Goal: Transaction & Acquisition: Purchase product/service

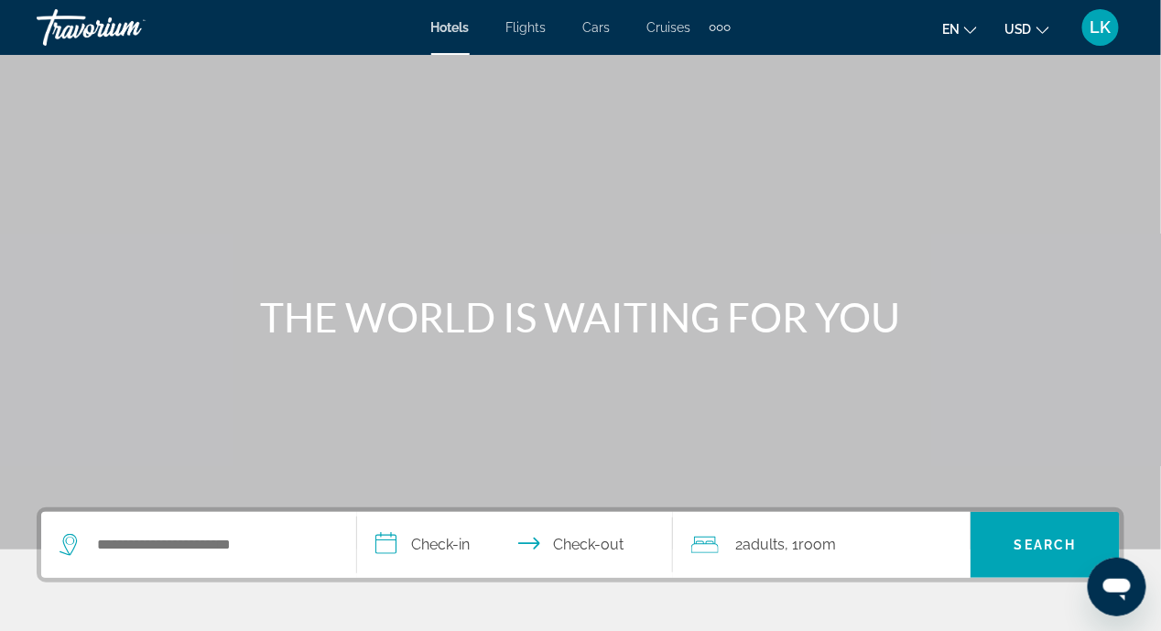
click at [66, 542] on icon "Search widget" at bounding box center [69, 541] width 9 height 8
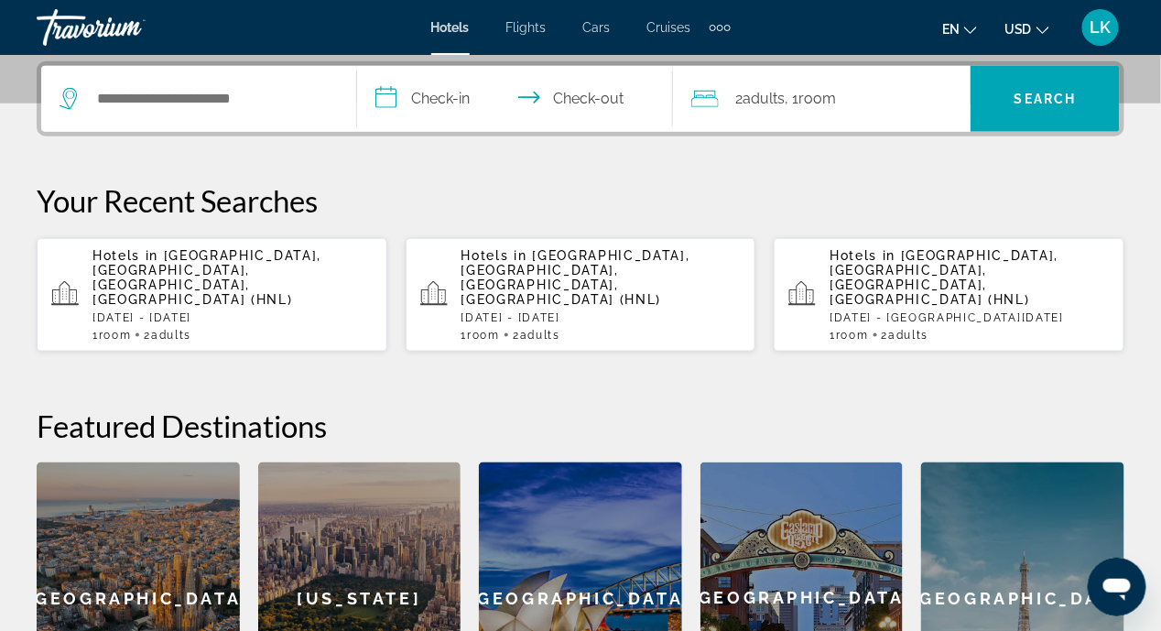
scroll to position [447, 0]
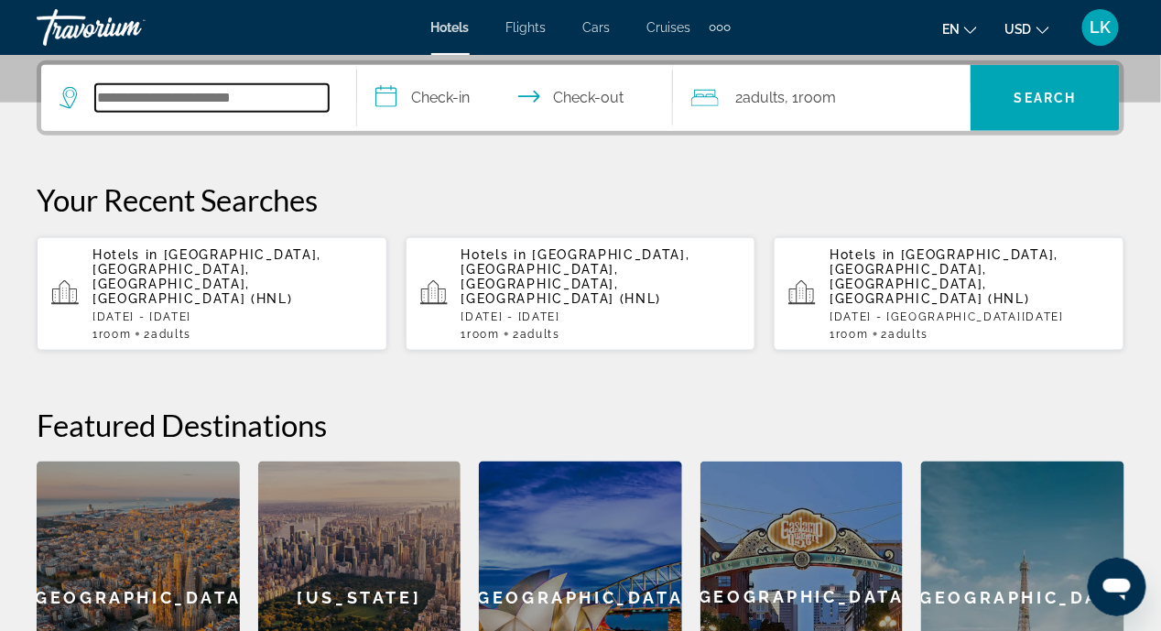
click at [220, 105] on input "Search hotel destination" at bounding box center [211, 97] width 233 height 27
click at [272, 98] on input "Search hotel destination" at bounding box center [211, 97] width 233 height 27
click at [210, 258] on span "[GEOGRAPHIC_DATA], [GEOGRAPHIC_DATA], [GEOGRAPHIC_DATA], [GEOGRAPHIC_DATA] (HNL)" at bounding box center [206, 276] width 229 height 59
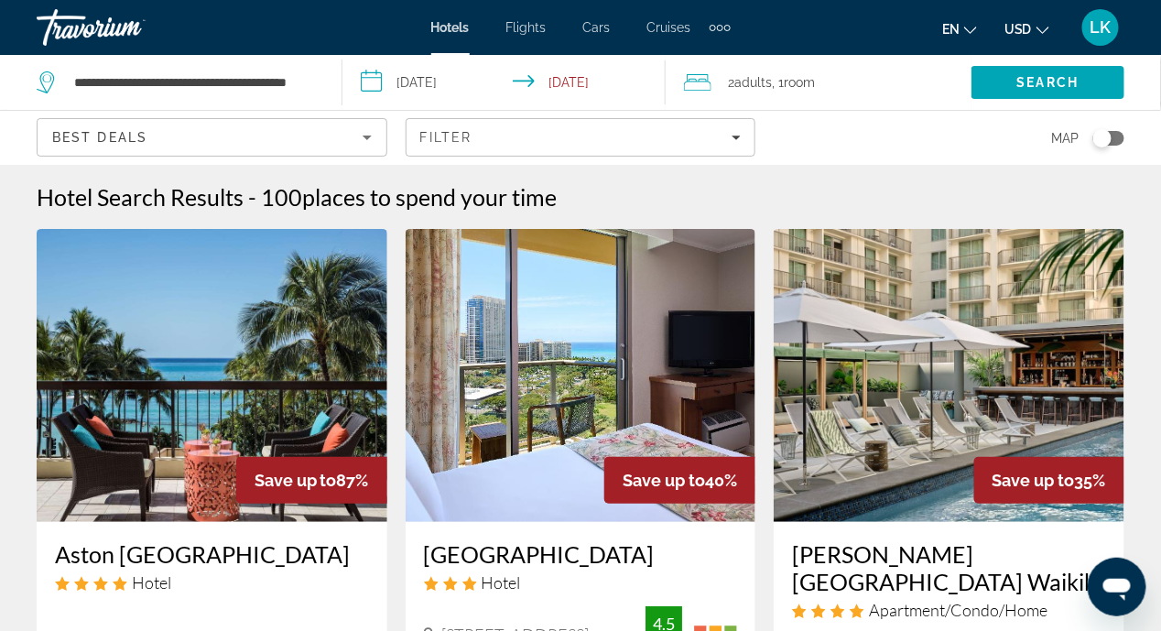
click at [377, 84] on input "**********" at bounding box center [507, 85] width 331 height 60
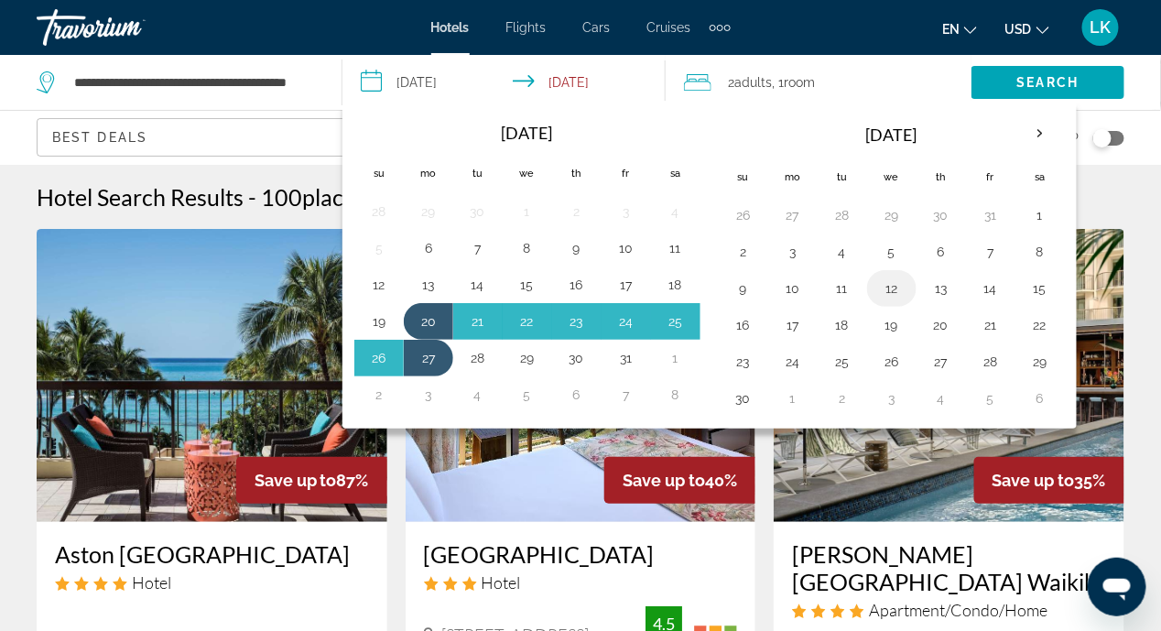
click at [880, 288] on button "12" at bounding box center [891, 289] width 29 height 26
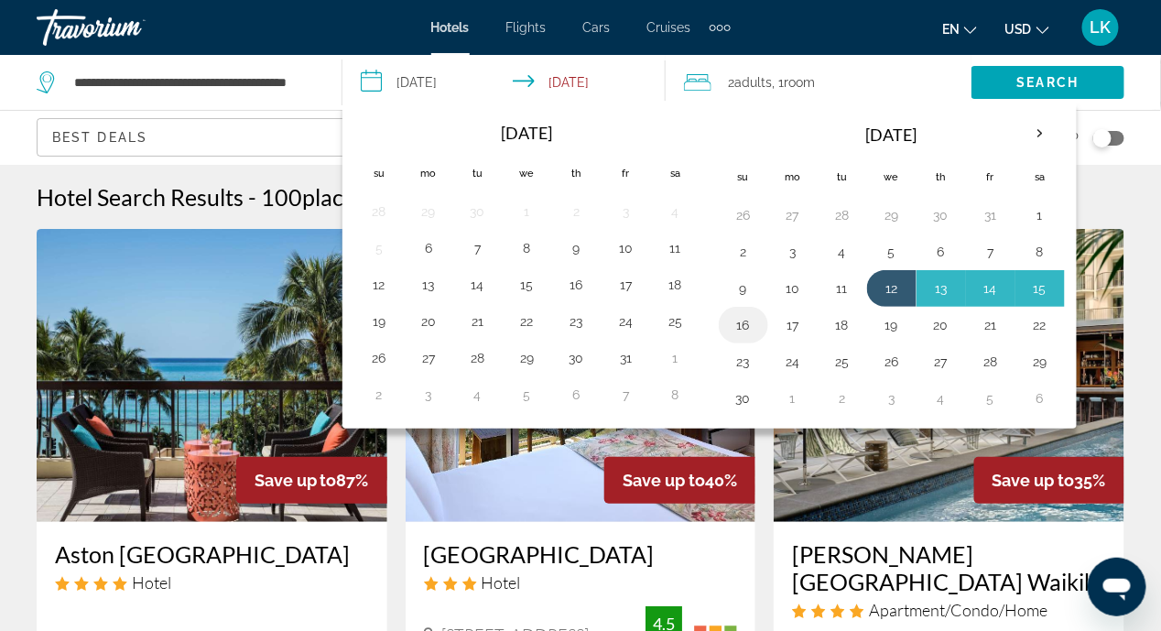
click at [736, 322] on button "16" at bounding box center [743, 325] width 29 height 26
type input "**********"
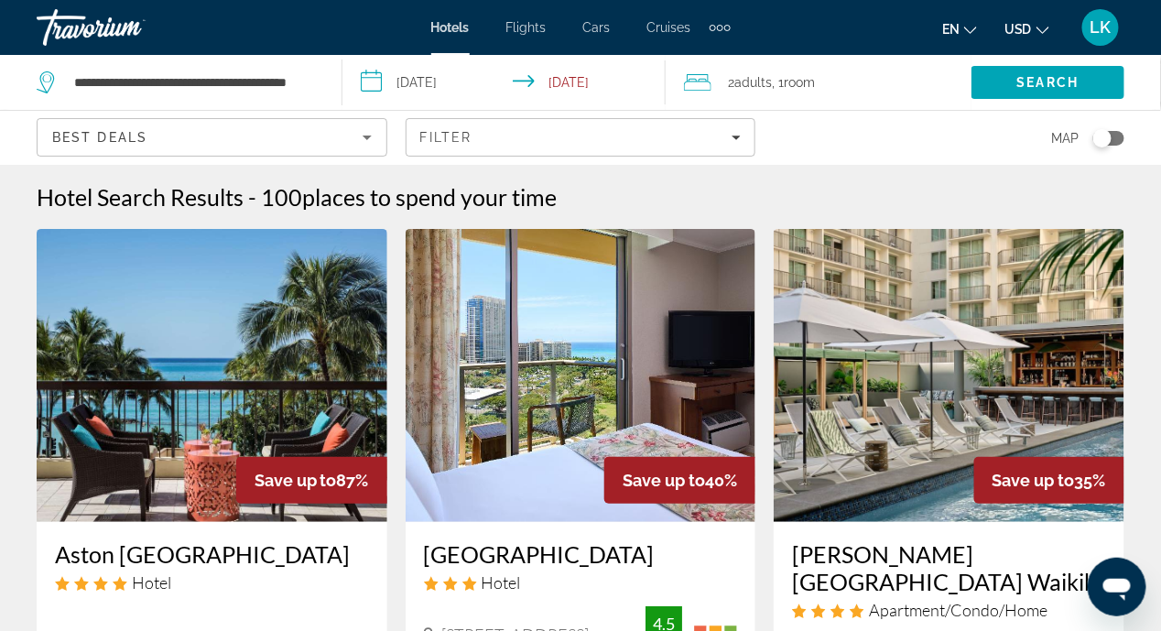
click at [364, 136] on icon "Sort by" at bounding box center [367, 138] width 9 height 5
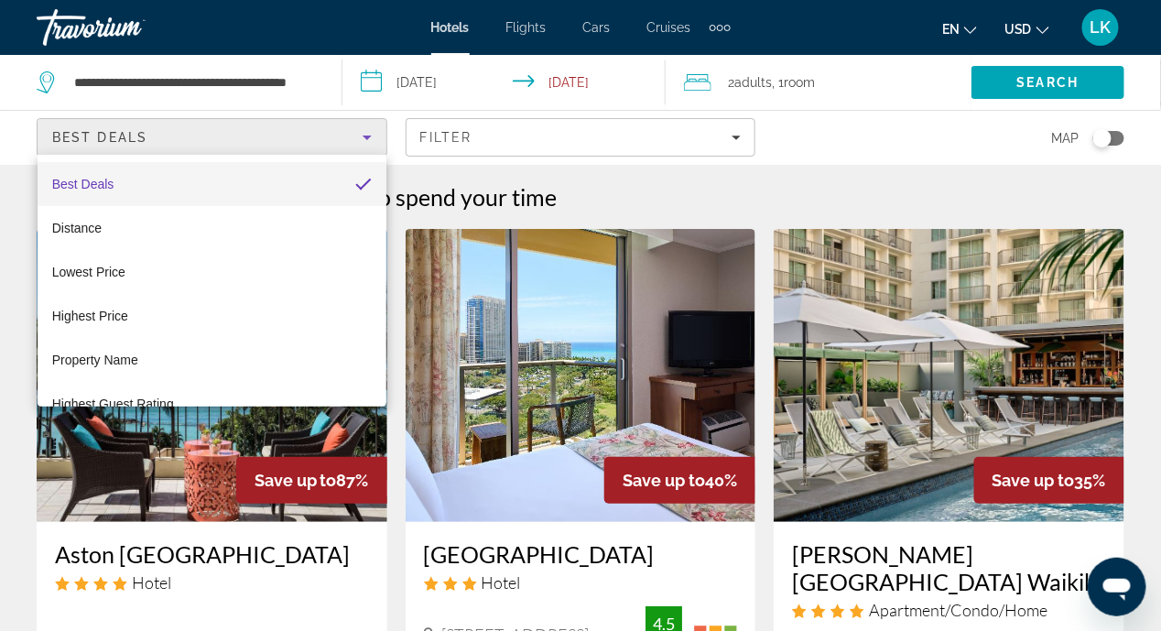
click at [732, 137] on div at bounding box center [580, 315] width 1161 height 631
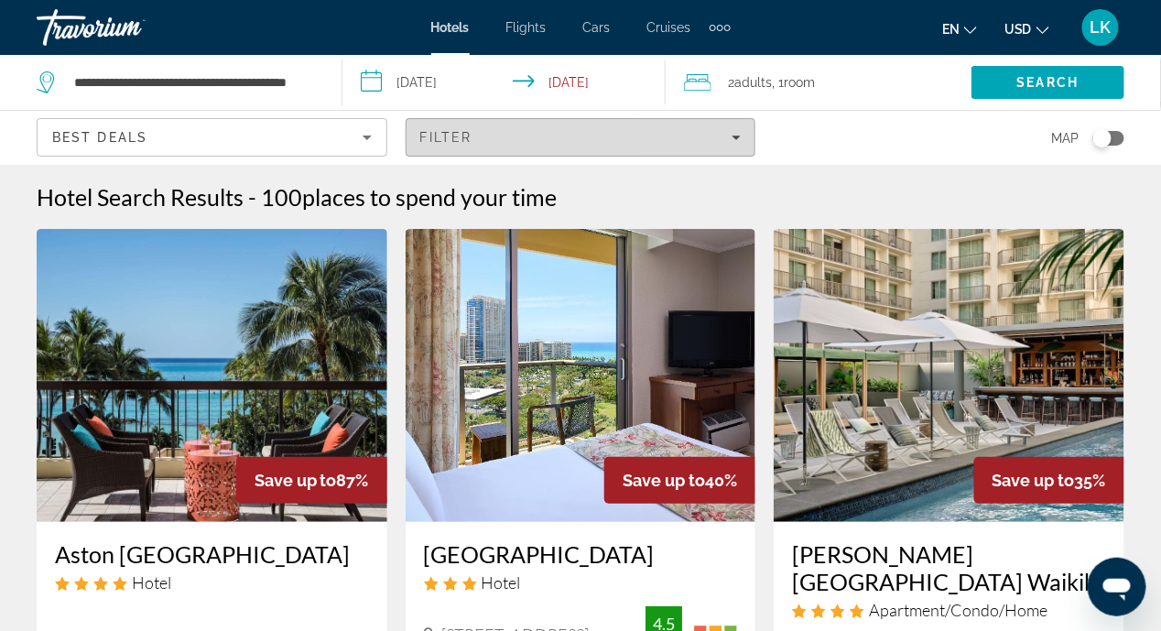
click at [738, 135] on icon "Filters" at bounding box center [736, 137] width 9 height 9
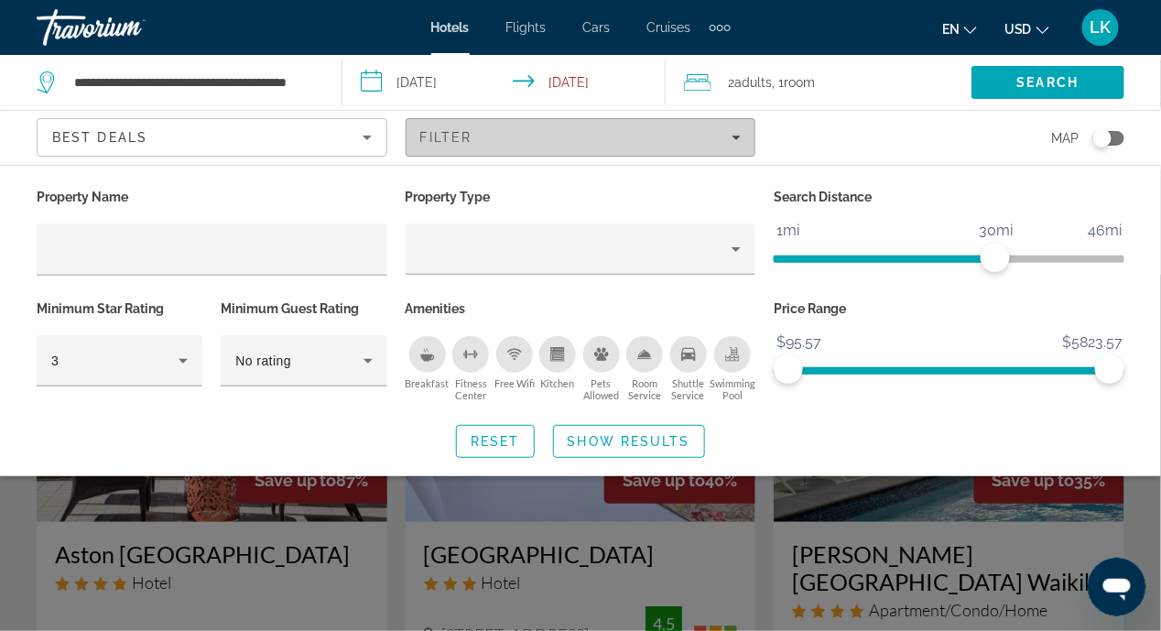
click at [739, 136] on icon "Filters" at bounding box center [737, 138] width 9 height 5
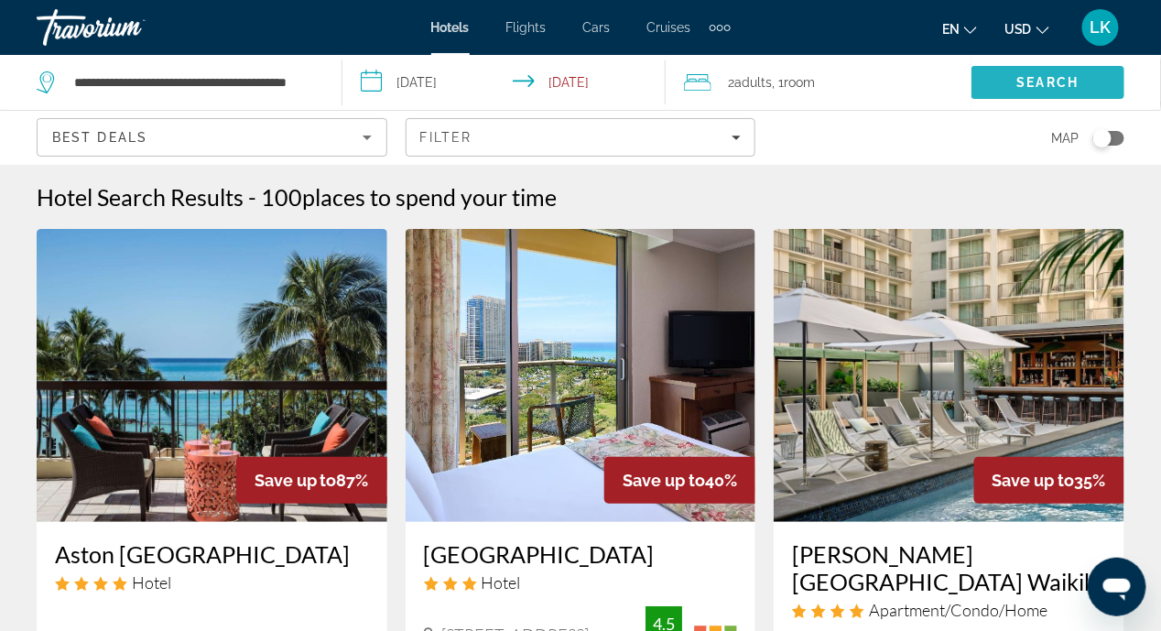
click at [1014, 82] on span "Search" at bounding box center [1047, 82] width 153 height 44
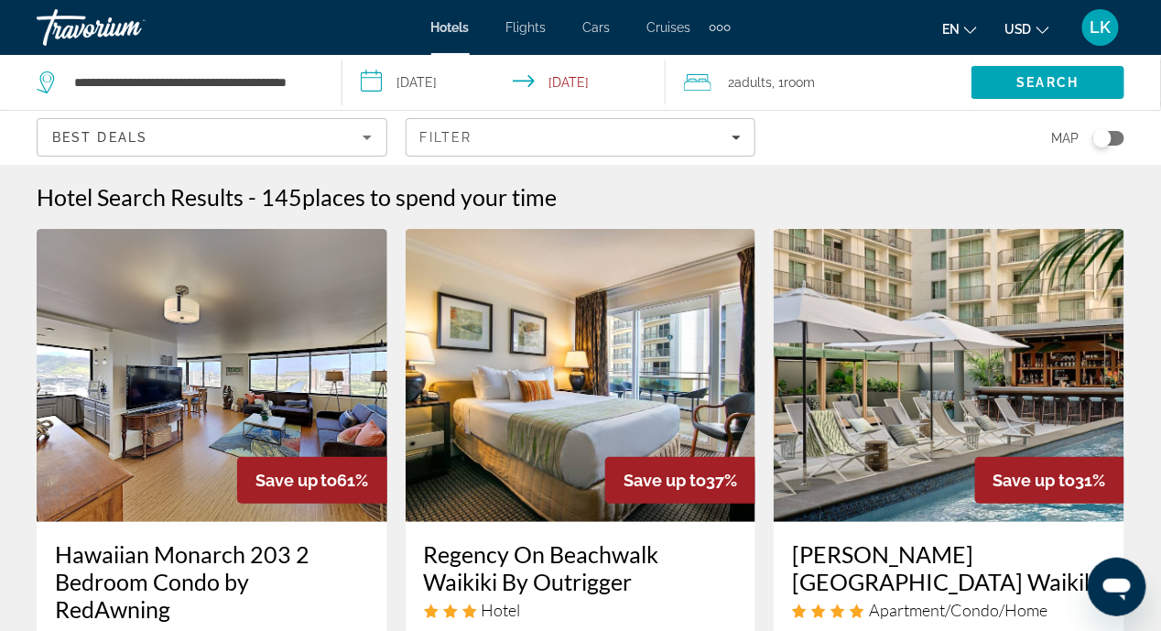
click at [193, 421] on img "Main content" at bounding box center [212, 375] width 351 height 293
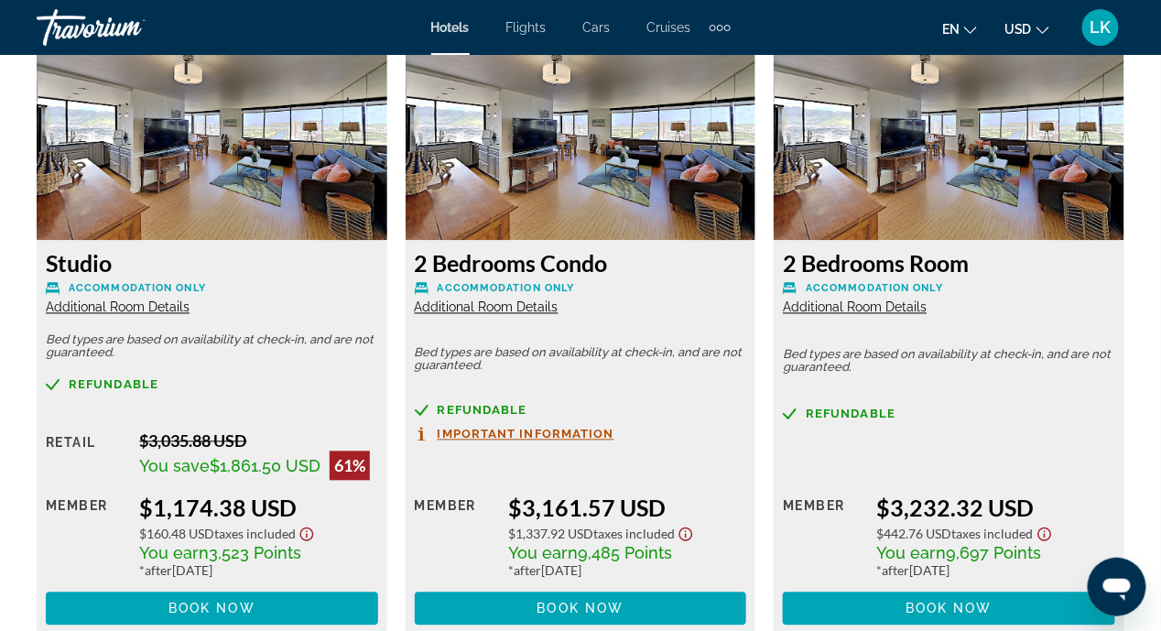
scroll to position [2929, 0]
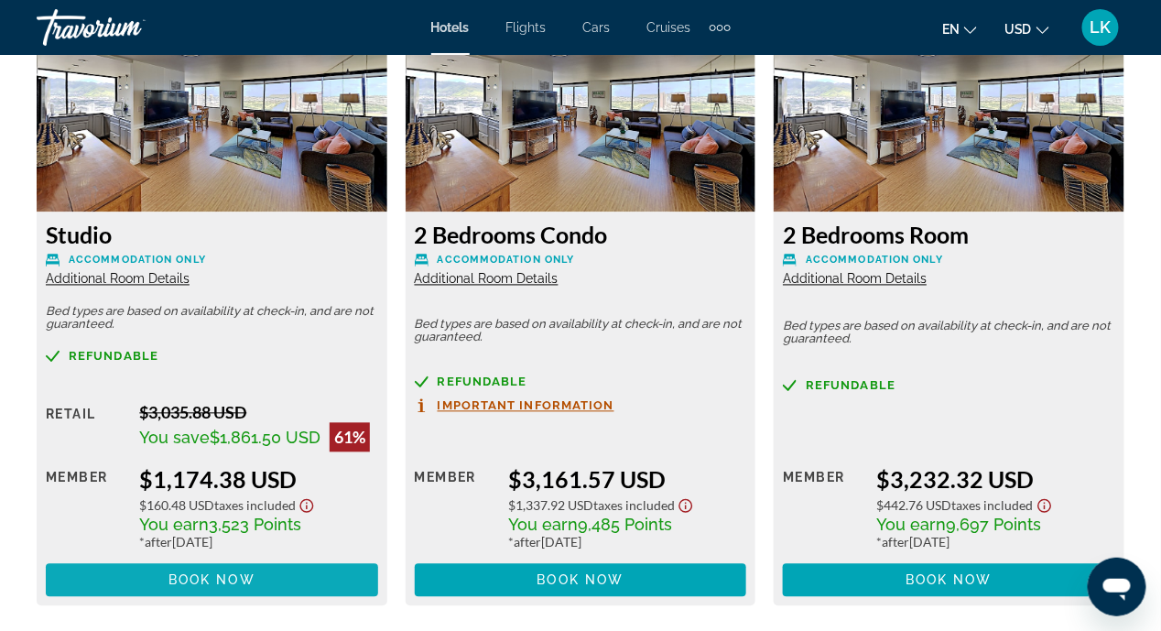
click at [240, 580] on span "Book now" at bounding box center [211, 580] width 87 height 15
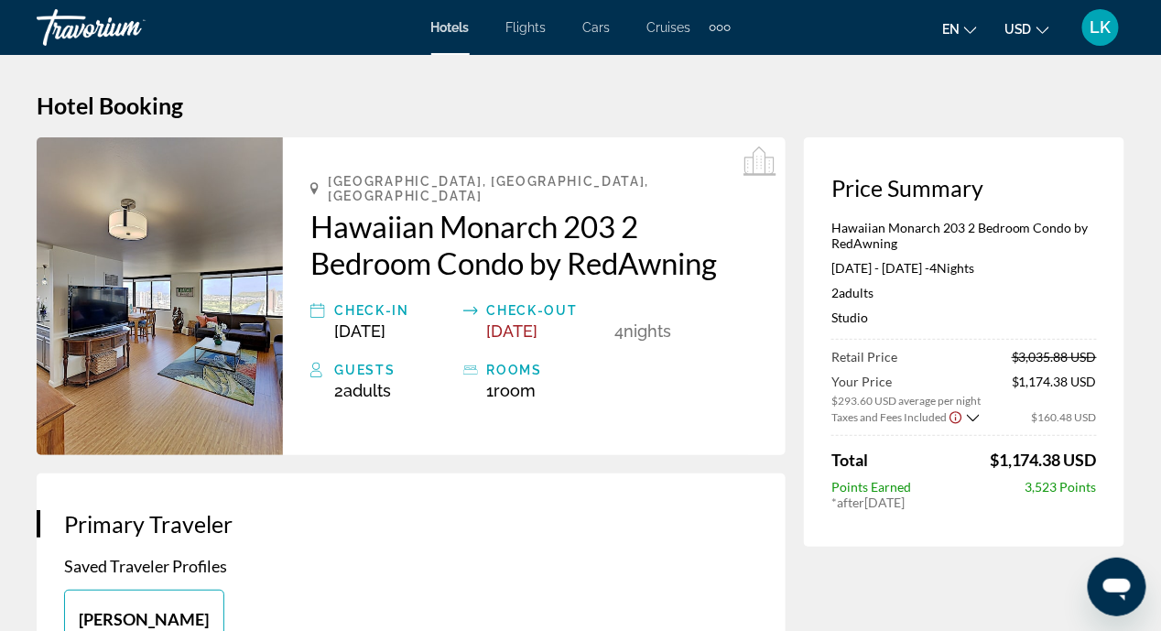
click at [513, 304] on div "Check-out" at bounding box center [546, 310] width 119 height 22
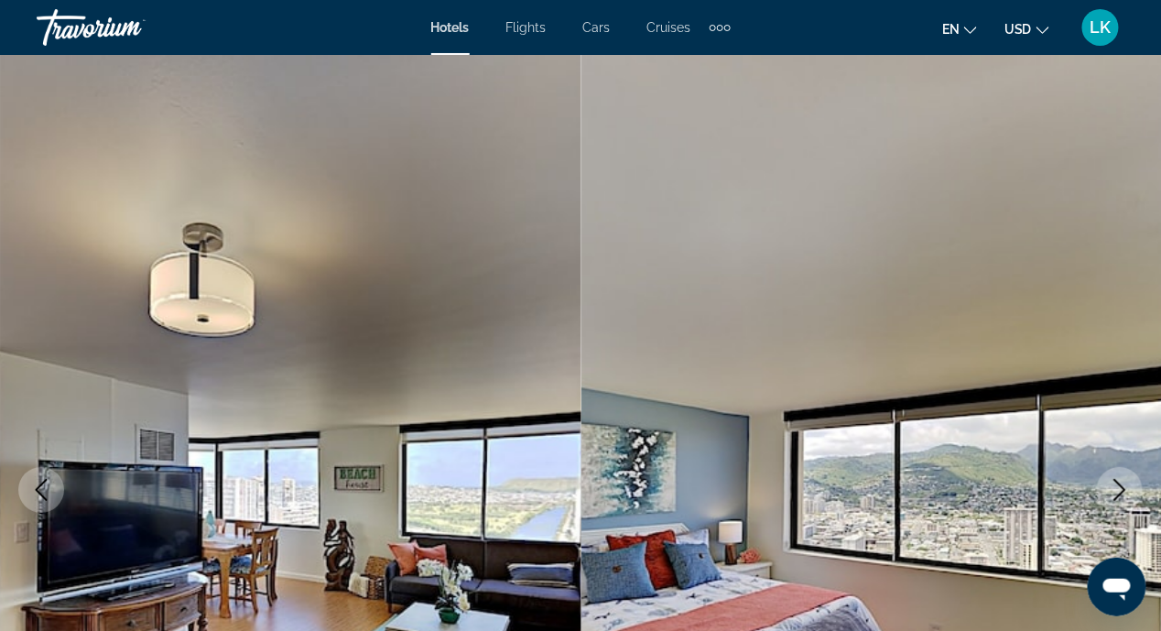
click at [721, 31] on div "Extra navigation items" at bounding box center [720, 27] width 21 height 27
click at [727, 136] on img "Main content" at bounding box center [871, 490] width 581 height 870
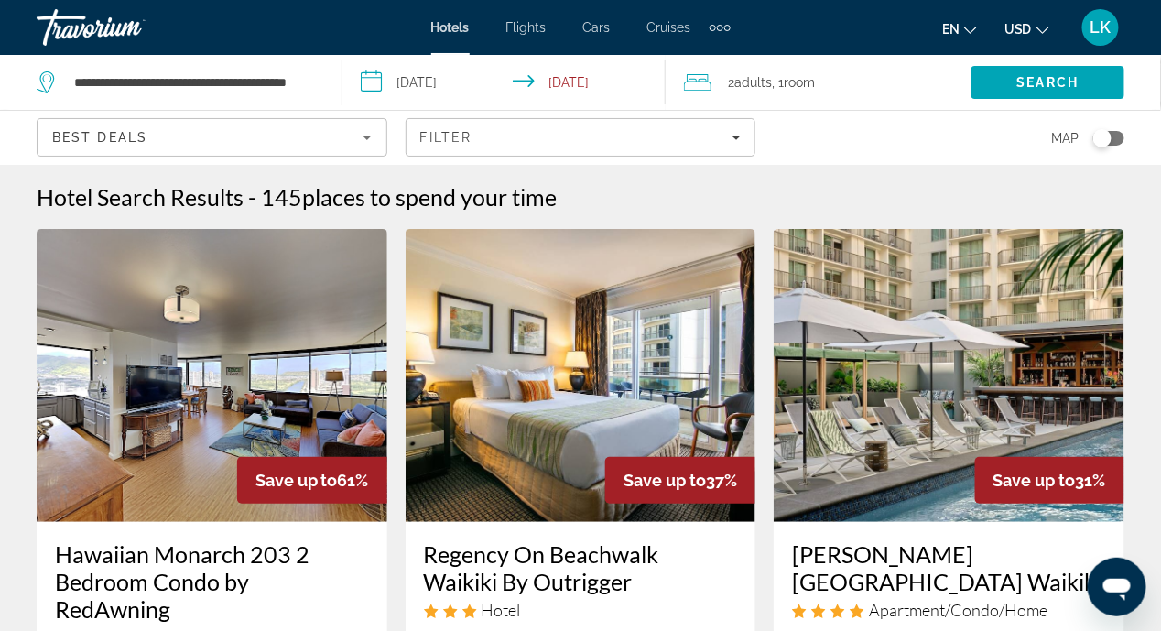
click at [362, 81] on input "**********" at bounding box center [507, 85] width 331 height 60
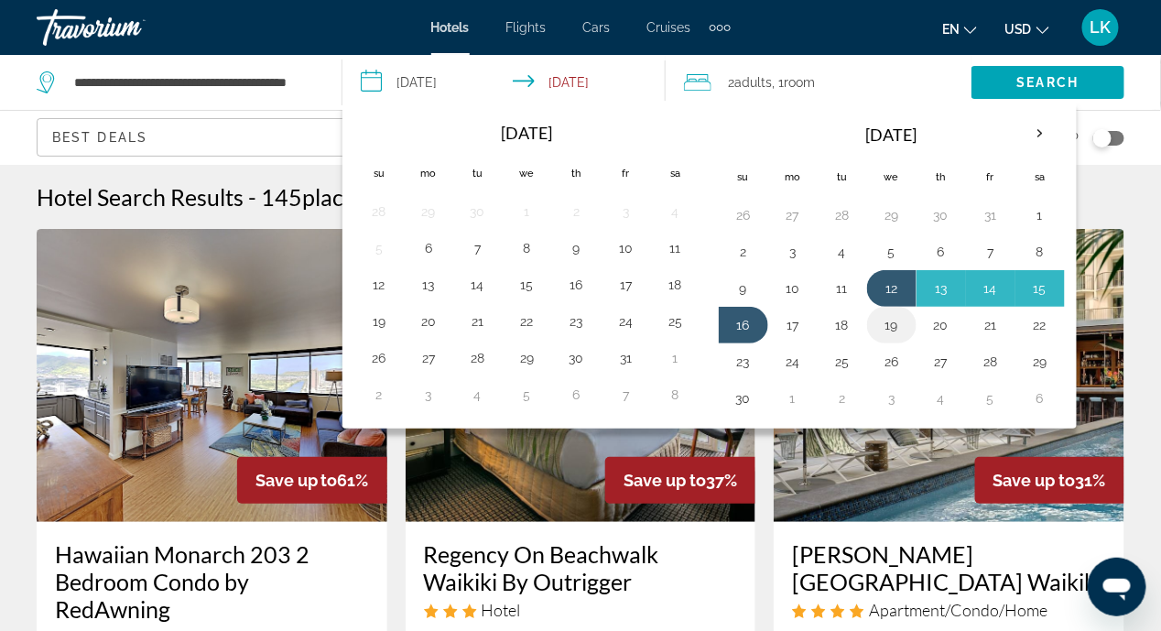
click at [881, 320] on button "19" at bounding box center [891, 325] width 29 height 26
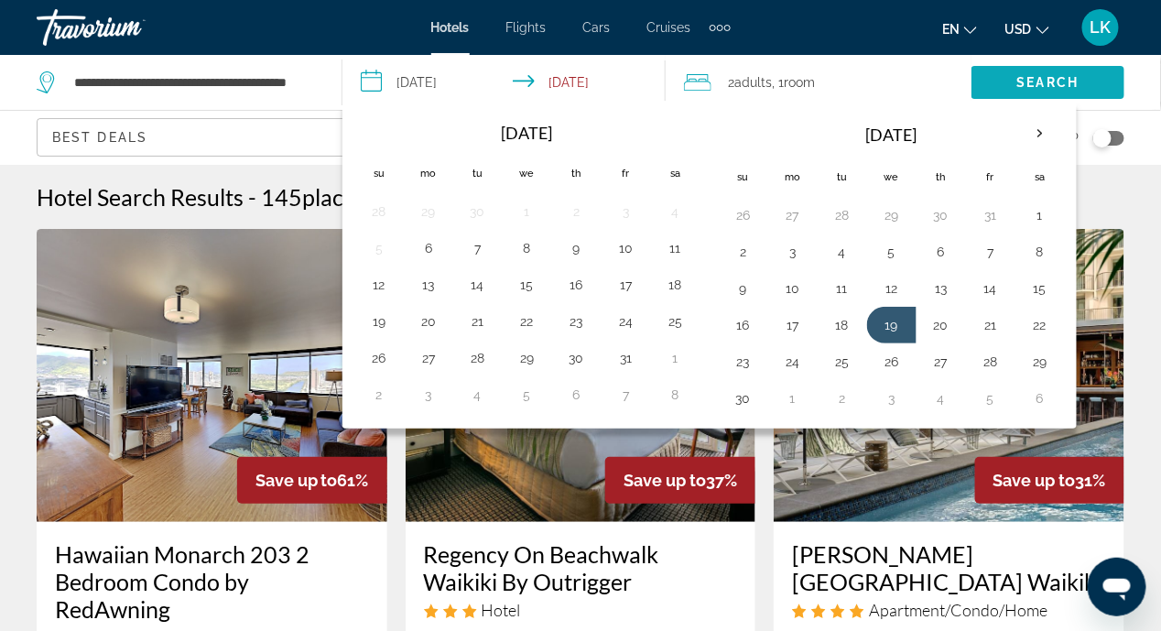
click at [1033, 77] on span "Search" at bounding box center [1048, 82] width 62 height 15
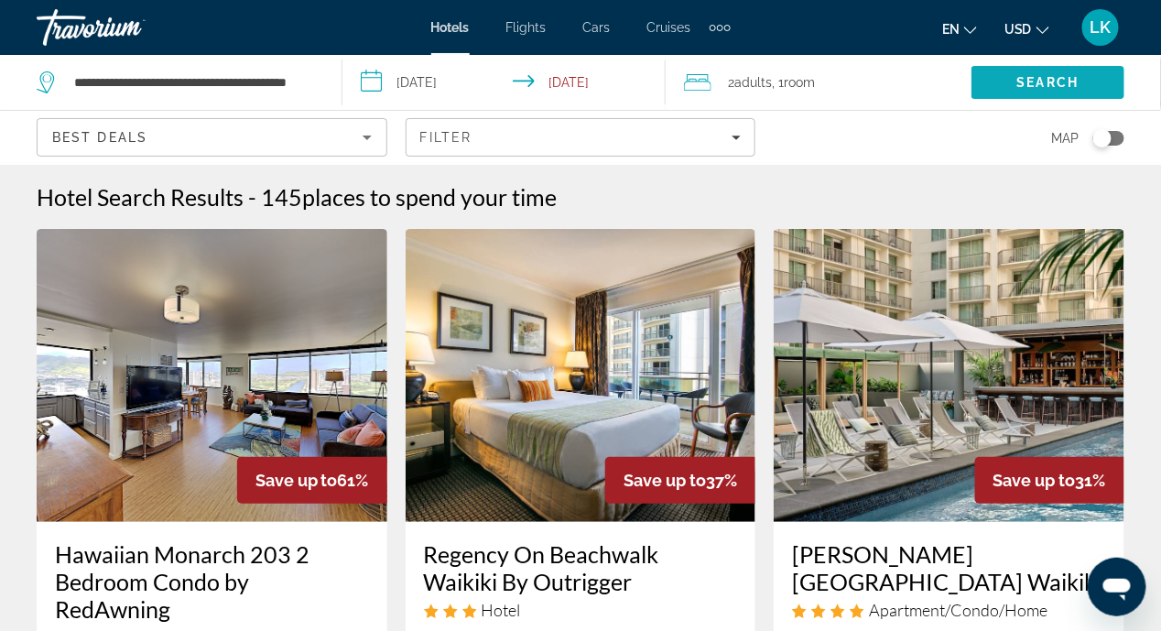
click at [1022, 76] on span "Search" at bounding box center [1048, 82] width 62 height 15
click at [1037, 76] on span "Search" at bounding box center [1048, 82] width 62 height 15
click at [370, 78] on input "**********" at bounding box center [507, 85] width 331 height 60
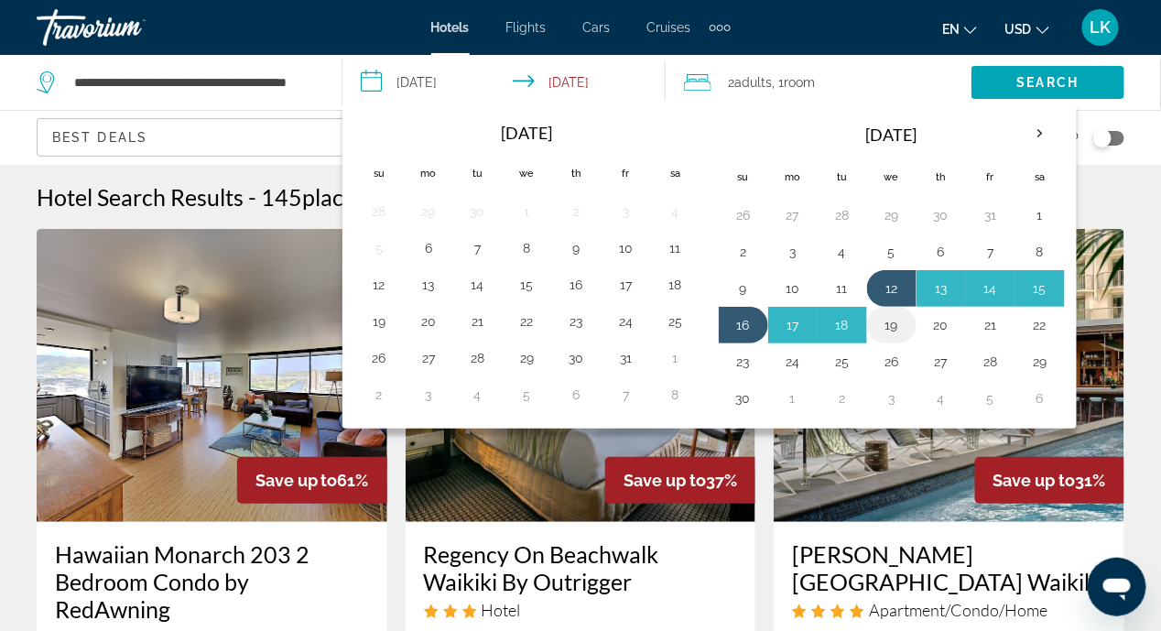
click at [879, 323] on button "19" at bounding box center [891, 325] width 29 height 26
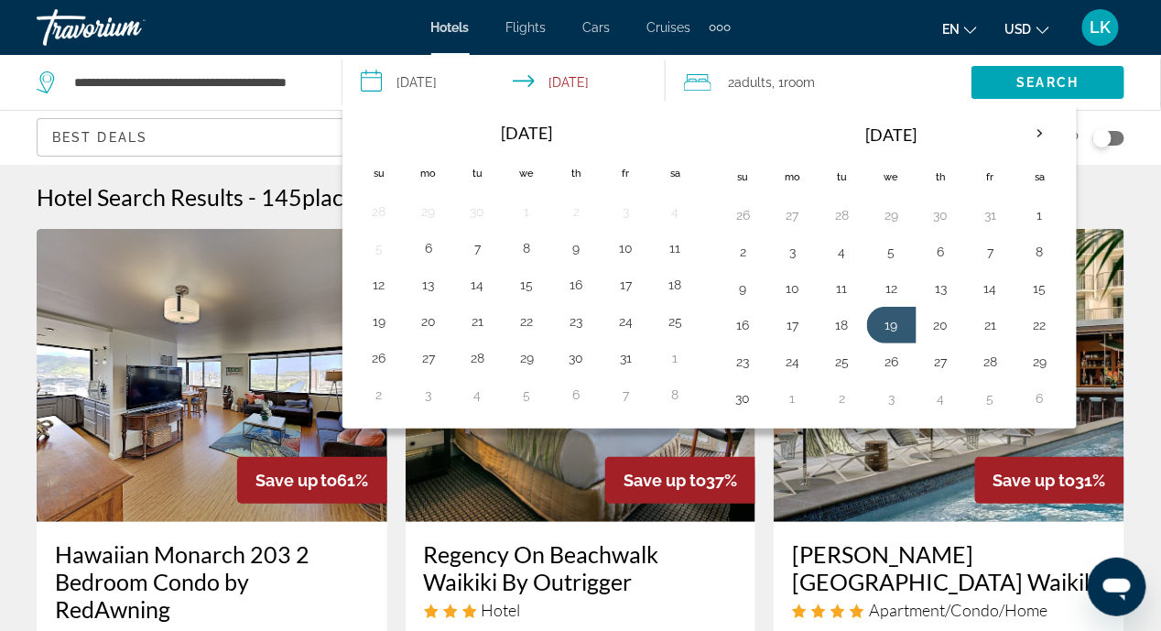
click at [364, 78] on input "**********" at bounding box center [507, 85] width 331 height 60
click at [300, 136] on div "Best Deals" at bounding box center [207, 137] width 310 height 22
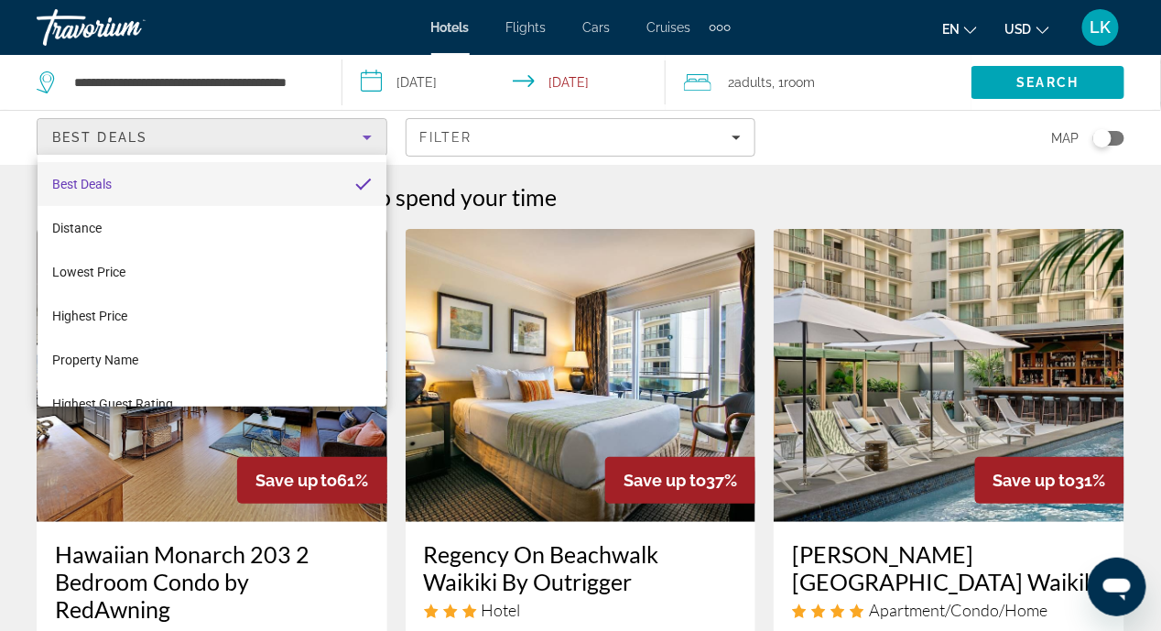
click at [545, 276] on div at bounding box center [580, 315] width 1161 height 631
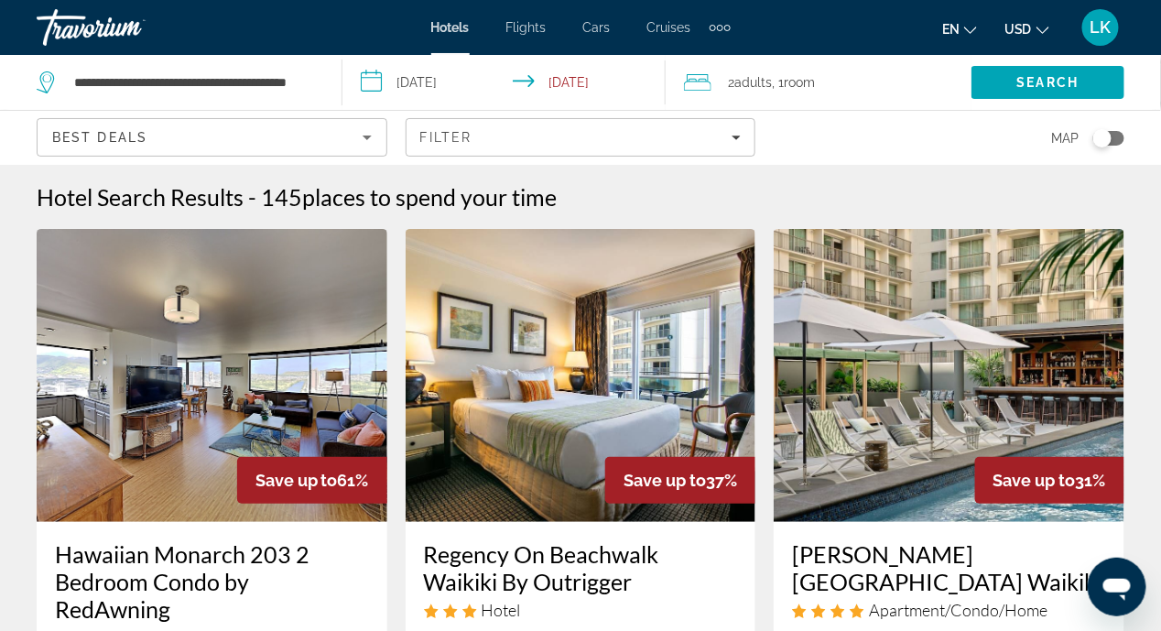
click at [374, 81] on input "**********" at bounding box center [507, 85] width 331 height 60
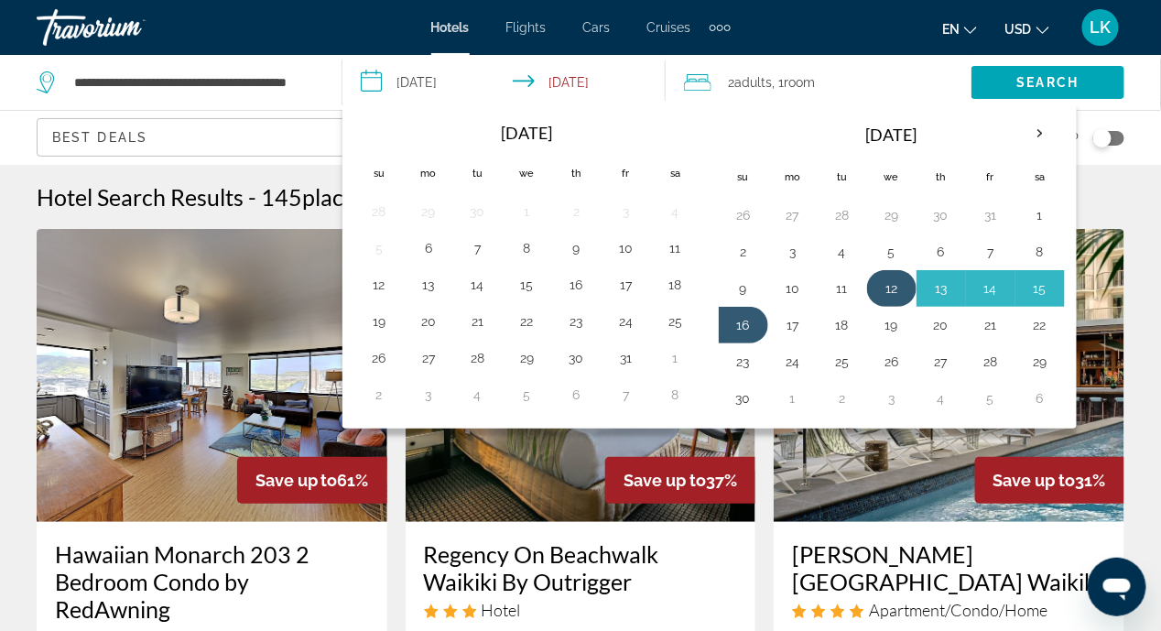
click at [881, 288] on button "12" at bounding box center [891, 289] width 29 height 26
click at [885, 320] on button "19" at bounding box center [891, 325] width 29 height 26
type input "**********"
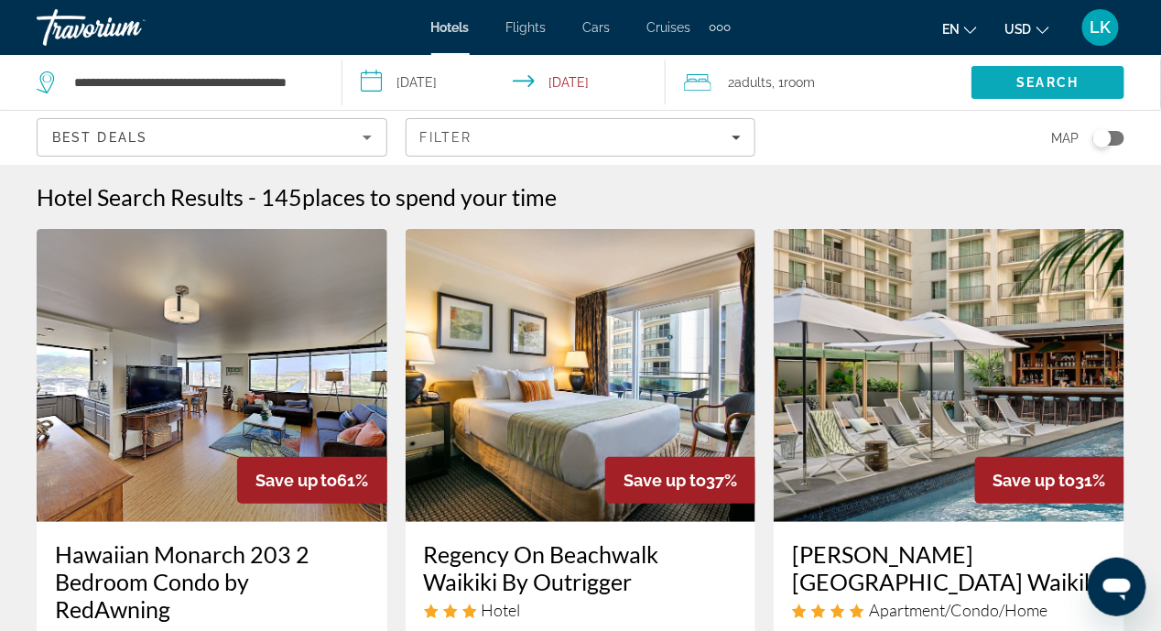
click at [1020, 81] on span "Search" at bounding box center [1048, 82] width 62 height 15
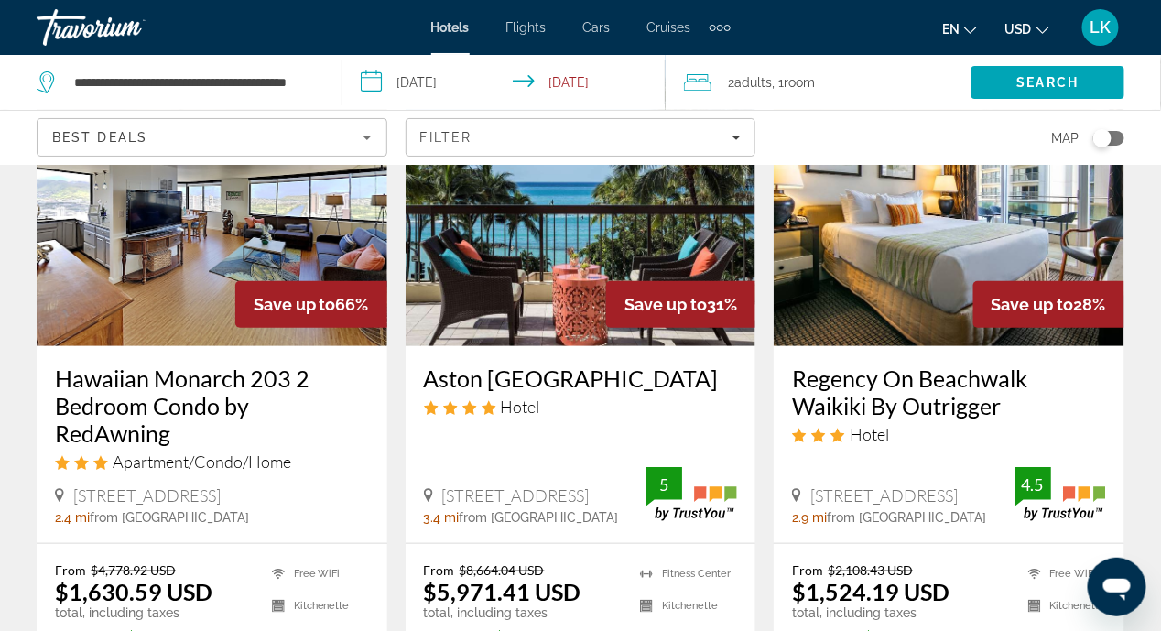
scroll to position [183, 0]
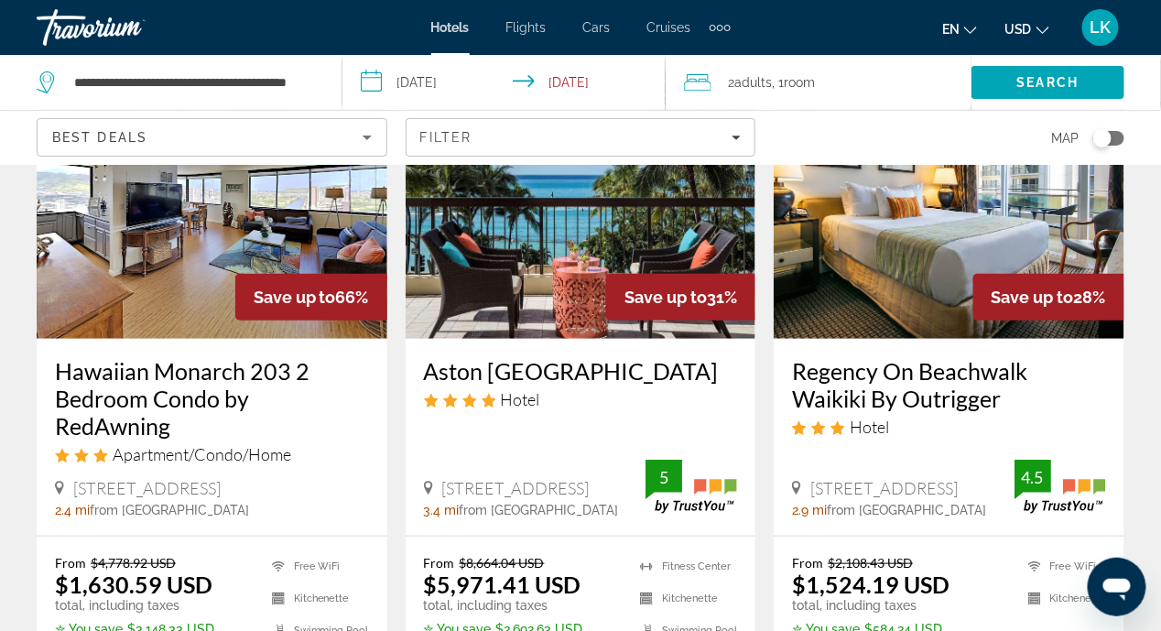
click at [156, 288] on img "Main content" at bounding box center [212, 192] width 351 height 293
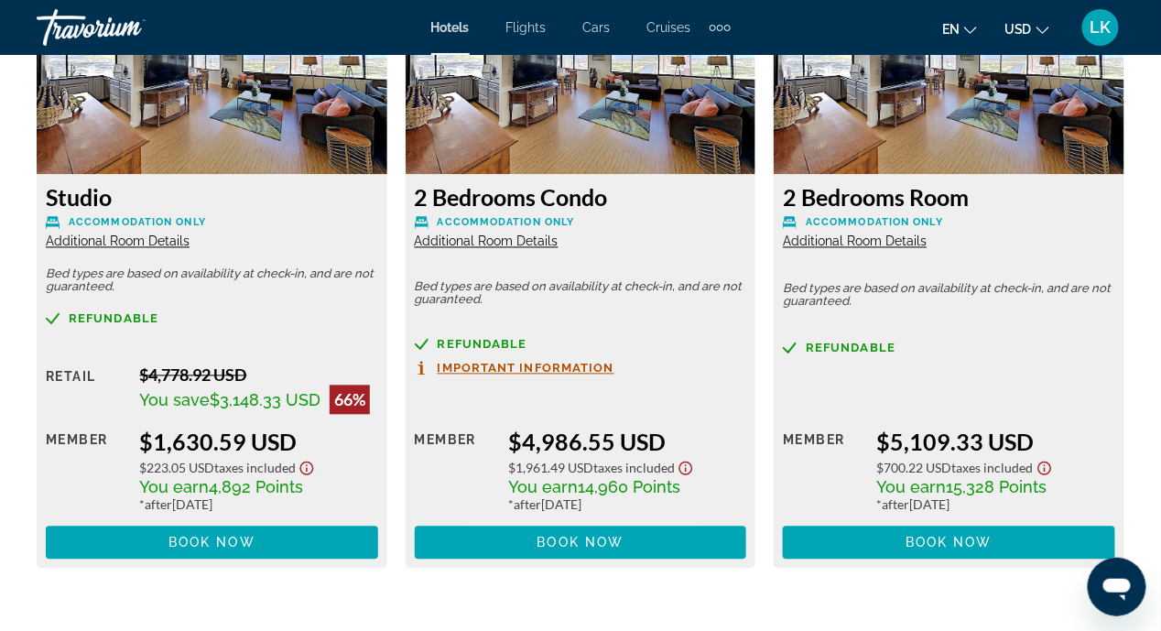
scroll to position [2929, 0]
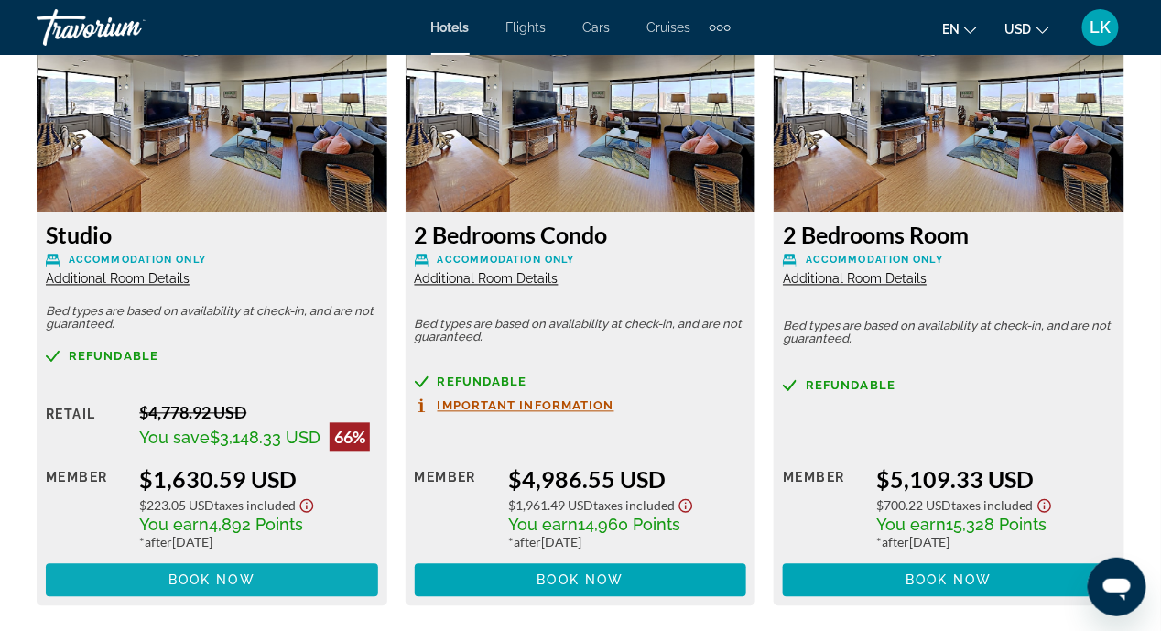
click at [210, 581] on span "Book now" at bounding box center [211, 580] width 87 height 15
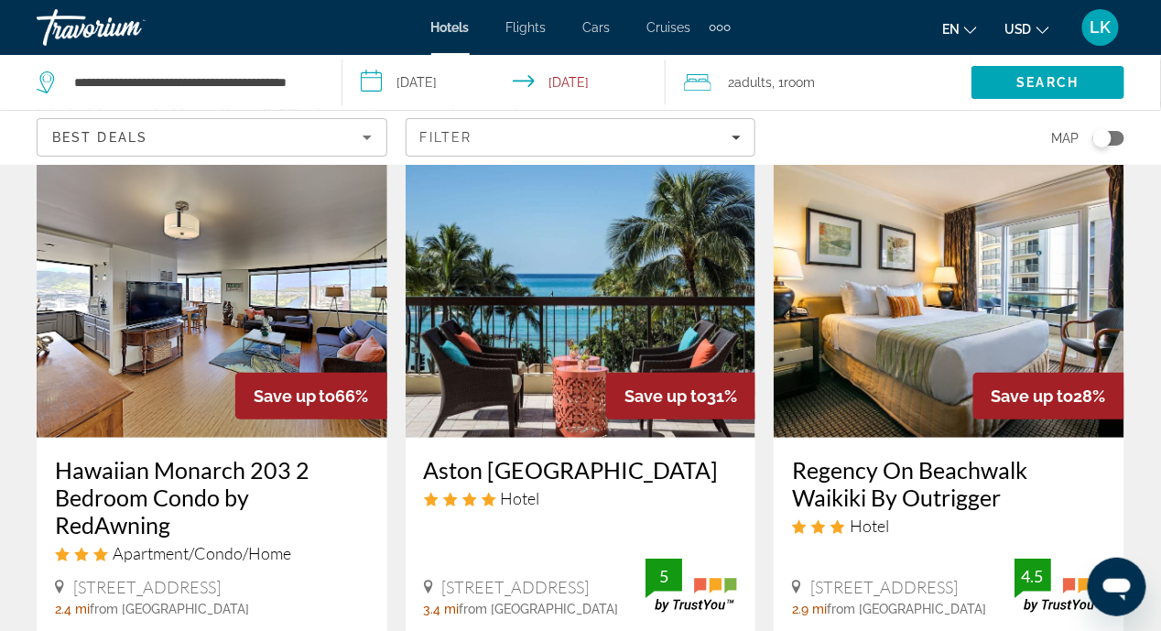
scroll to position [183, 0]
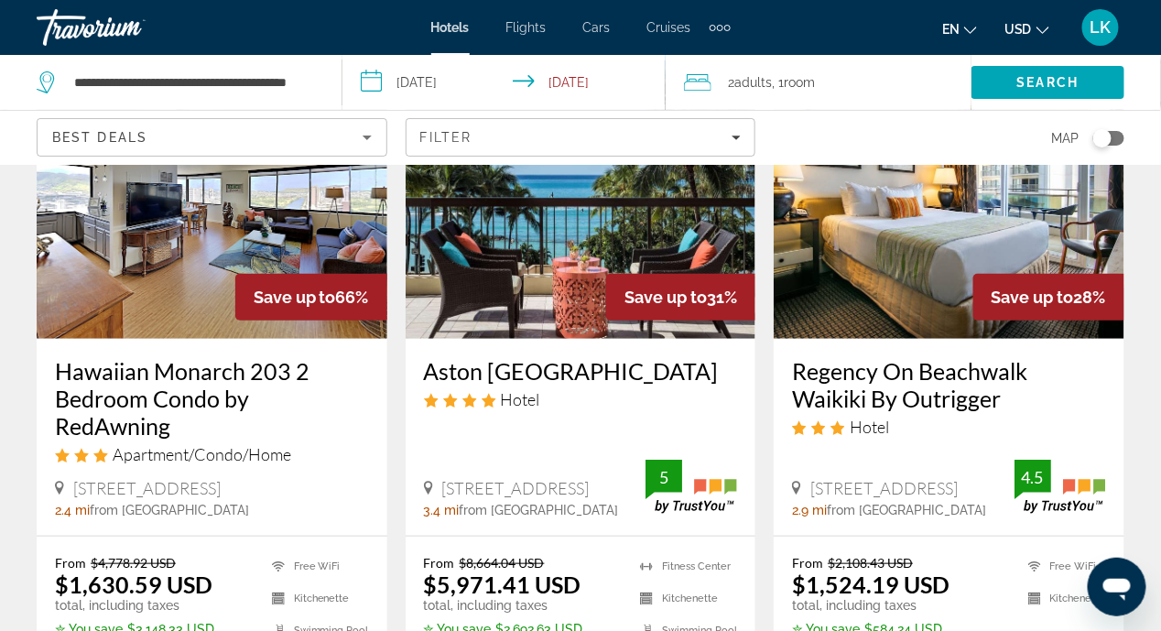
click at [201, 243] on img "Main content" at bounding box center [212, 192] width 351 height 293
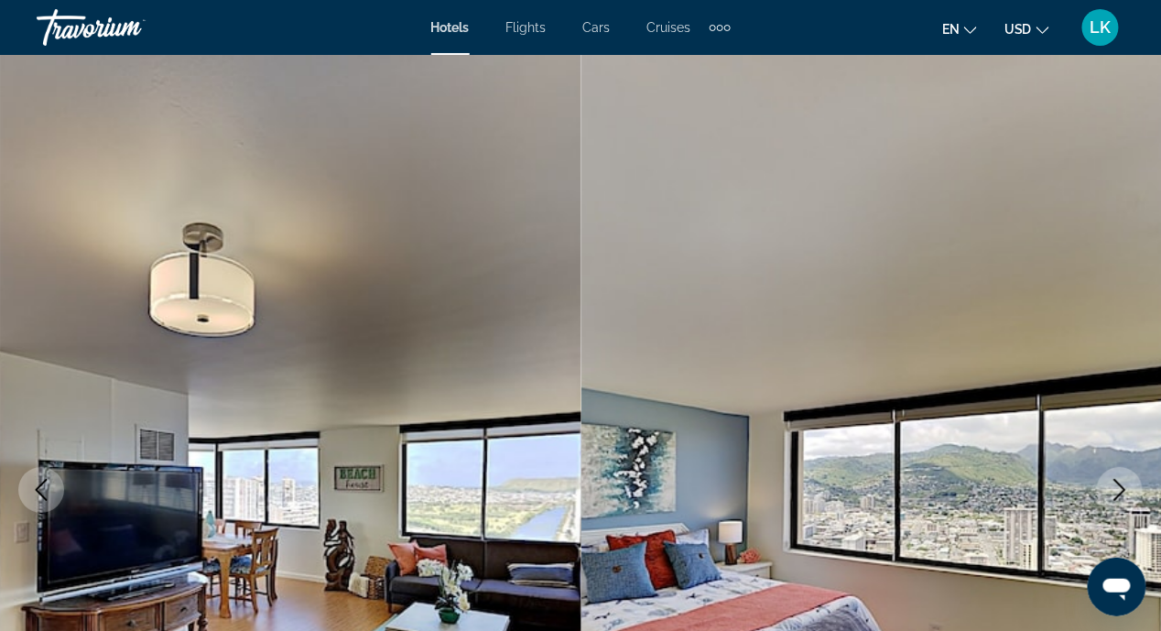
click at [1110, 479] on icon "Next image" at bounding box center [1120, 490] width 22 height 22
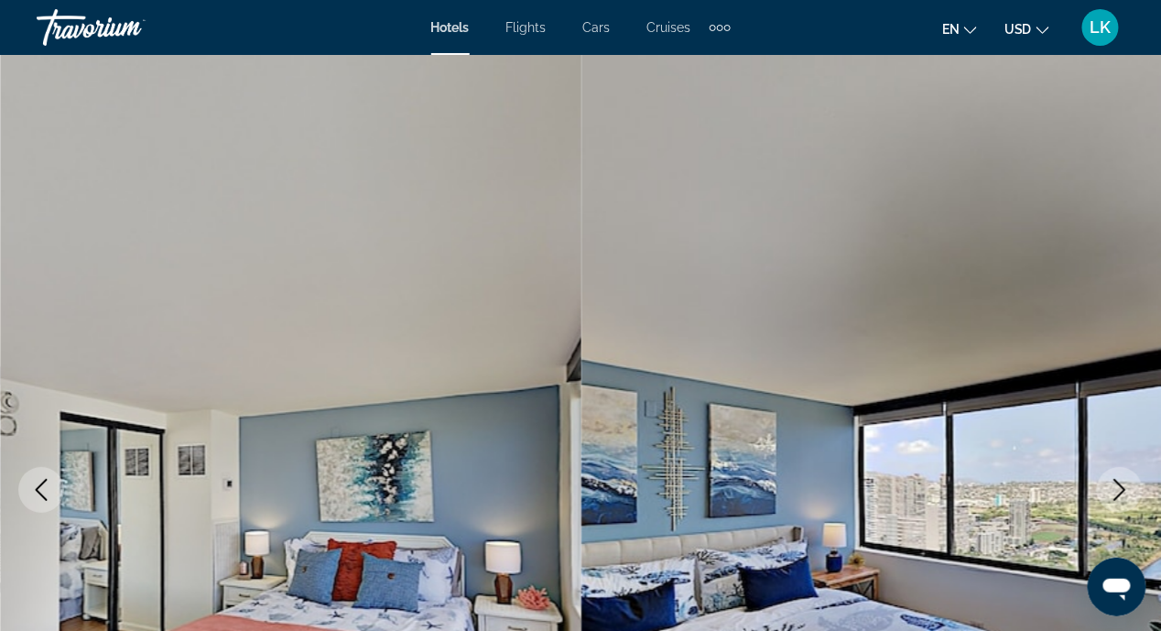
click at [1110, 479] on icon "Next image" at bounding box center [1120, 490] width 22 height 22
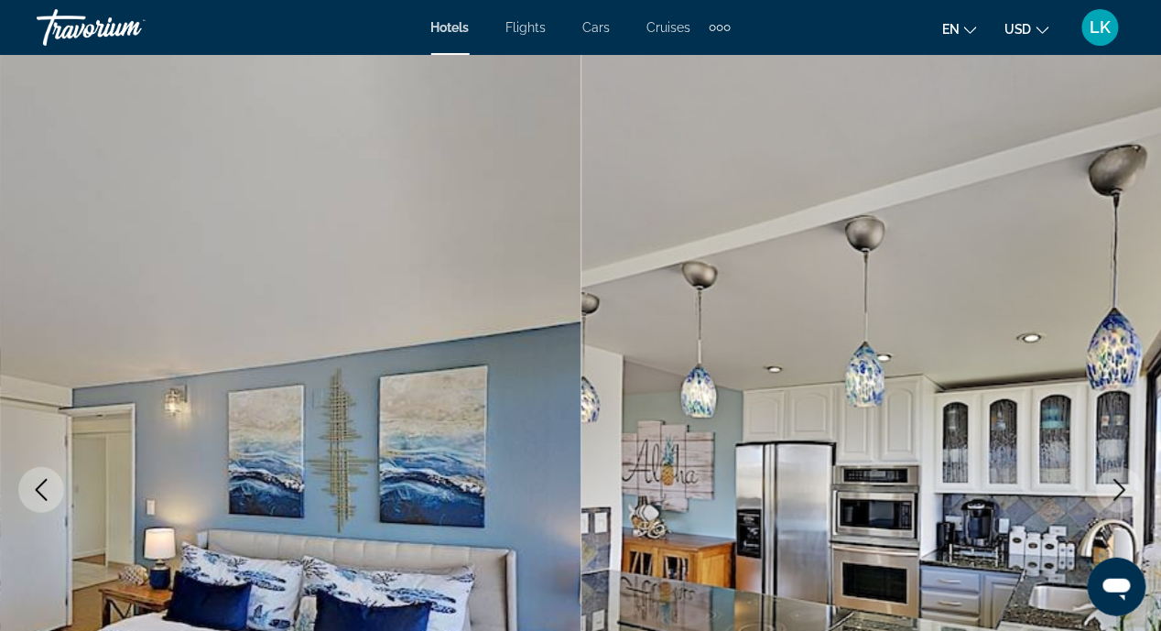
click at [1110, 481] on icon "Next image" at bounding box center [1120, 490] width 22 height 22
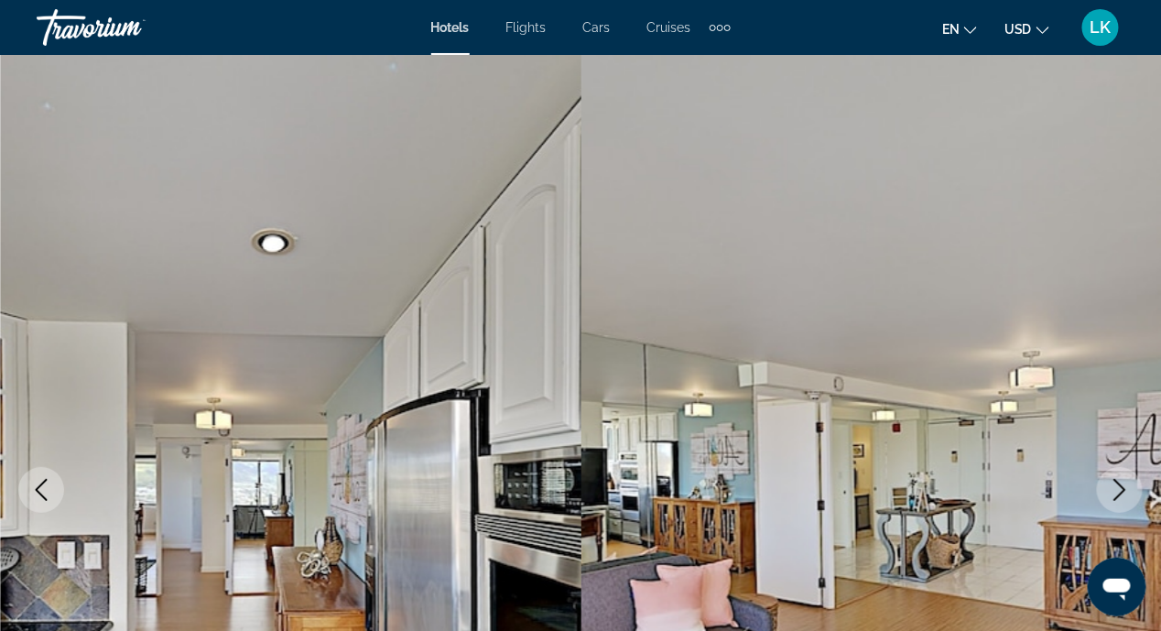
click at [1110, 483] on icon "Next image" at bounding box center [1120, 490] width 22 height 22
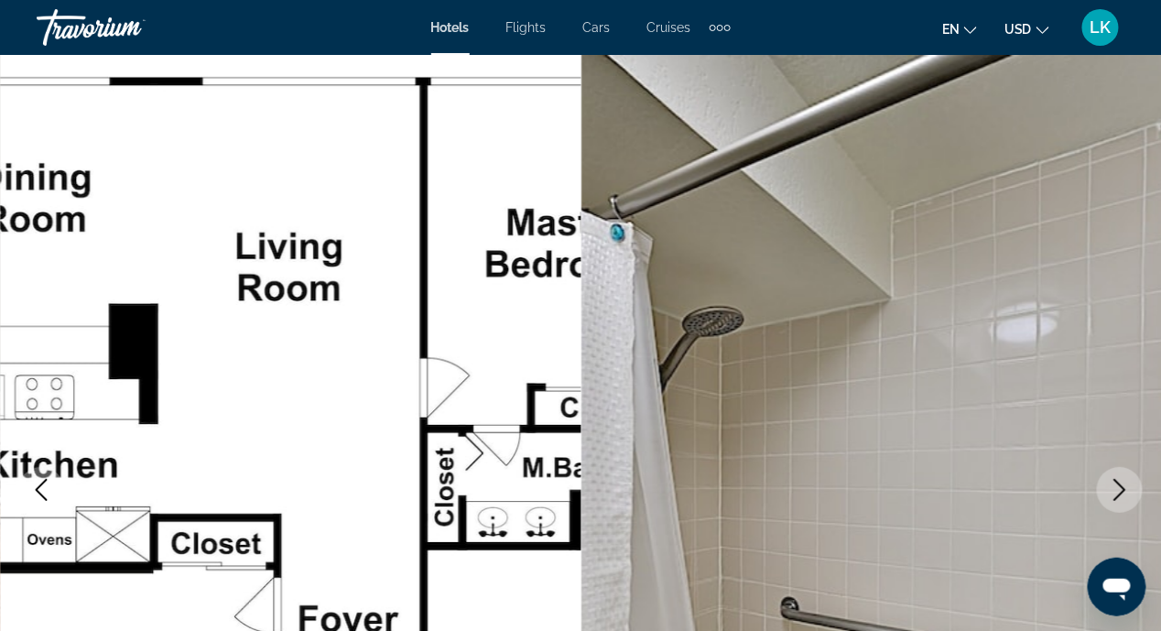
click at [1121, 485] on icon "Next image" at bounding box center [1120, 490] width 12 height 22
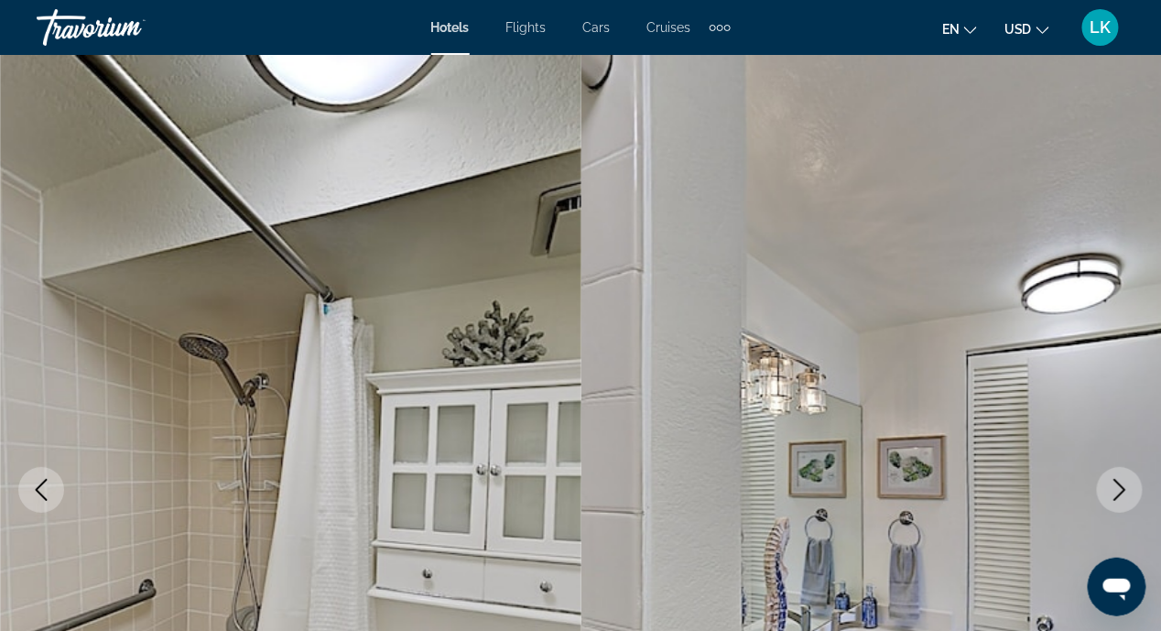
click at [1117, 479] on icon "Next image" at bounding box center [1120, 490] width 22 height 22
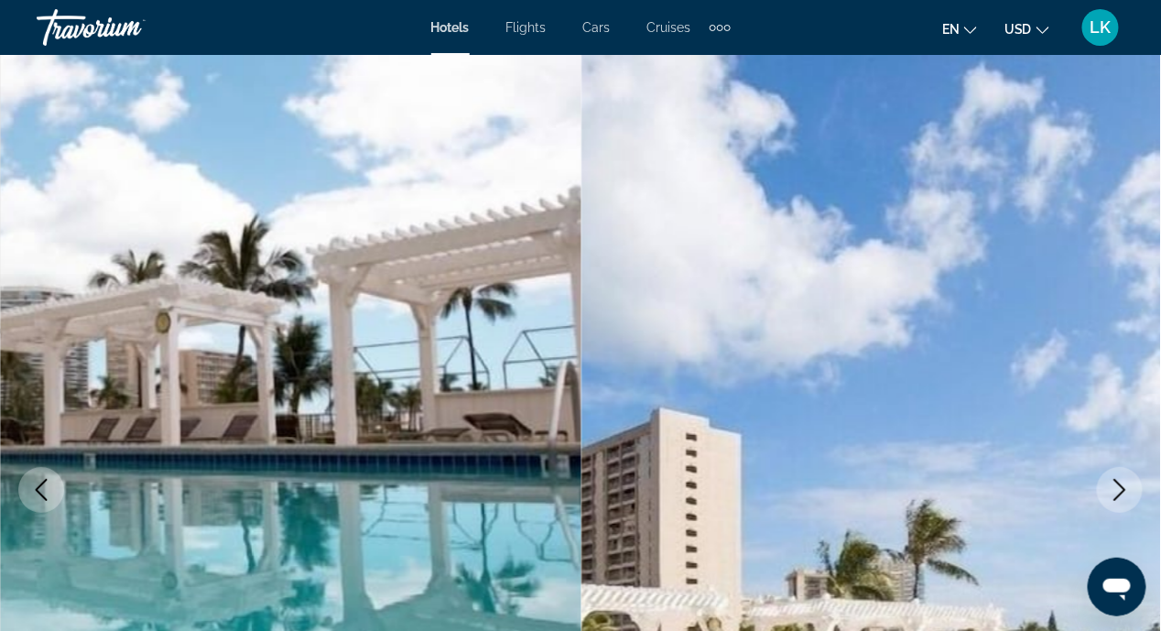
click at [1112, 488] on icon "Next image" at bounding box center [1120, 490] width 22 height 22
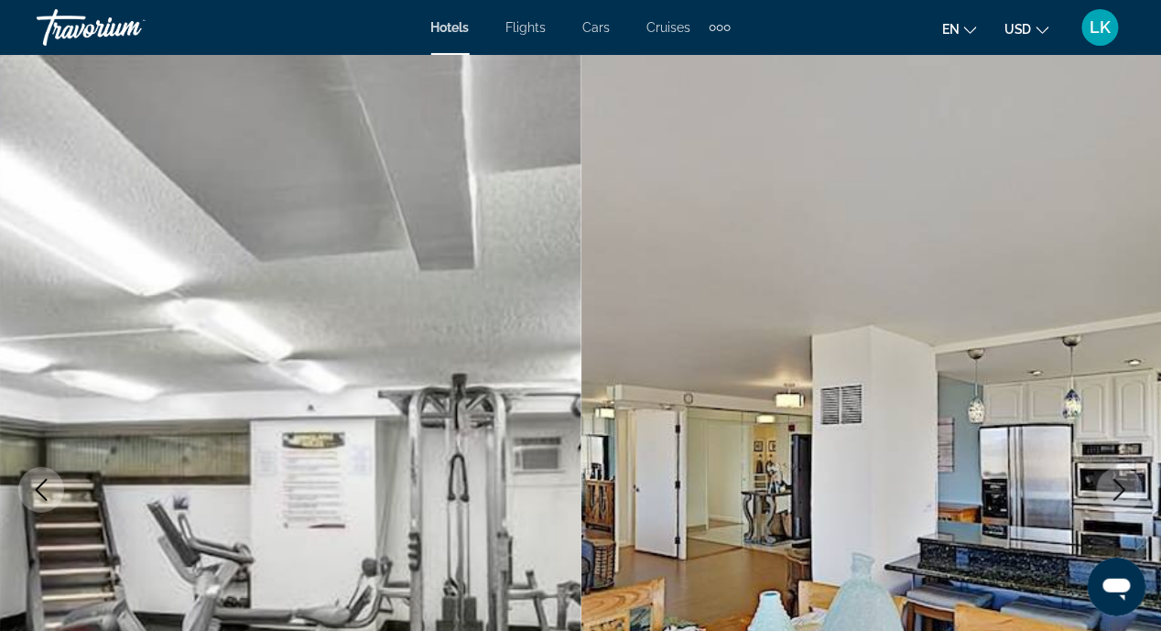
click at [1112, 486] on icon "Next image" at bounding box center [1120, 490] width 22 height 22
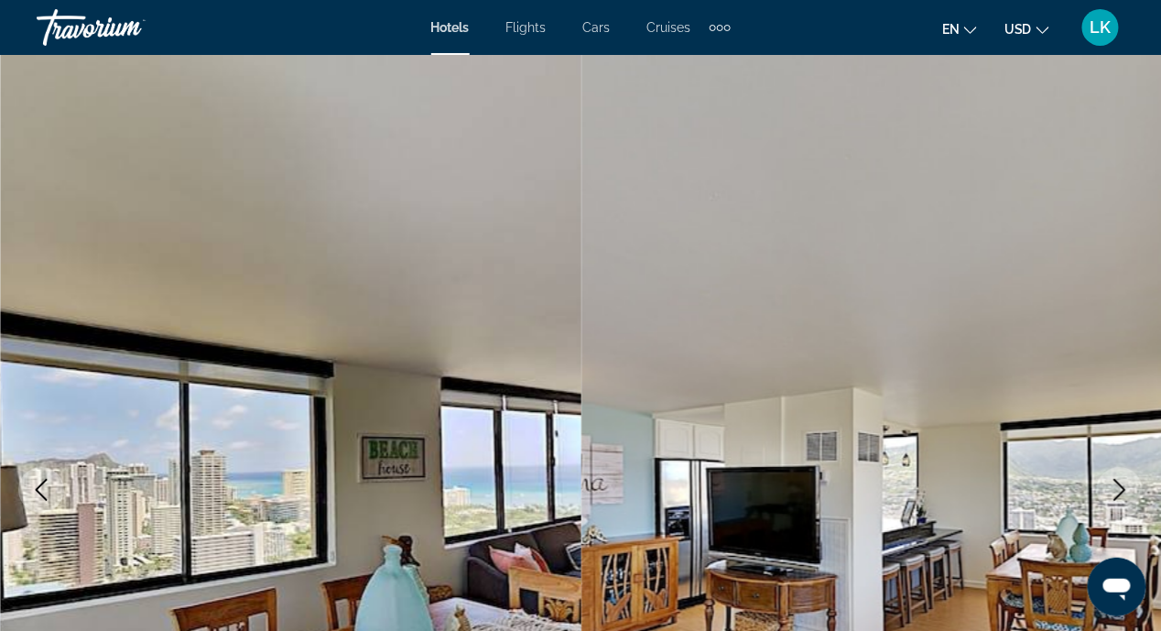
click at [1112, 486] on icon "Next image" at bounding box center [1120, 490] width 22 height 22
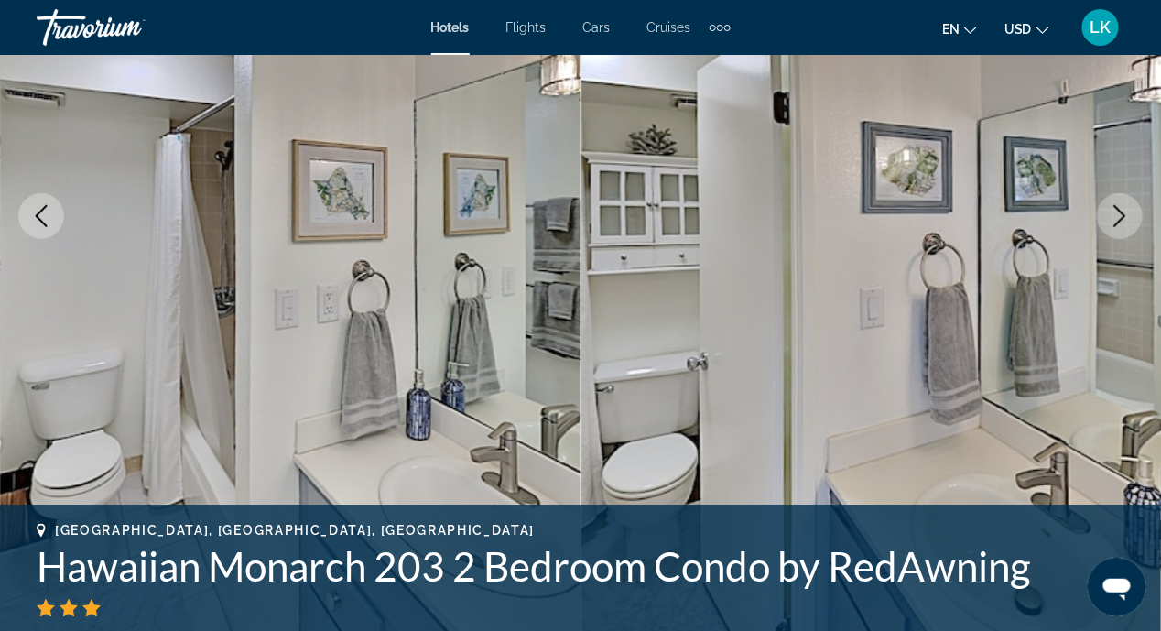
scroll to position [92, 0]
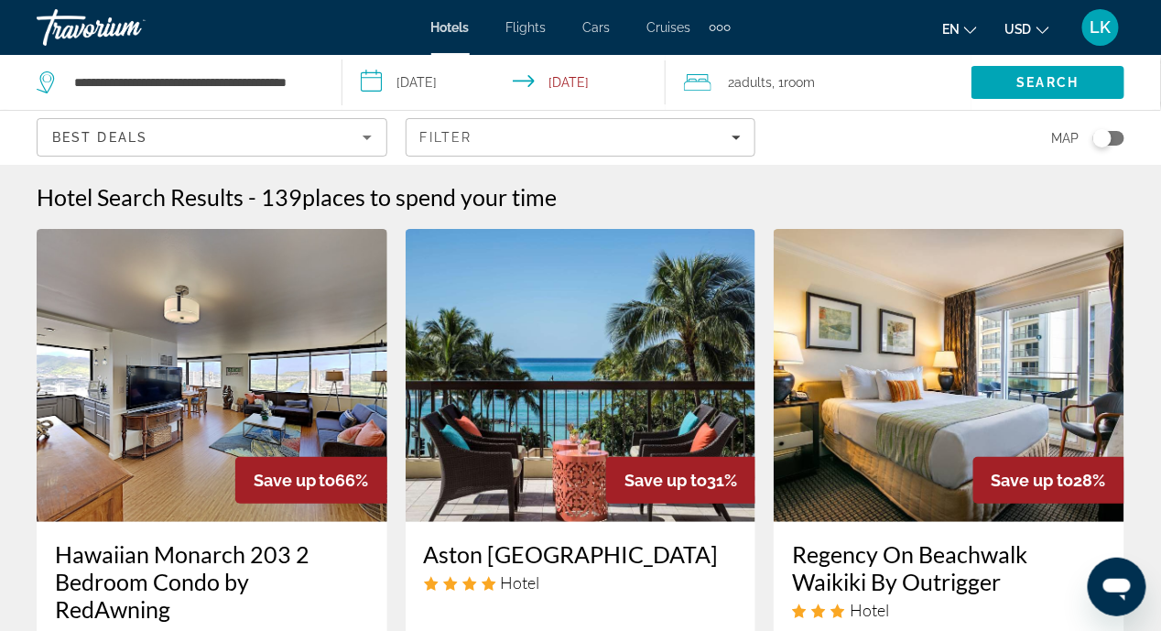
click at [373, 81] on input "**********" at bounding box center [507, 85] width 331 height 60
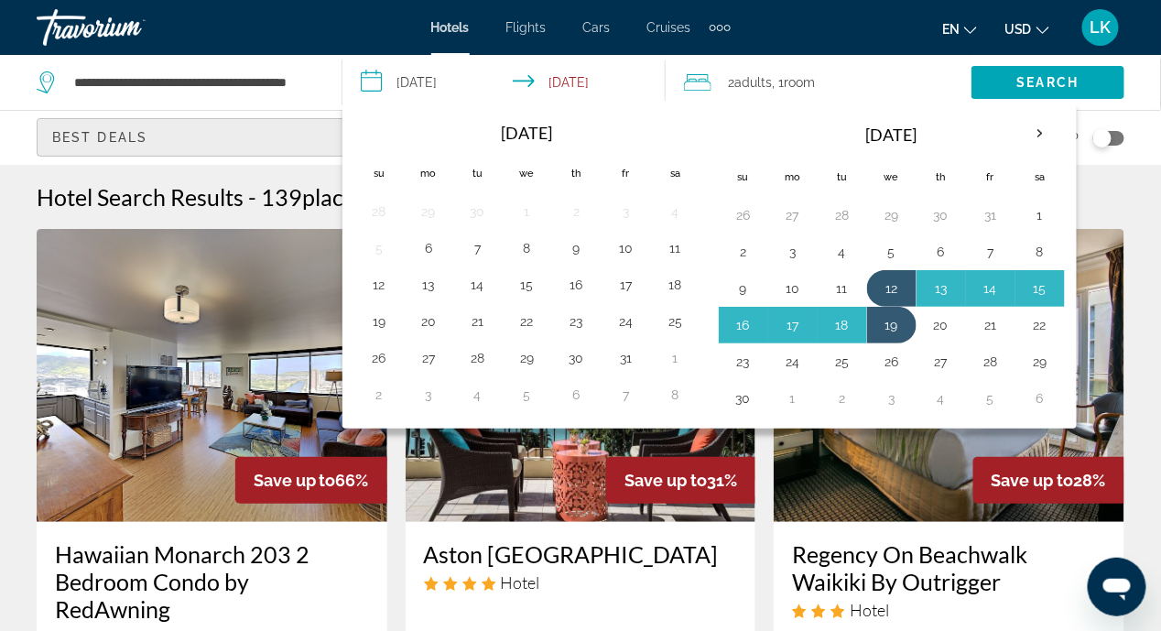
click at [296, 141] on div "Best Deals" at bounding box center [207, 137] width 310 height 22
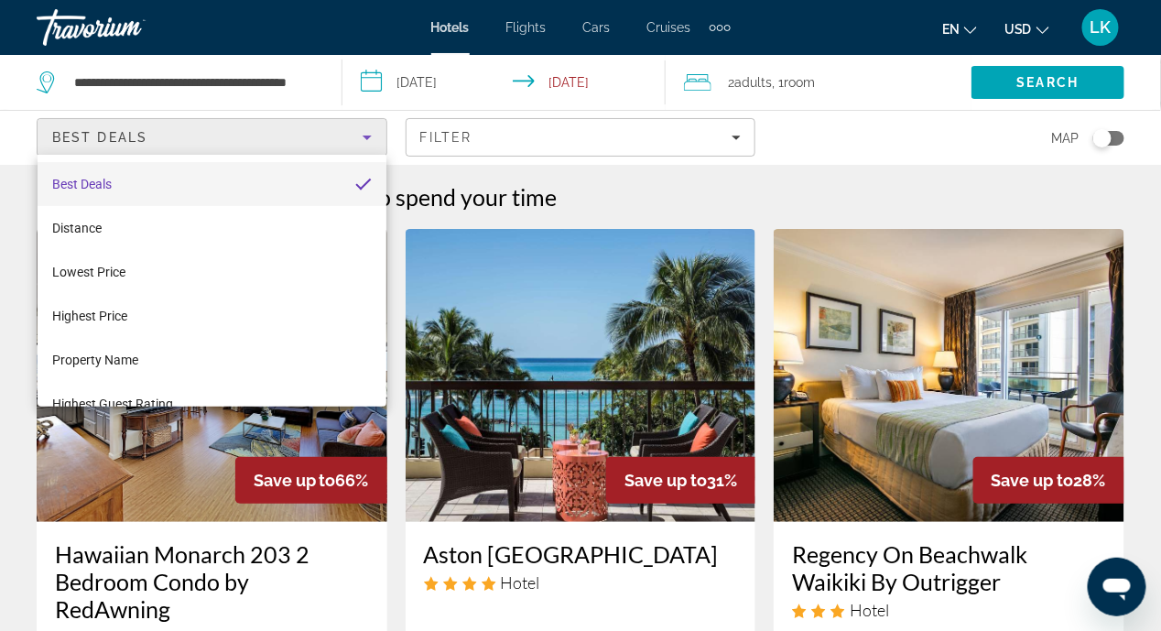
click at [374, 81] on div at bounding box center [580, 315] width 1161 height 631
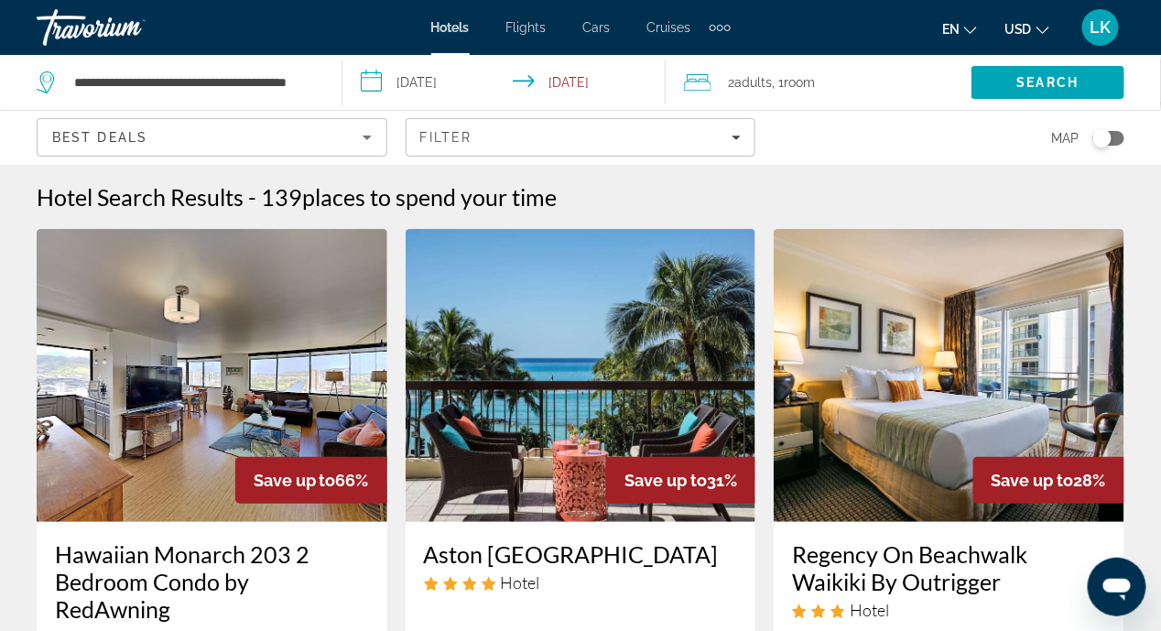
click at [376, 82] on input "**********" at bounding box center [507, 85] width 331 height 60
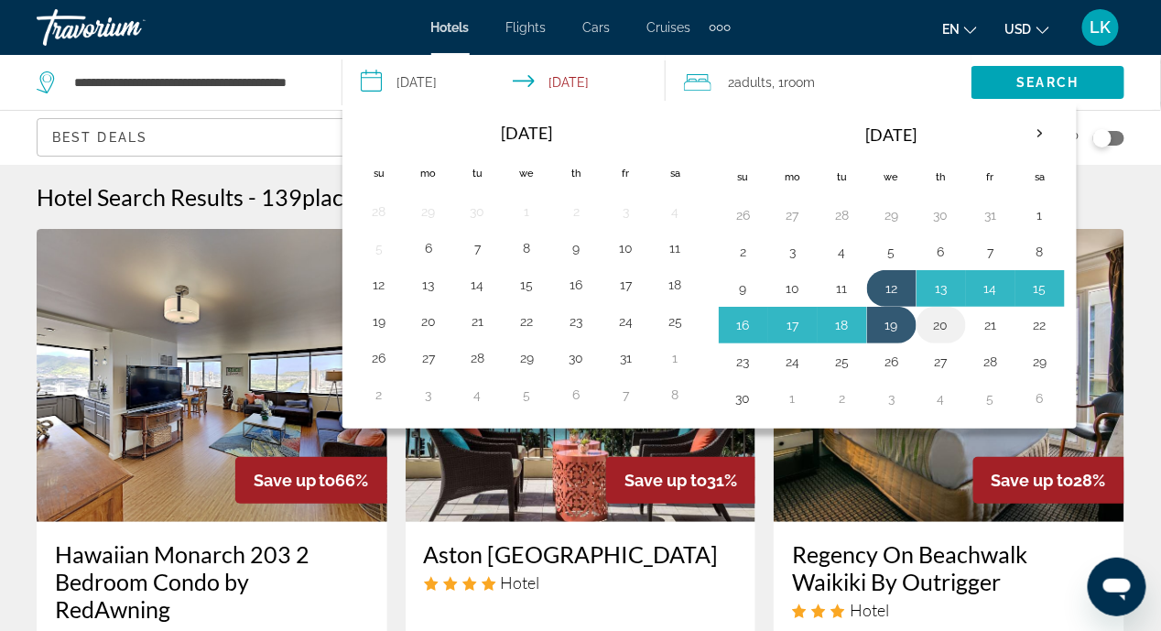
click at [941, 322] on button "20" at bounding box center [941, 325] width 29 height 26
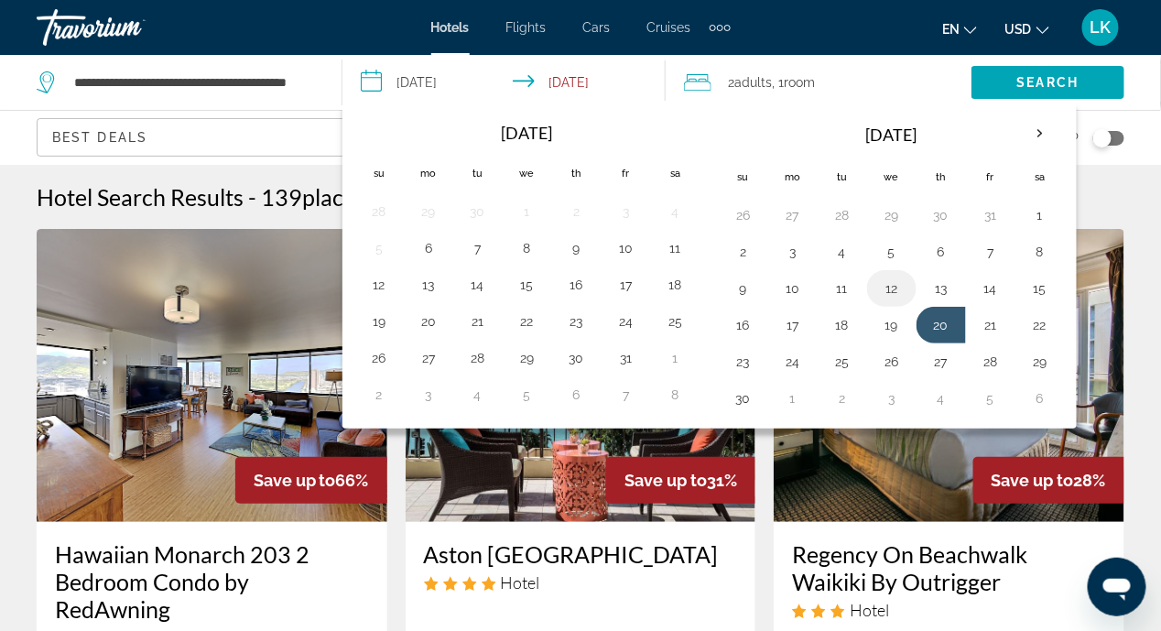
click at [886, 288] on button "12" at bounding box center [891, 289] width 29 height 26
type input "**********"
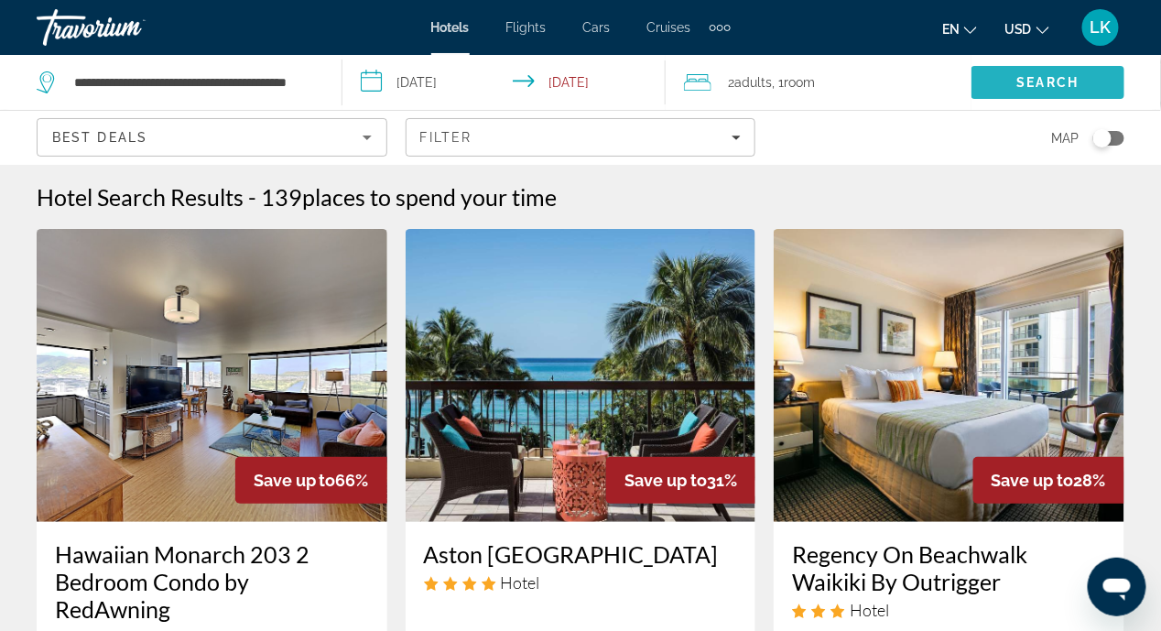
click at [1036, 84] on span "Search" at bounding box center [1048, 82] width 62 height 15
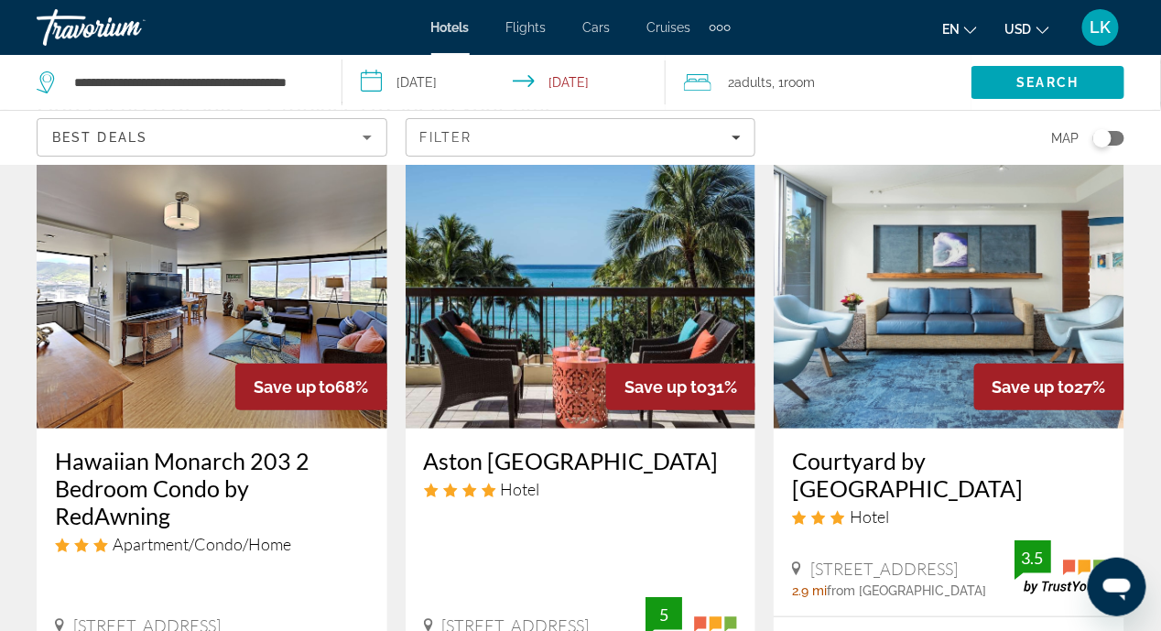
scroll to position [92, 0]
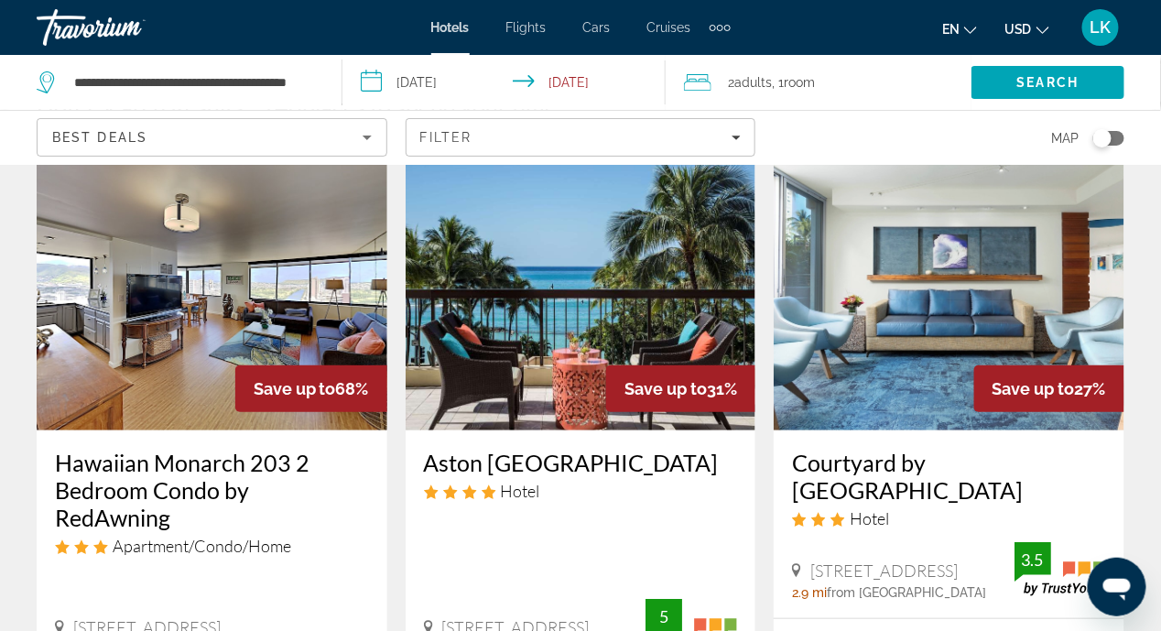
click at [193, 342] on img "Main content" at bounding box center [212, 283] width 351 height 293
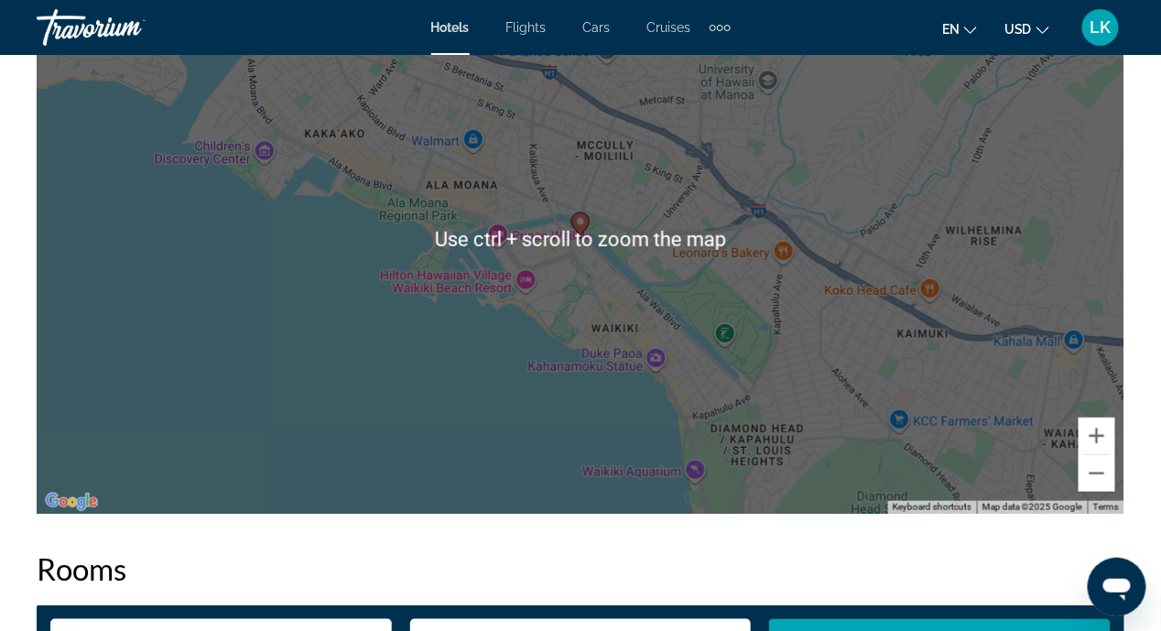
scroll to position [2929, 0]
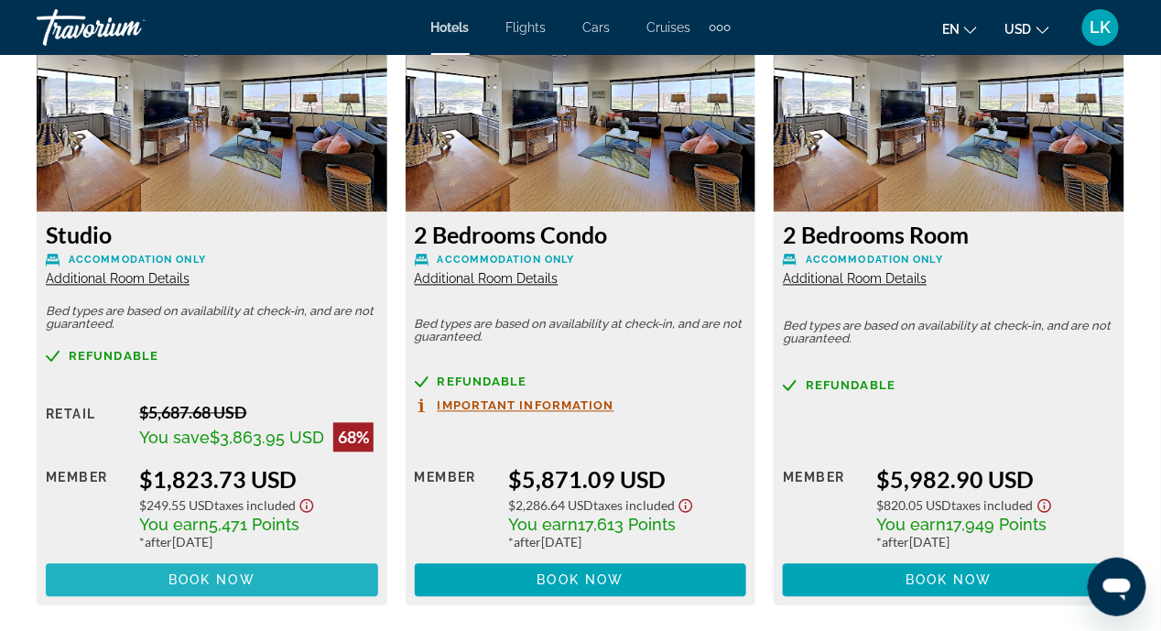
click at [169, 573] on span "Book now" at bounding box center [211, 580] width 87 height 15
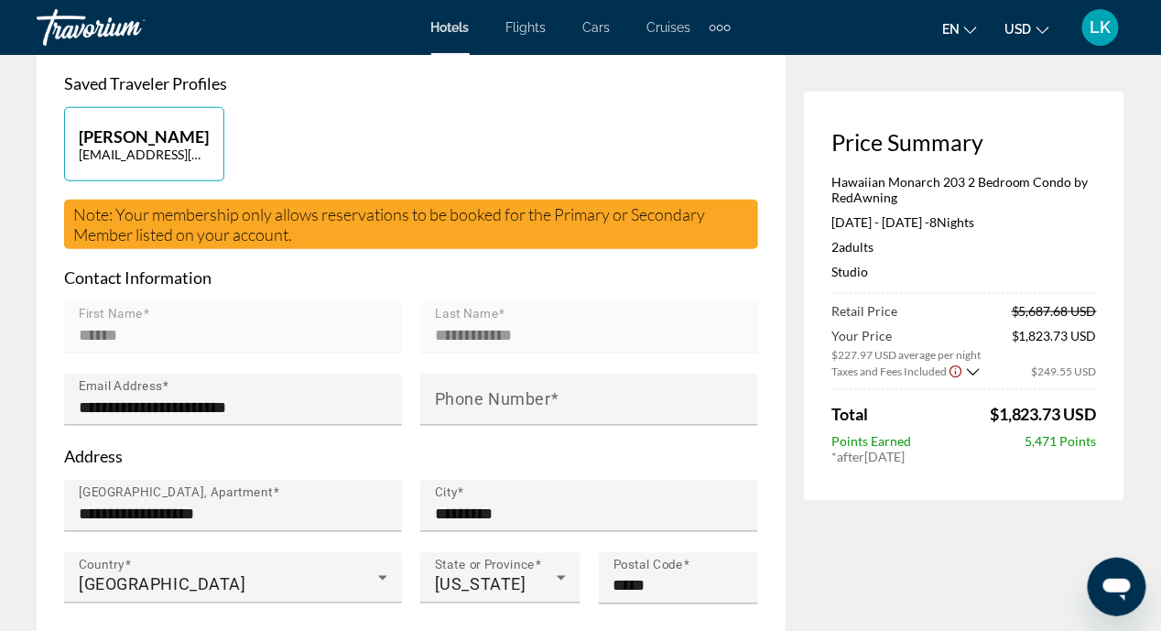
scroll to position [365, 0]
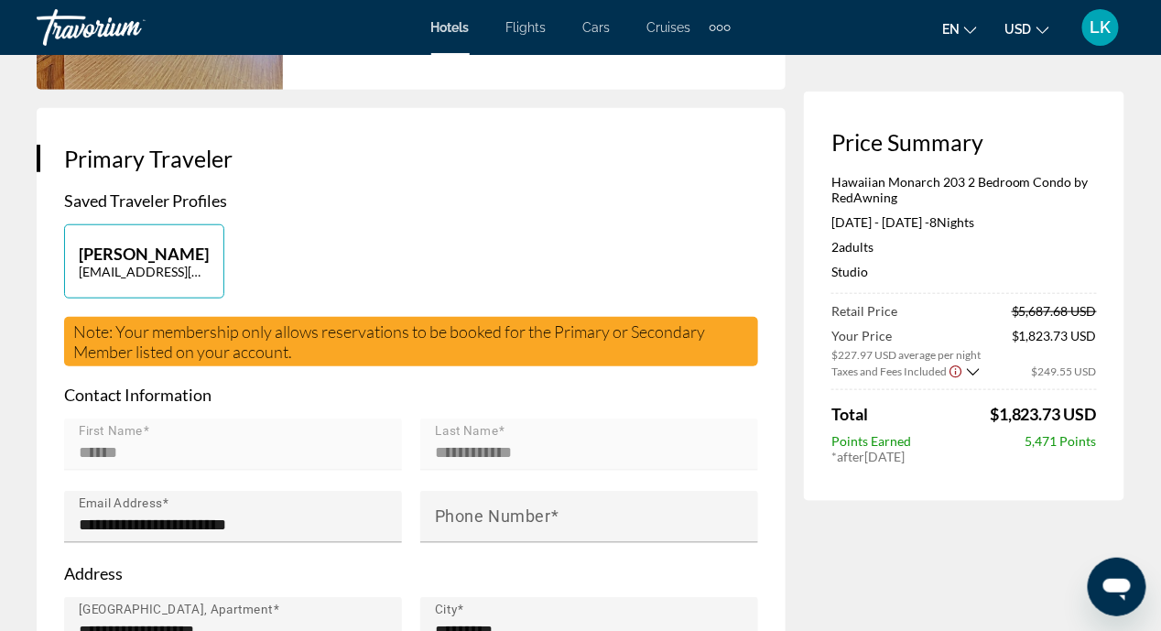
click at [132, 444] on mat-form-field "First Name ******" at bounding box center [233, 454] width 338 height 72
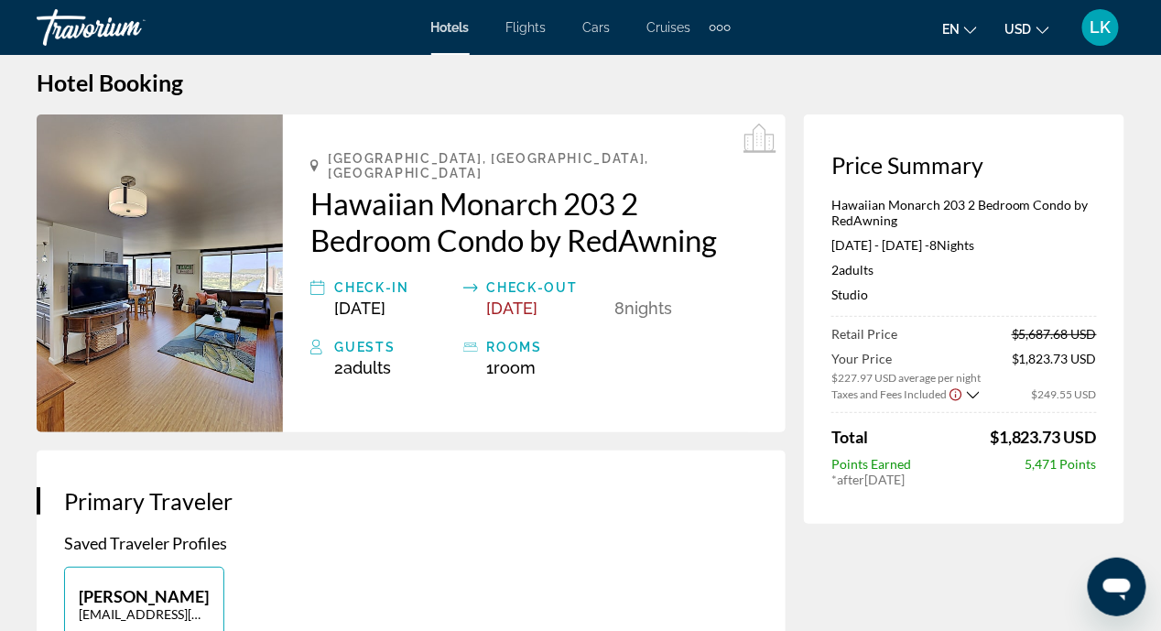
scroll to position [0, 0]
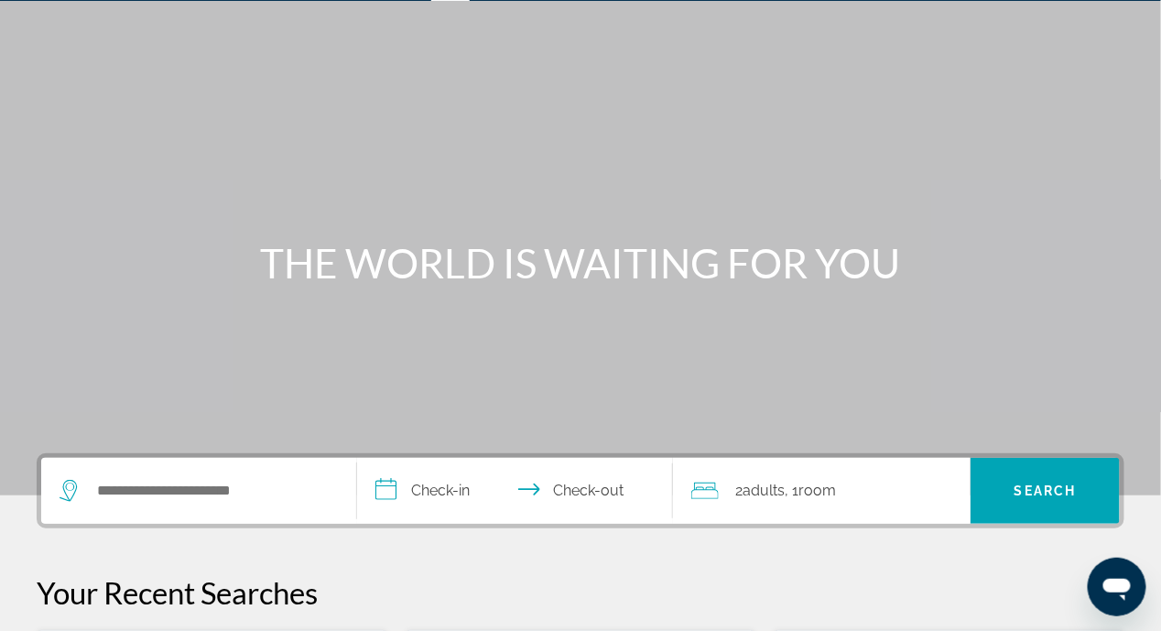
scroll to position [92, 0]
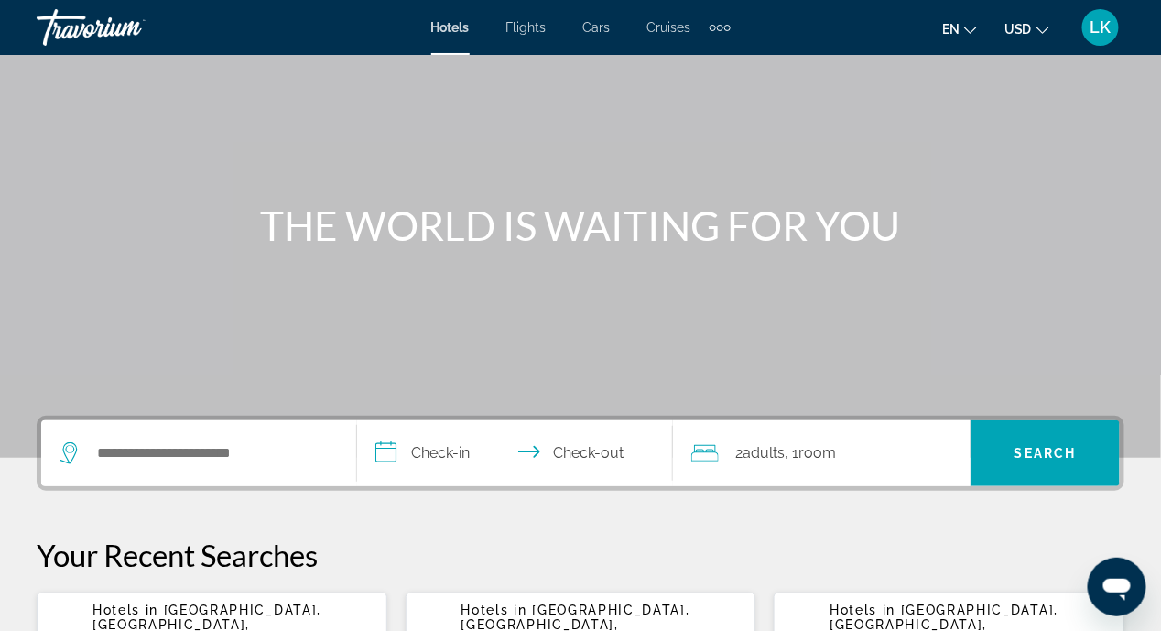
click at [68, 460] on icon "Search widget" at bounding box center [68, 453] width 17 height 22
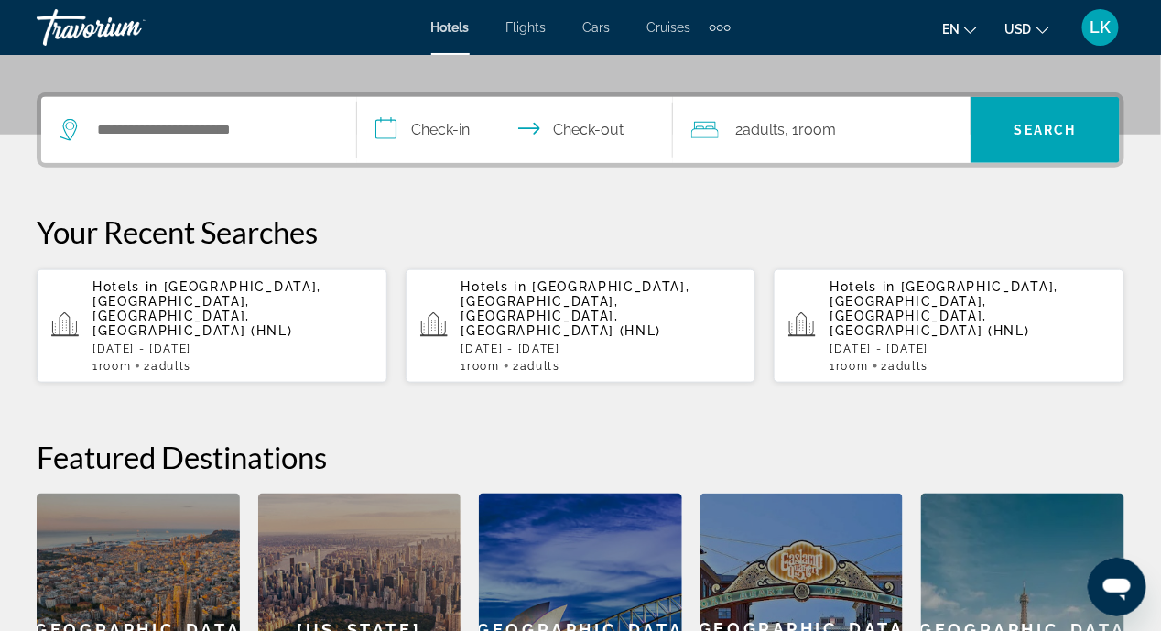
scroll to position [447, 0]
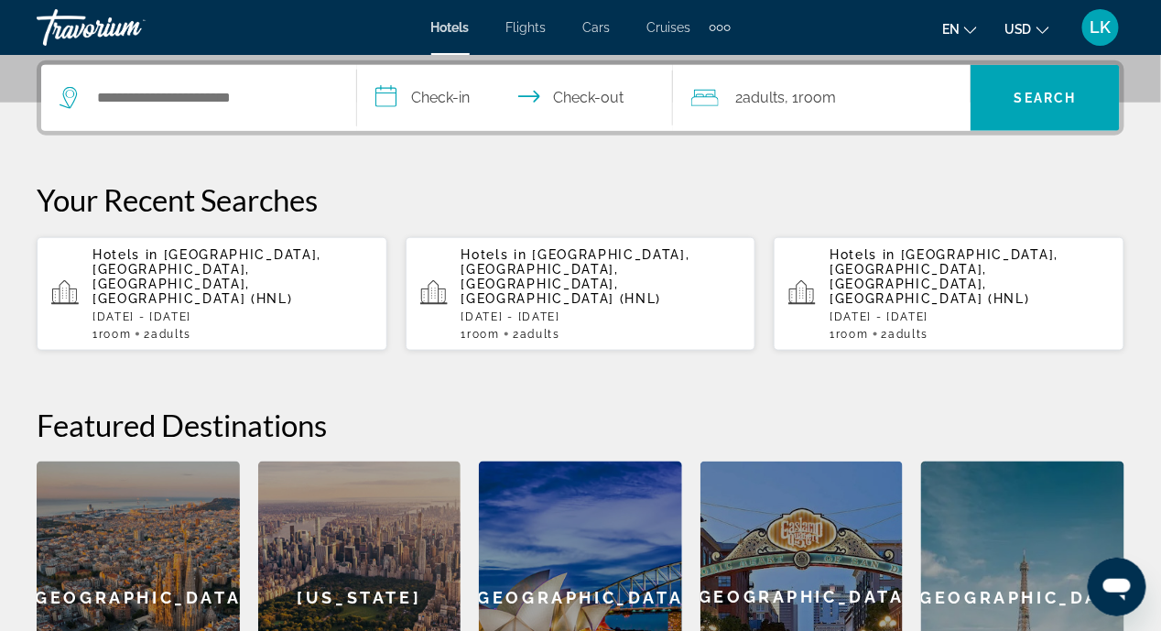
click at [206, 255] on span "[GEOGRAPHIC_DATA], [GEOGRAPHIC_DATA], [GEOGRAPHIC_DATA], [GEOGRAPHIC_DATA] (HNL)" at bounding box center [206, 276] width 229 height 59
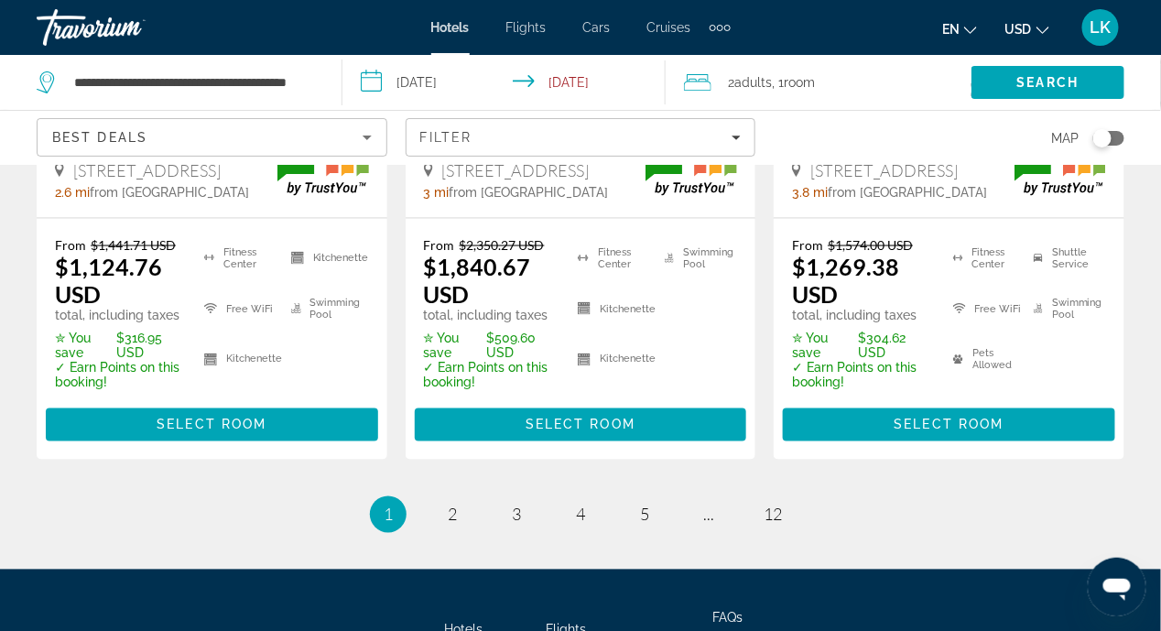
scroll to position [2852, 0]
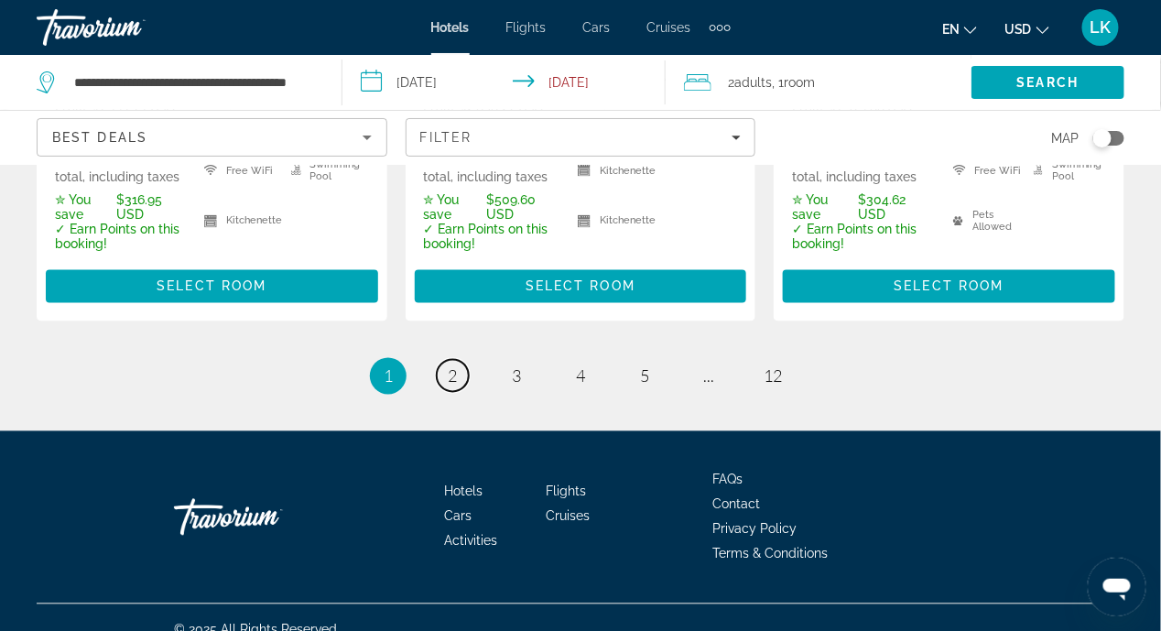
click at [447, 360] on link "page 2" at bounding box center [453, 376] width 32 height 32
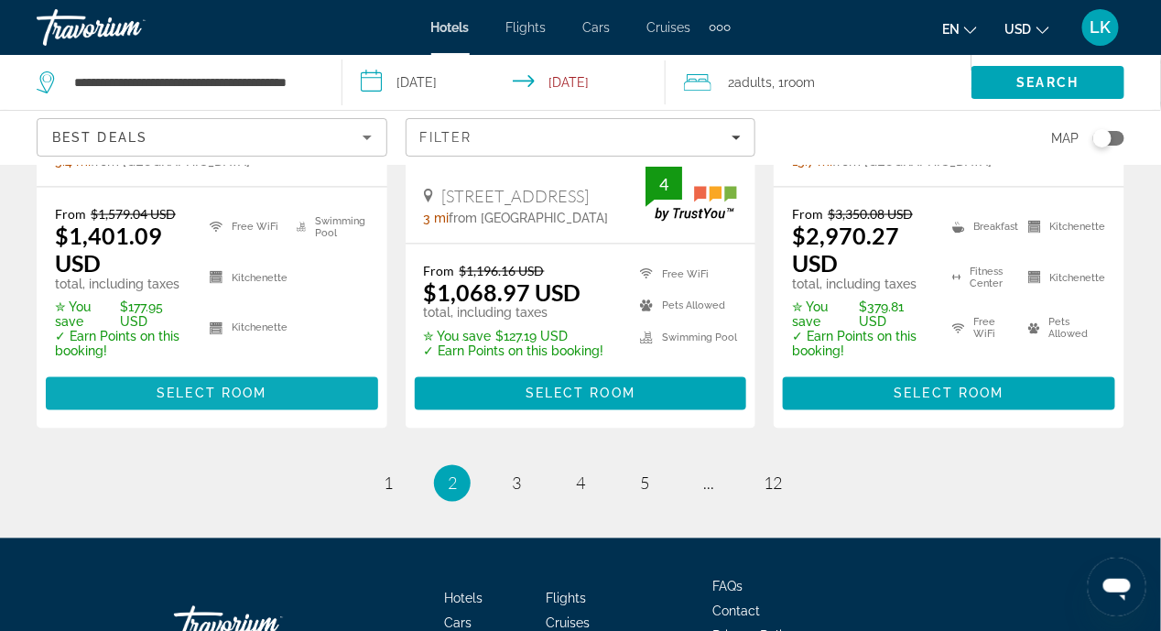
scroll to position [2838, 0]
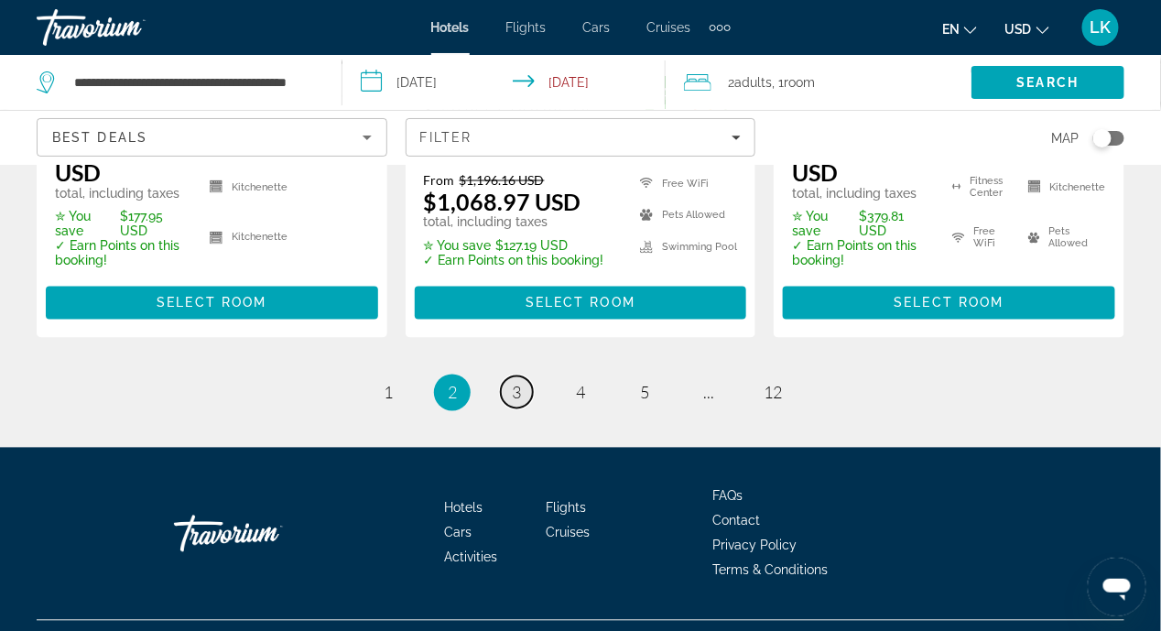
click at [510, 394] on link "page 3" at bounding box center [517, 392] width 32 height 32
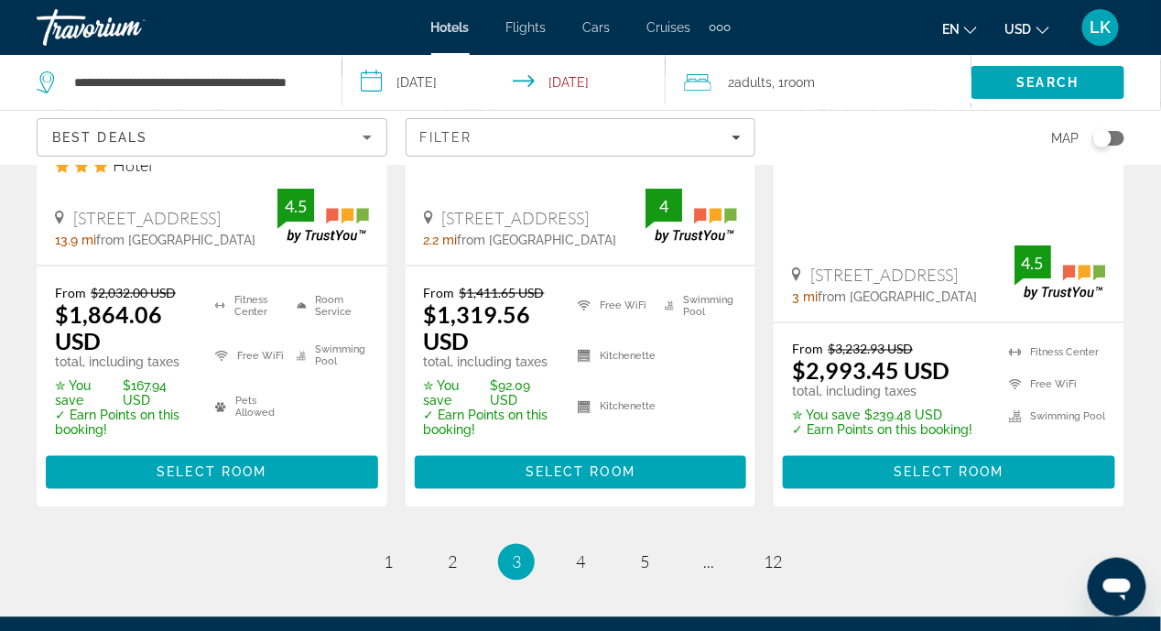
scroll to position [2838, 0]
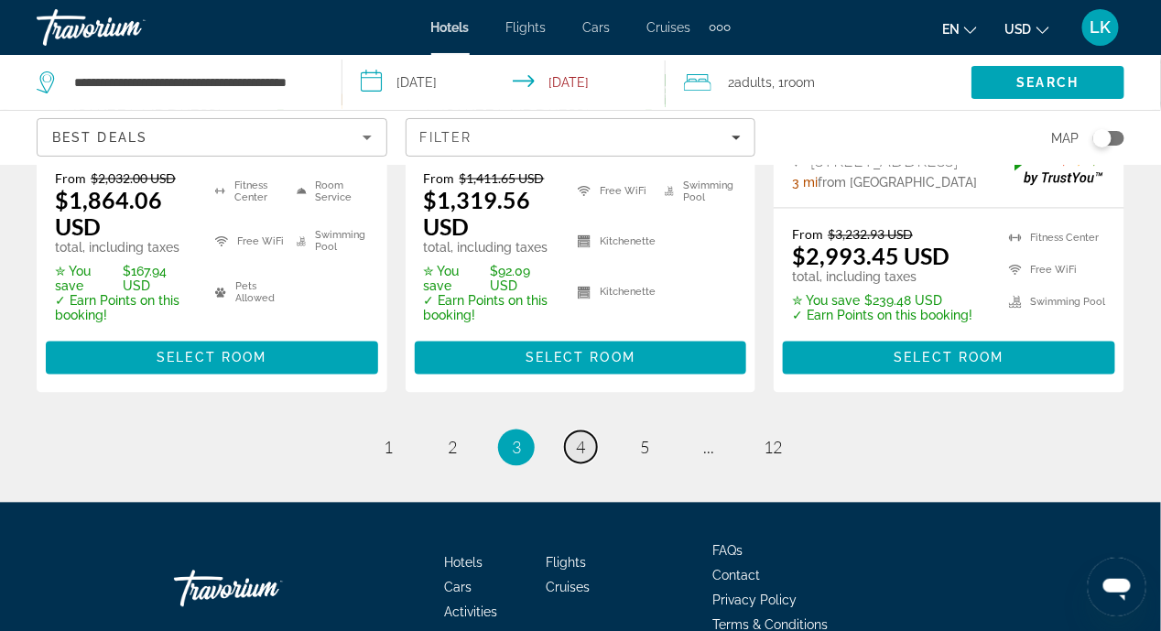
click at [584, 449] on span "4" at bounding box center [580, 448] width 9 height 20
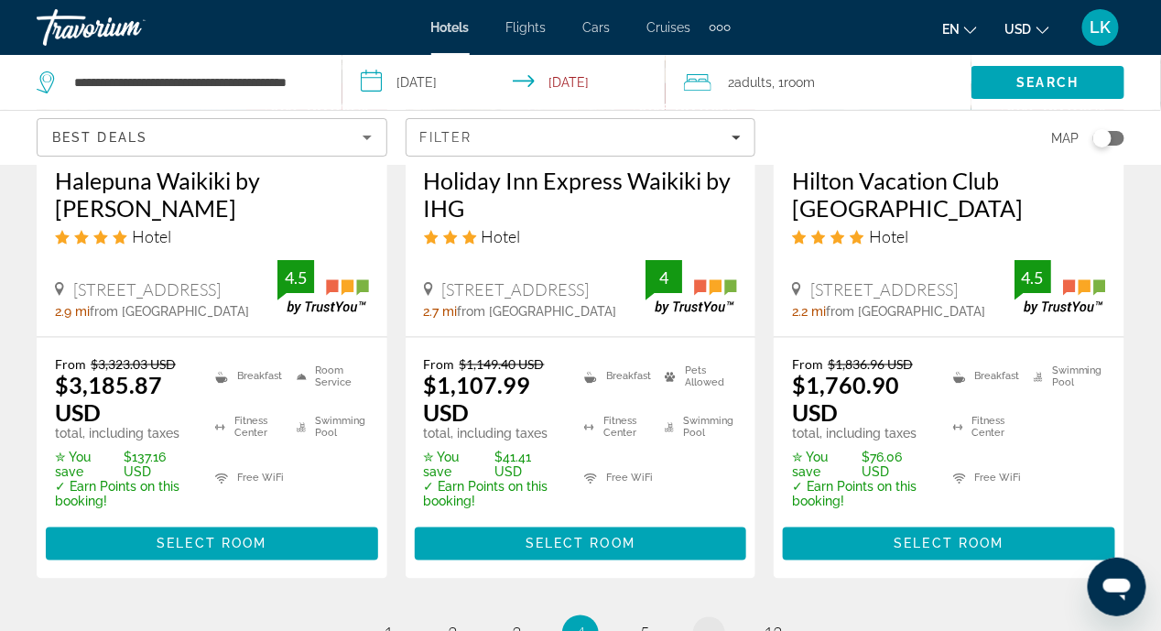
scroll to position [2753, 0]
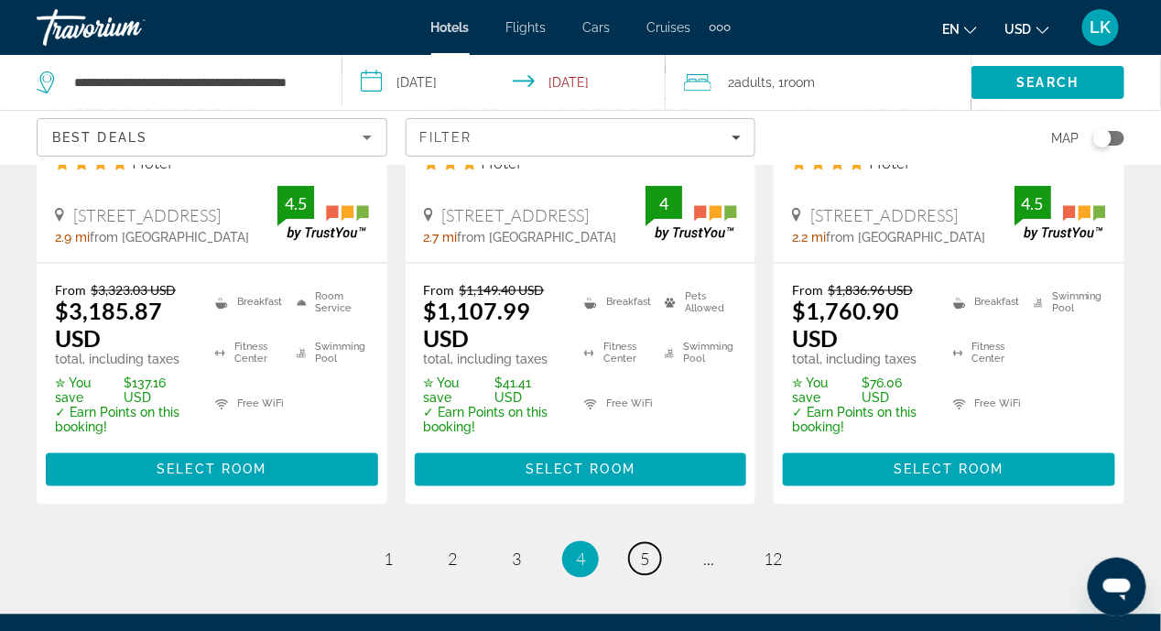
click at [644, 549] on span "5" at bounding box center [644, 559] width 9 height 20
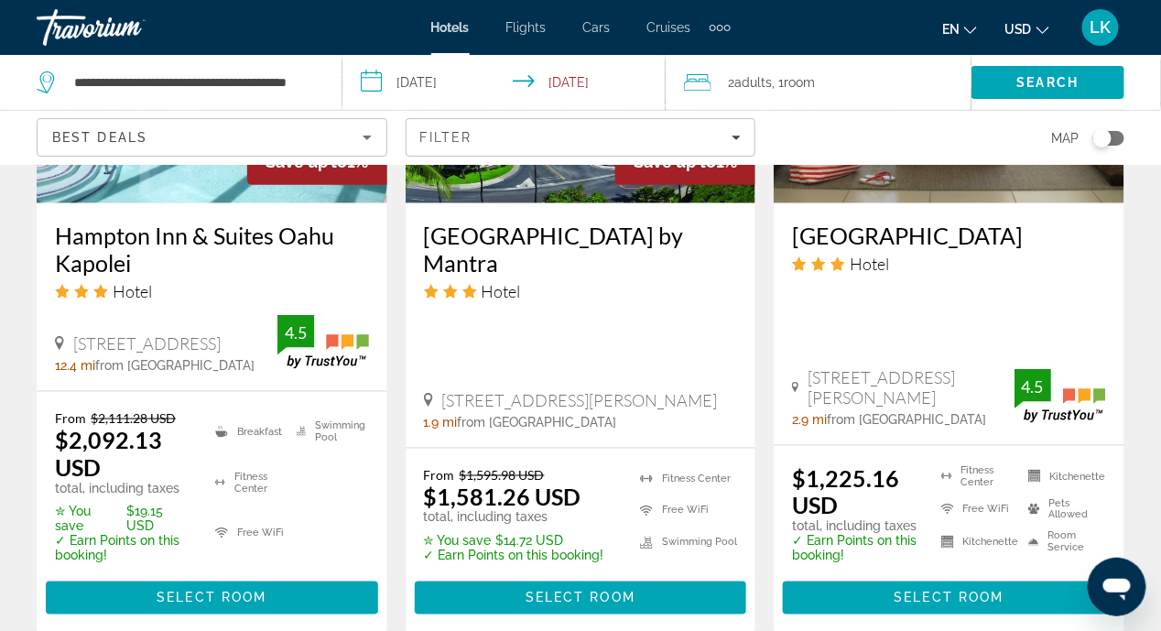
scroll to position [2836, 0]
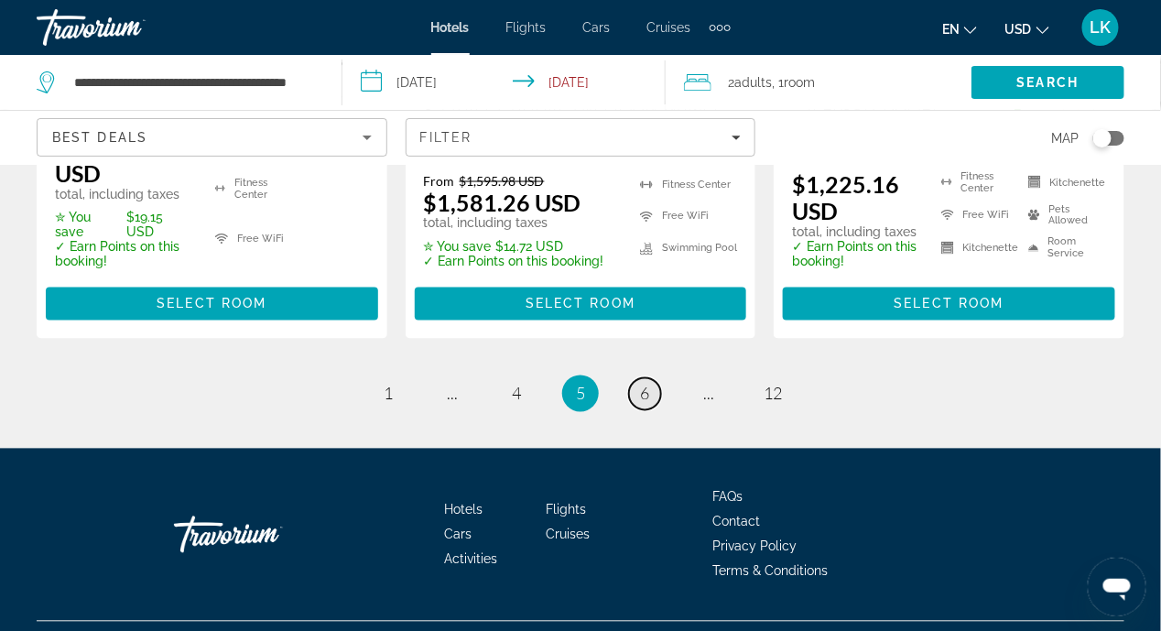
click at [650, 378] on link "page 6" at bounding box center [645, 394] width 32 height 32
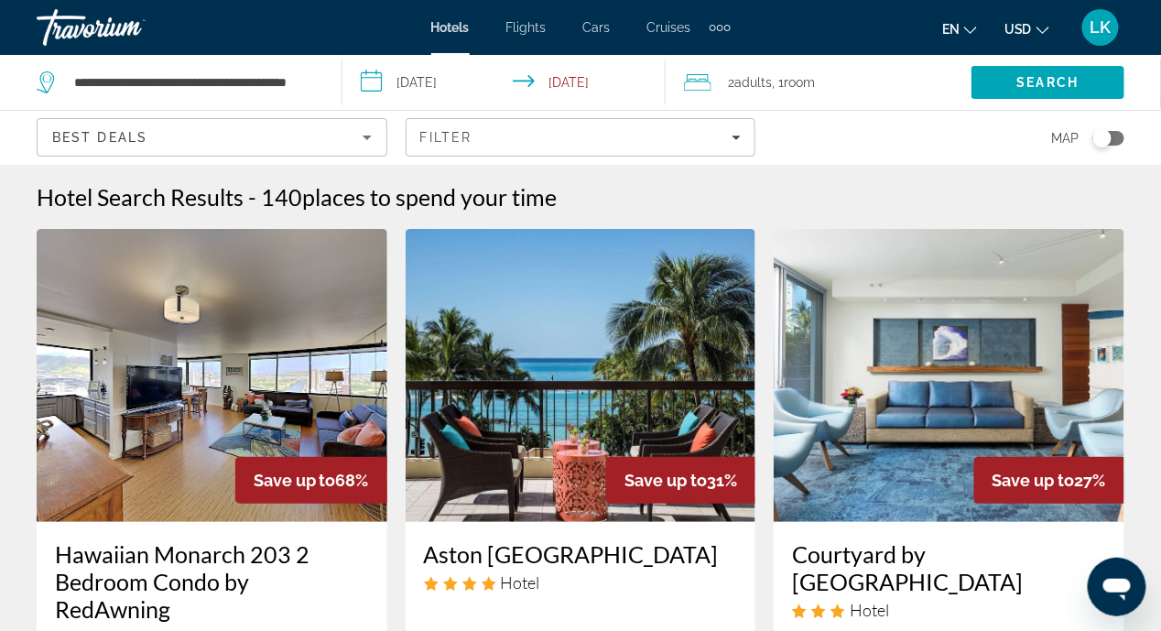
click at [371, 83] on input "**********" at bounding box center [507, 85] width 331 height 60
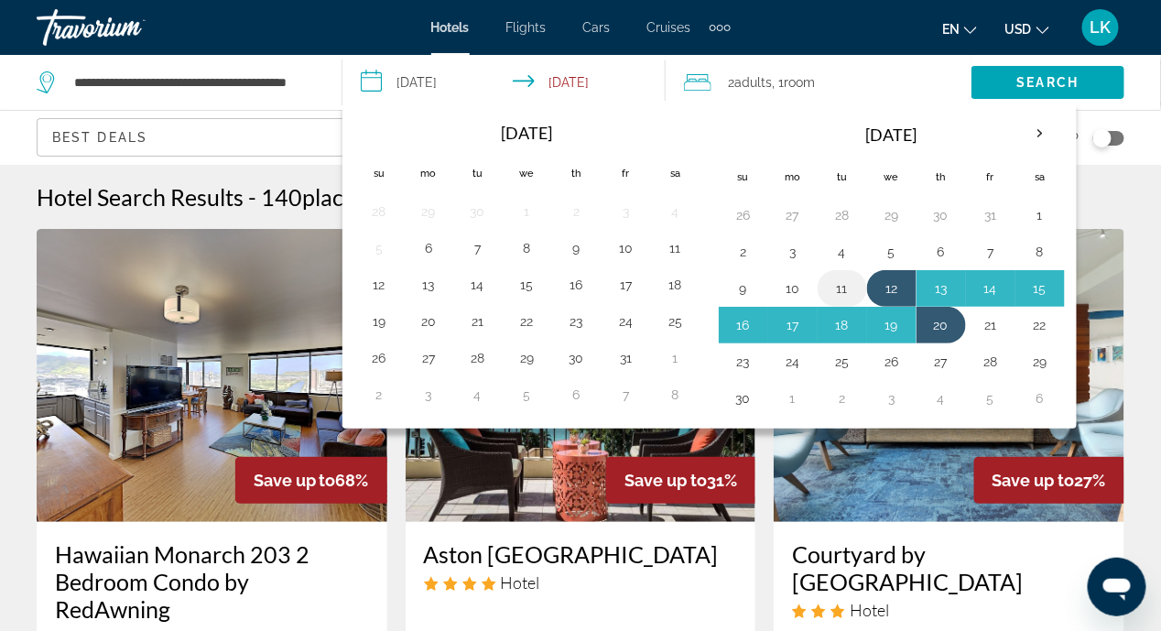
click at [839, 288] on button "11" at bounding box center [842, 289] width 29 height 26
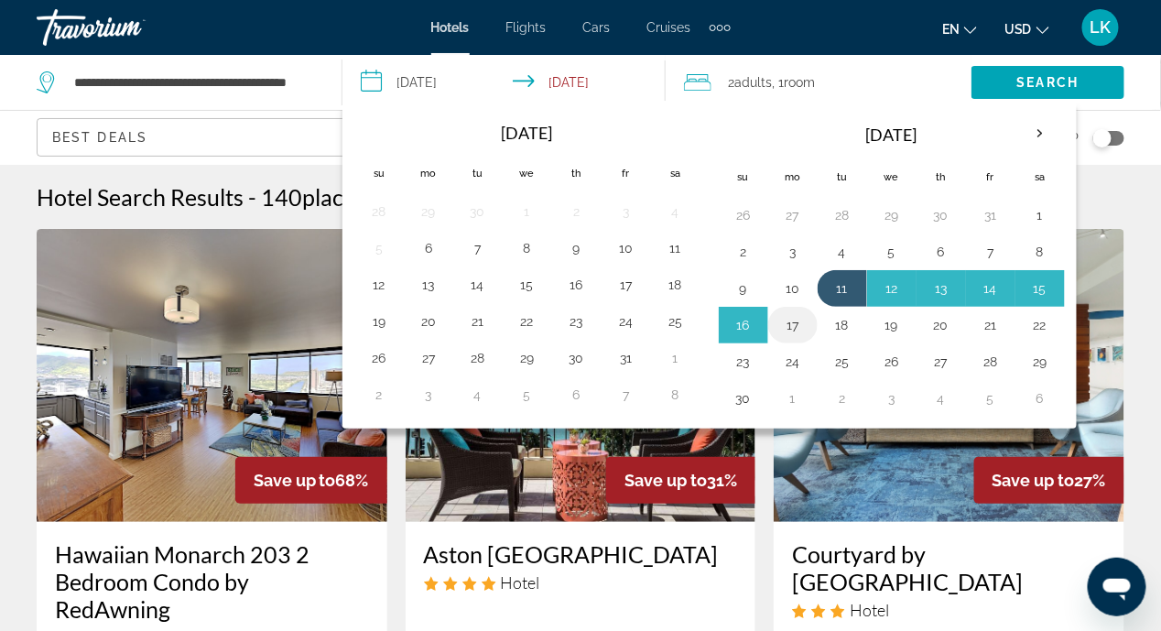
click at [787, 323] on button "17" at bounding box center [792, 325] width 29 height 26
type input "**********"
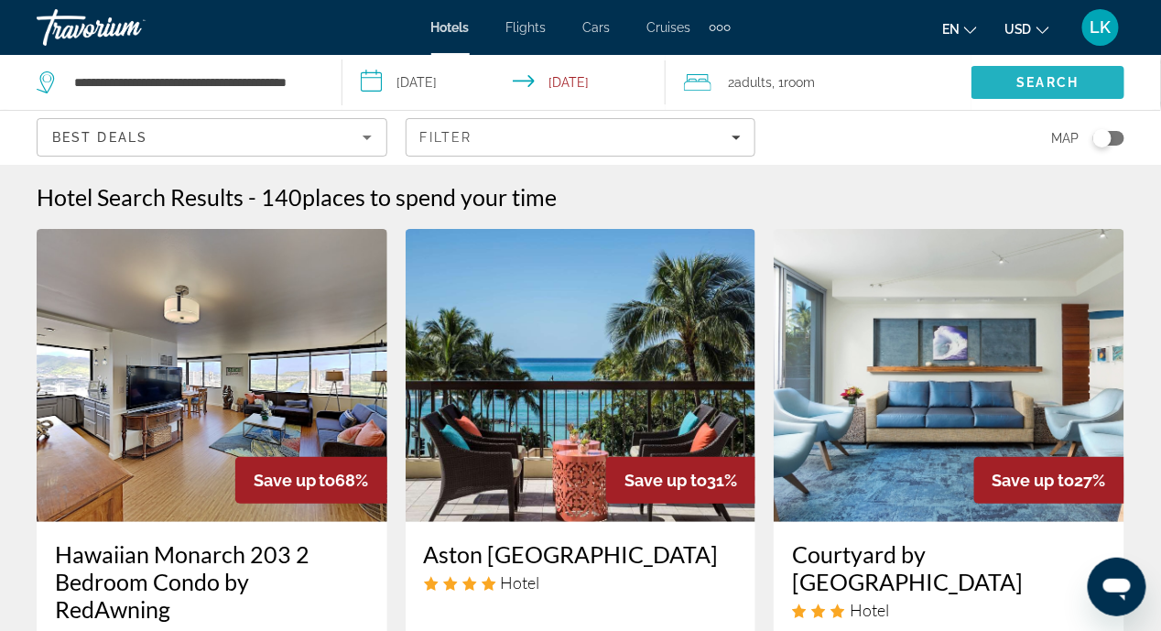
click at [1026, 80] on span "Search" at bounding box center [1048, 82] width 62 height 15
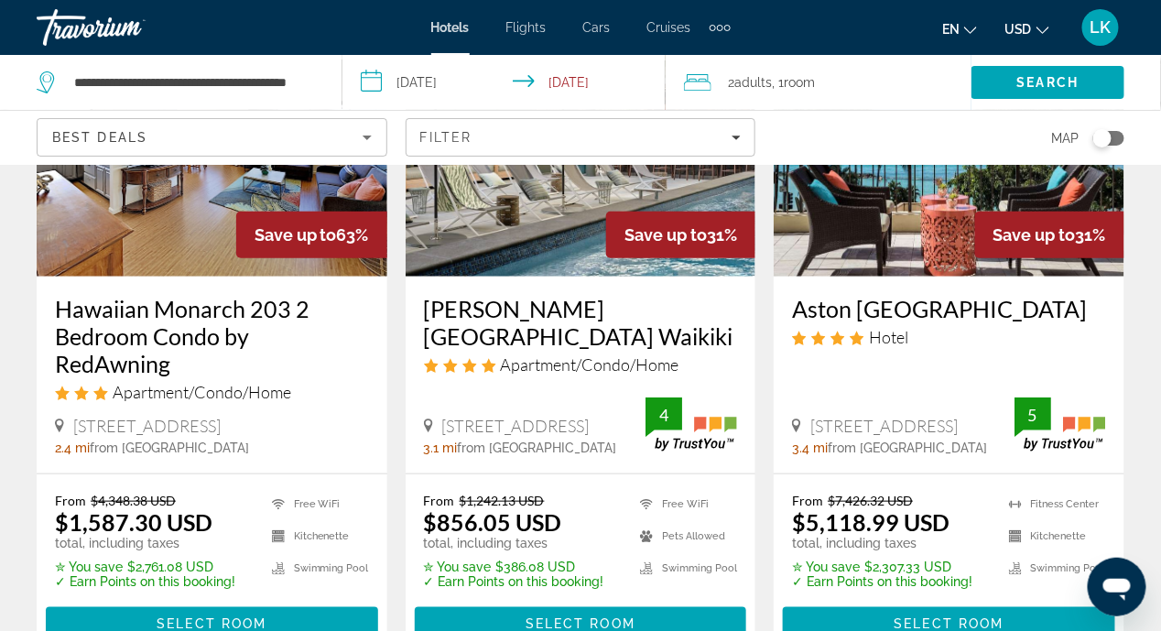
scroll to position [274, 0]
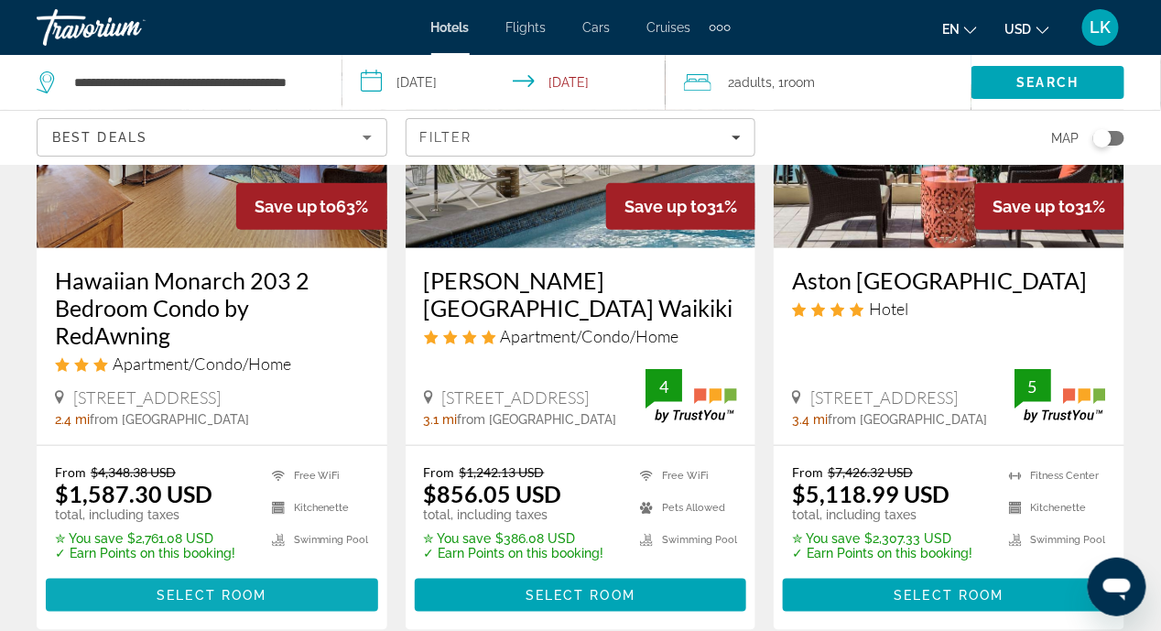
click at [212, 588] on span "Select Room" at bounding box center [212, 595] width 110 height 15
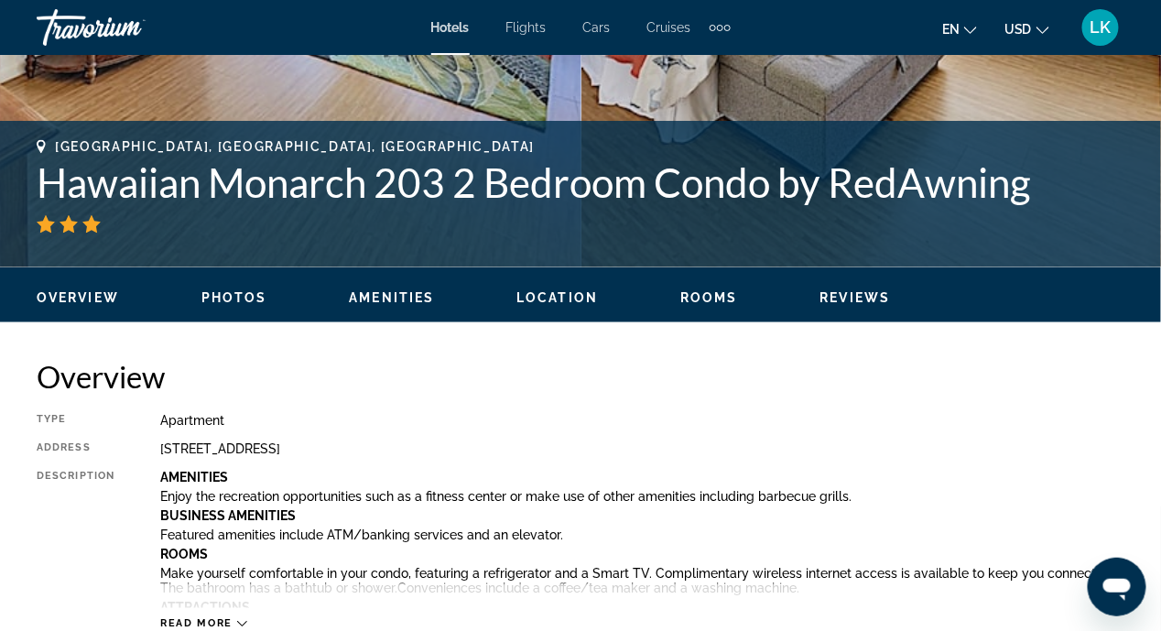
scroll to position [641, 0]
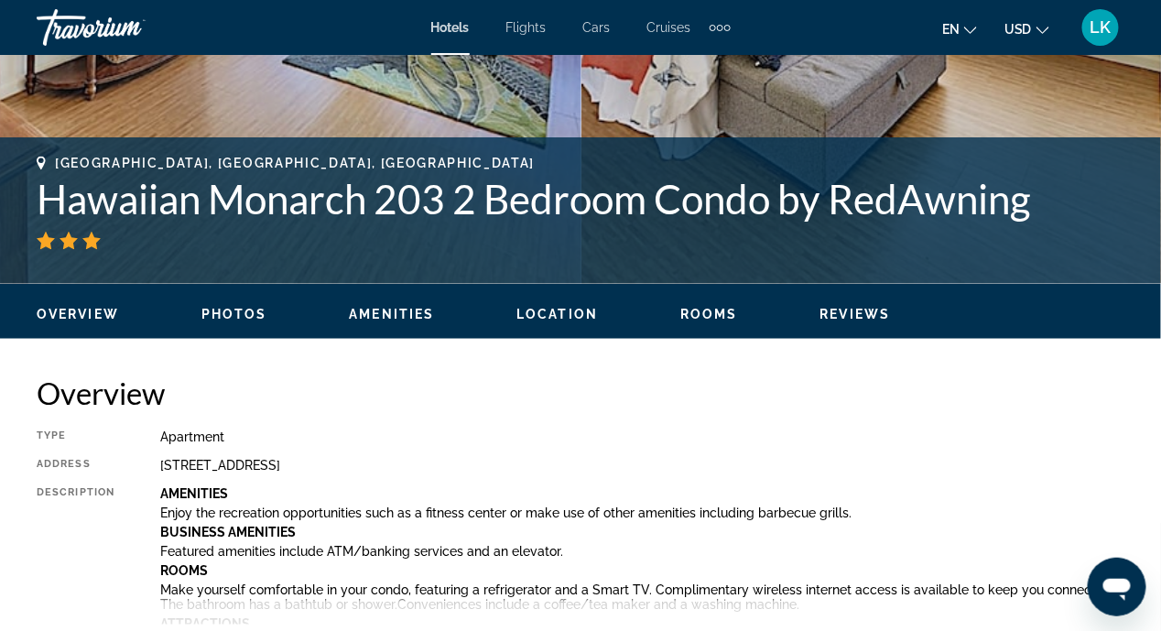
click at [544, 310] on span "Location" at bounding box center [556, 314] width 81 height 15
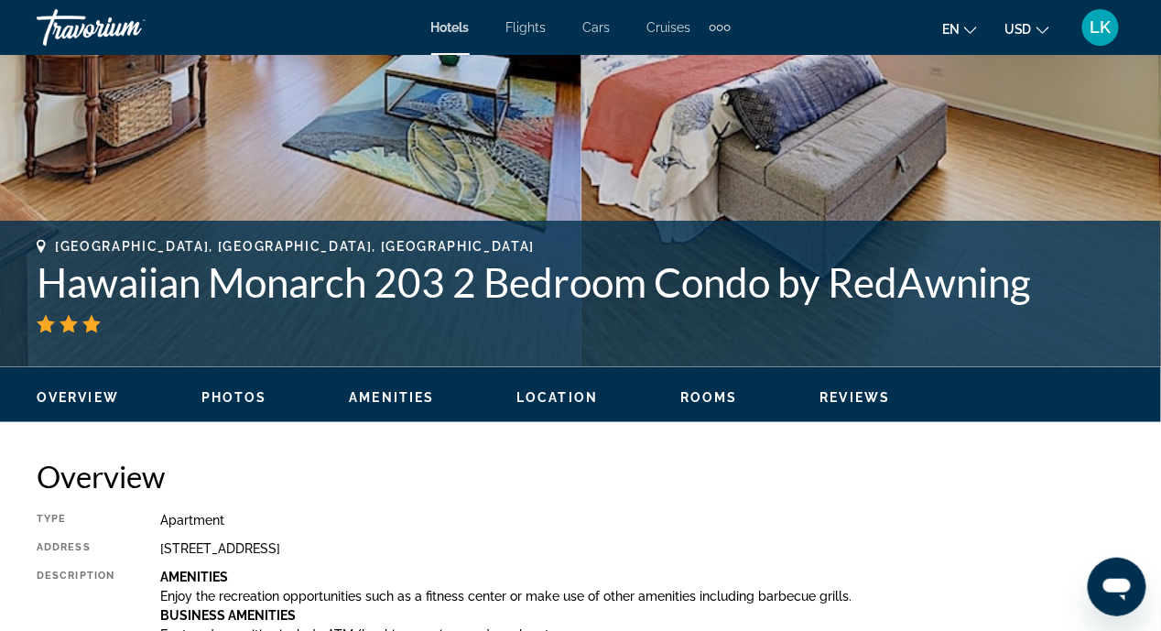
scroll to position [0, 0]
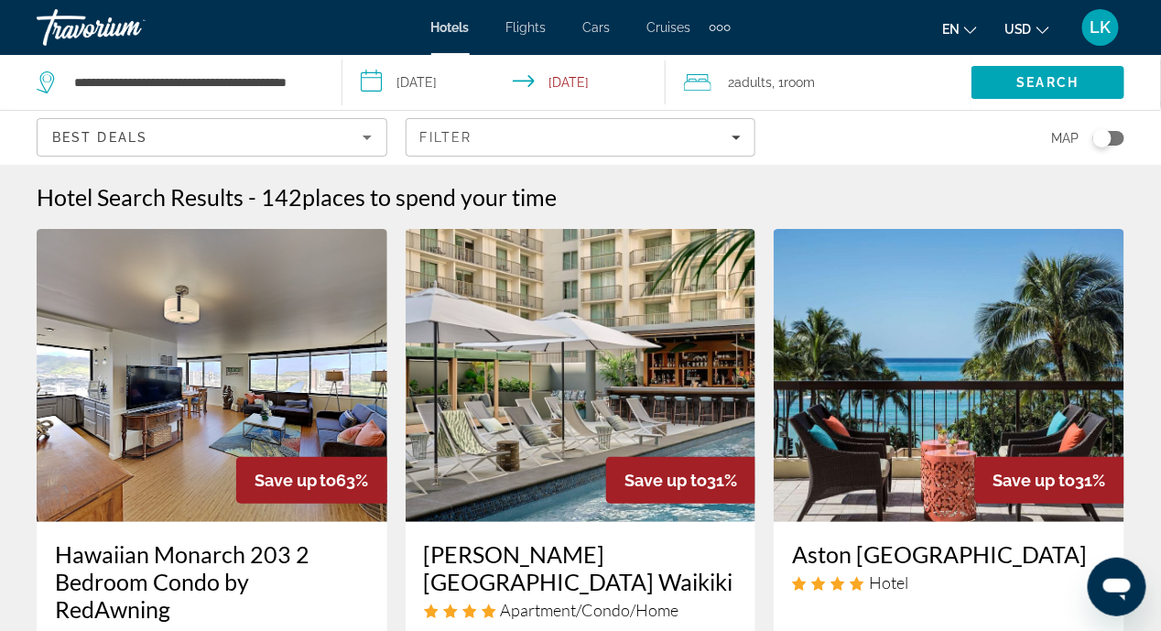
click at [374, 81] on input "**********" at bounding box center [507, 85] width 331 height 60
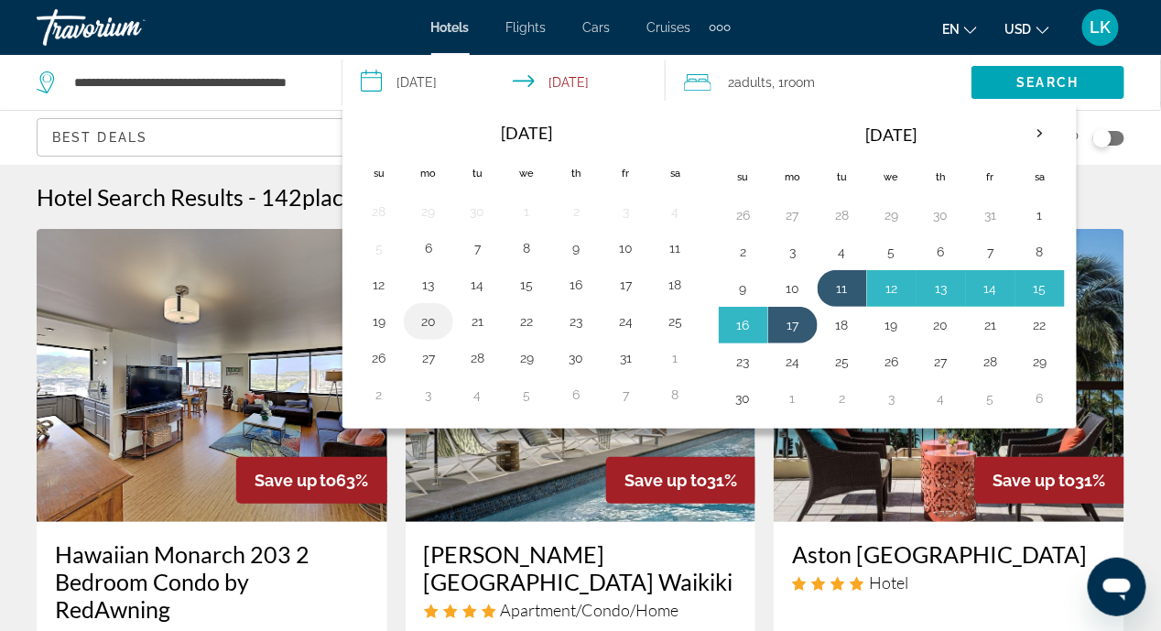
click at [428, 320] on button "20" at bounding box center [428, 322] width 29 height 26
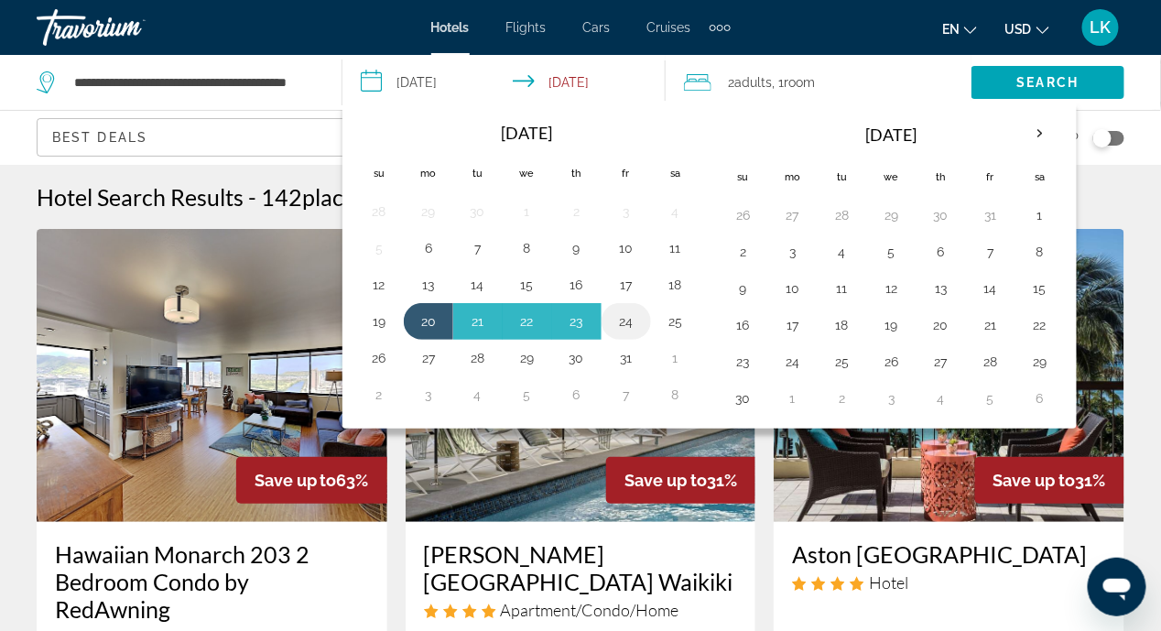
click at [629, 317] on button "24" at bounding box center [626, 322] width 29 height 26
type input "**********"
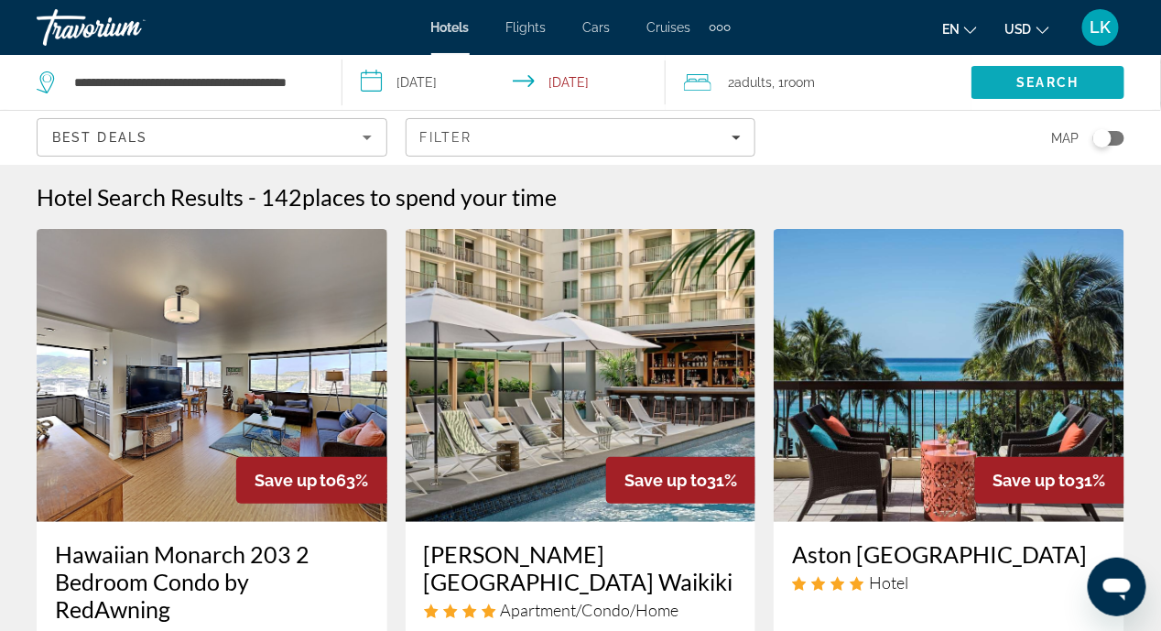
click at [1047, 80] on span "Search" at bounding box center [1048, 82] width 62 height 15
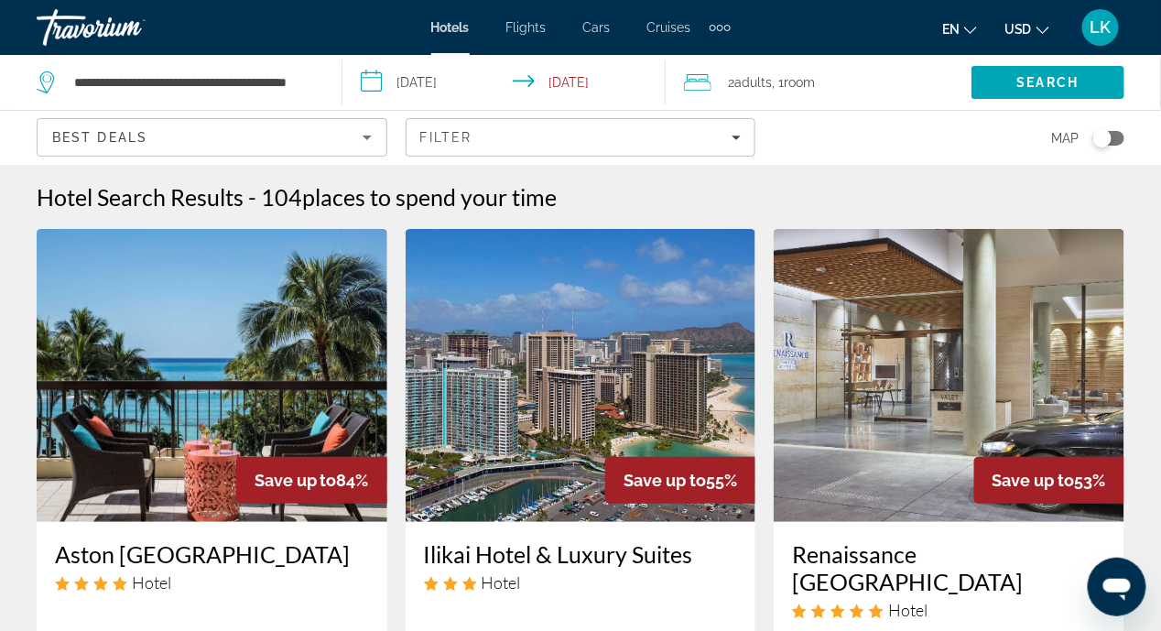
click at [948, 472] on img "Main content" at bounding box center [949, 375] width 351 height 293
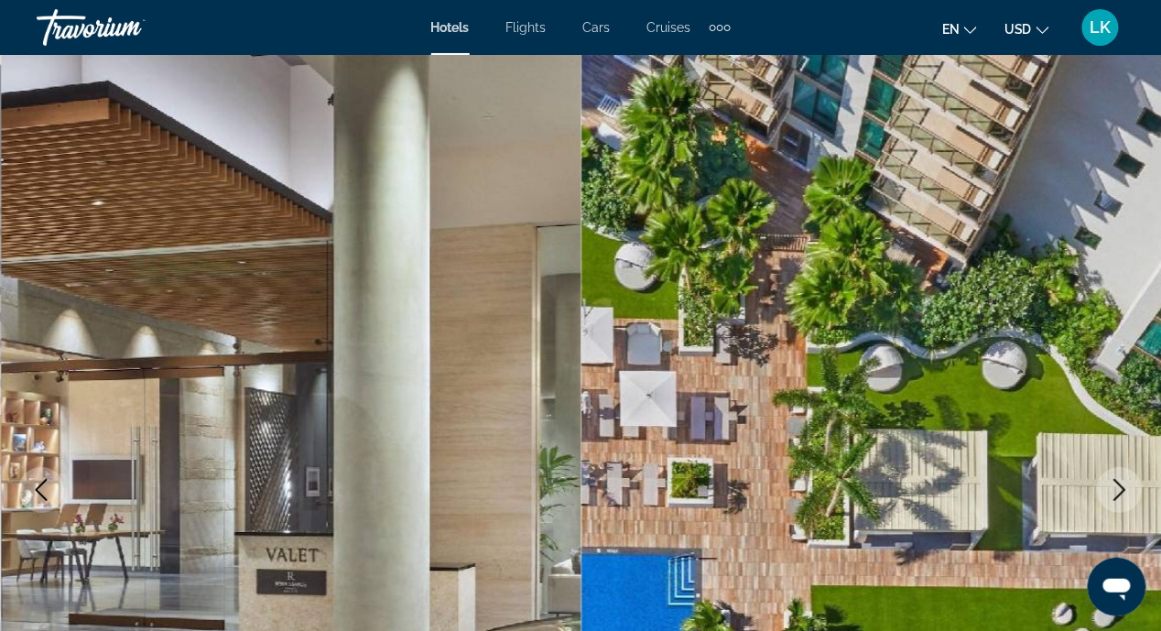
click at [1123, 488] on icon "Next image" at bounding box center [1120, 490] width 12 height 22
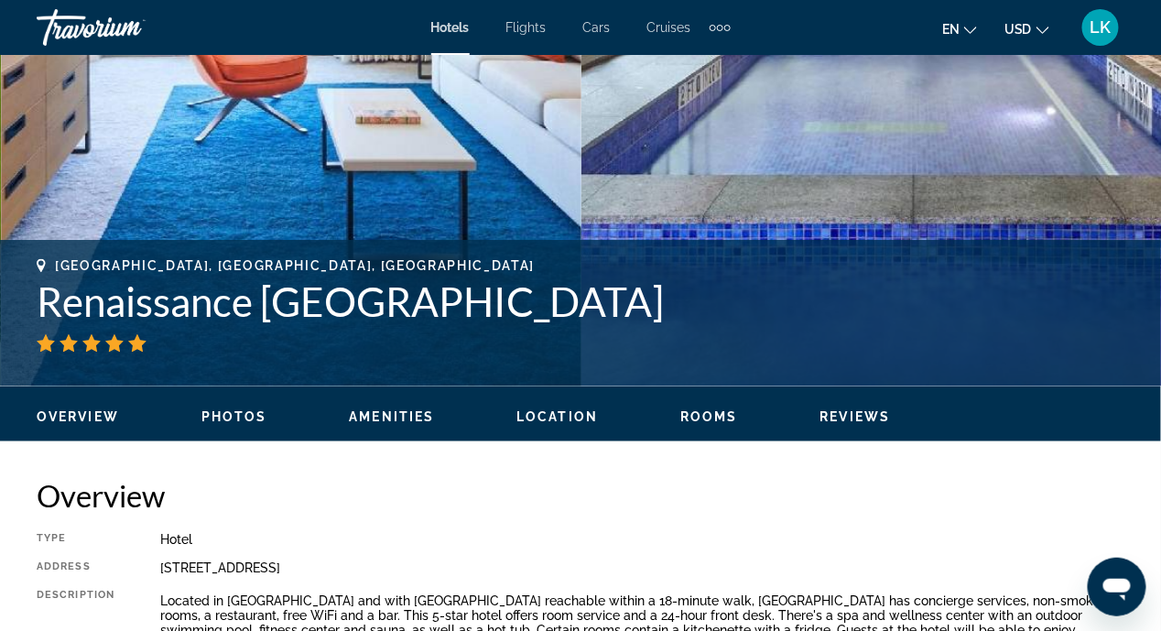
scroll to position [640, 0]
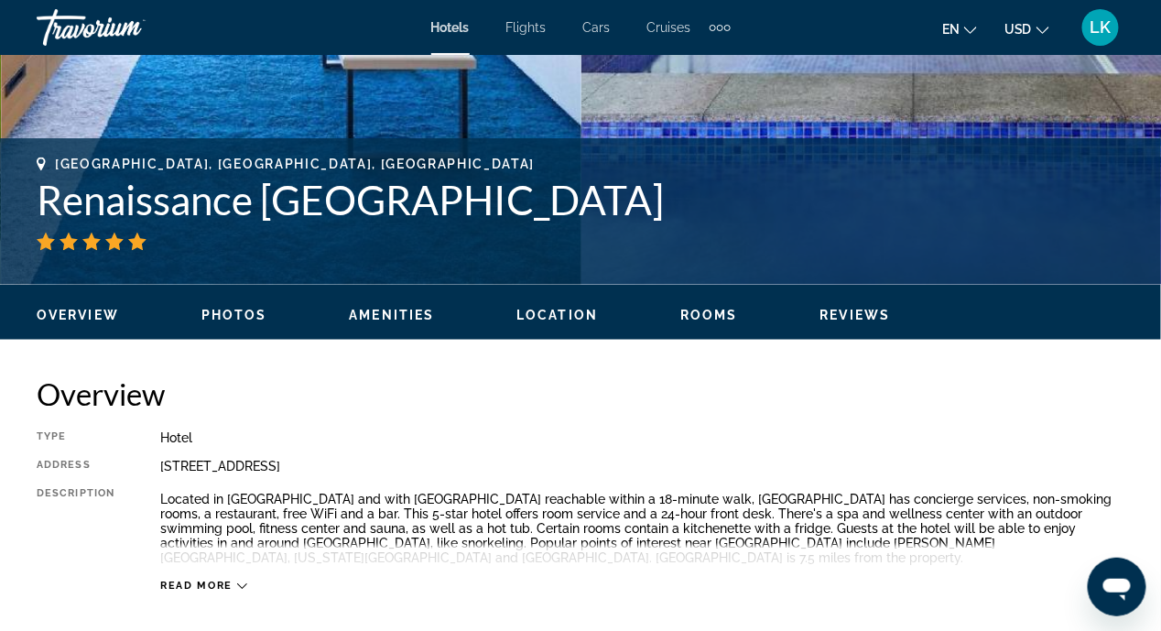
click at [554, 312] on span "Location" at bounding box center [556, 315] width 81 height 15
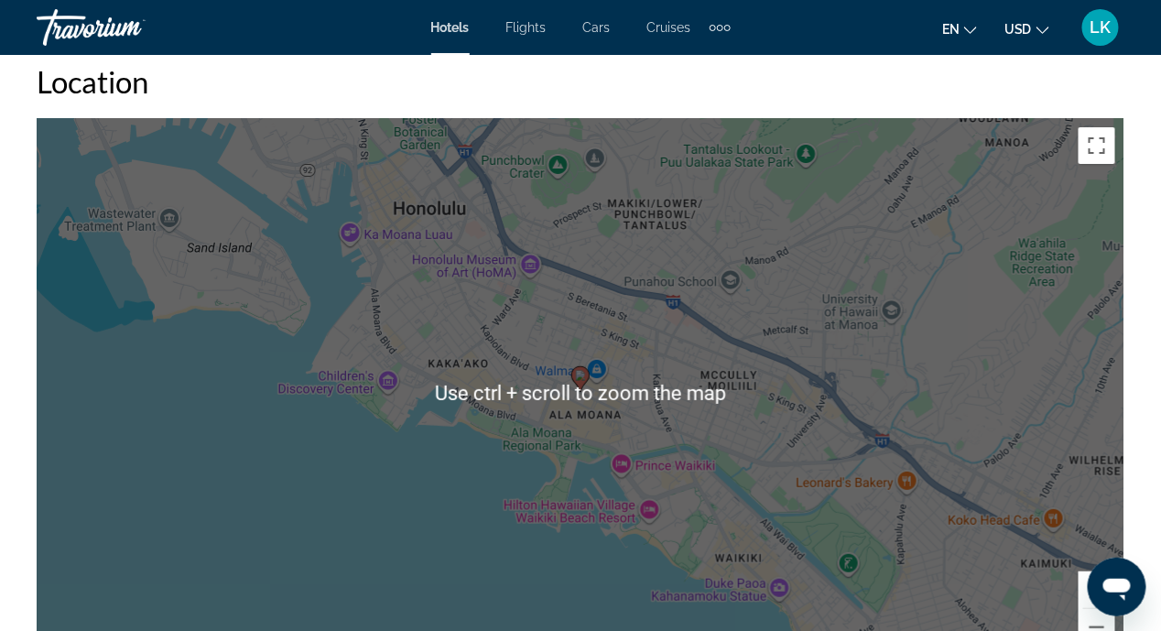
scroll to position [2124, 0]
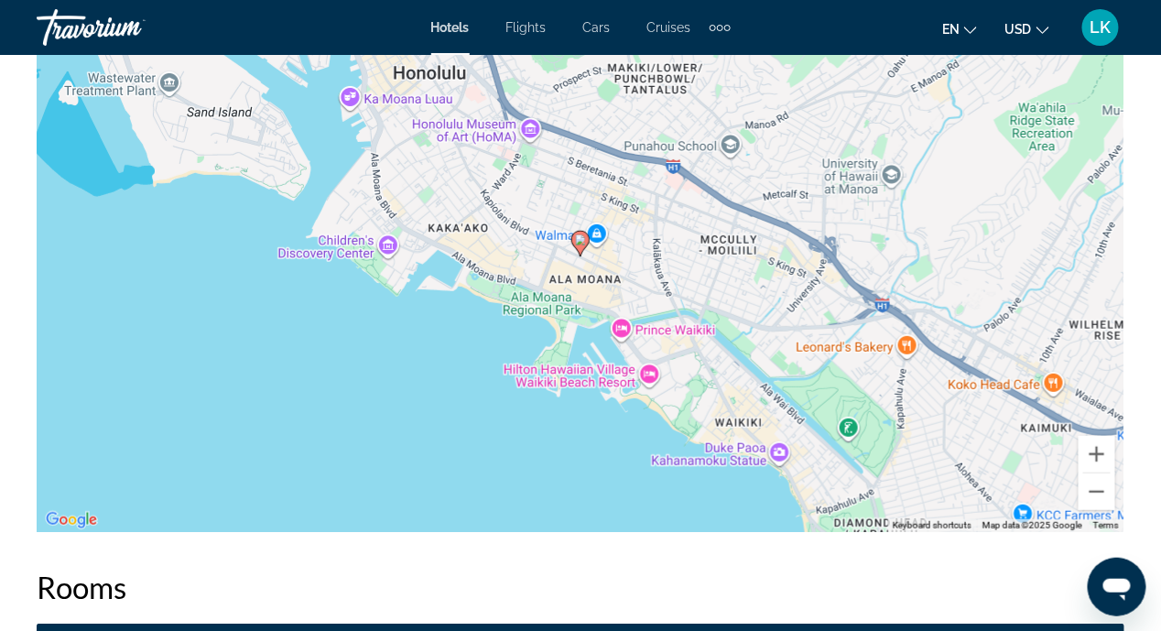
click at [608, 454] on div "To activate drag with keyboard, press Alt + Enter. Once in keyboard drag state,…" at bounding box center [581, 257] width 1088 height 549
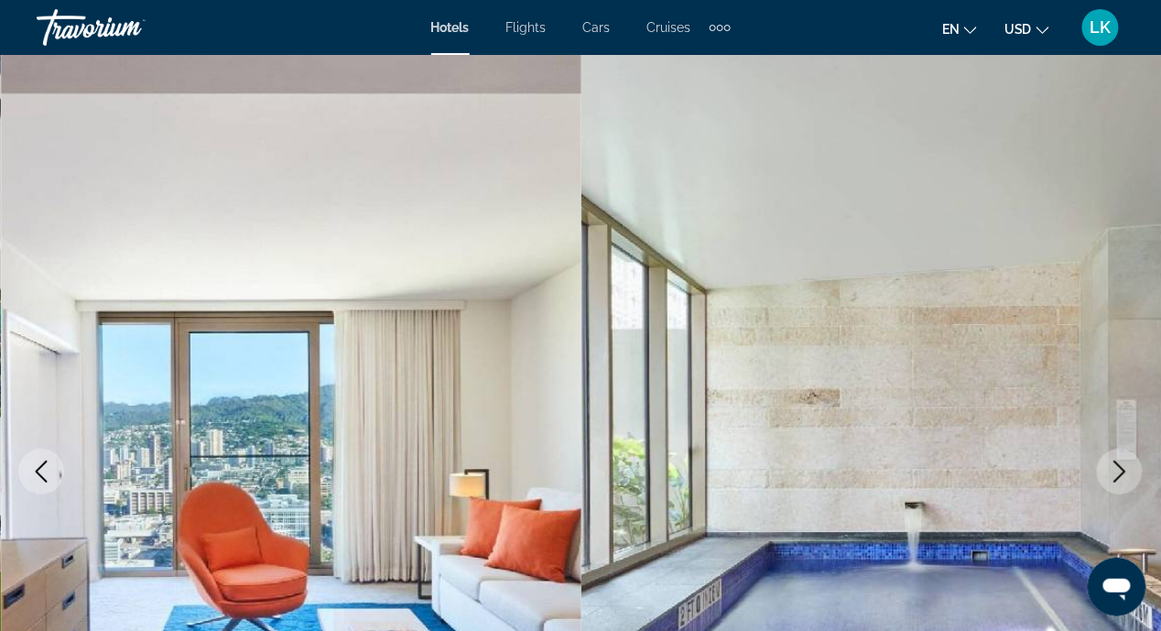
scroll to position [0, 0]
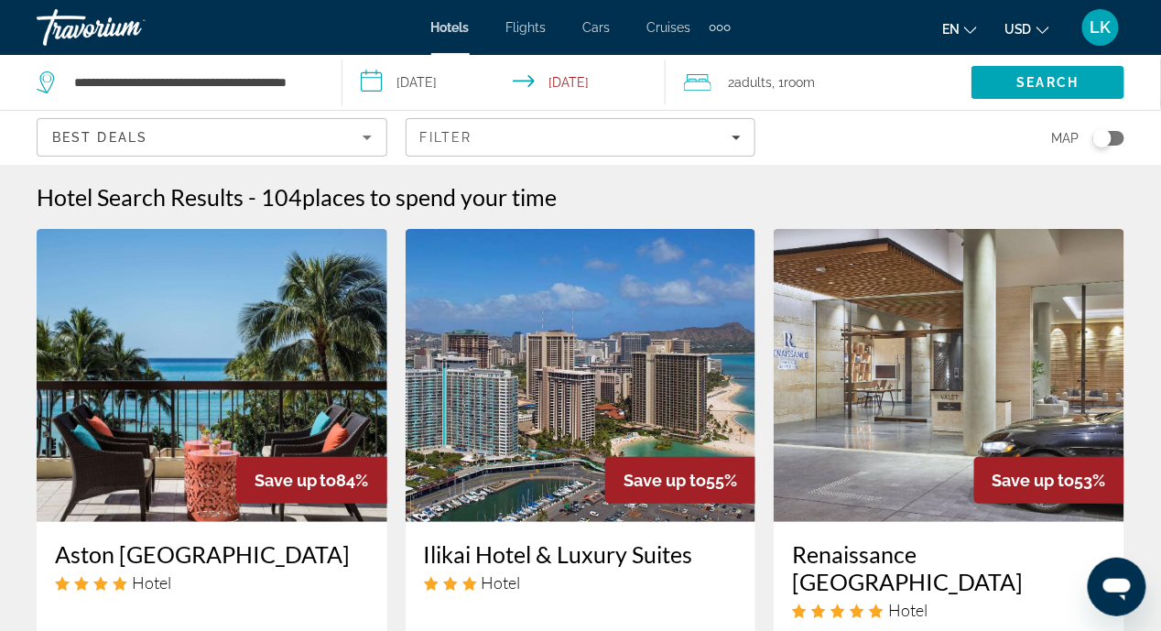
click at [372, 91] on input "**********" at bounding box center [507, 85] width 331 height 60
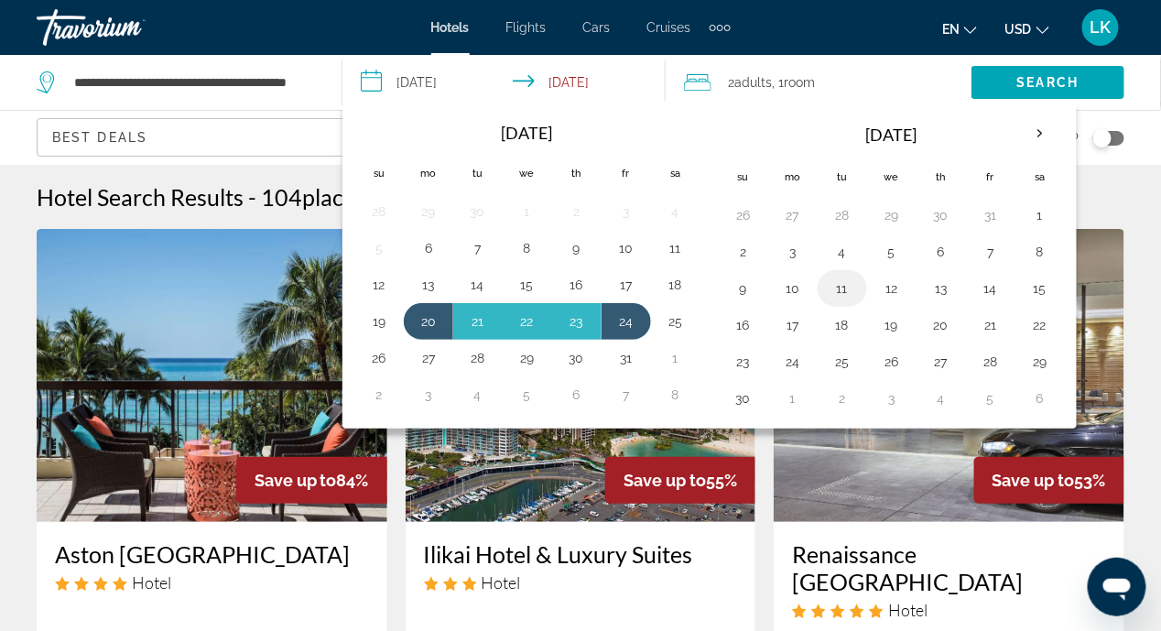
click at [833, 285] on button "11" at bounding box center [842, 289] width 29 height 26
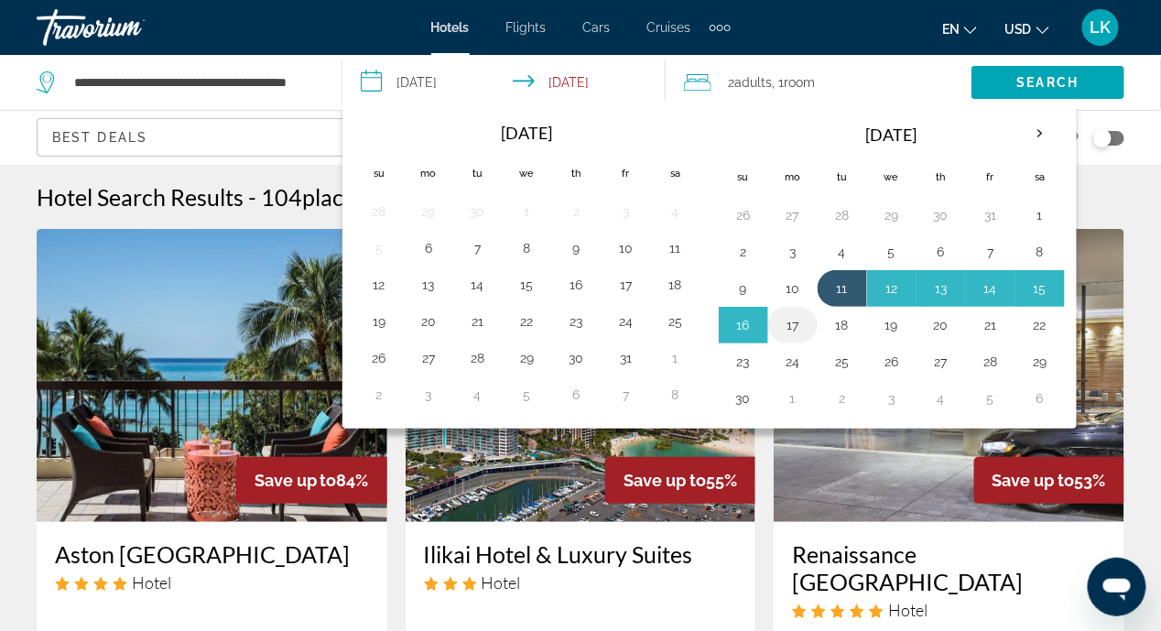
click at [790, 322] on button "17" at bounding box center [792, 325] width 29 height 26
type input "**********"
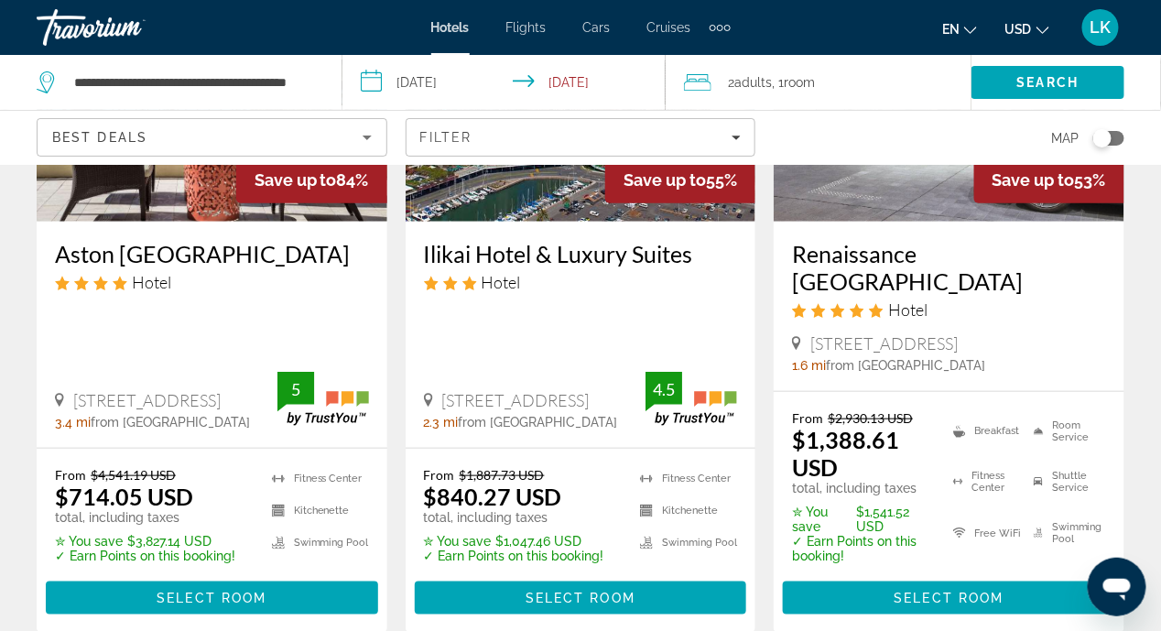
scroll to position [365, 0]
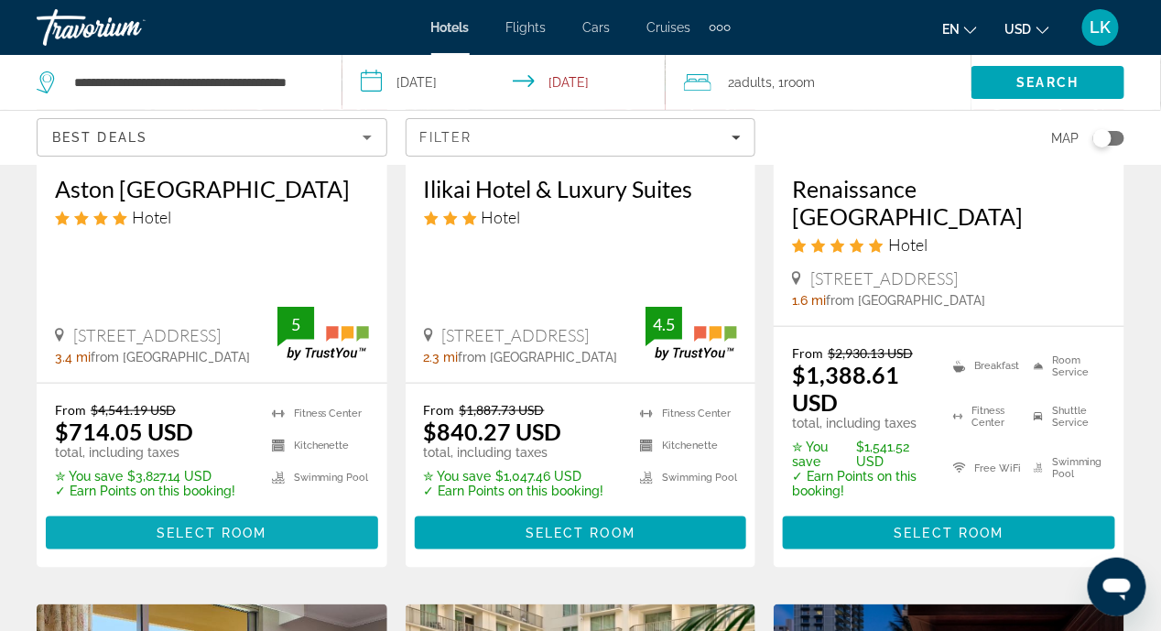
click at [192, 533] on span "Select Room" at bounding box center [212, 533] width 110 height 15
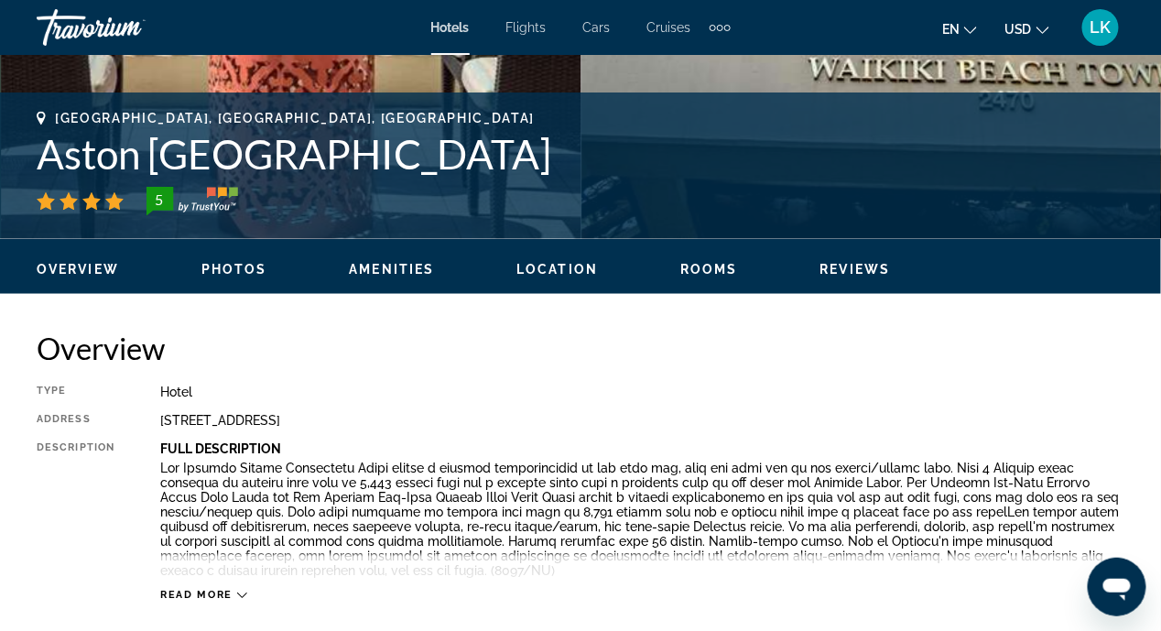
scroll to position [640, 0]
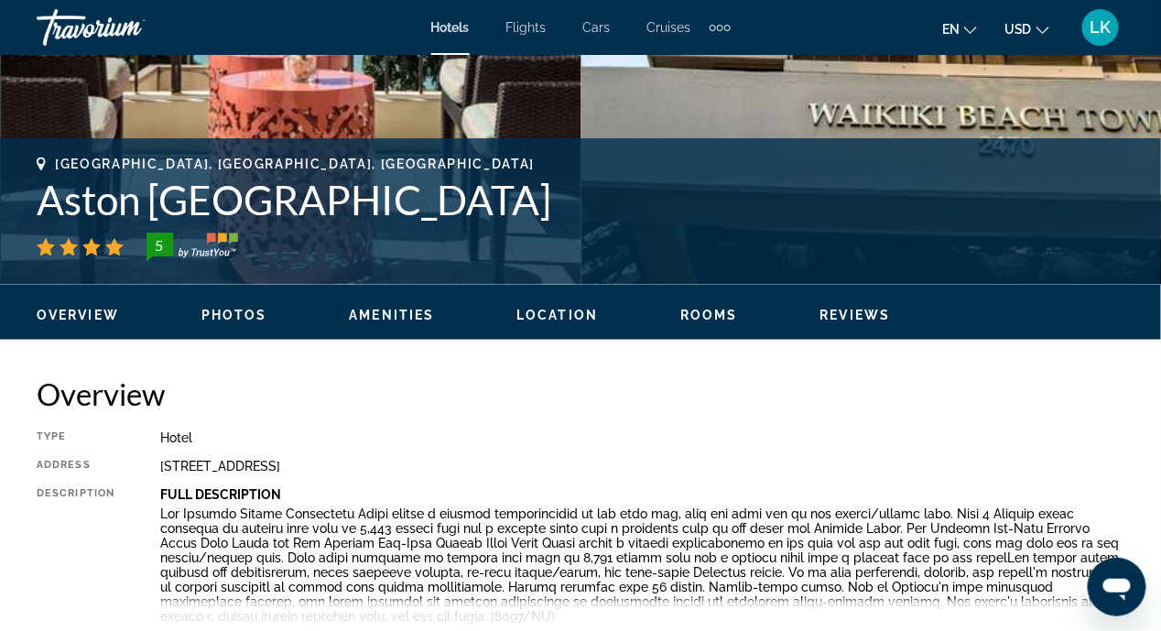
click at [556, 313] on span "Location" at bounding box center [556, 315] width 81 height 15
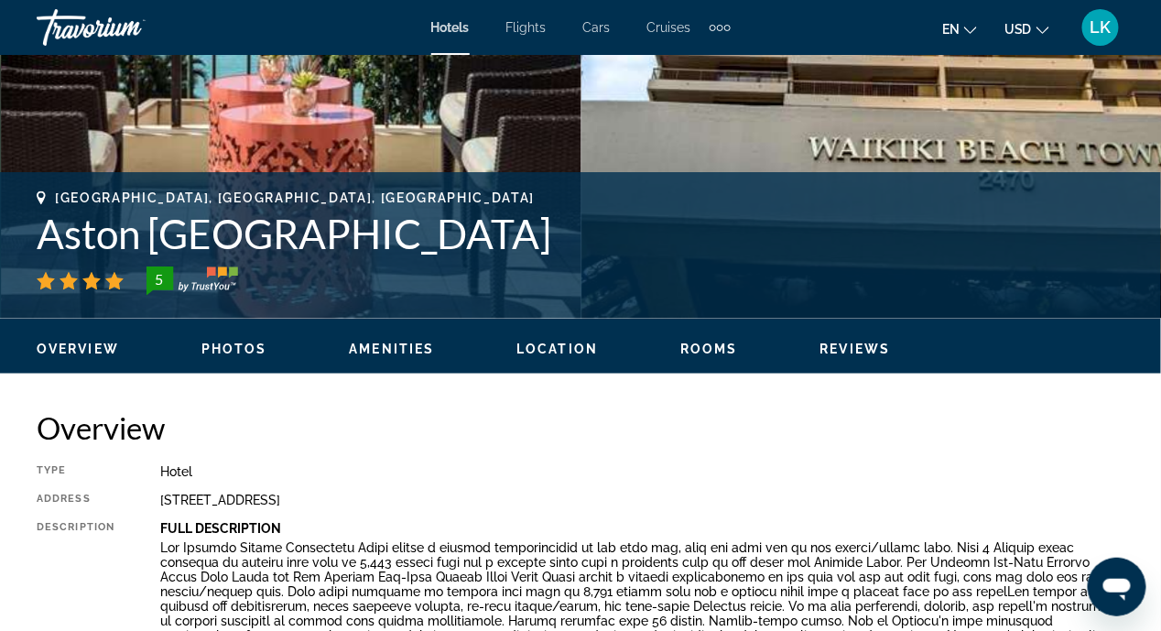
scroll to position [183, 0]
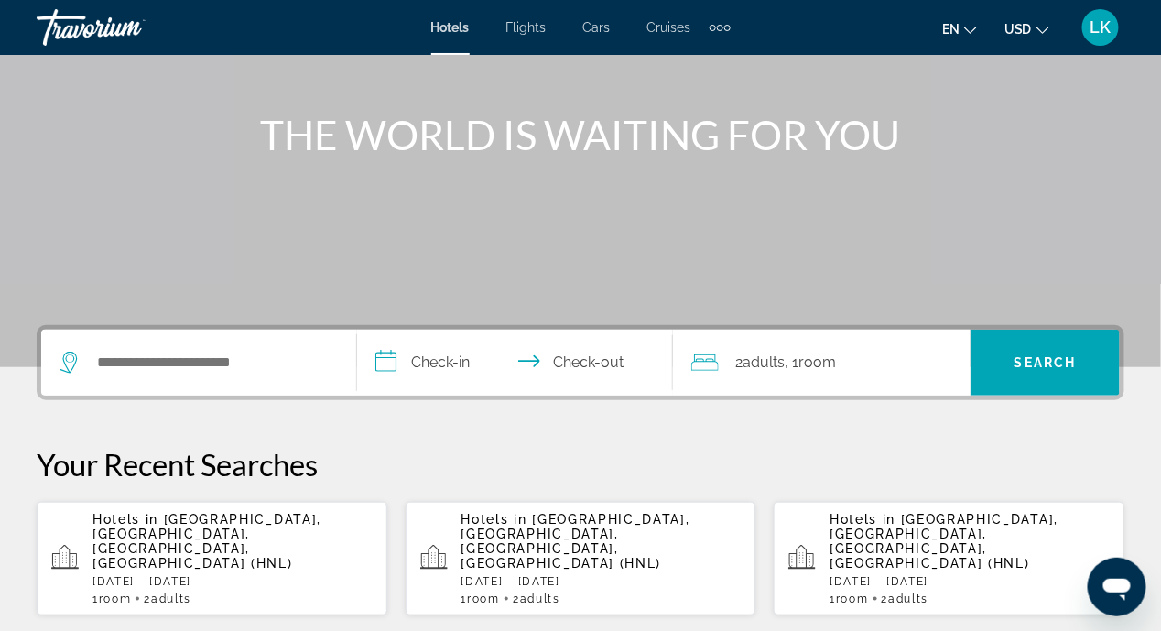
scroll to position [183, 0]
click at [163, 526] on span "[GEOGRAPHIC_DATA], [GEOGRAPHIC_DATA], [GEOGRAPHIC_DATA], [GEOGRAPHIC_DATA] (HNL)" at bounding box center [206, 540] width 229 height 59
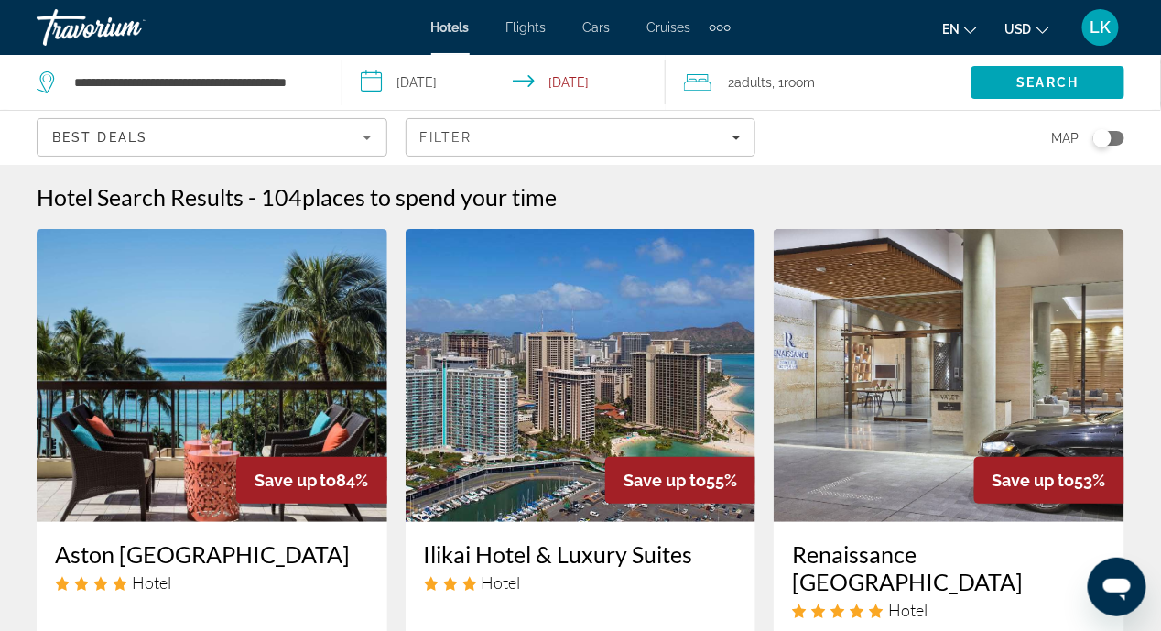
click at [369, 78] on input "**********" at bounding box center [507, 85] width 331 height 60
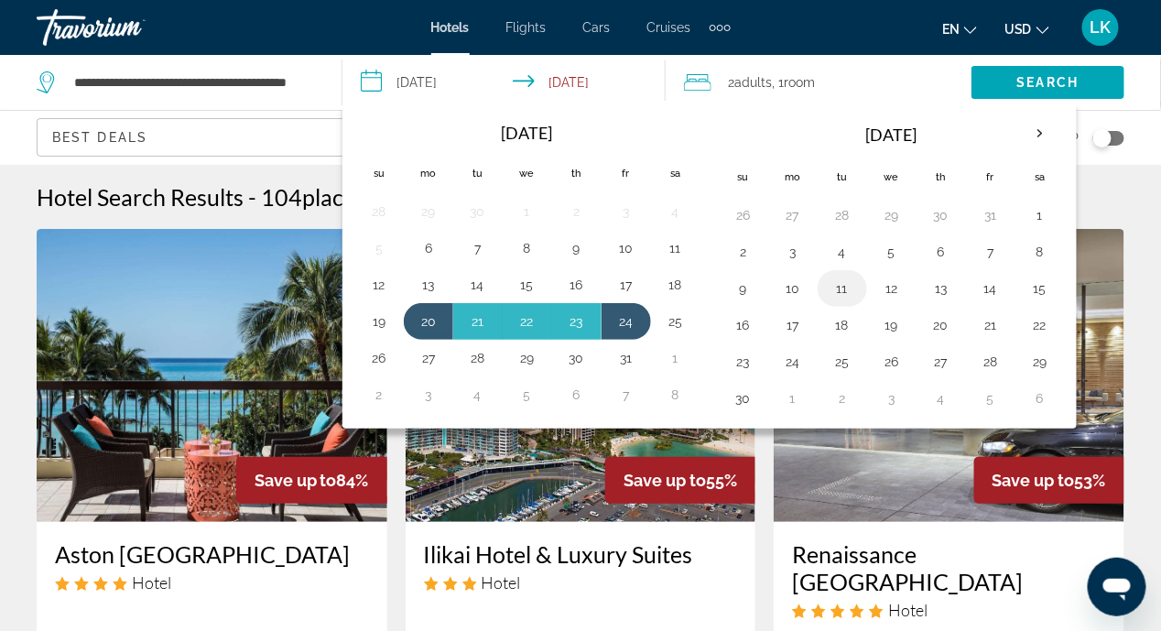
click at [829, 287] on button "11" at bounding box center [842, 289] width 29 height 26
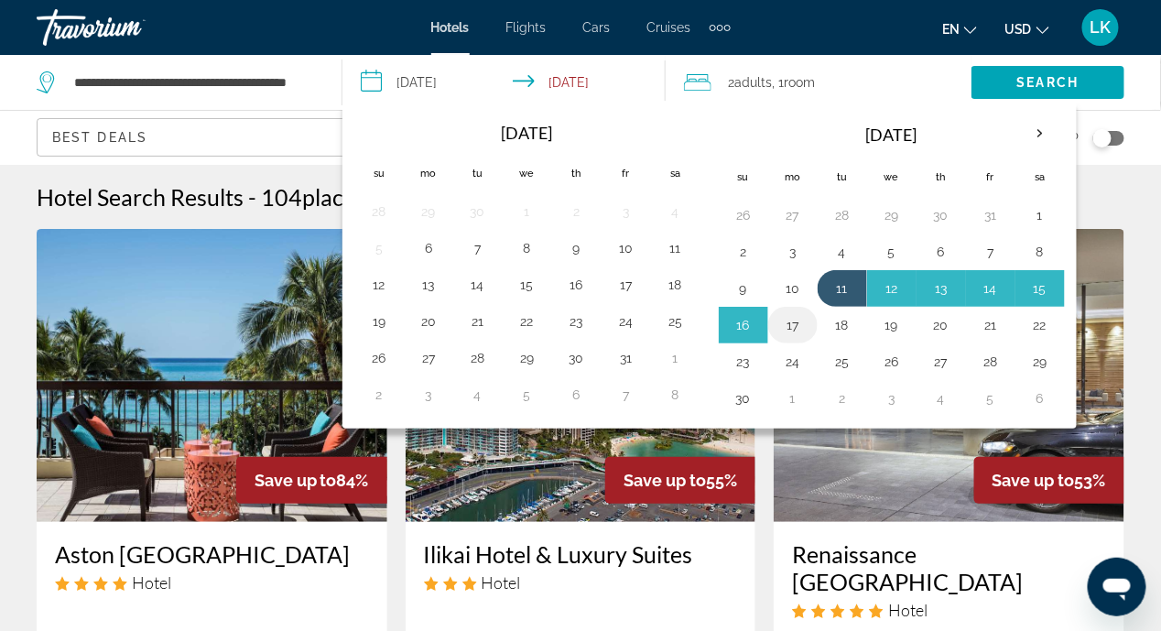
click at [790, 324] on button "17" at bounding box center [792, 325] width 29 height 26
type input "**********"
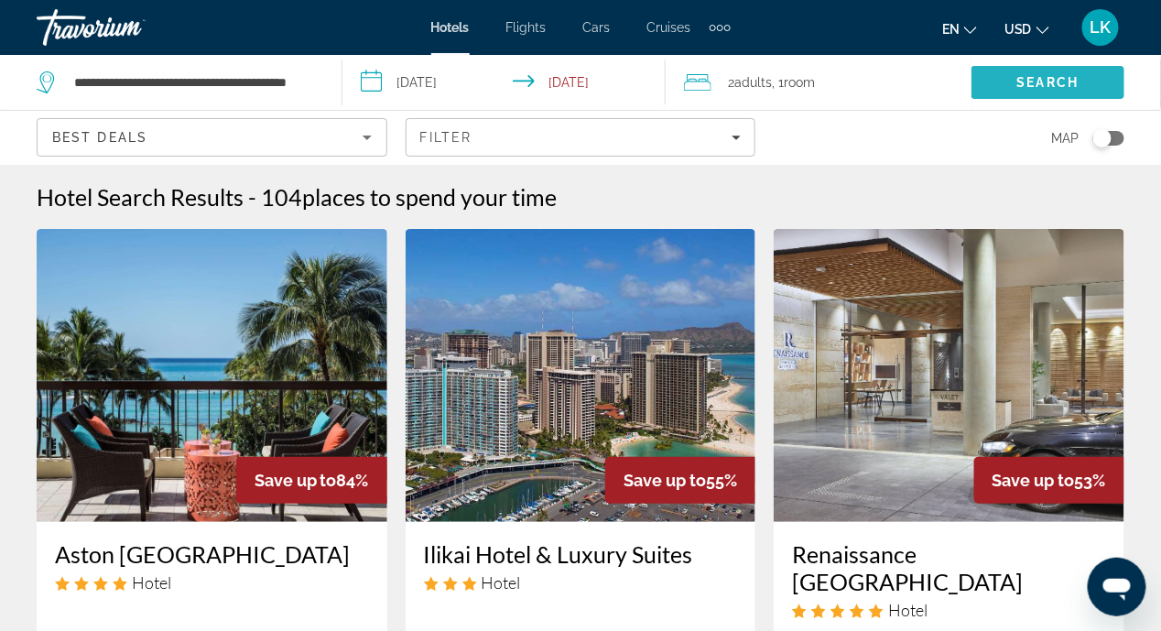
click at [1026, 76] on span "Search" at bounding box center [1048, 82] width 62 height 15
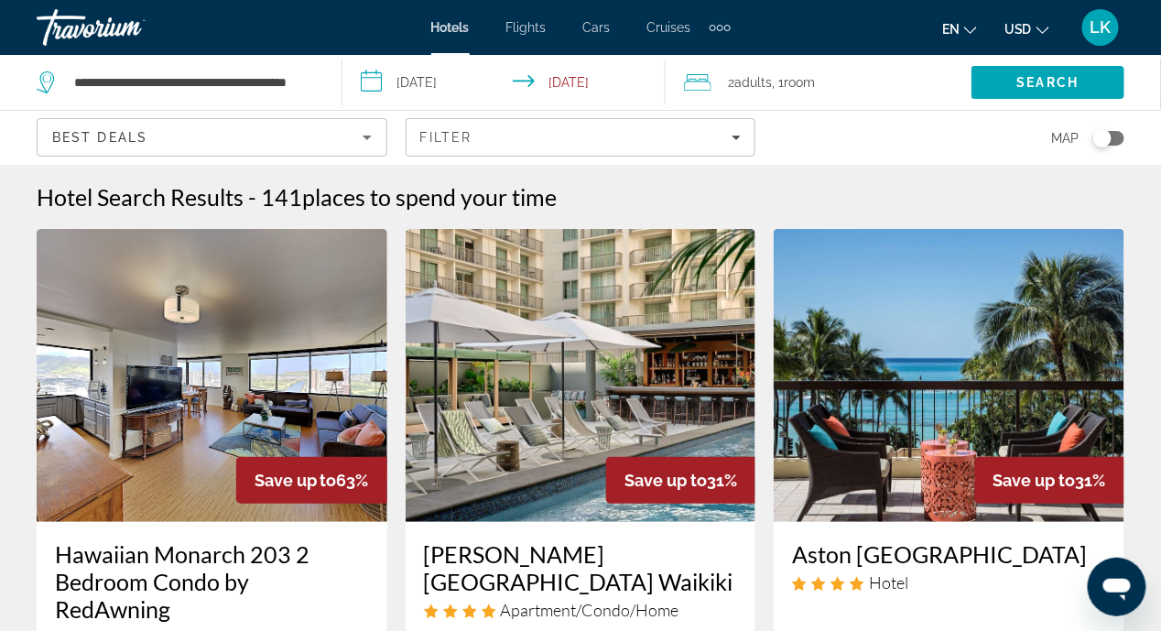
click at [559, 374] on img "Main content" at bounding box center [581, 375] width 351 height 293
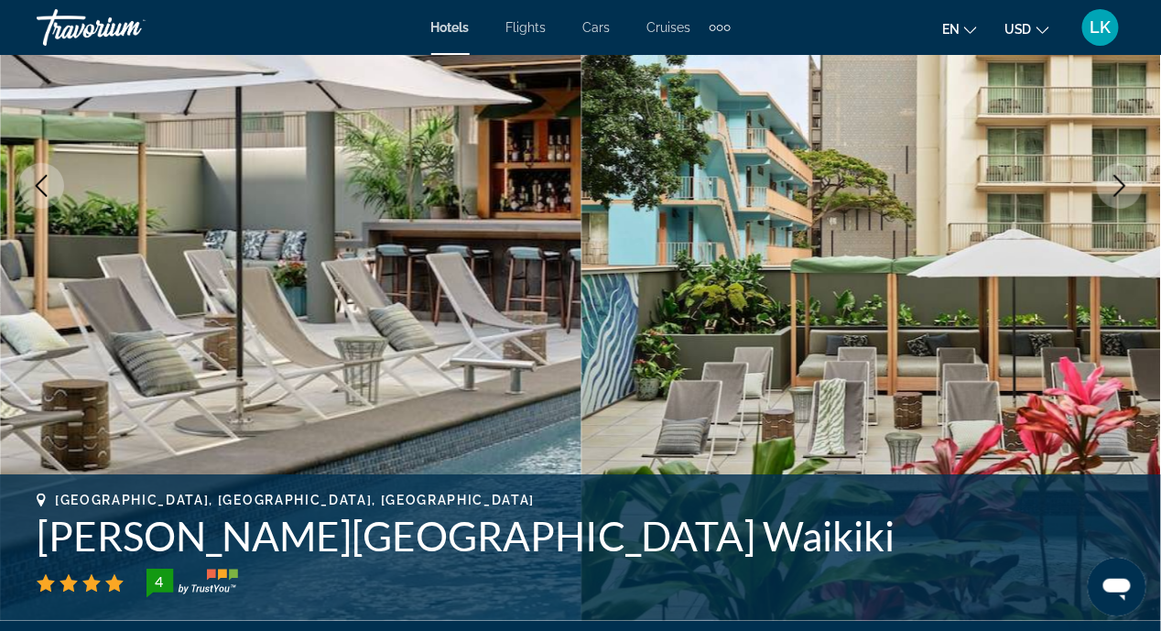
scroll to position [458, 0]
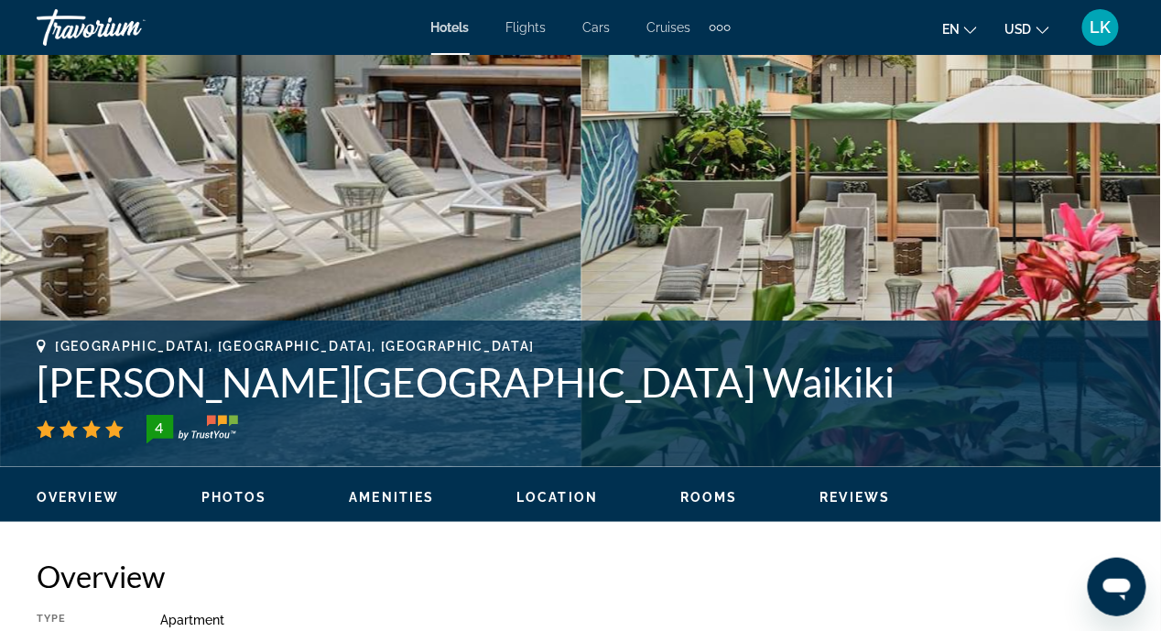
click at [554, 498] on span "Location" at bounding box center [556, 497] width 81 height 15
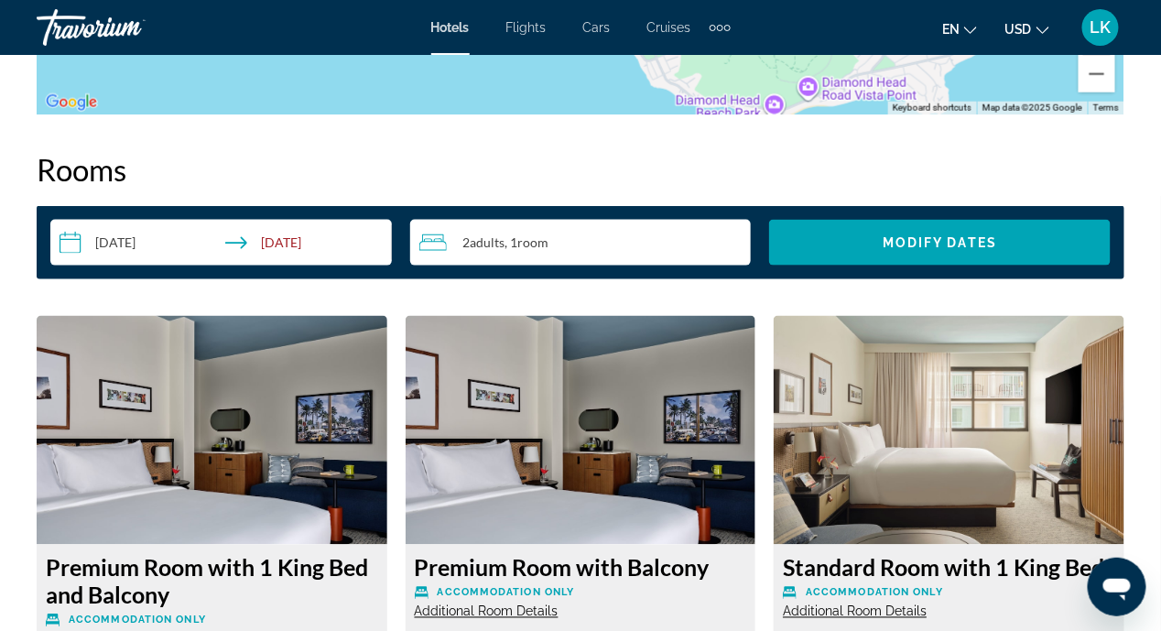
scroll to position [2089, 0]
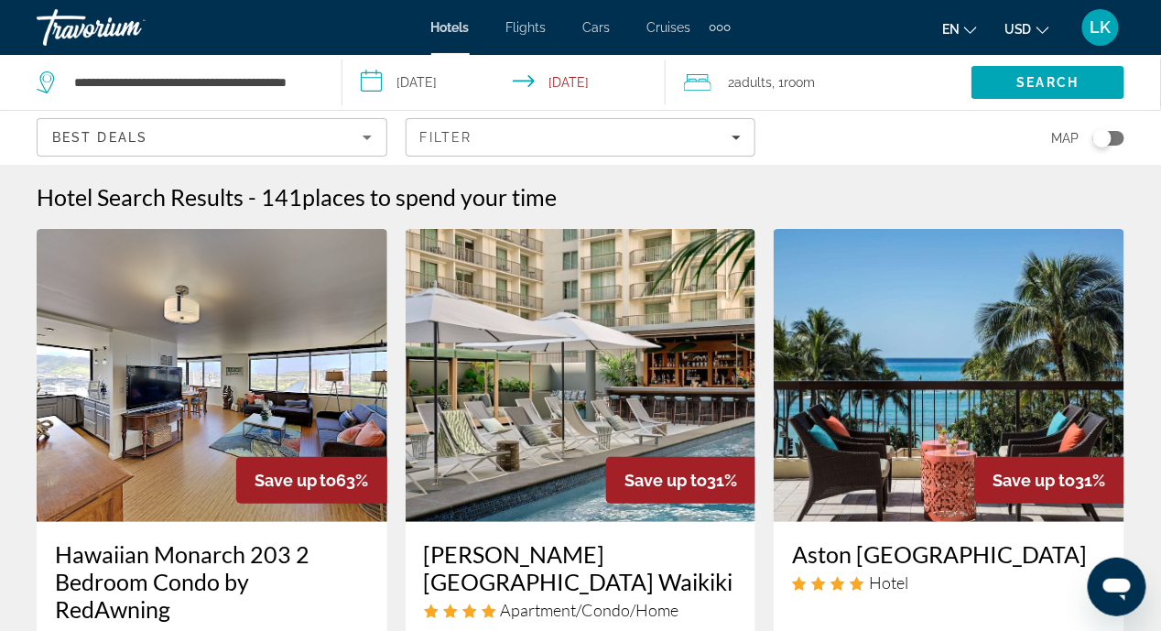
click at [367, 81] on input "**********" at bounding box center [507, 85] width 331 height 60
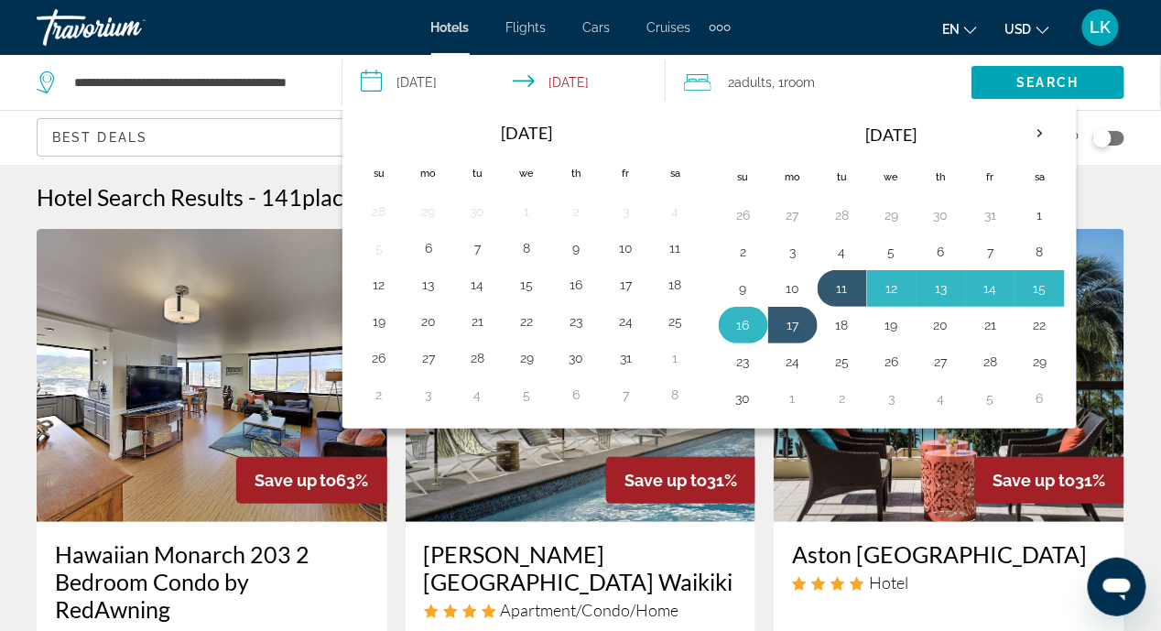
click at [745, 324] on button "16" at bounding box center [743, 325] width 29 height 26
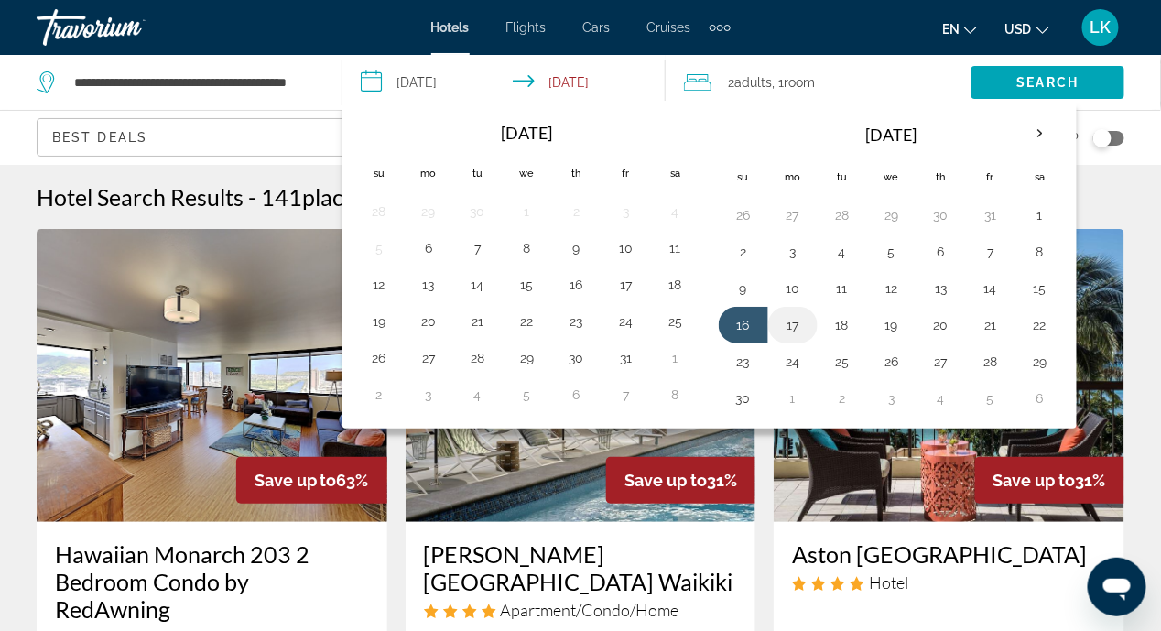
click at [787, 321] on button "17" at bounding box center [792, 325] width 29 height 26
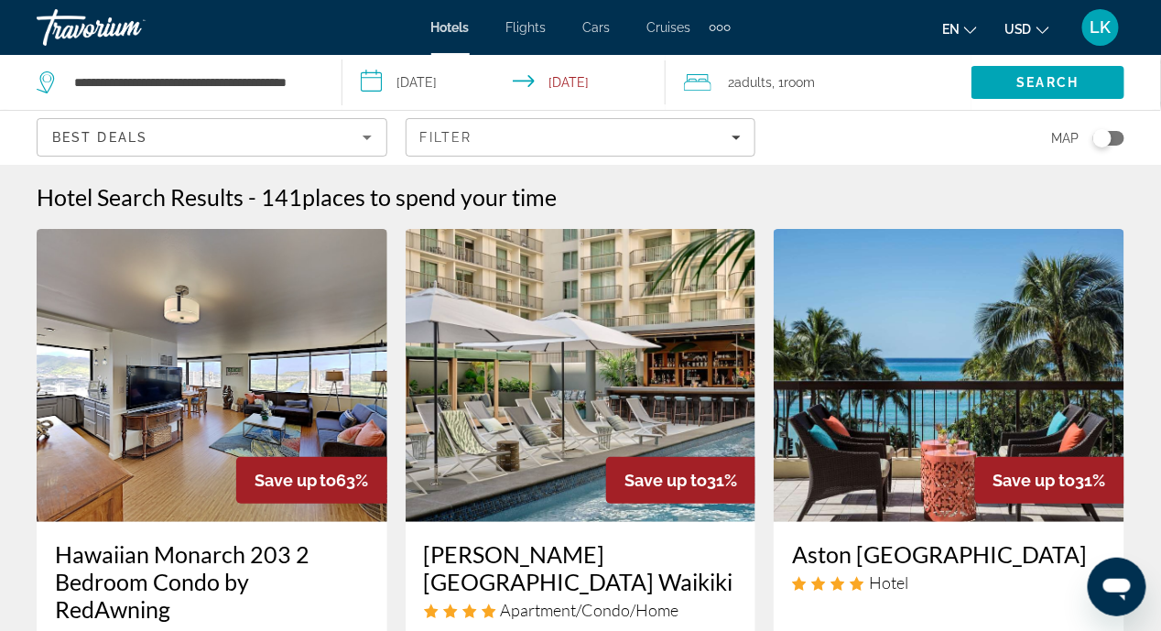
click at [372, 79] on input "**********" at bounding box center [507, 85] width 331 height 60
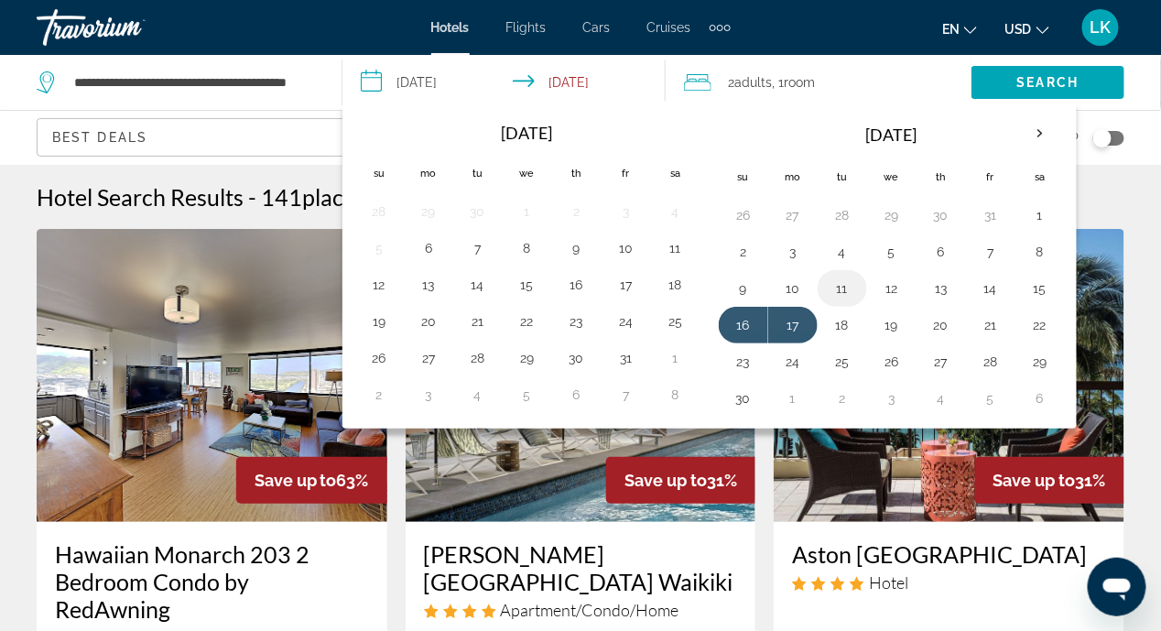
click at [839, 290] on button "11" at bounding box center [842, 289] width 29 height 26
click at [1119, 201] on div "Hotel Search Results - 141 places to spend your time" at bounding box center [581, 196] width 1088 height 27
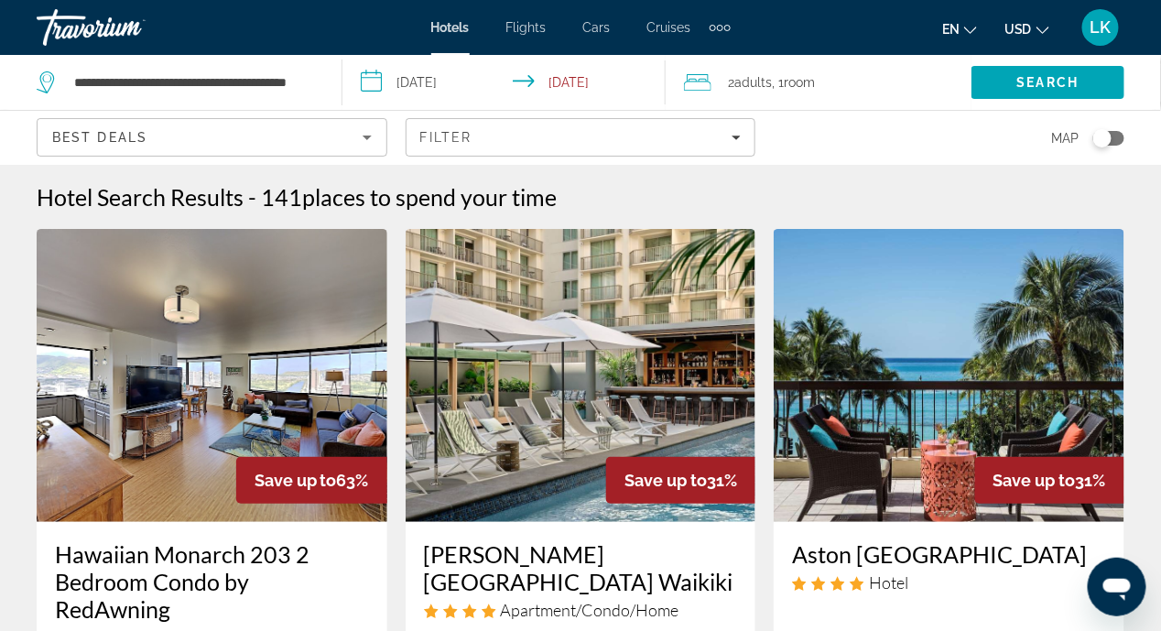
click at [379, 83] on input "**********" at bounding box center [507, 85] width 331 height 60
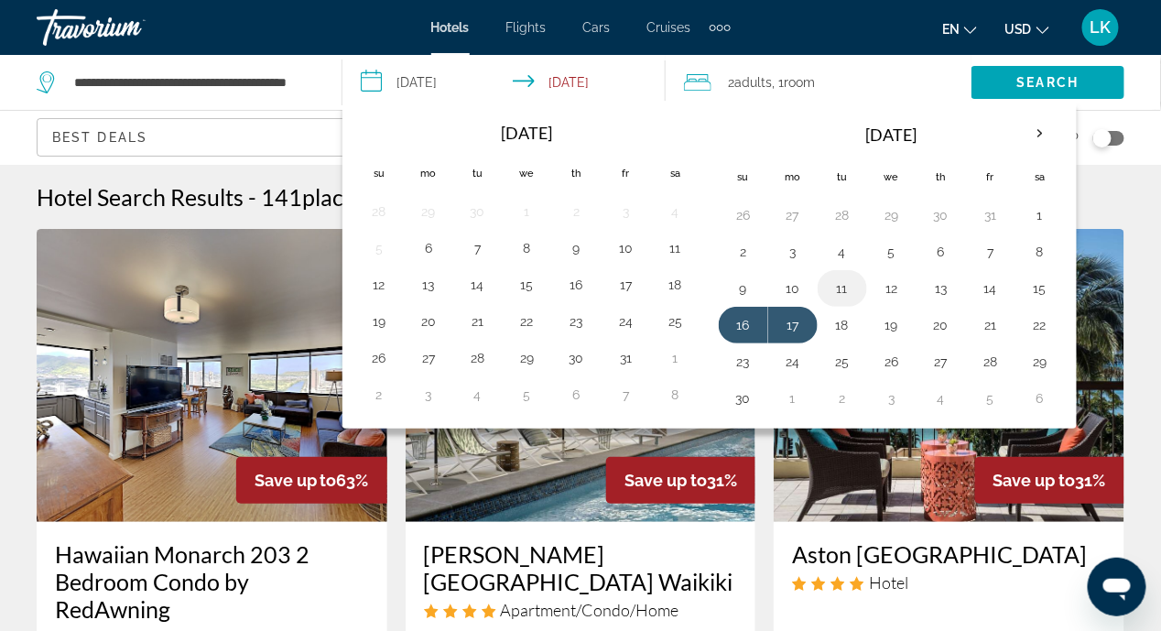
click at [837, 288] on button "11" at bounding box center [842, 289] width 29 height 26
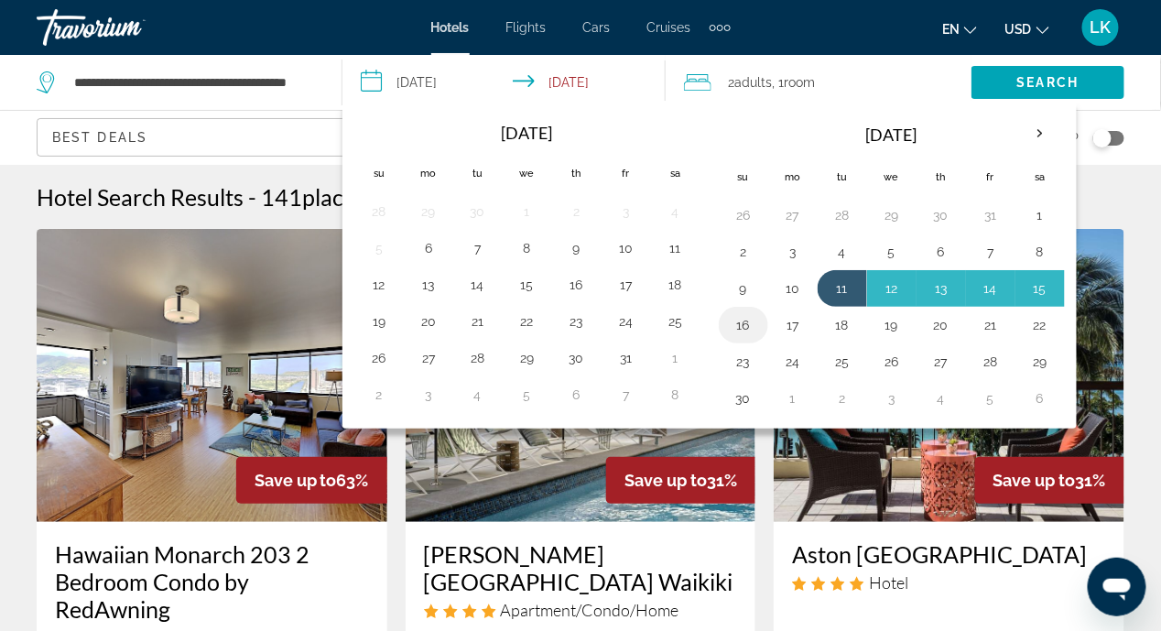
click at [738, 319] on button "16" at bounding box center [743, 325] width 29 height 26
type input "**********"
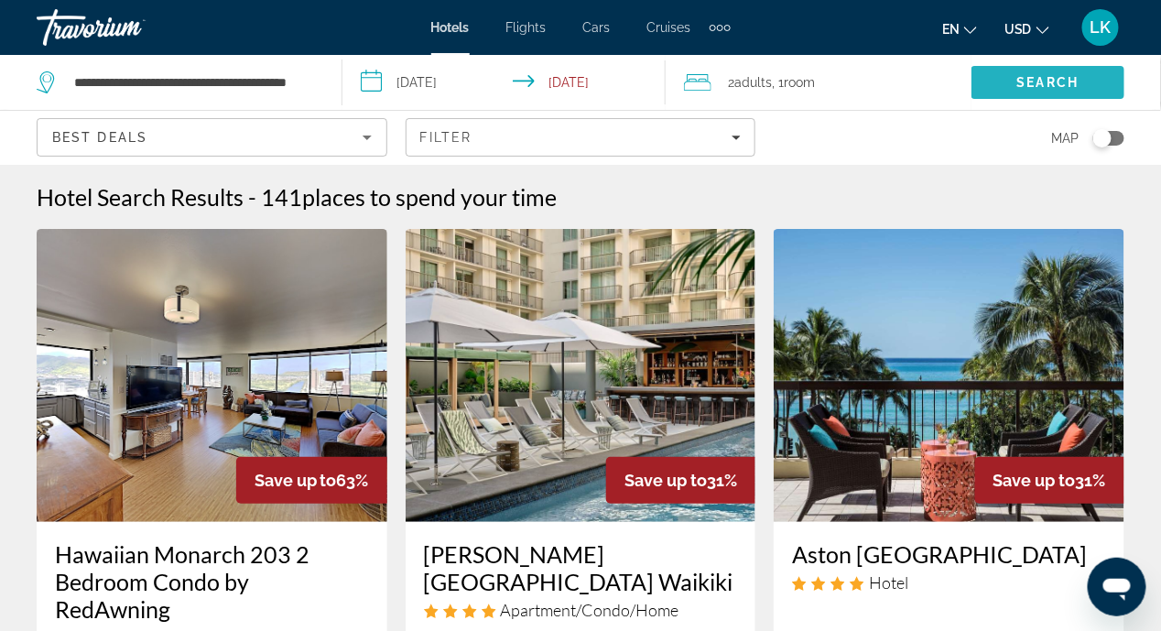
click at [1041, 81] on span "Search" at bounding box center [1048, 82] width 62 height 15
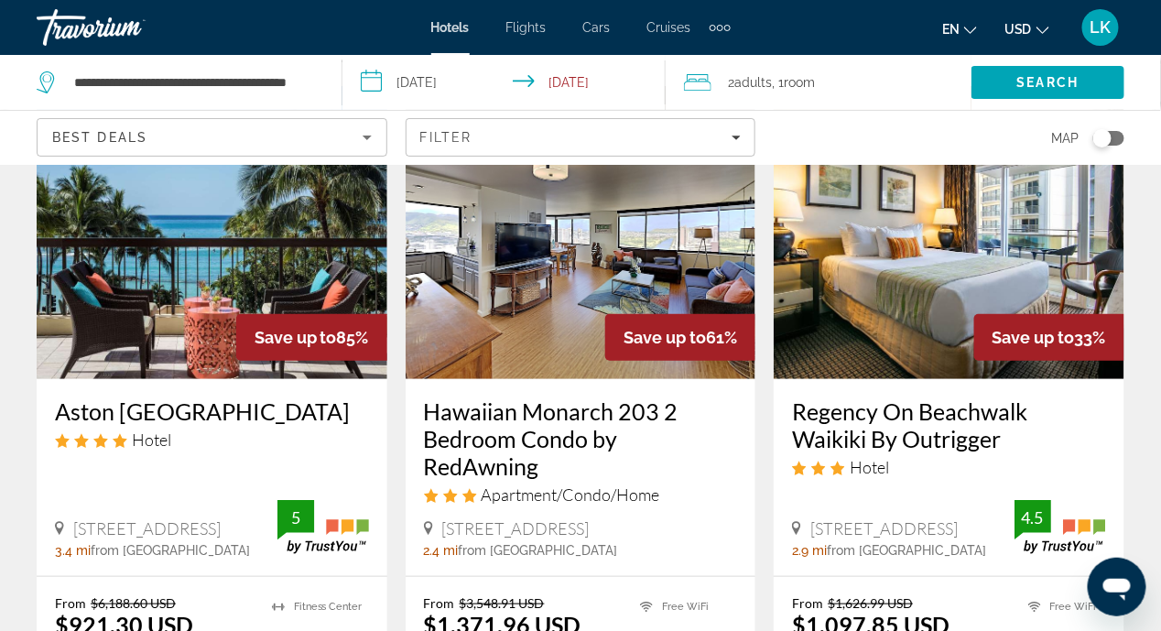
scroll to position [183, 0]
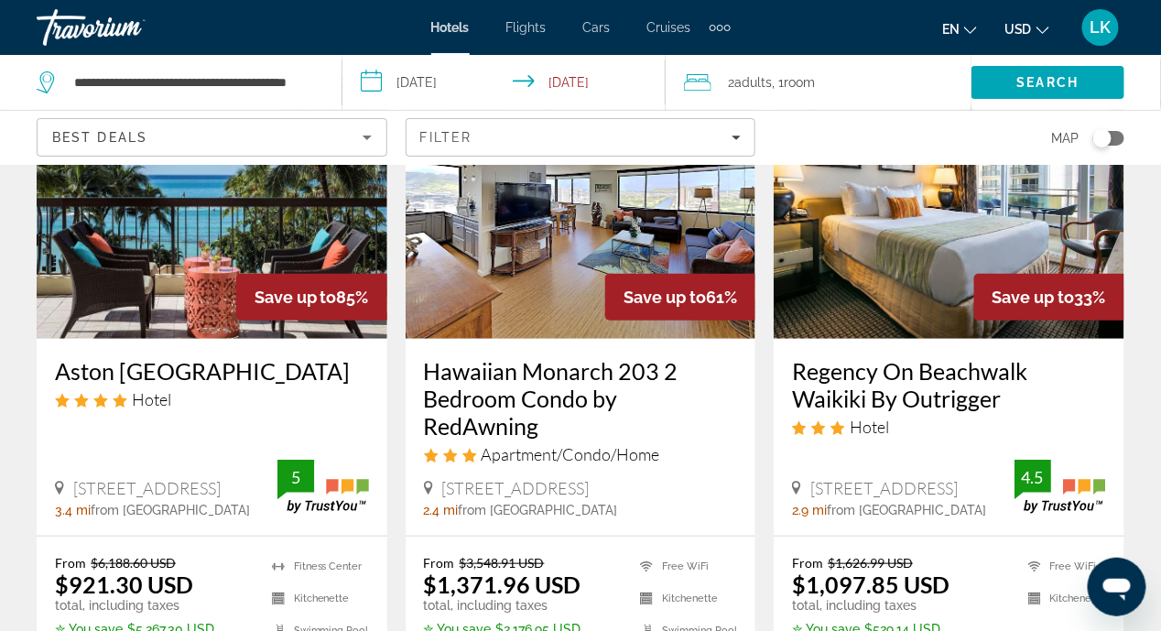
click at [175, 245] on img "Main content" at bounding box center [212, 192] width 351 height 293
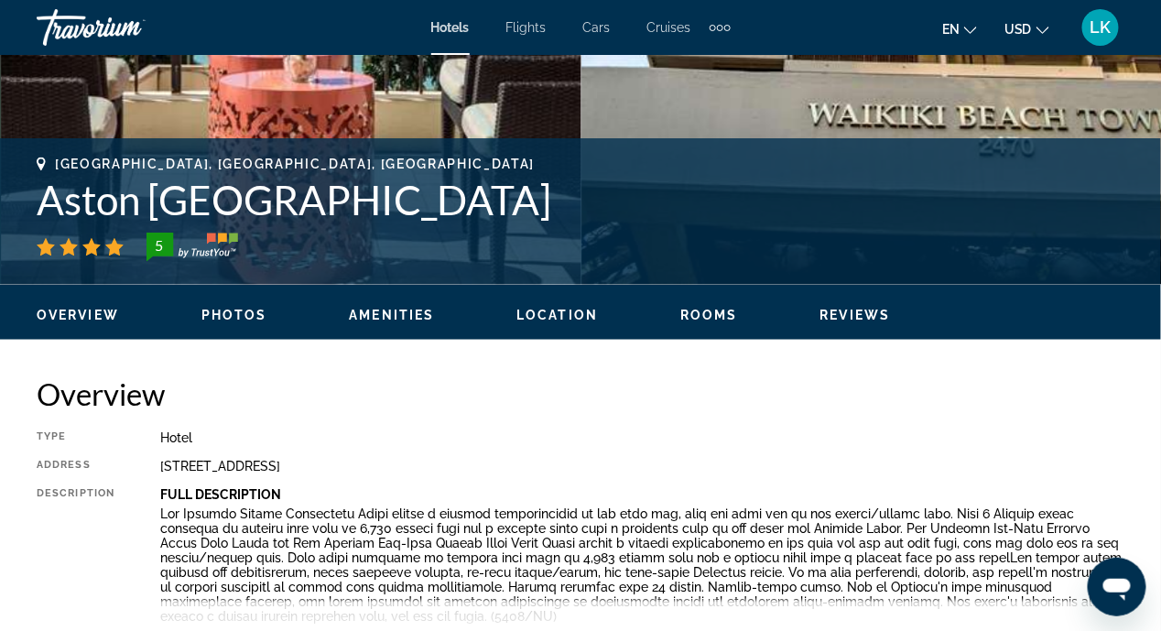
click at [564, 313] on span "Location" at bounding box center [556, 315] width 81 height 15
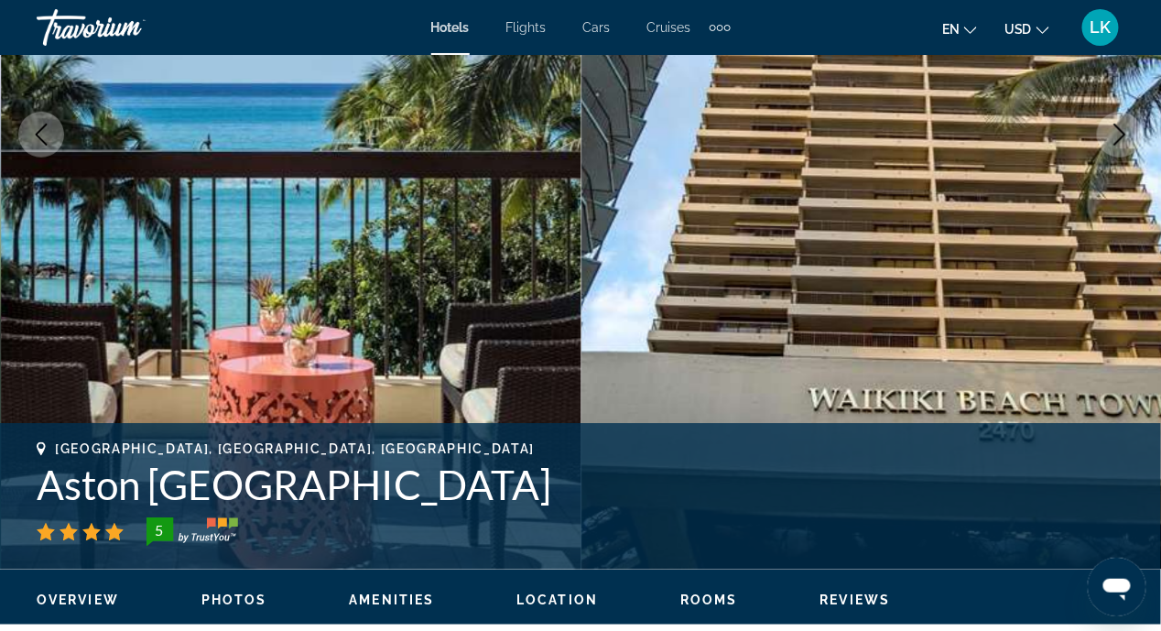
scroll to position [354, 0]
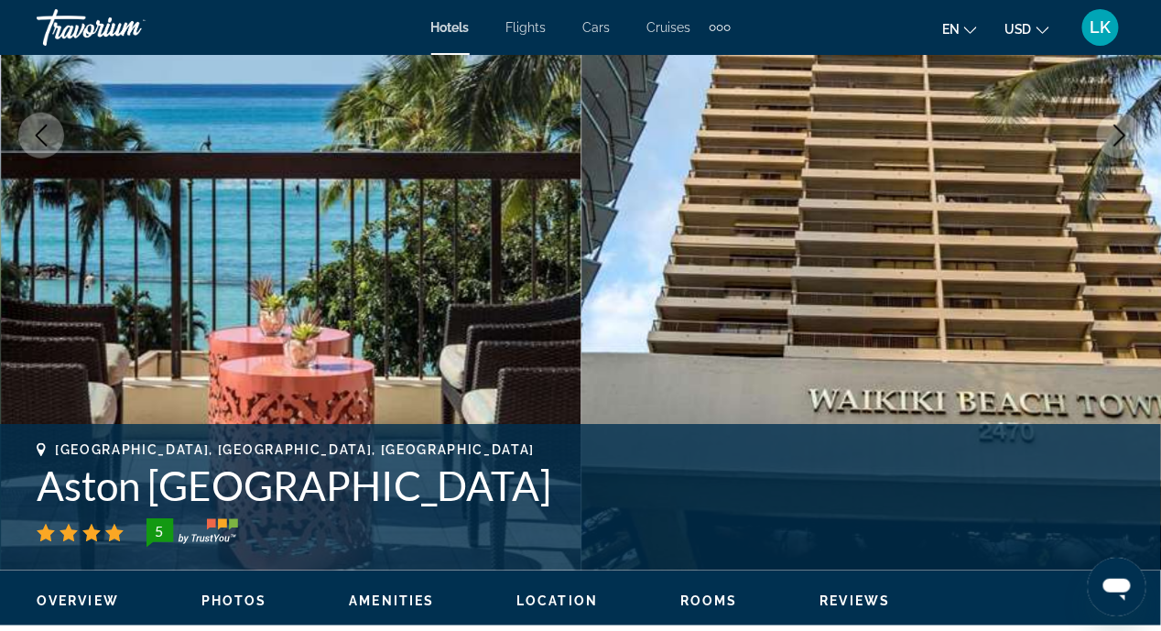
click at [535, 601] on span "Location" at bounding box center [556, 600] width 81 height 15
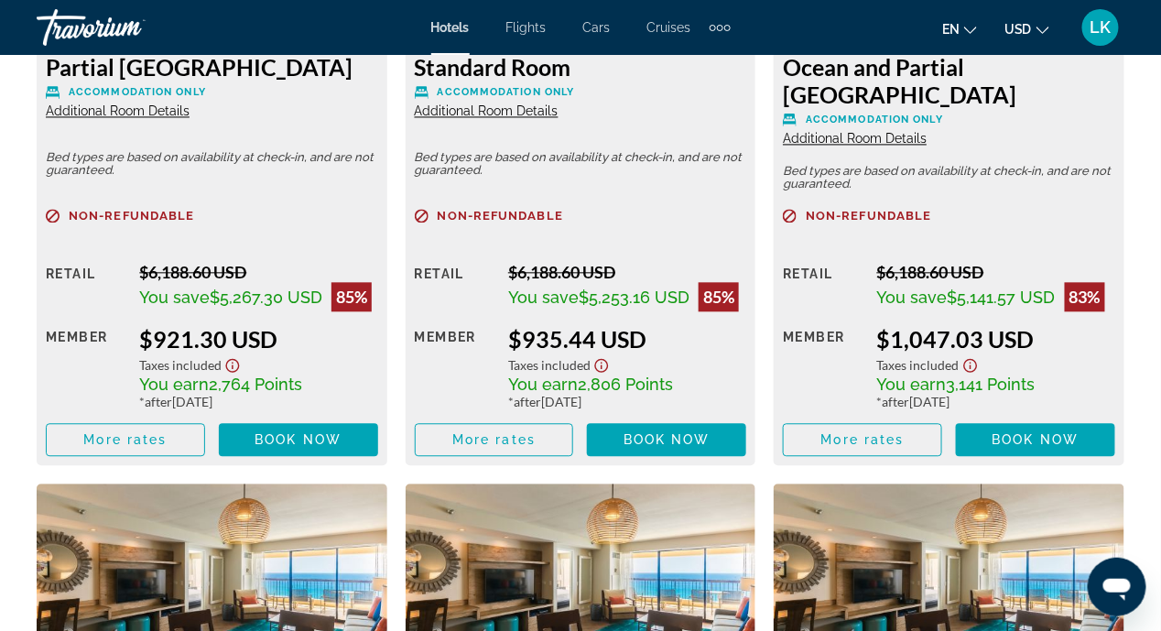
scroll to position [3113, 0]
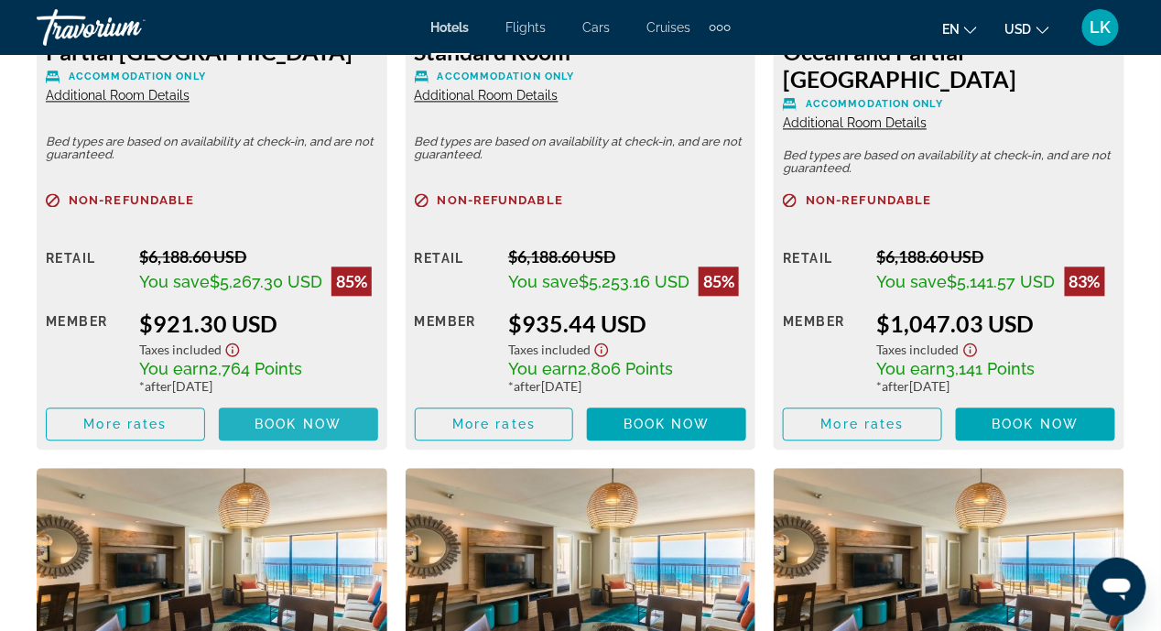
click at [282, 418] on span "Book now" at bounding box center [298, 424] width 87 height 15
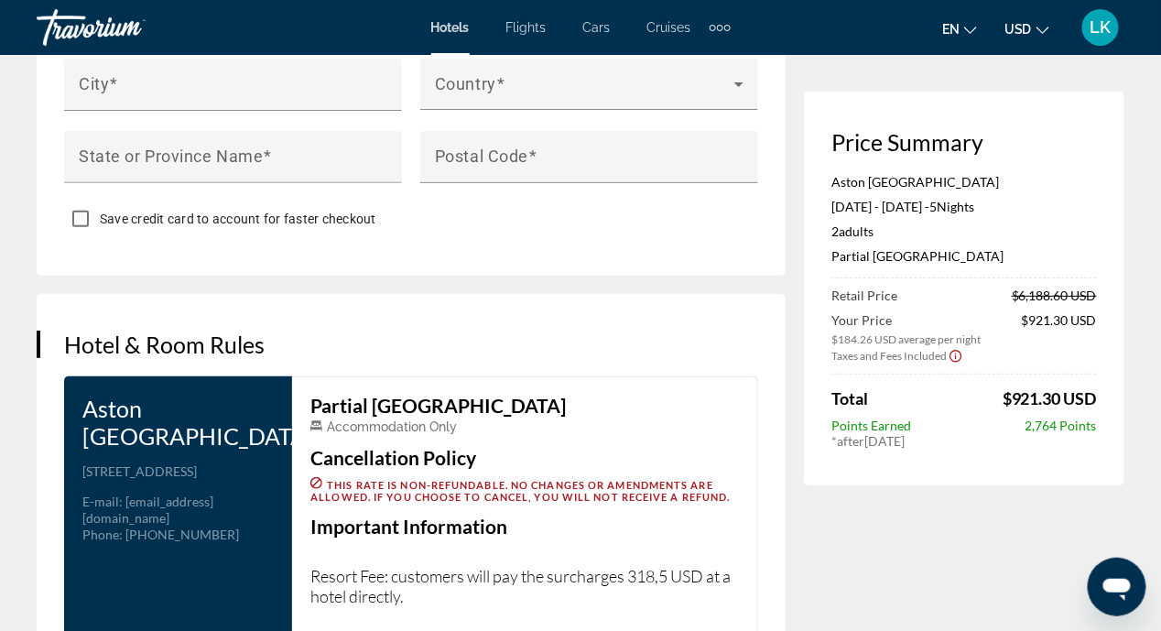
scroll to position [2381, 0]
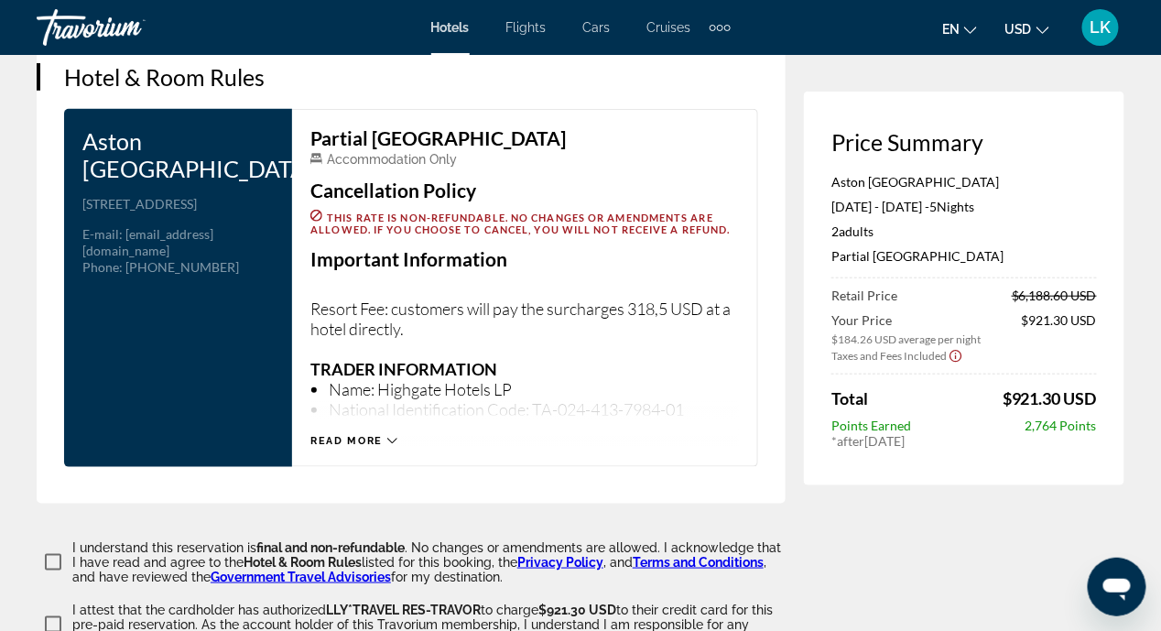
click at [386, 435] on div "Read more" at bounding box center [353, 441] width 87 height 12
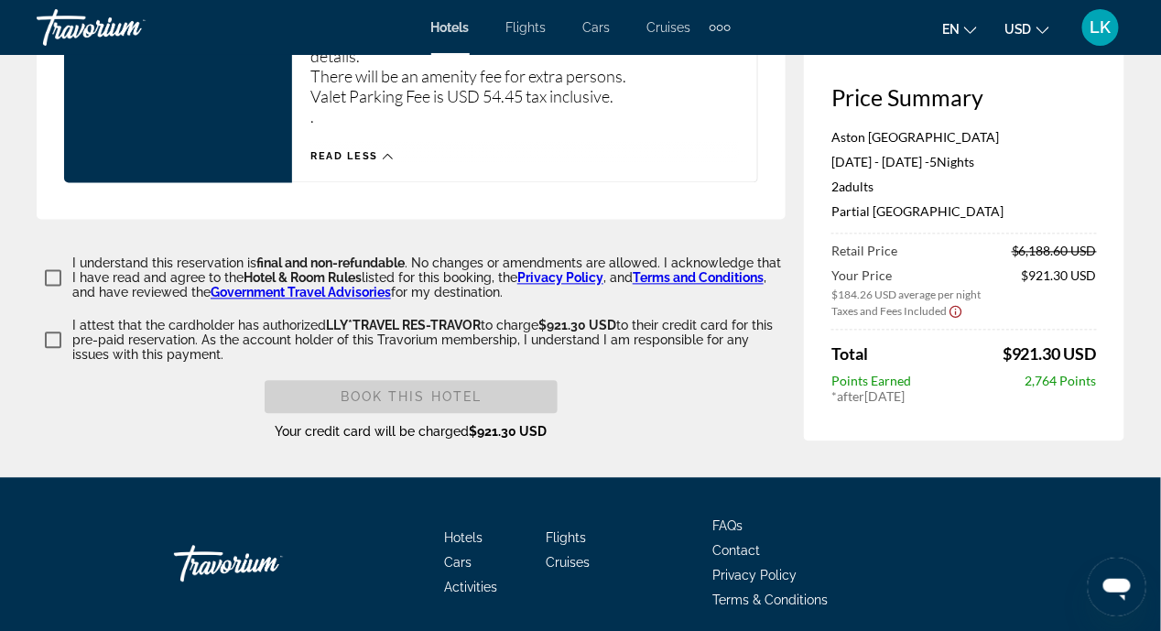
scroll to position [2899, 0]
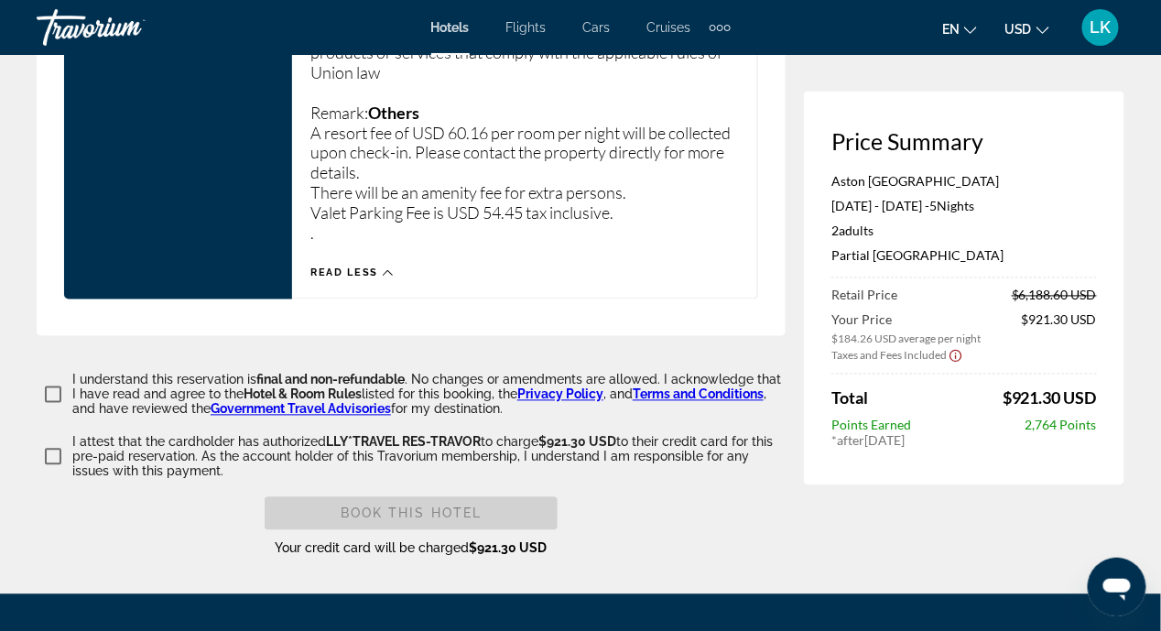
click at [954, 354] on icon "Show Taxes and Fees disclaimer" at bounding box center [956, 356] width 15 height 16
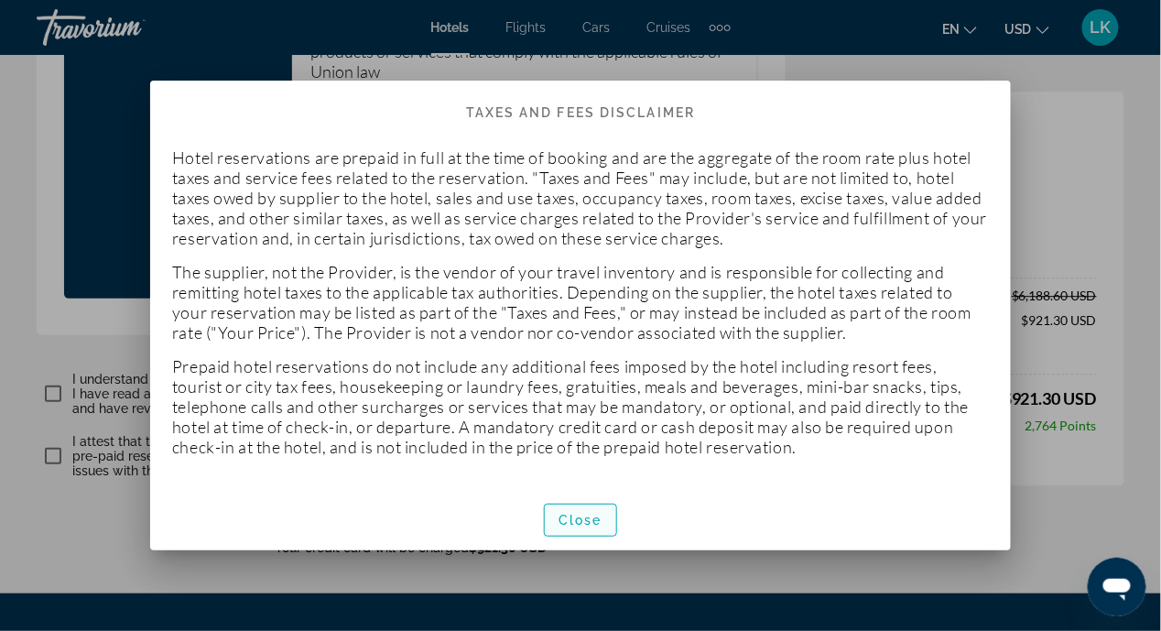
click at [570, 528] on span "button" at bounding box center [580, 520] width 71 height 44
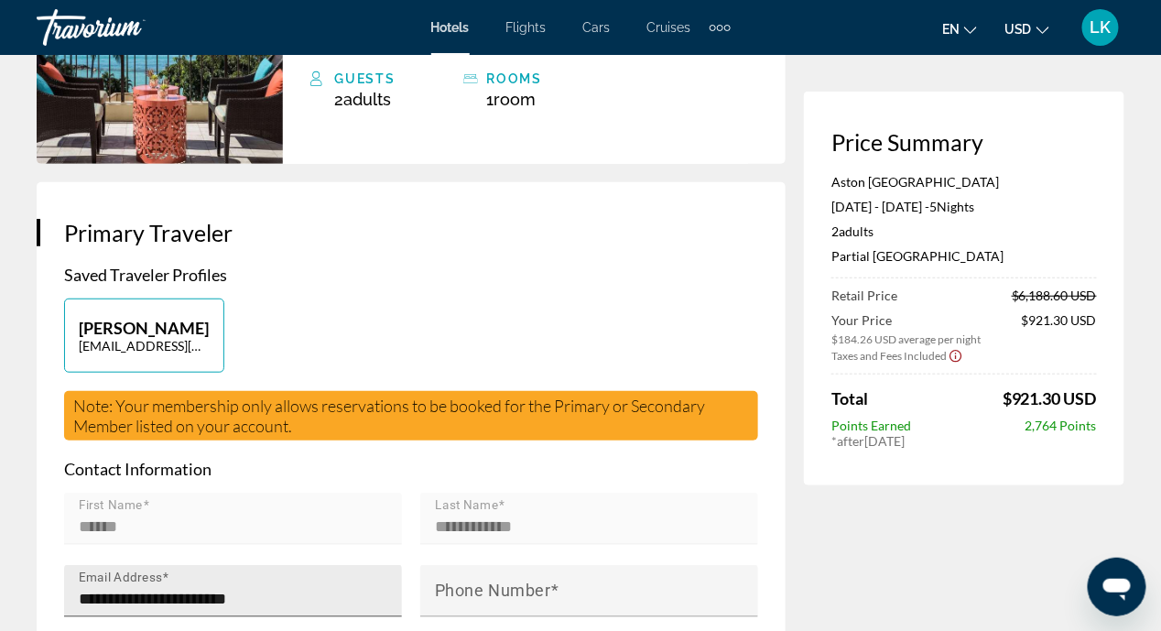
scroll to position [458, 0]
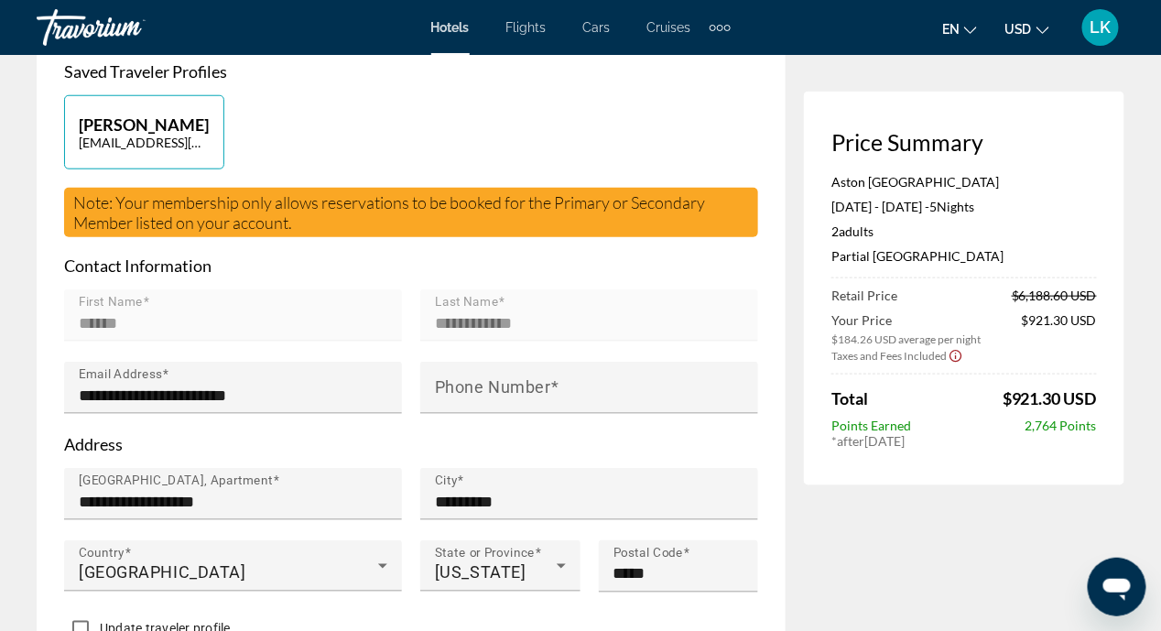
click at [122, 313] on mat-form-field "First Name ******" at bounding box center [233, 325] width 338 height 72
drag, startPoint x: 116, startPoint y: 320, endPoint x: 48, endPoint y: 317, distance: 68.8
click at [48, 317] on div "**********" at bounding box center [411, 332] width 749 height 706
click at [169, 308] on mat-form-field "First Name ******" at bounding box center [233, 325] width 338 height 72
click at [564, 315] on mat-form-field "**********" at bounding box center [589, 325] width 338 height 72
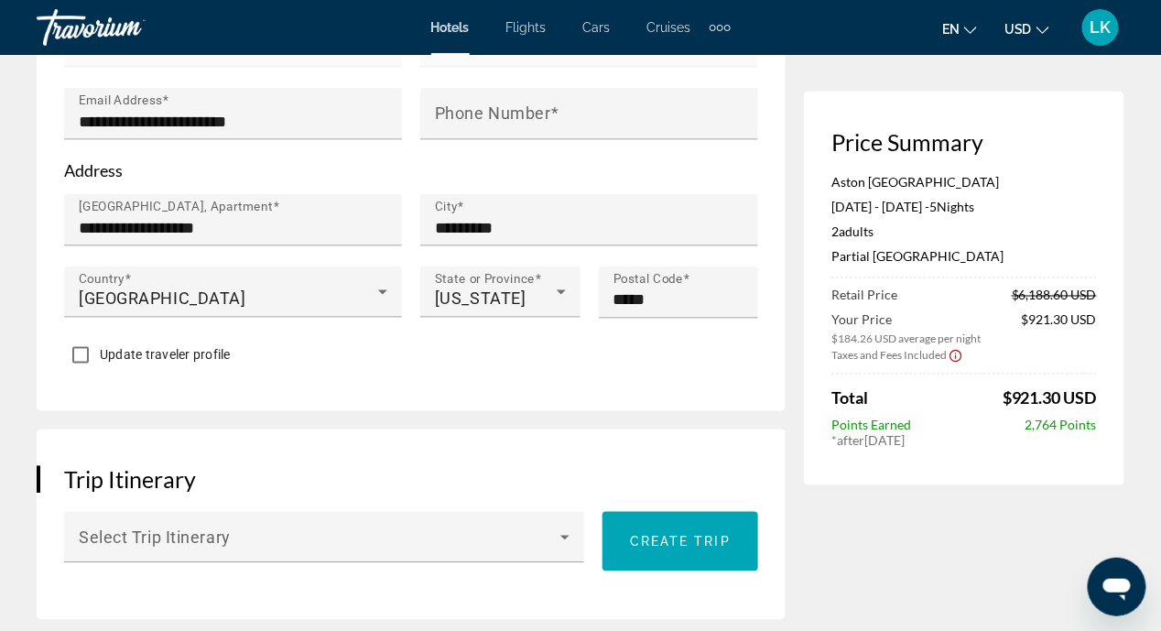
scroll to position [916, 0]
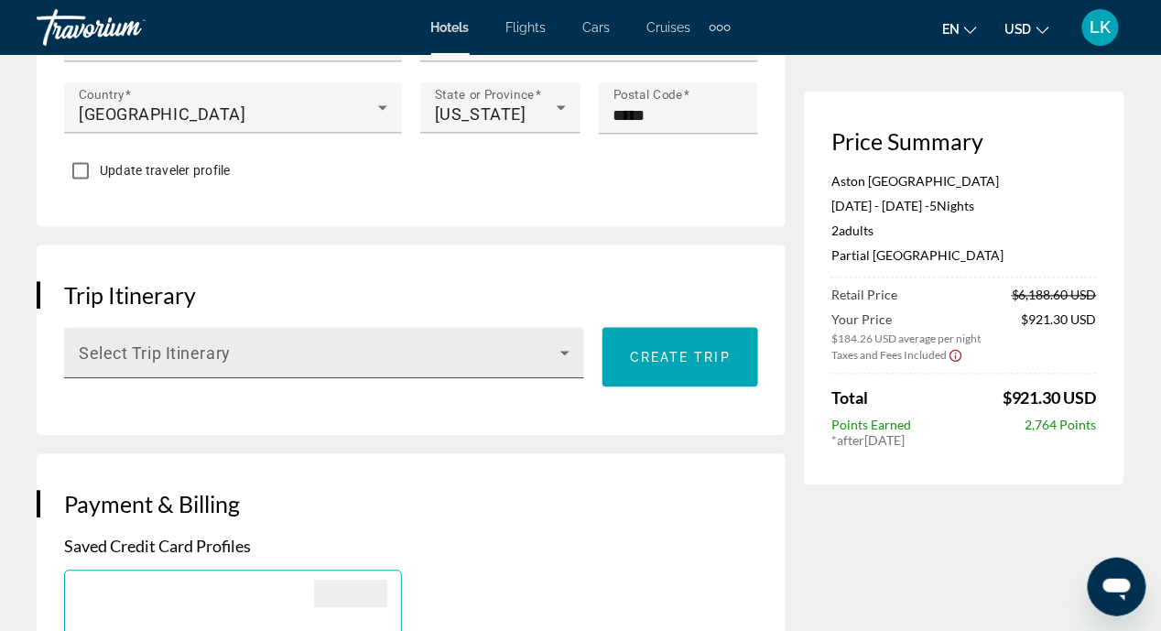
click at [566, 351] on icon "Main content" at bounding box center [565, 353] width 22 height 22
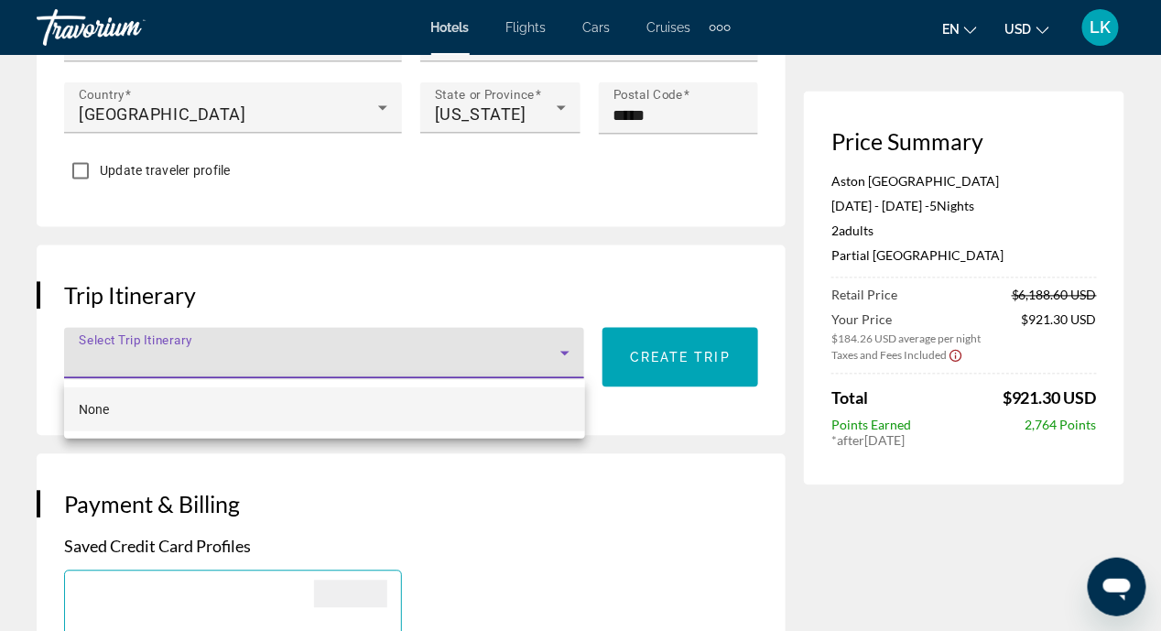
click at [602, 475] on div at bounding box center [580, 315] width 1161 height 631
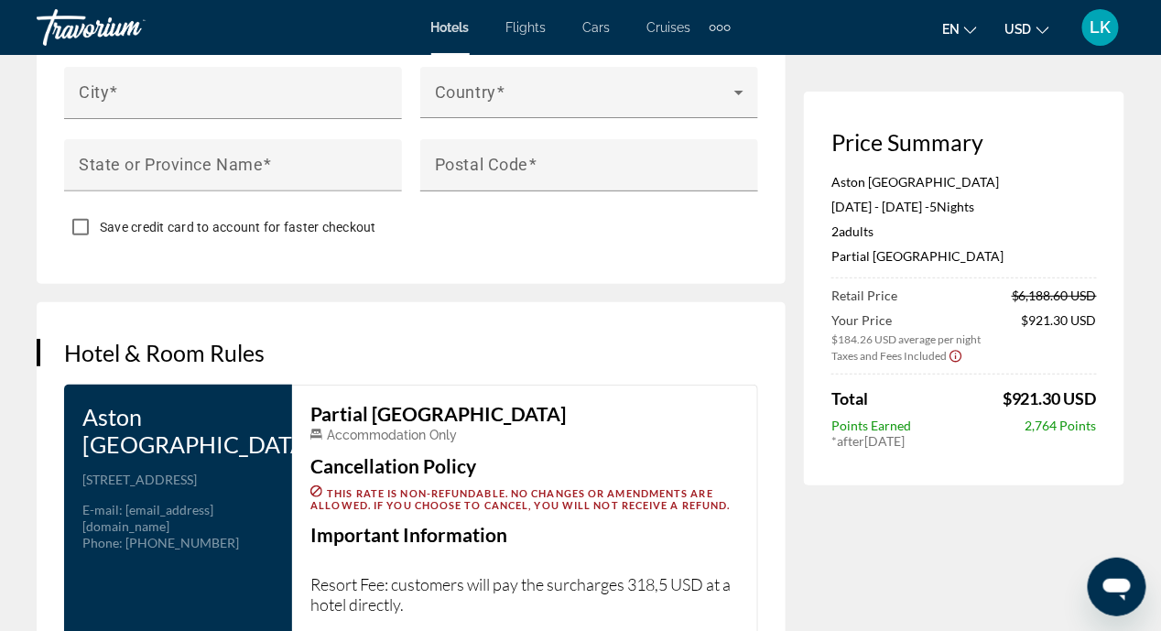
scroll to position [2198, 0]
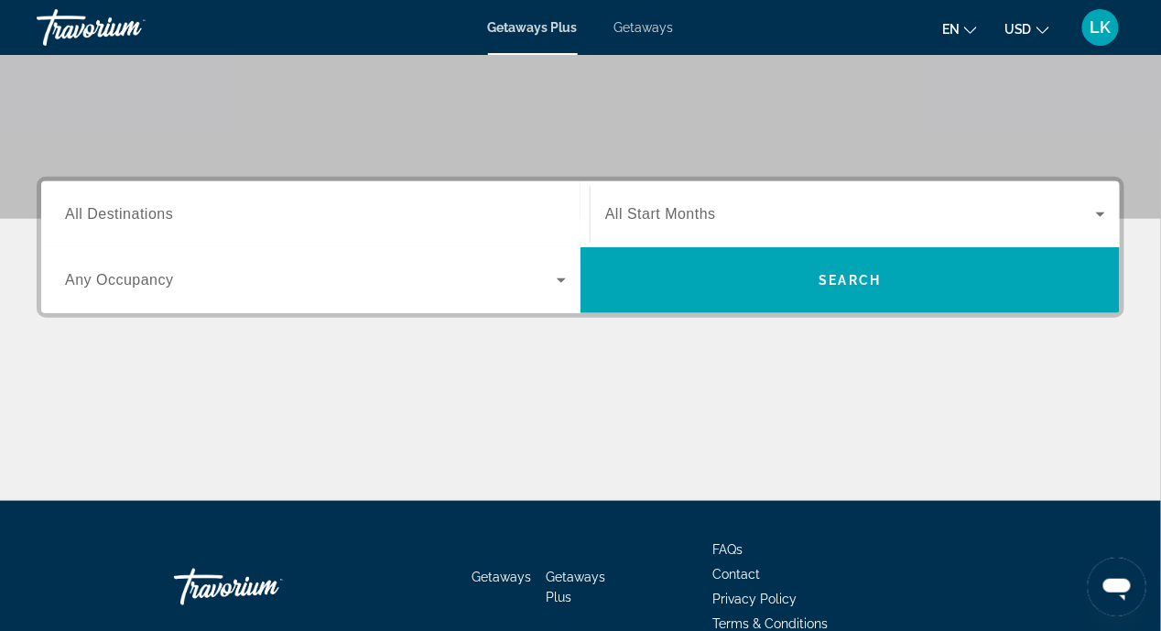
scroll to position [424, 0]
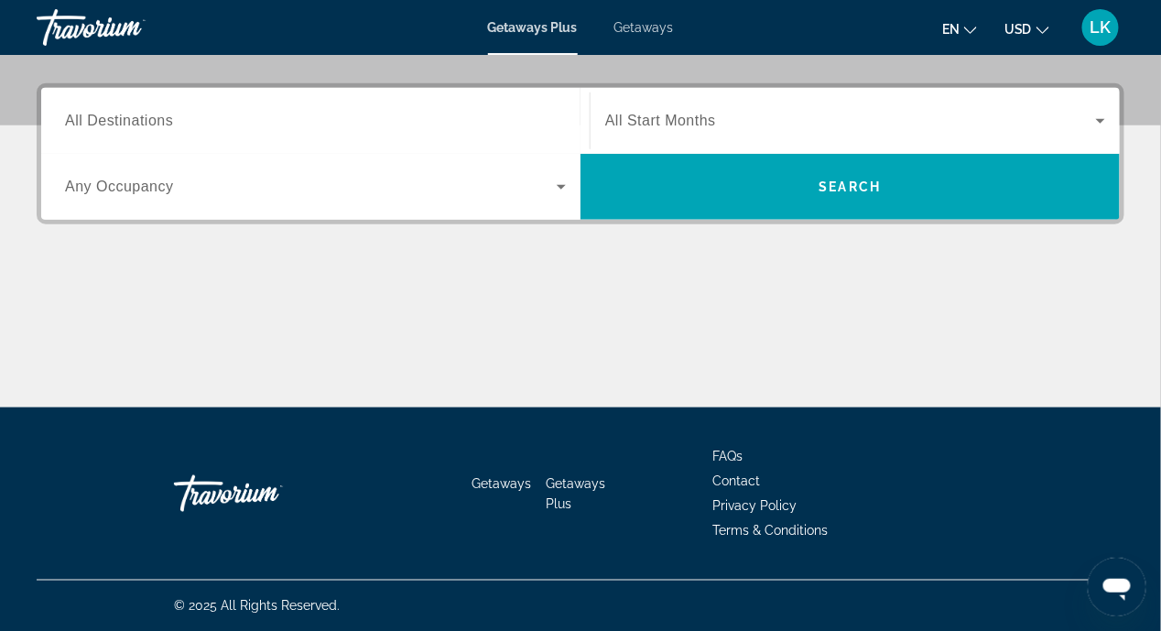
click at [150, 115] on span "All Destinations" at bounding box center [119, 121] width 108 height 16
click at [150, 115] on input "Destination All Destinations" at bounding box center [315, 122] width 501 height 22
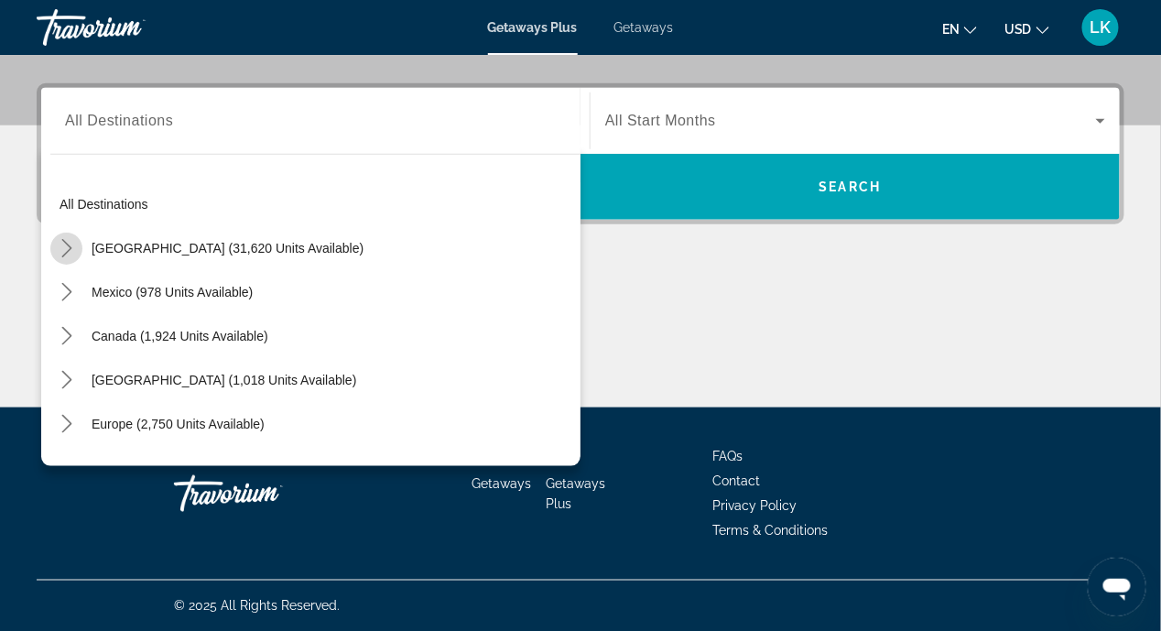
click at [62, 244] on icon "Toggle United States (31,620 units available) submenu" at bounding box center [67, 248] width 18 height 18
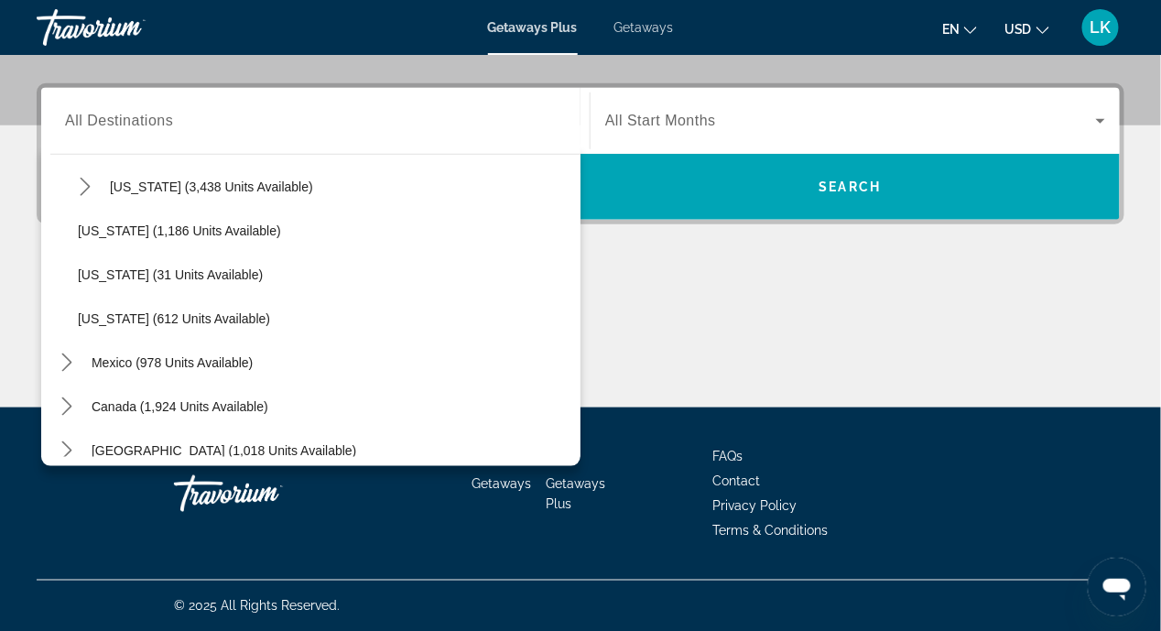
scroll to position [1508, 0]
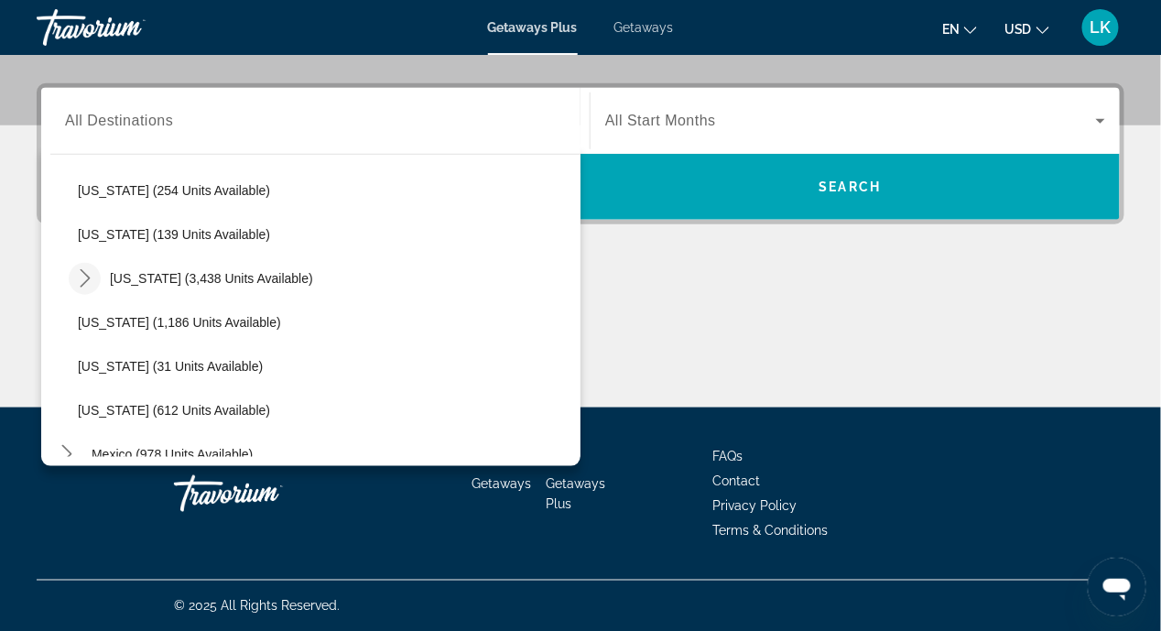
click at [84, 272] on icon "Toggle Virginia (3,438 units available) submenu" at bounding box center [85, 278] width 10 height 18
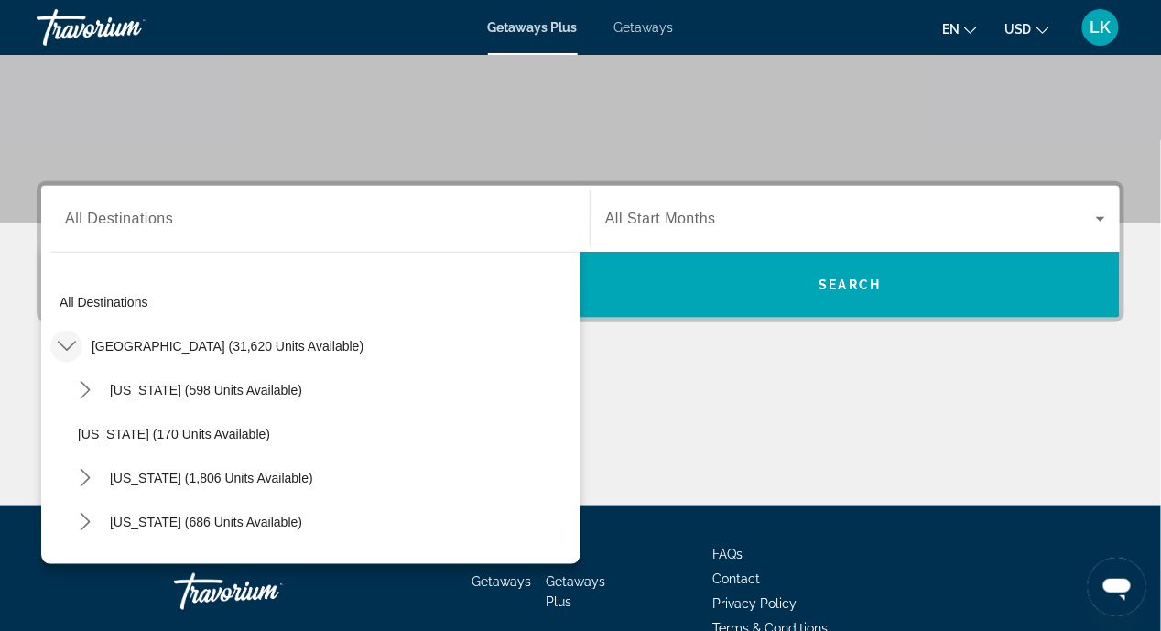
scroll to position [0, 0]
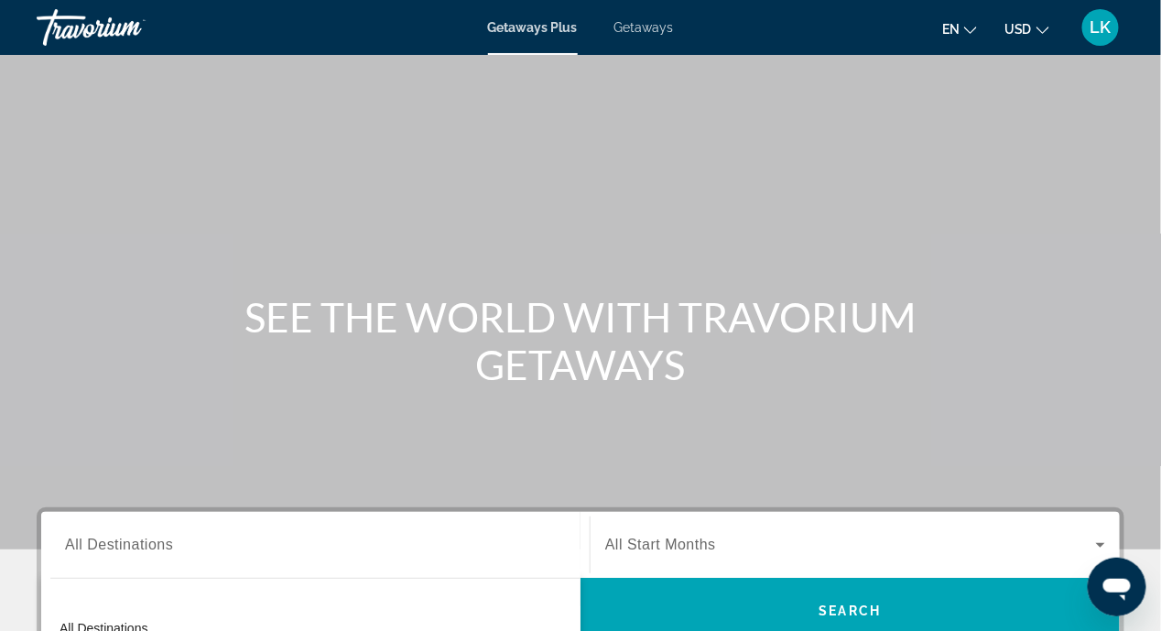
click at [627, 31] on span "Getaways" at bounding box center [644, 27] width 60 height 15
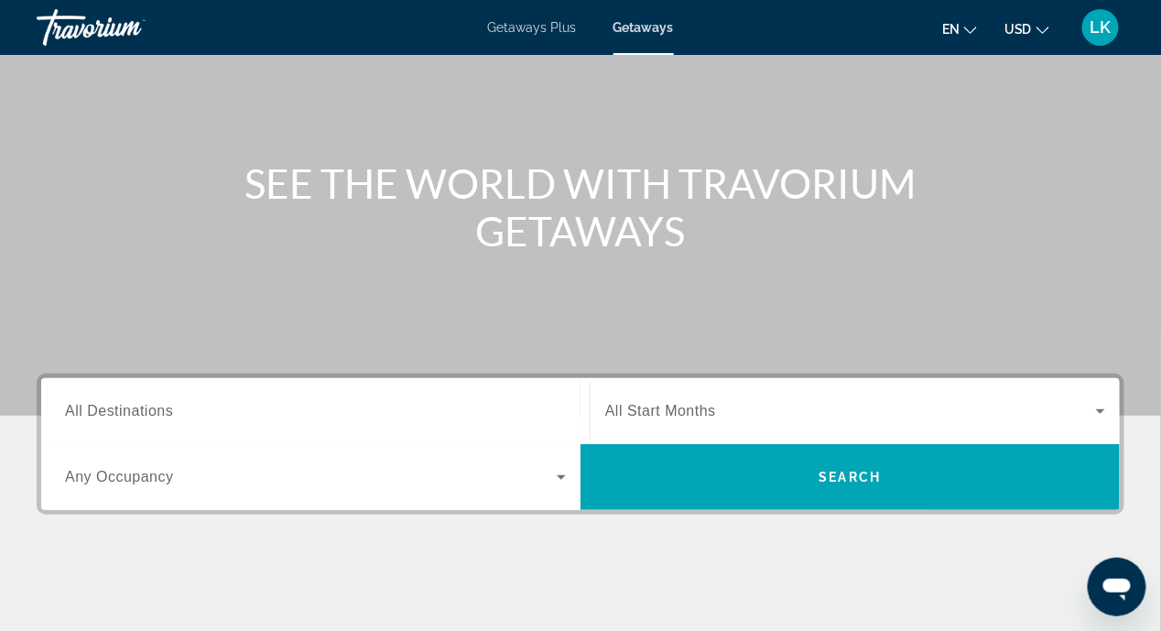
scroll to position [274, 0]
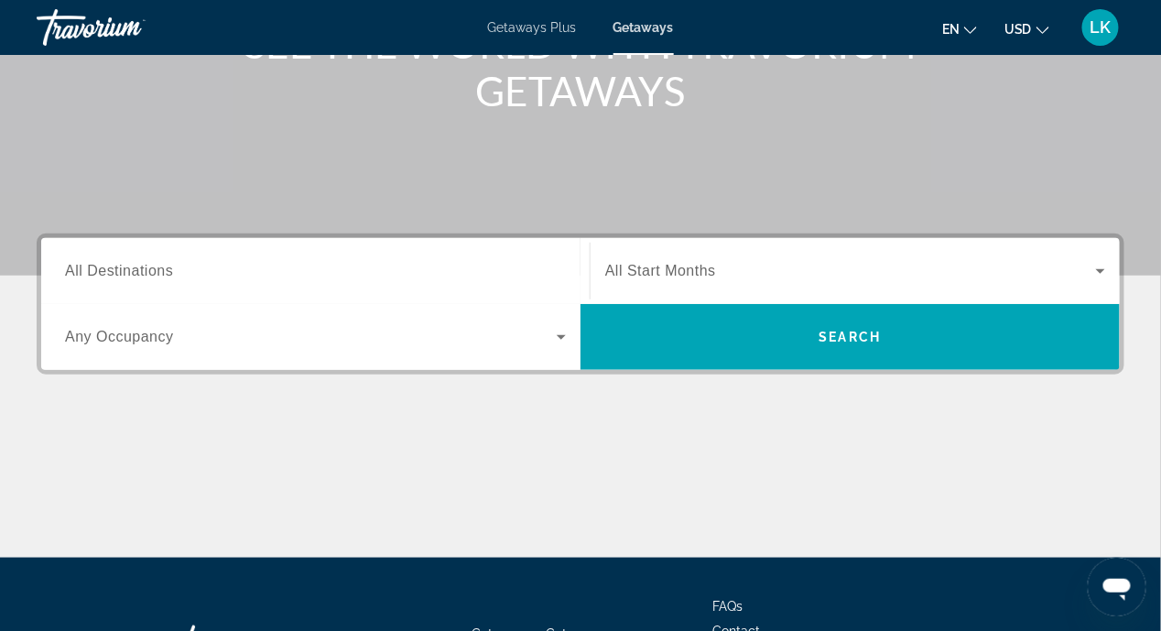
click at [73, 269] on span "All Destinations" at bounding box center [119, 271] width 108 height 16
click at [73, 269] on input "Destination All Destinations" at bounding box center [315, 272] width 501 height 22
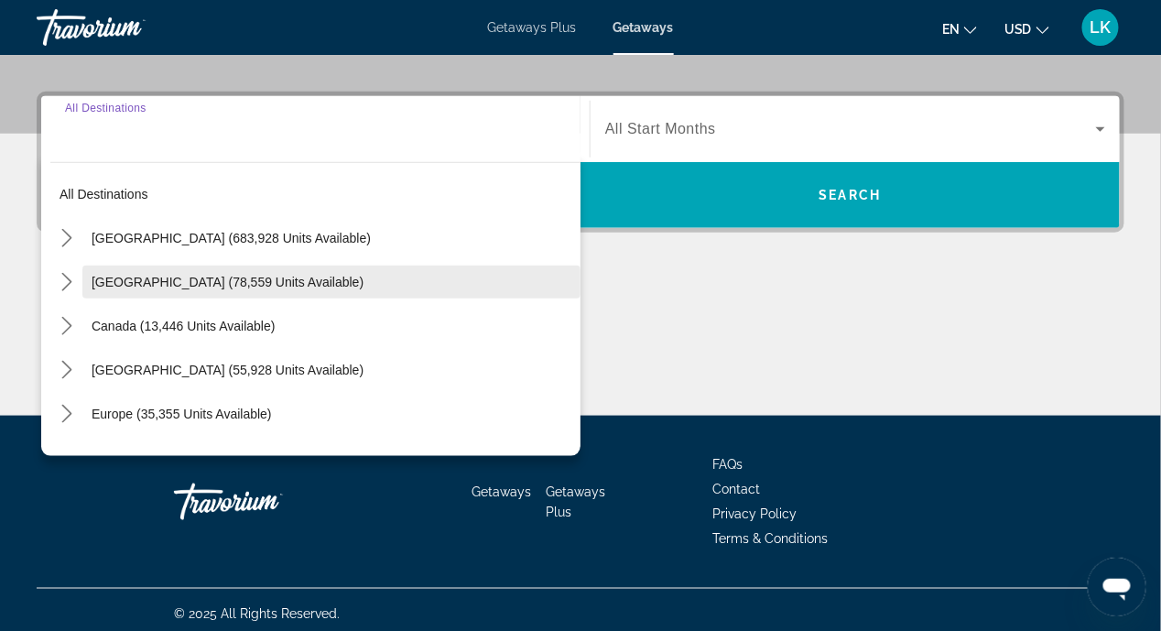
scroll to position [424, 0]
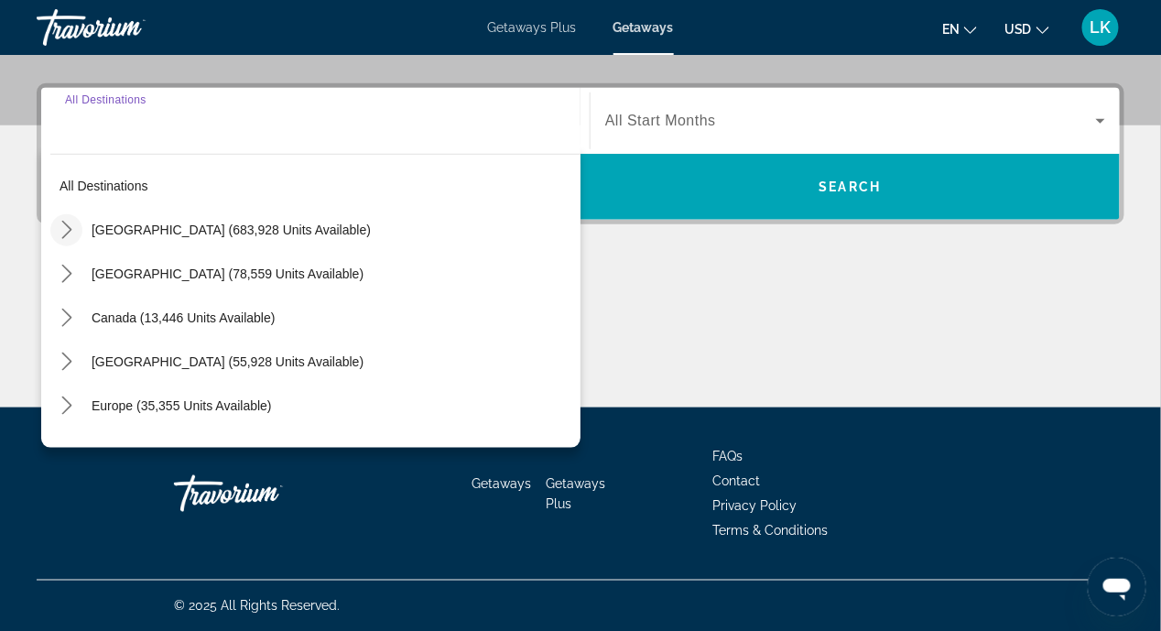
click at [62, 230] on icon "Toggle United States (683,928 units available) submenu" at bounding box center [67, 230] width 18 height 18
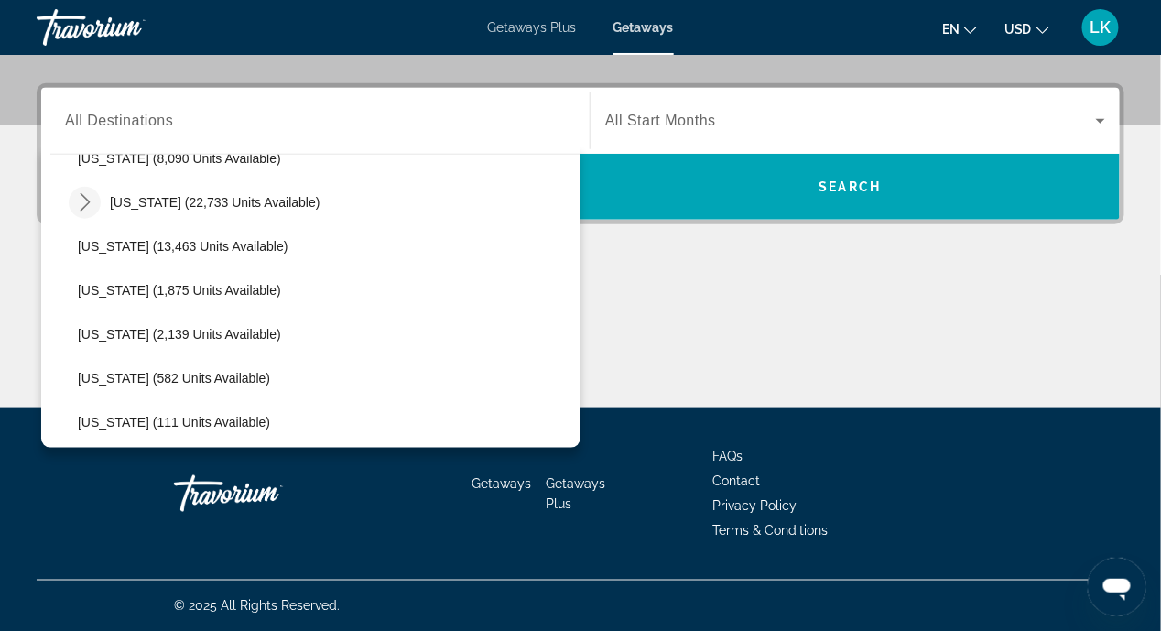
scroll to position [418, 0]
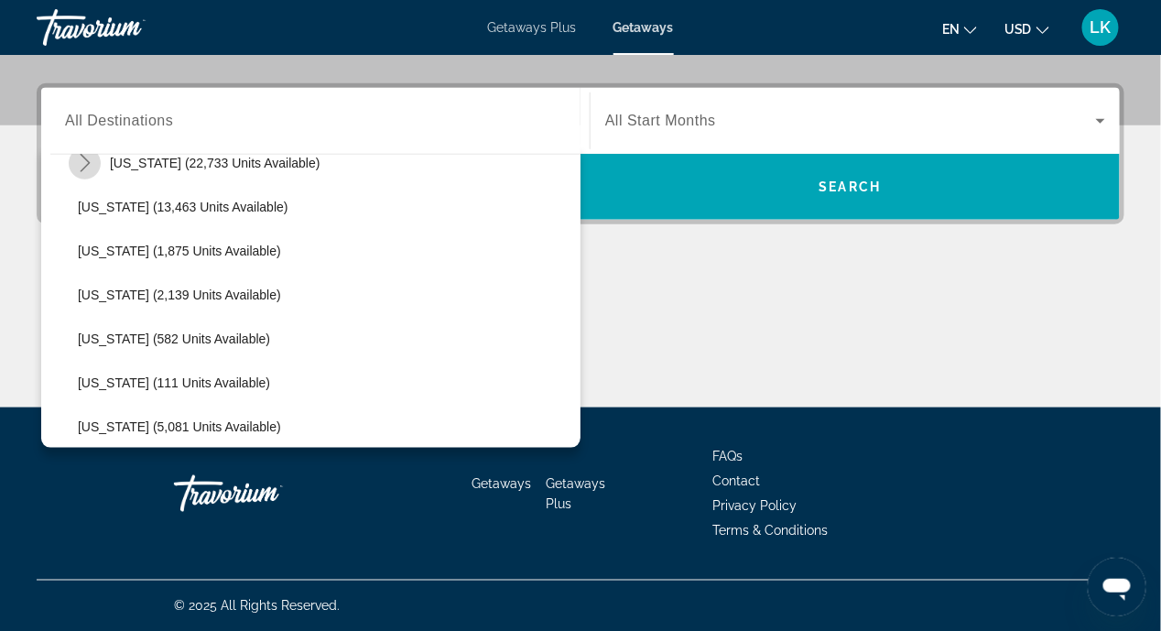
click at [81, 163] on icon "Toggle Hawaii (22,733 units available) submenu" at bounding box center [85, 163] width 18 height 18
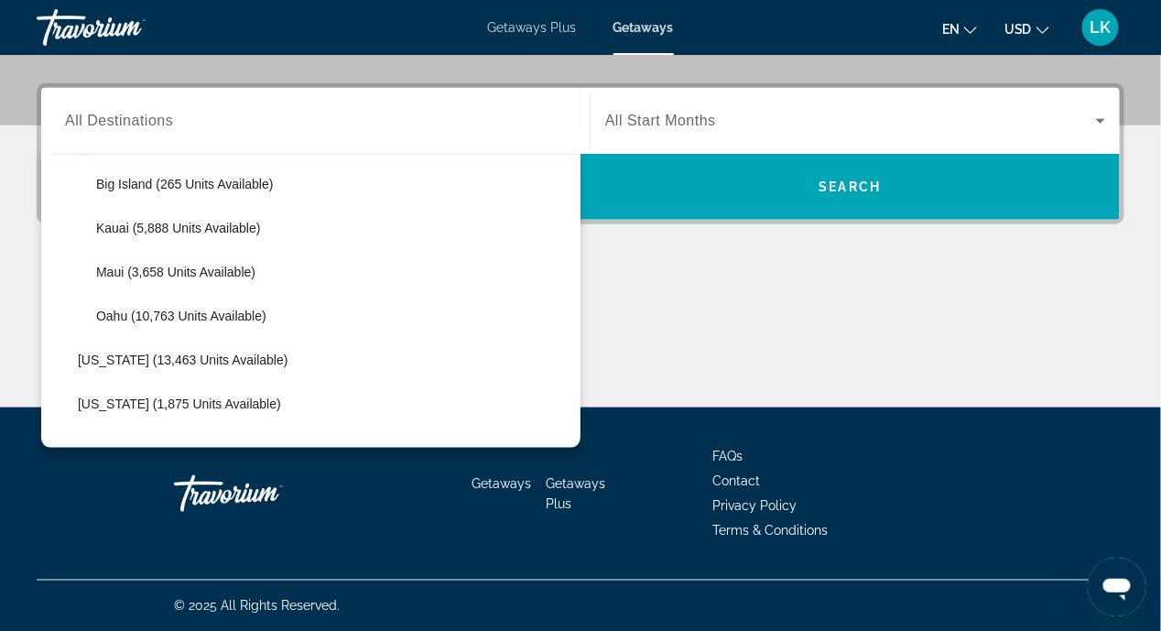
scroll to position [510, 0]
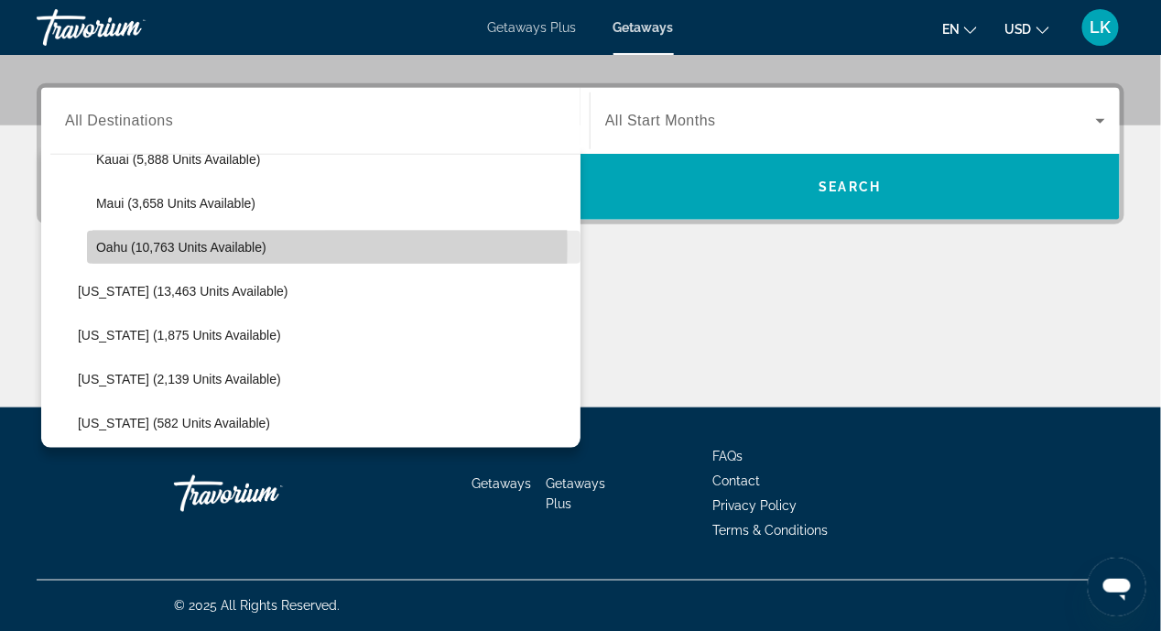
click at [97, 245] on span "Oahu (10,763 units available)" at bounding box center [181, 247] width 170 height 15
type input "**********"
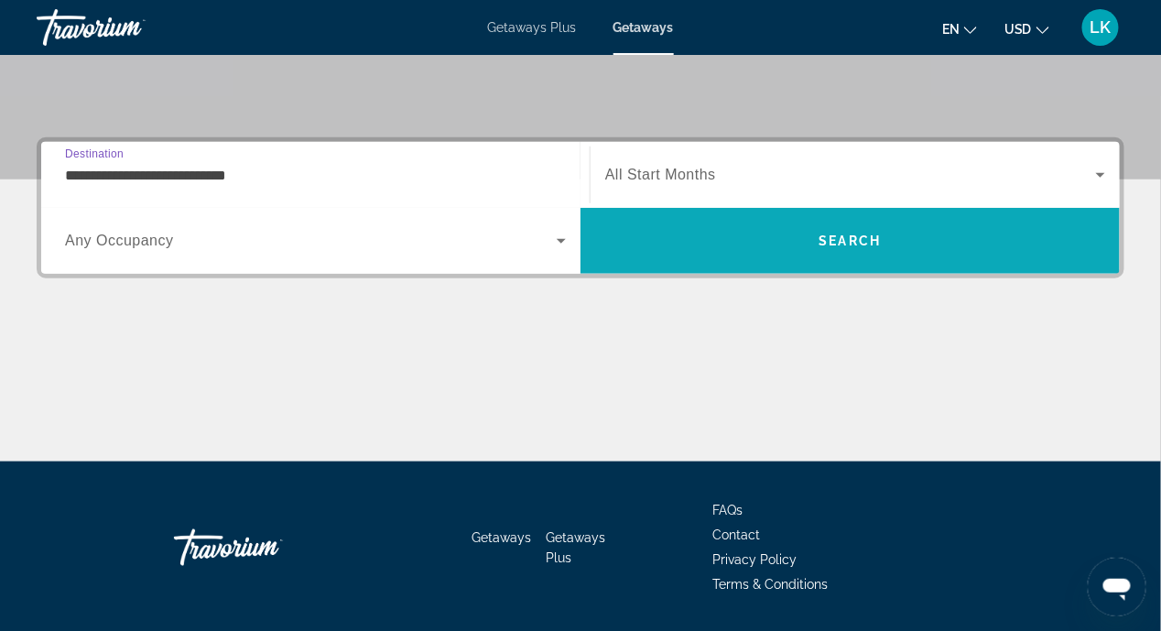
scroll to position [332, 0]
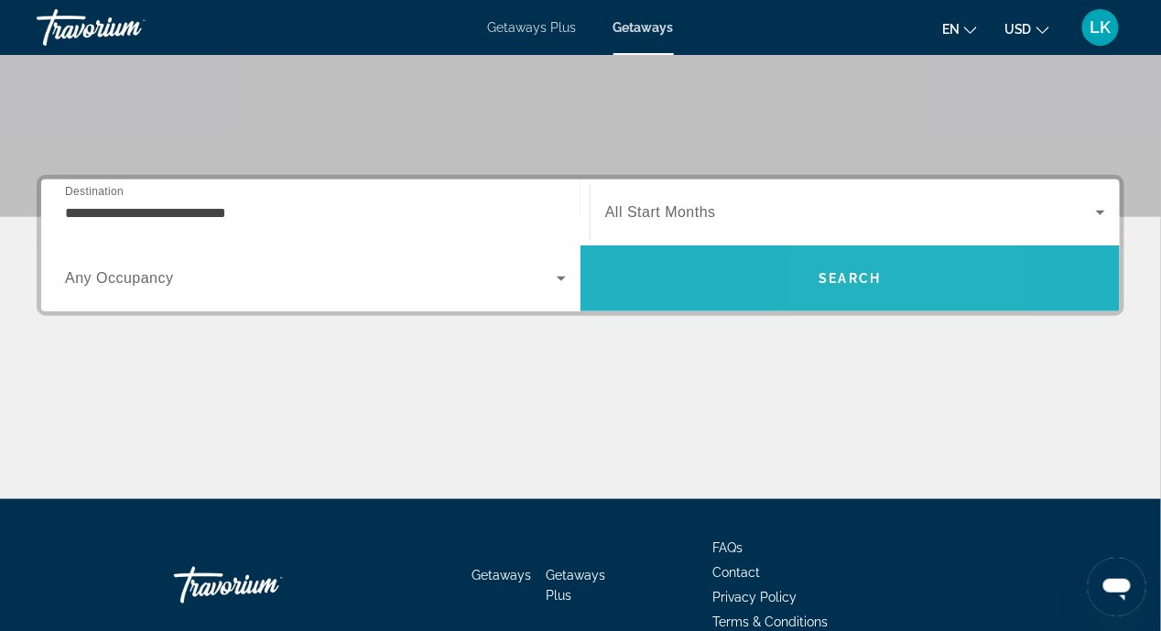
click at [840, 286] on span "Search" at bounding box center [850, 278] width 539 height 44
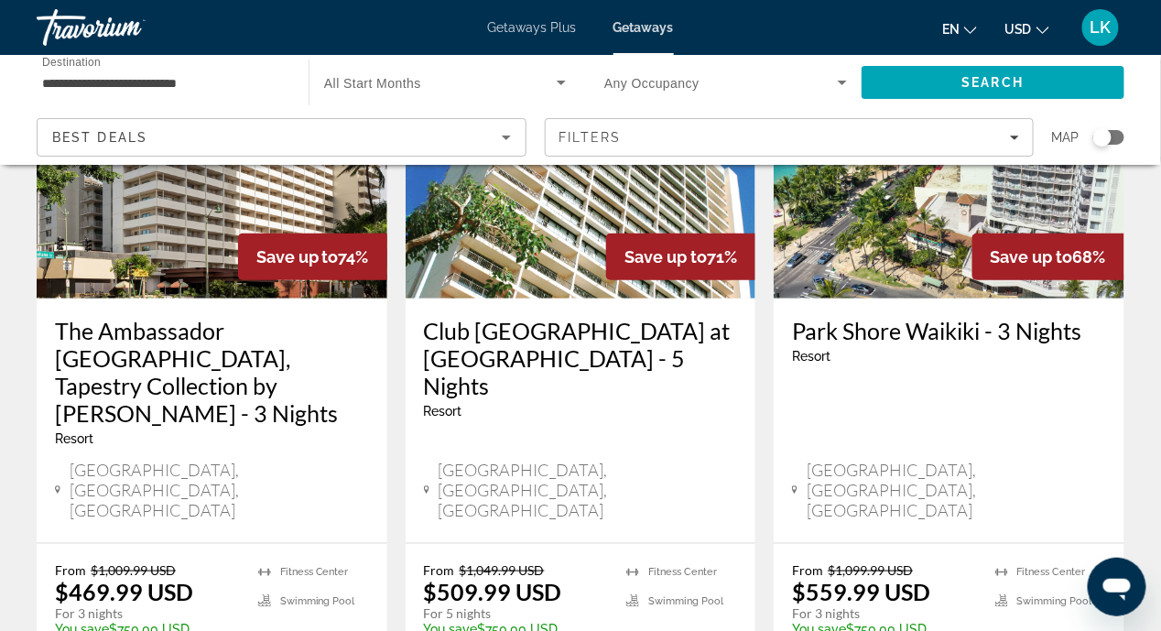
scroll to position [274, 0]
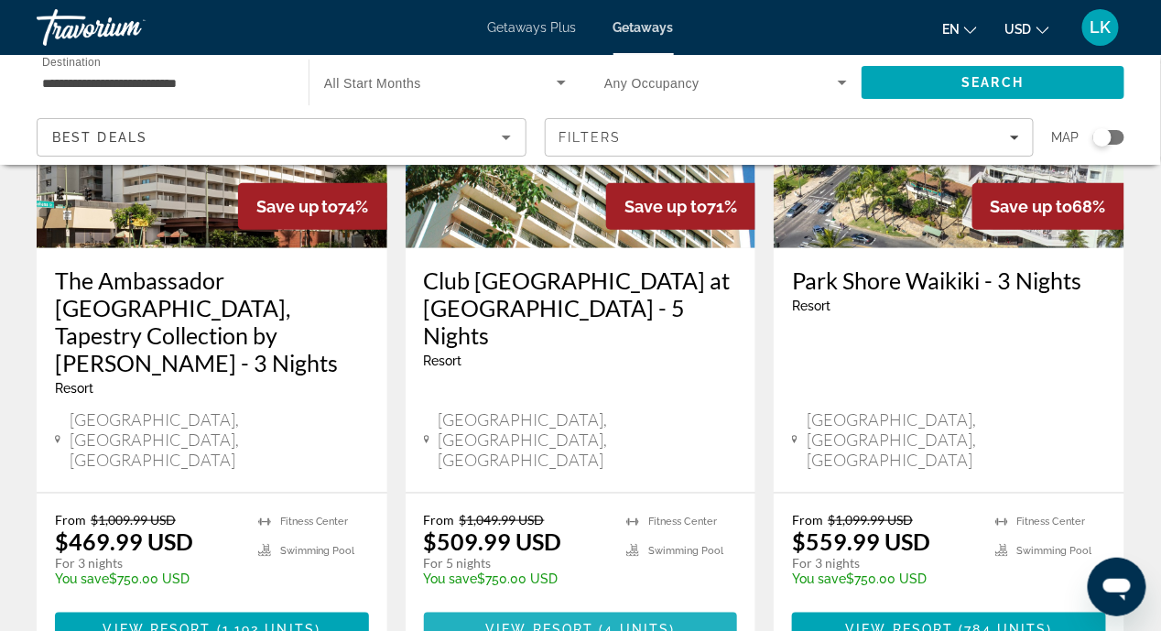
click at [590, 622] on span "View Resort" at bounding box center [539, 629] width 108 height 15
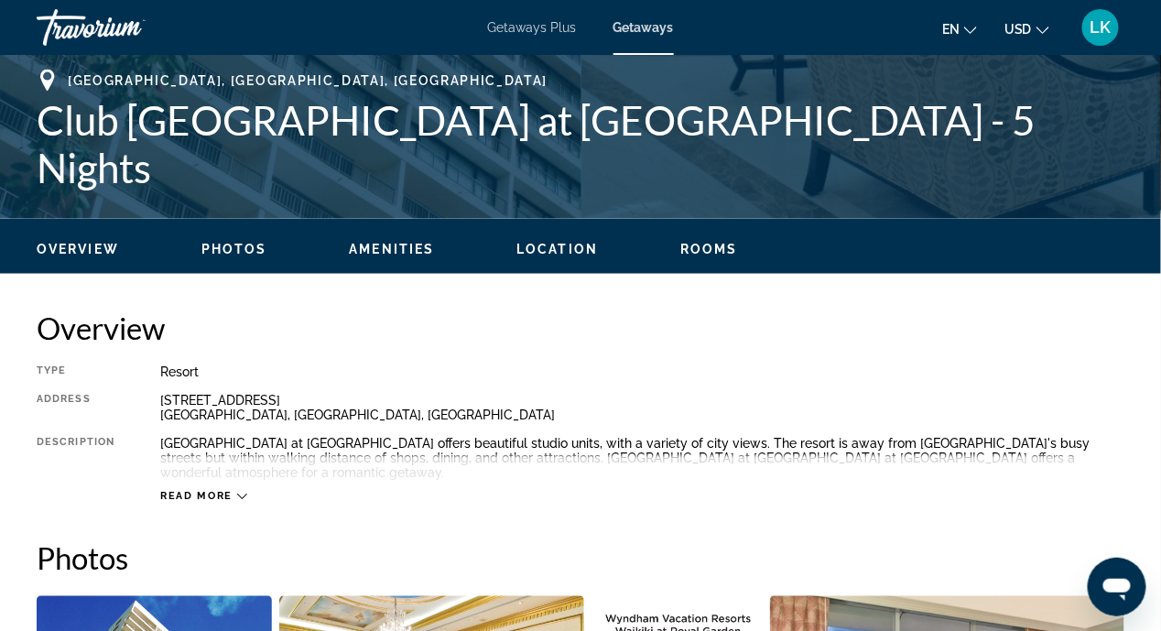
scroll to position [549, 0]
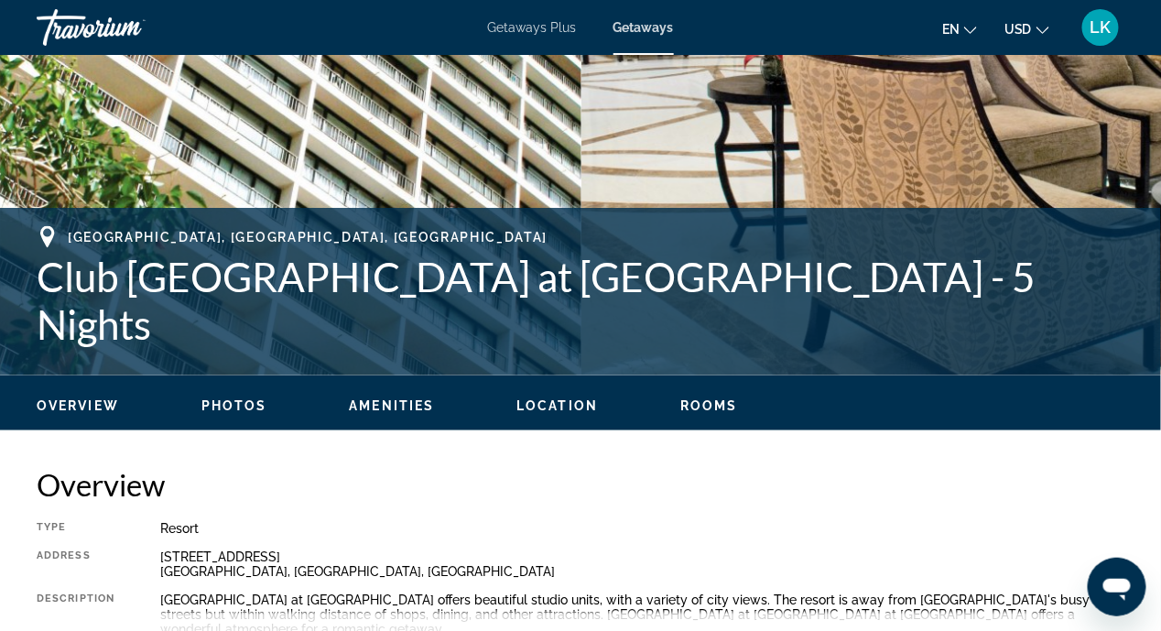
click at [558, 403] on span "Location" at bounding box center [556, 405] width 81 height 15
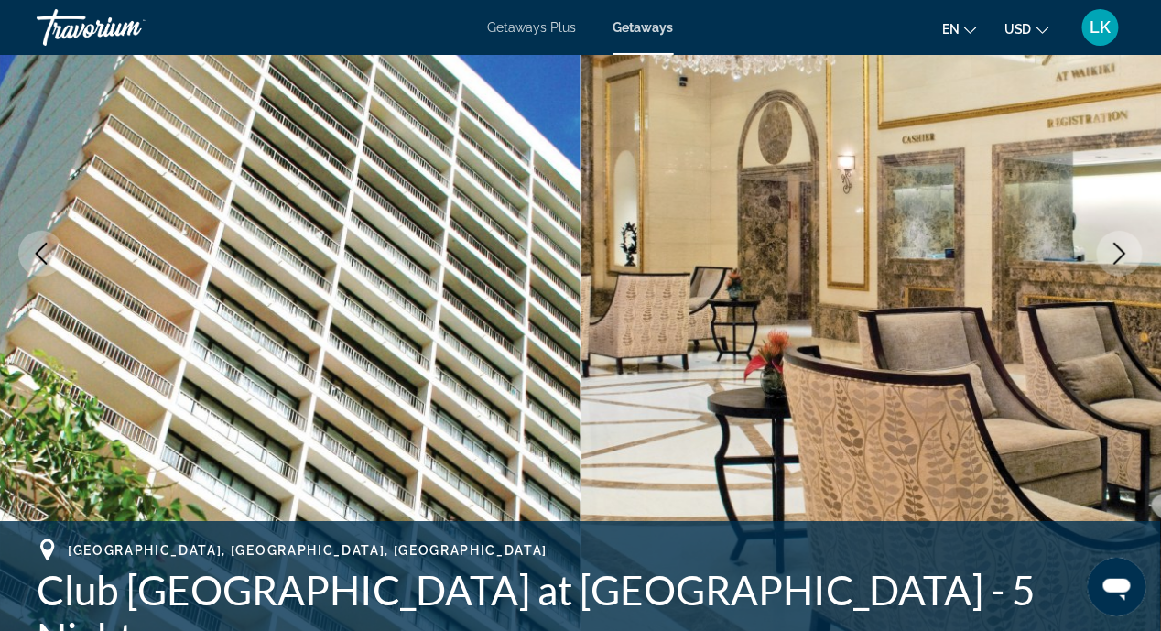
scroll to position [0, 0]
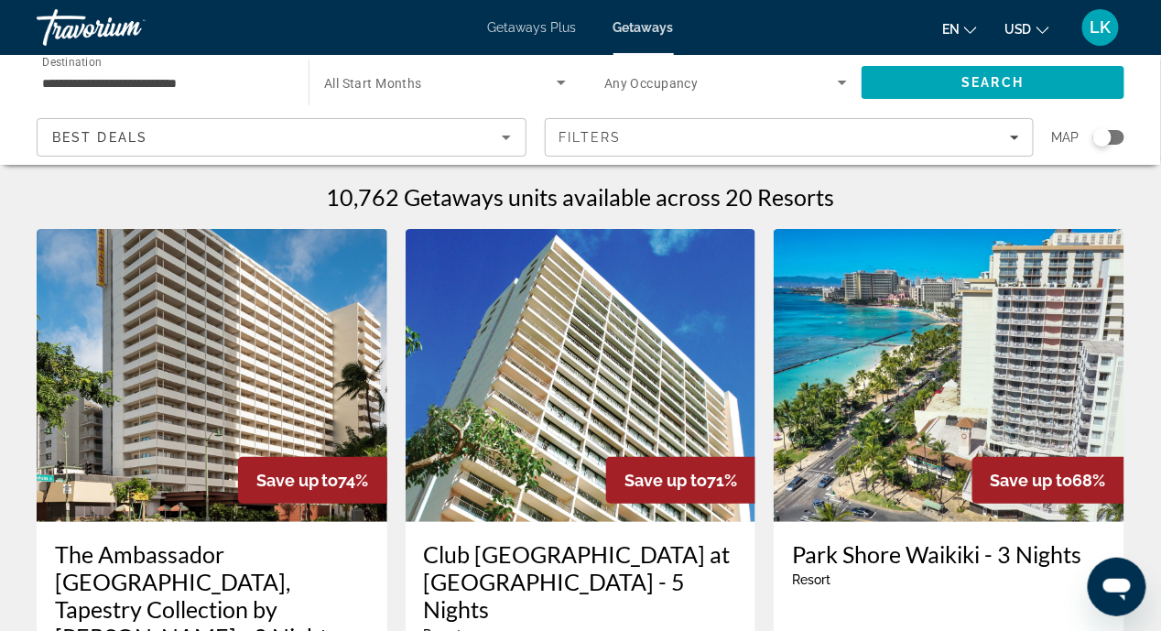
scroll to position [274, 0]
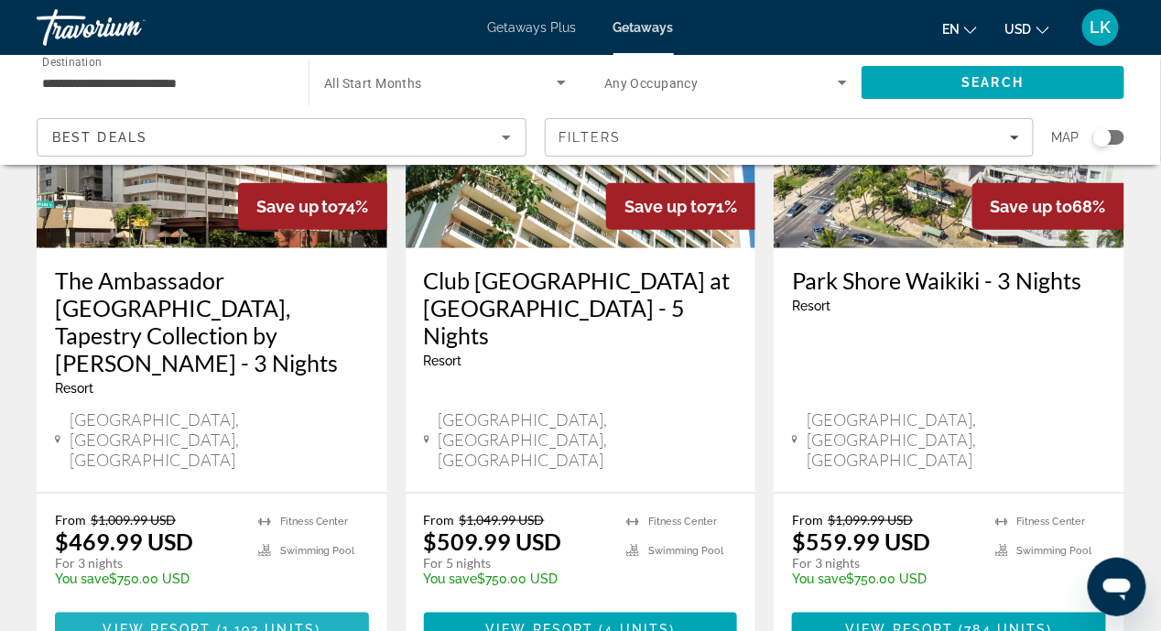
click at [201, 622] on span "View Resort" at bounding box center [157, 629] width 108 height 15
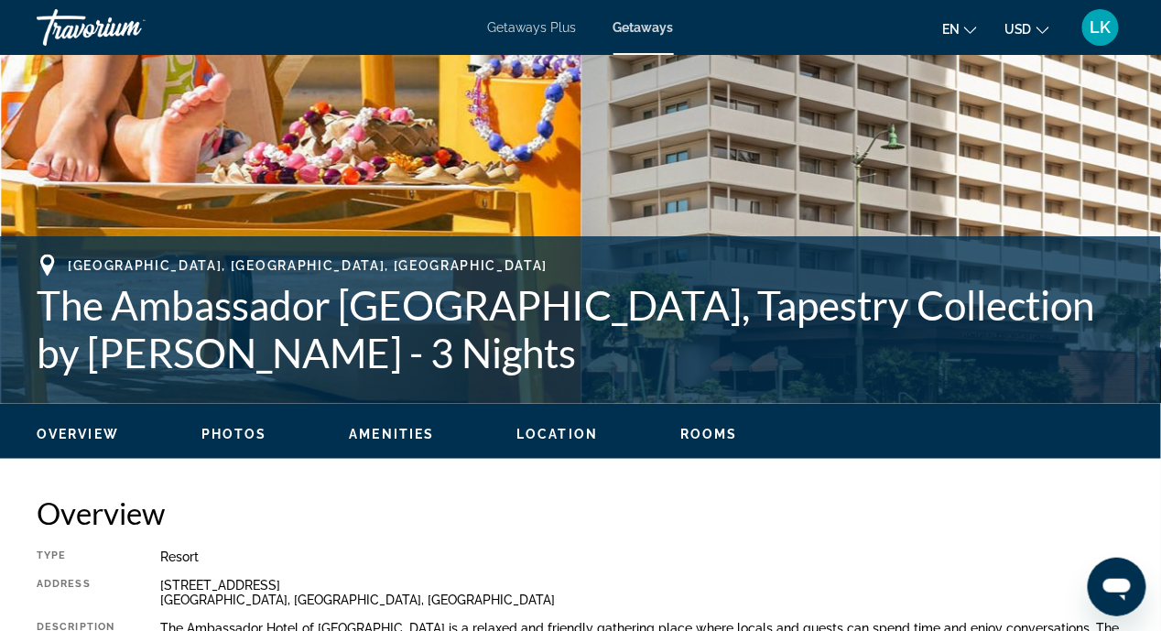
scroll to position [549, 0]
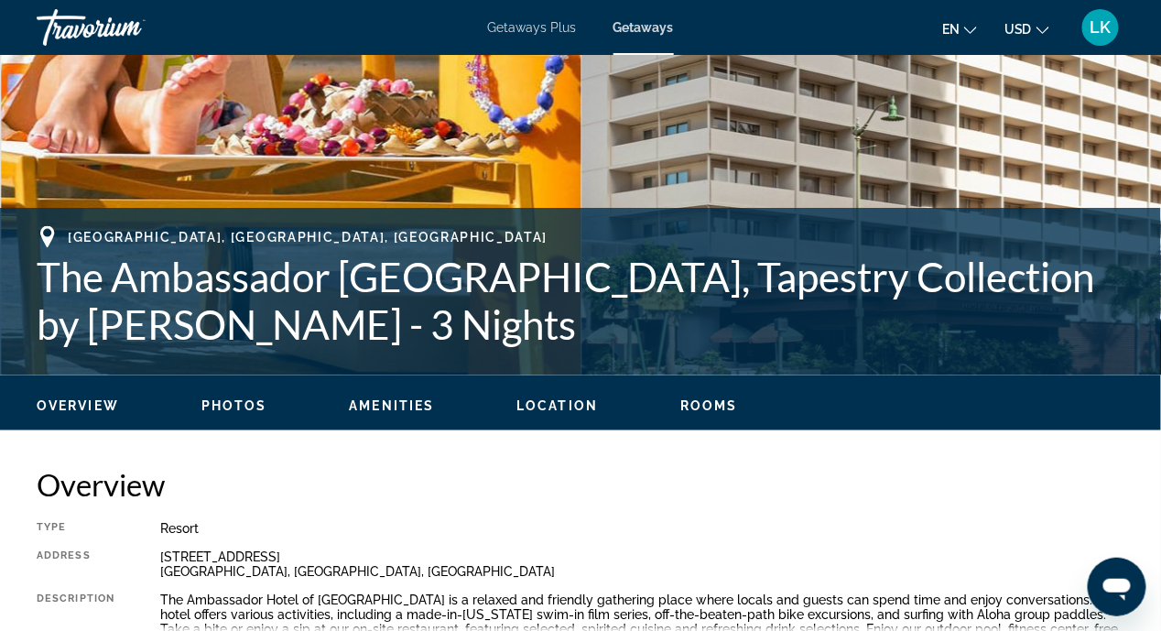
click at [552, 406] on span "Location" at bounding box center [556, 405] width 81 height 15
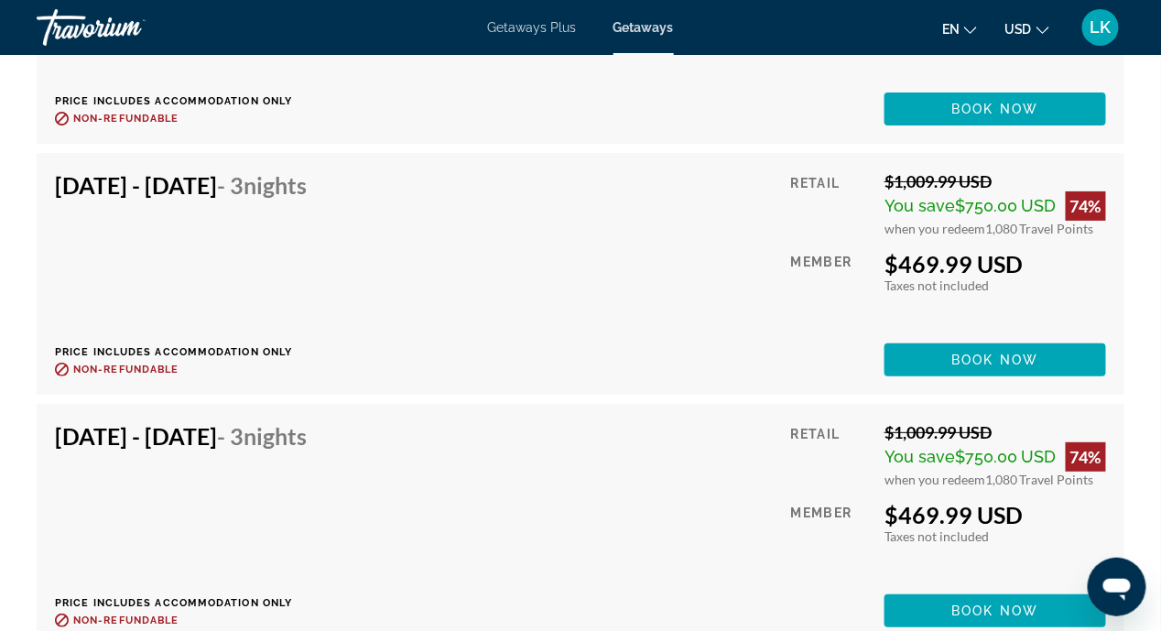
scroll to position [5103, 0]
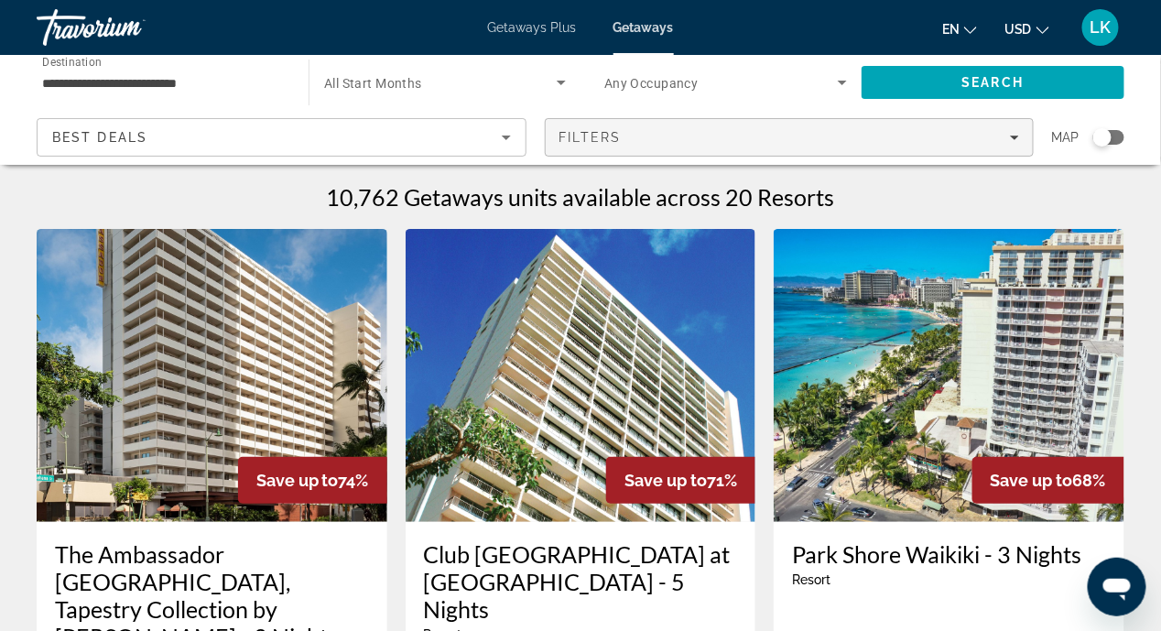
click at [1016, 133] on icon "Filters" at bounding box center [1014, 137] width 9 height 9
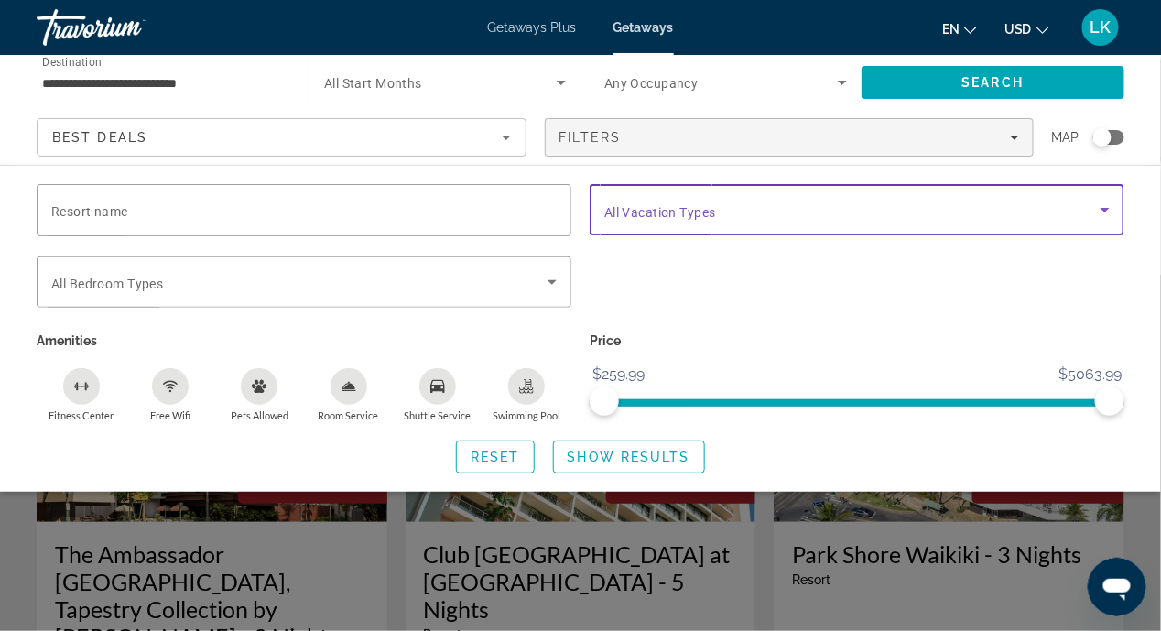
click at [1101, 208] on icon "Search widget" at bounding box center [1105, 210] width 22 height 22
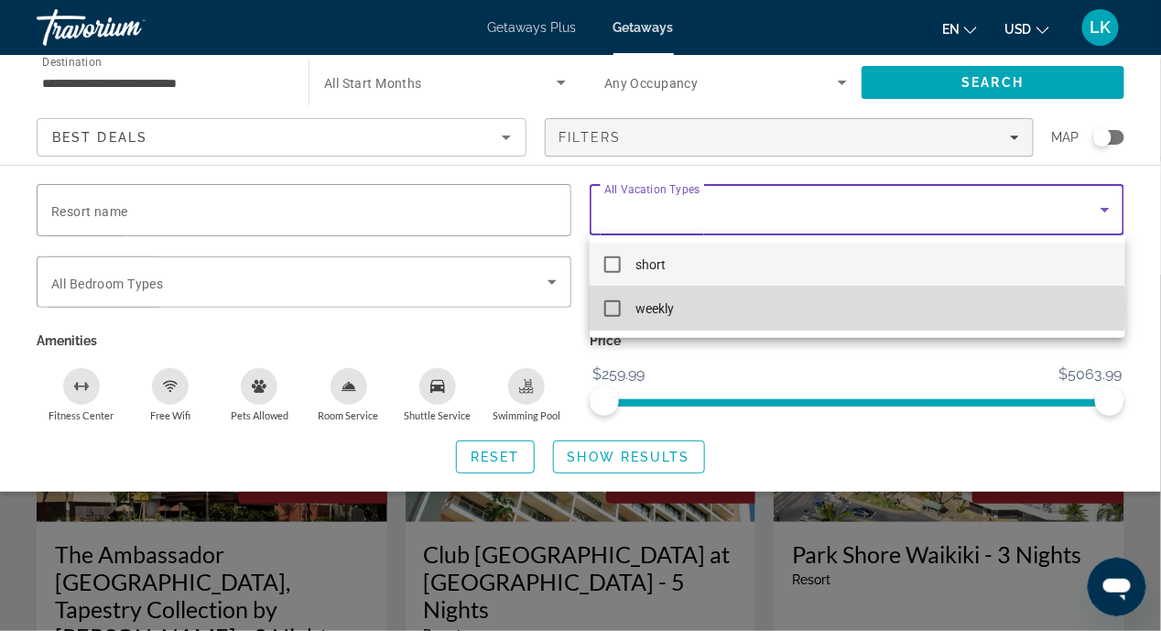
click at [613, 308] on mat-pseudo-checkbox at bounding box center [612, 308] width 16 height 16
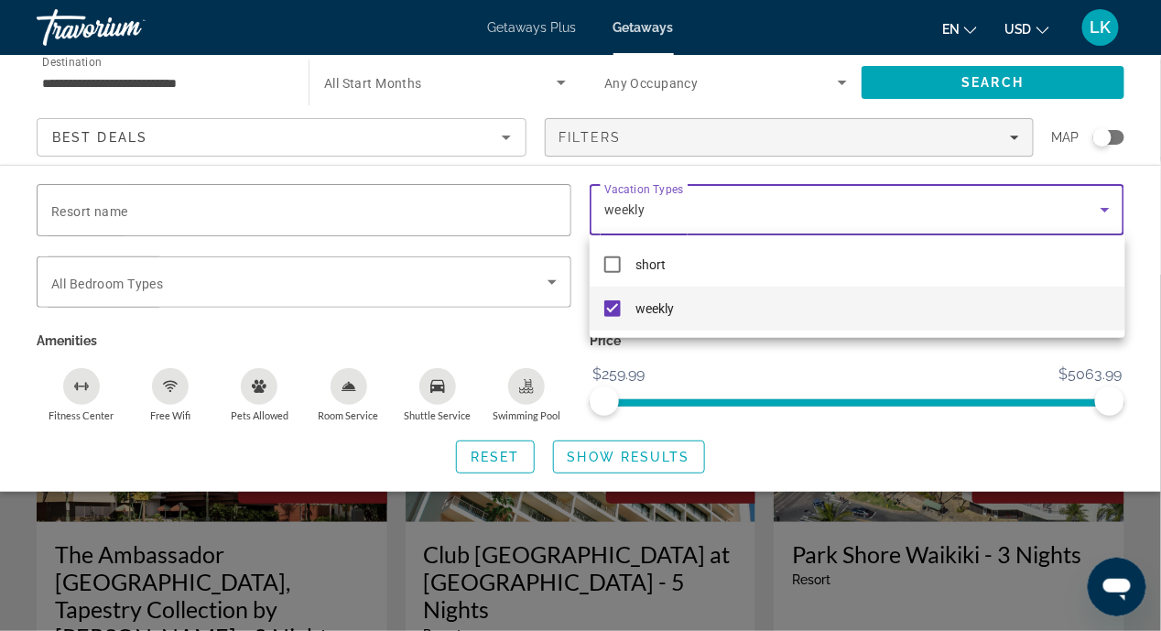
click at [1015, 85] on div at bounding box center [580, 315] width 1161 height 631
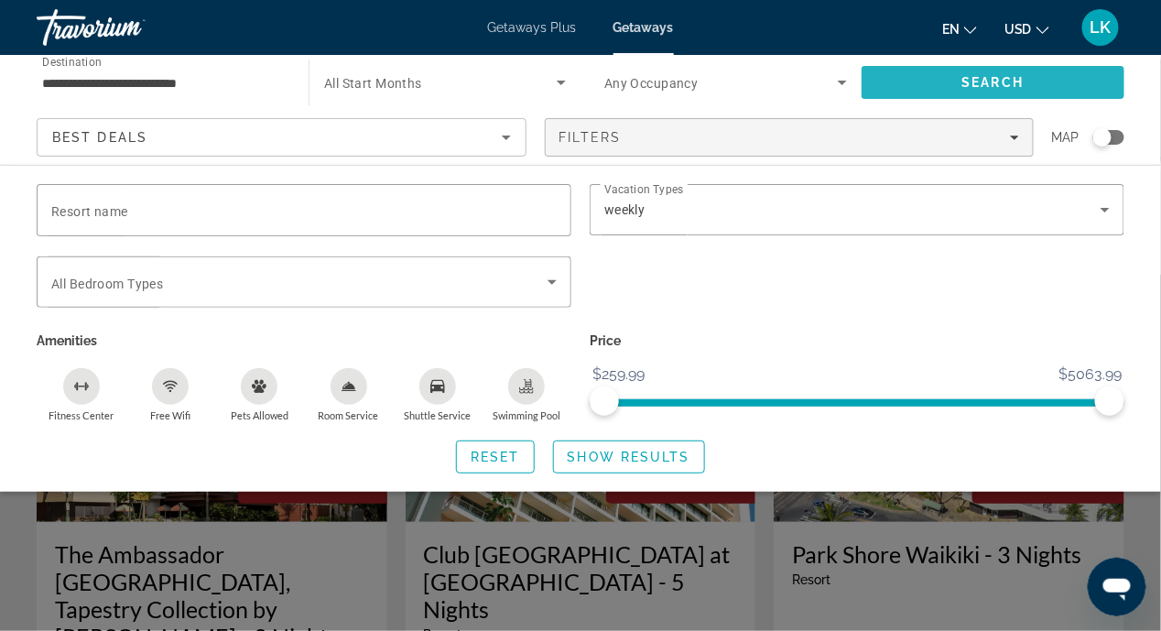
click at [992, 81] on span "Search" at bounding box center [993, 82] width 62 height 15
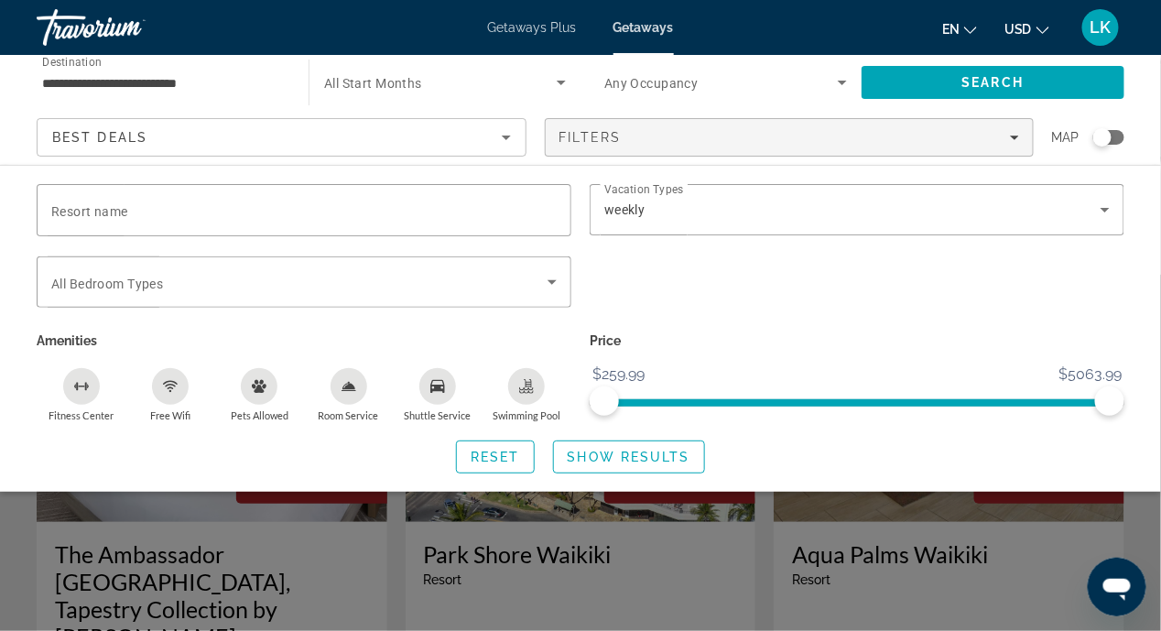
click at [5, 190] on div "Resort name Vacation Types All Vacation Types weekly Bedroom Types All Bedroom …" at bounding box center [580, 328] width 1161 height 289
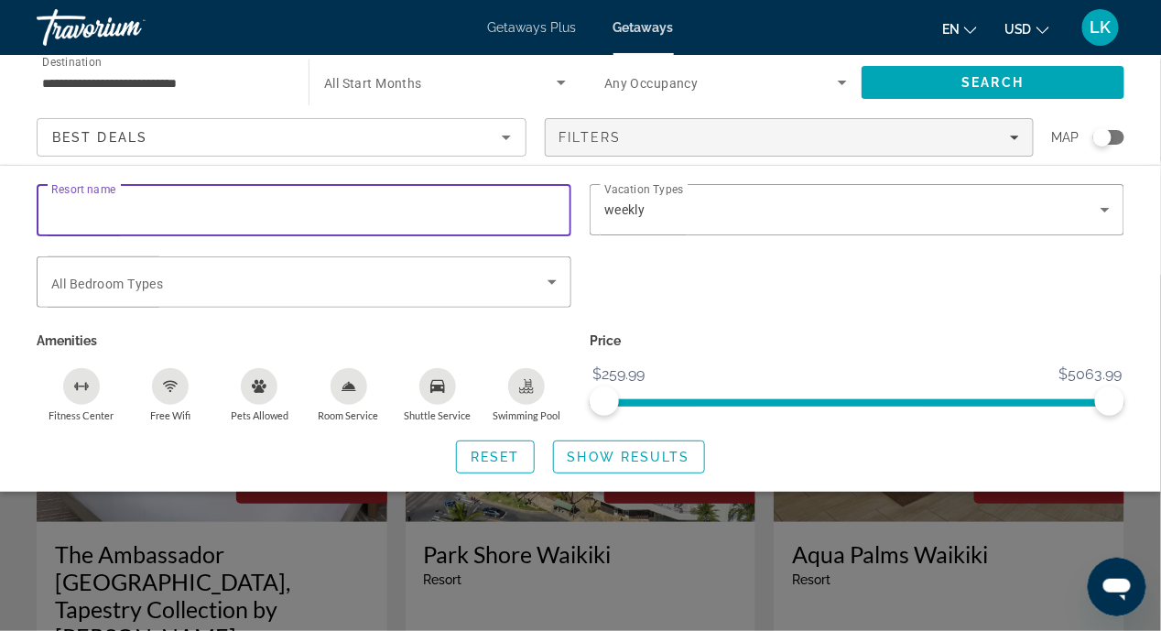
click at [134, 211] on input "Resort name" at bounding box center [303, 211] width 505 height 22
click at [5, 185] on div "Resort name Vacation Types All Vacation Types weekly Bedroom Types All Bedroom …" at bounding box center [580, 328] width 1161 height 289
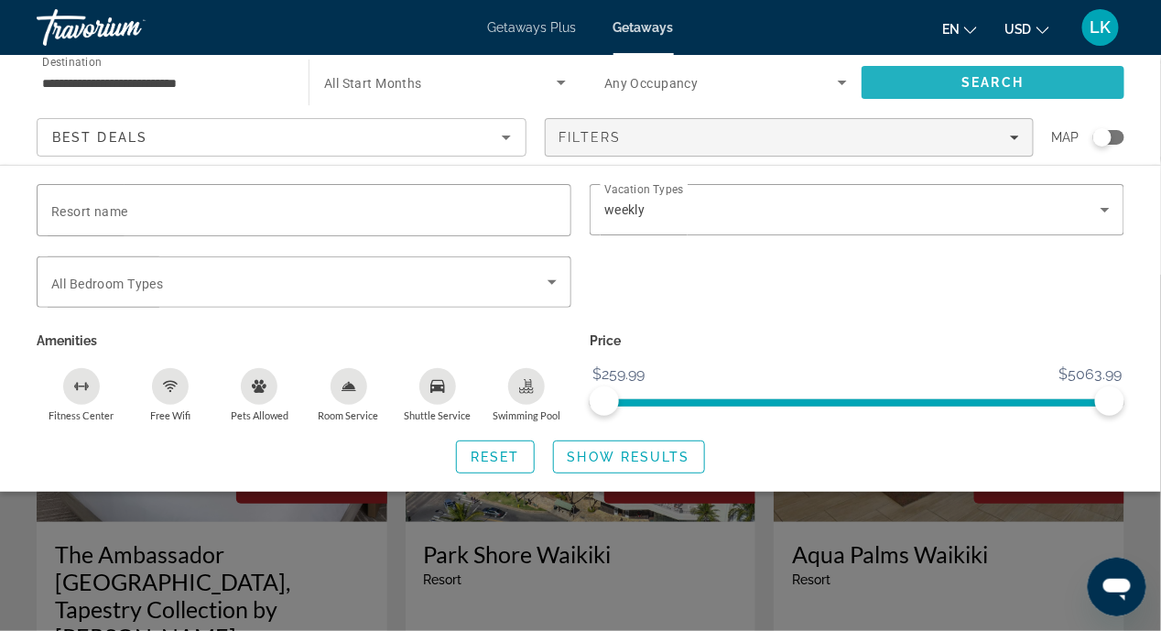
click at [910, 78] on span "Search" at bounding box center [993, 82] width 263 height 44
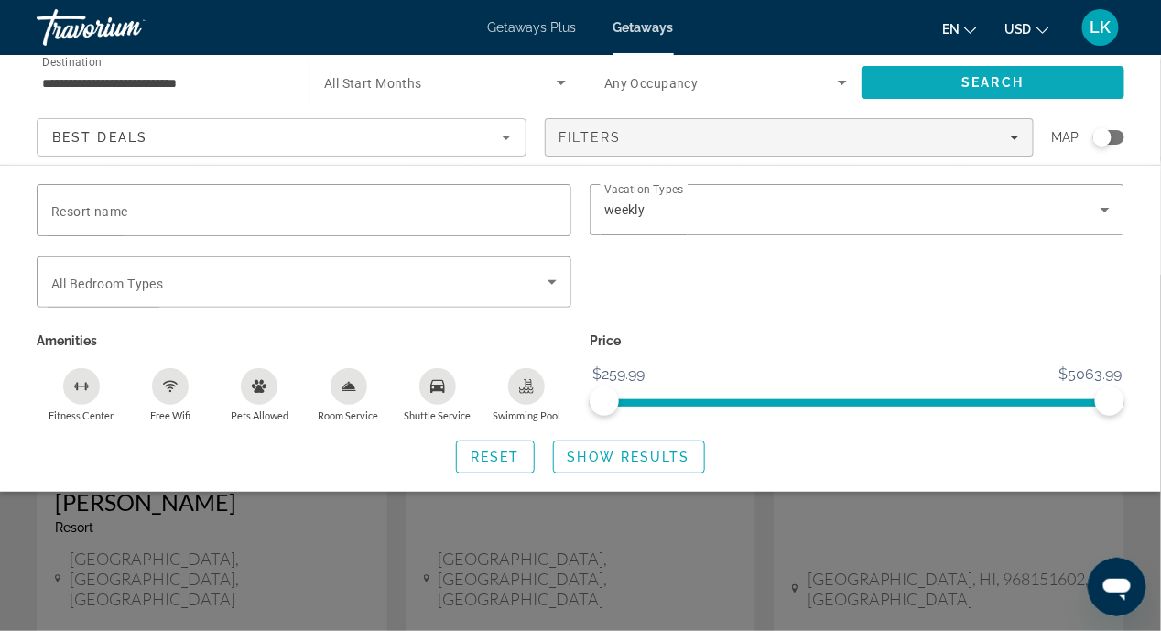
scroll to position [365, 0]
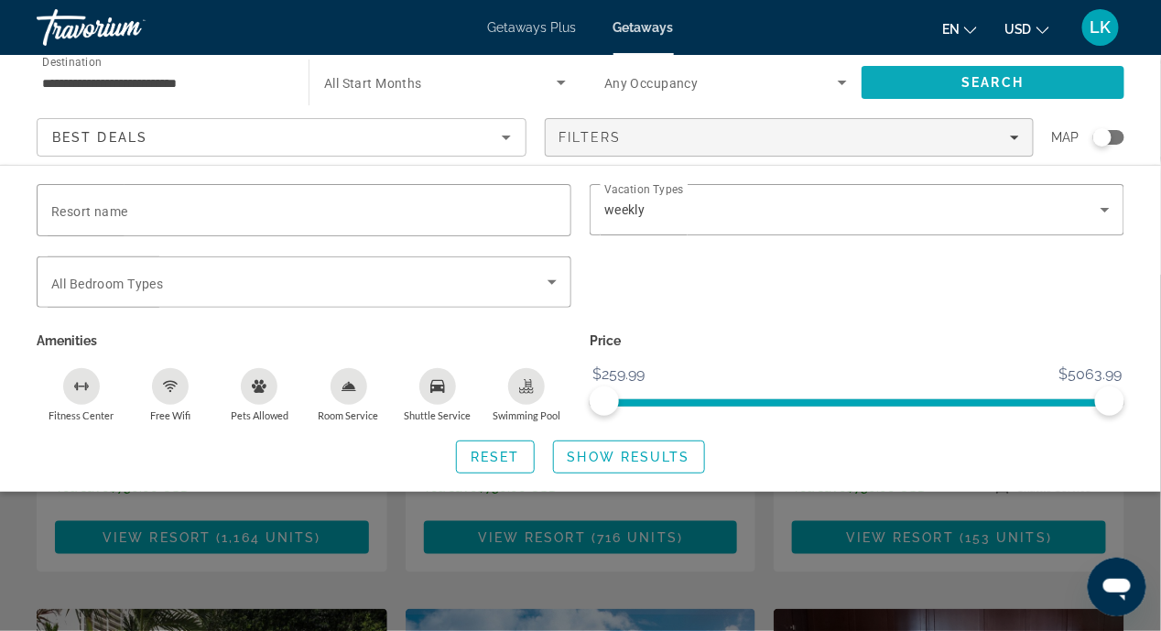
click at [933, 76] on span "Search" at bounding box center [993, 82] width 263 height 44
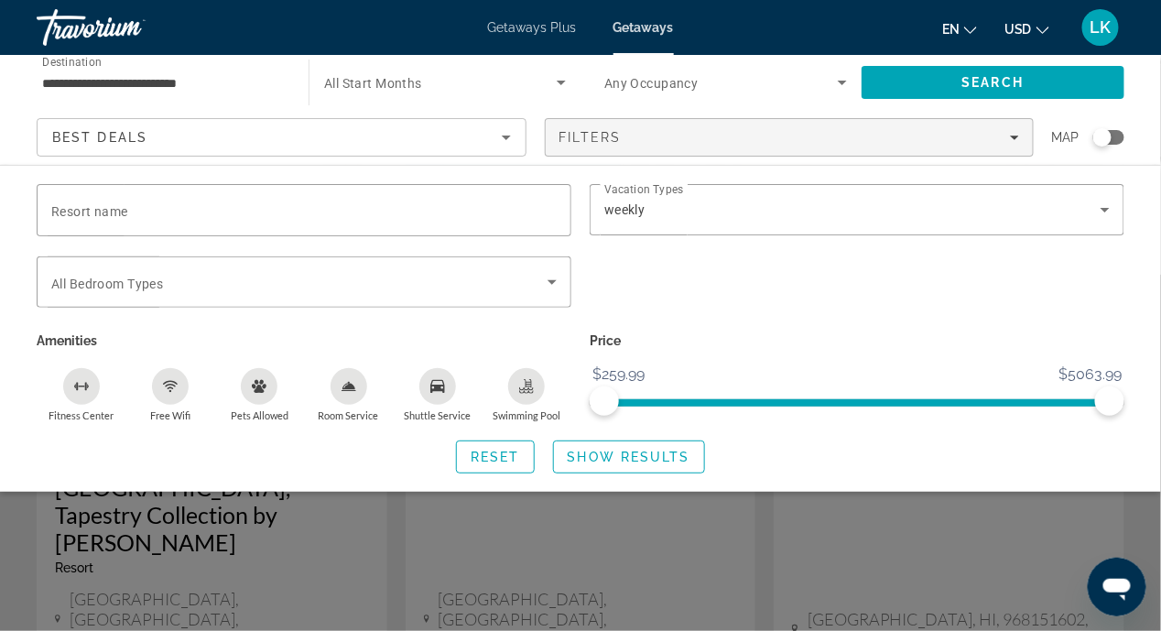
scroll to position [92, 0]
click at [1148, 104] on div "**********" at bounding box center [580, 110] width 1161 height 110
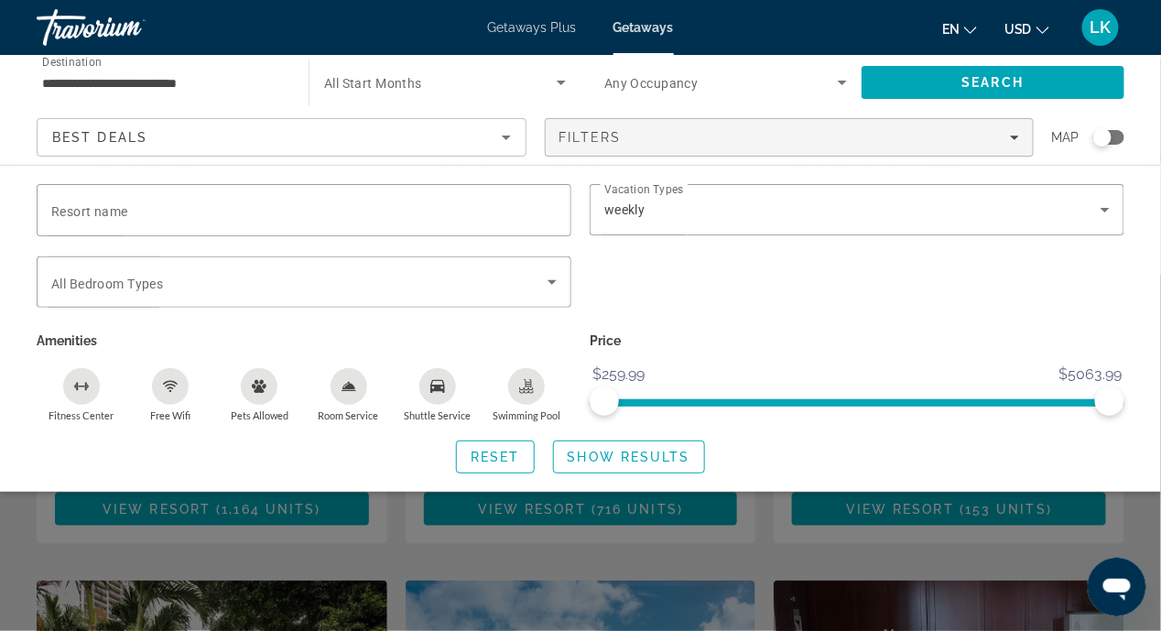
scroll to position [458, 0]
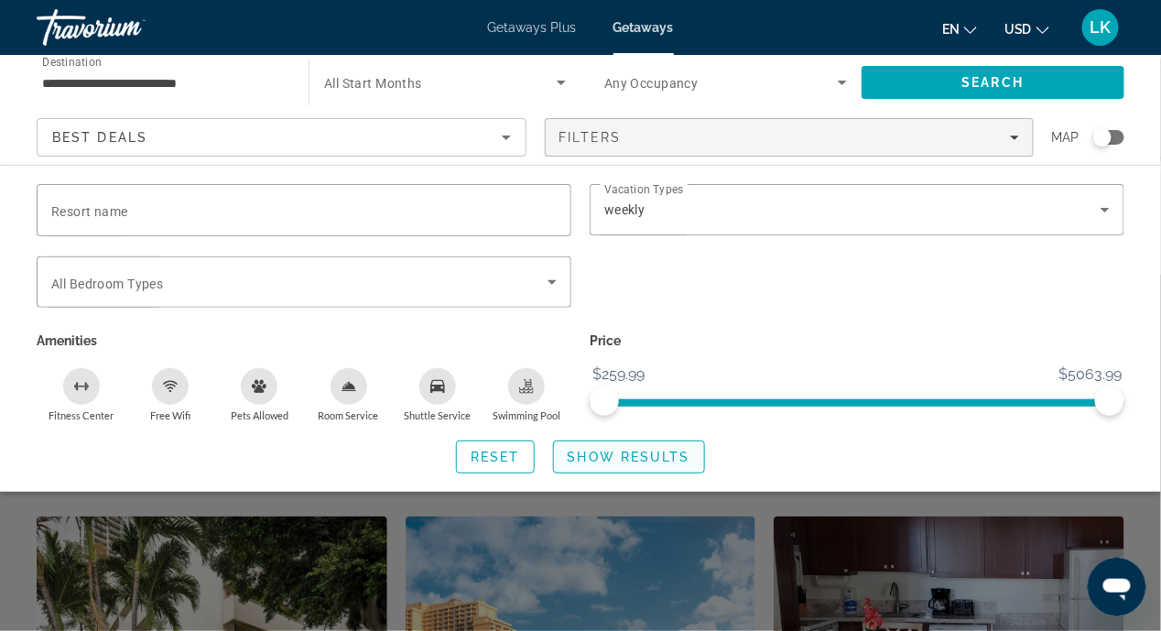
click at [613, 454] on span "Show Results" at bounding box center [629, 457] width 123 height 15
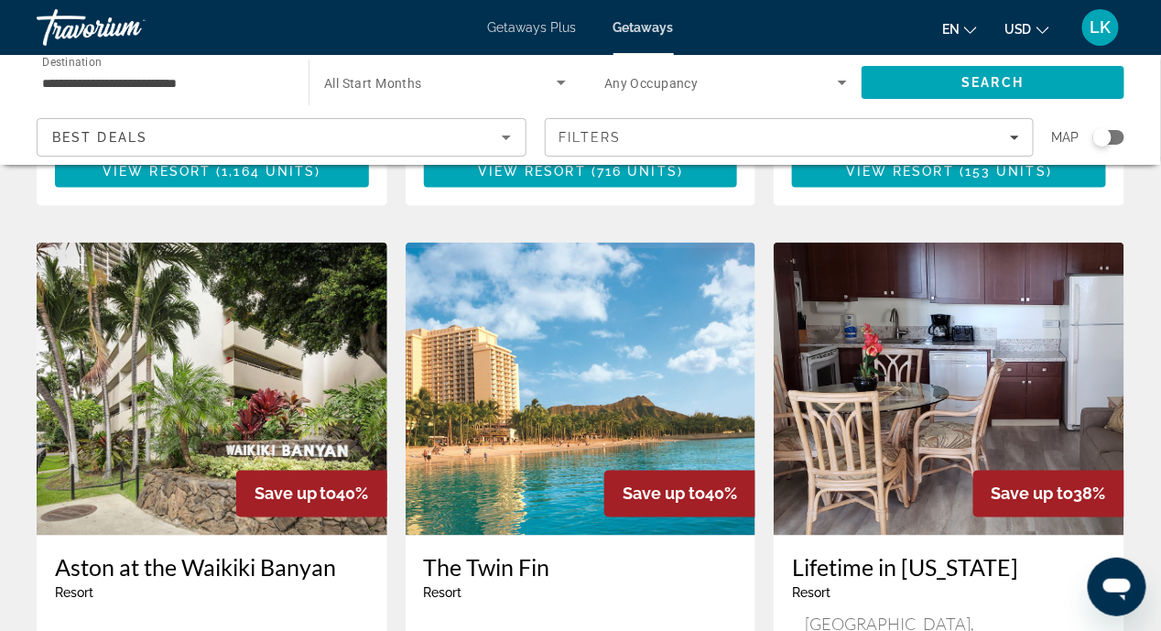
scroll to position [819, 0]
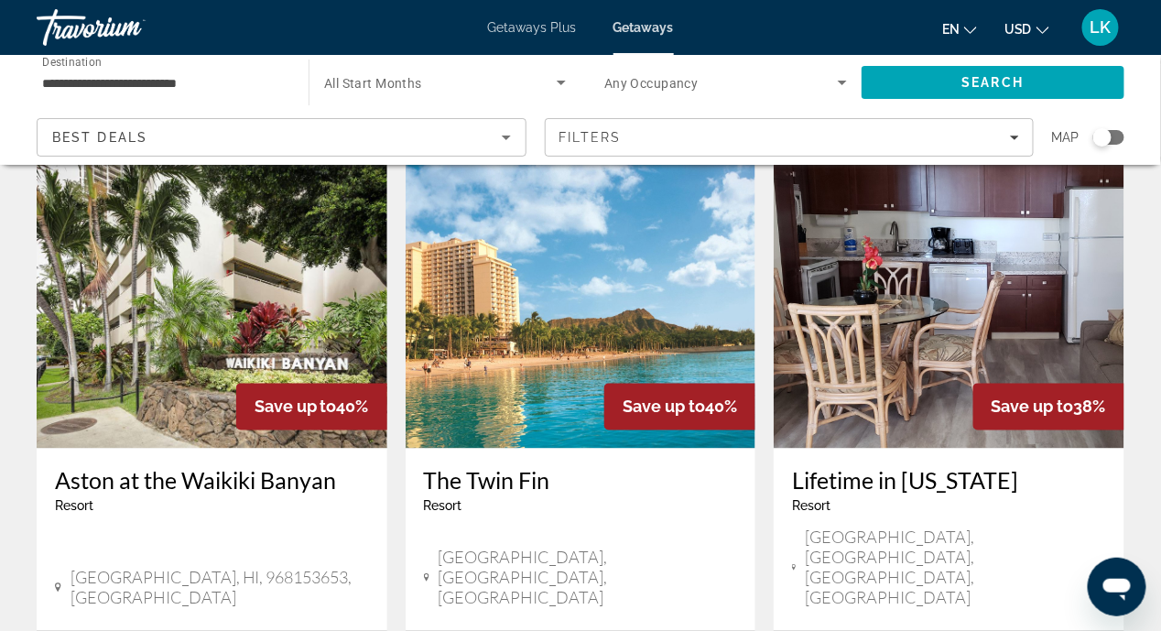
click at [608, 311] on img "Main content" at bounding box center [581, 302] width 351 height 293
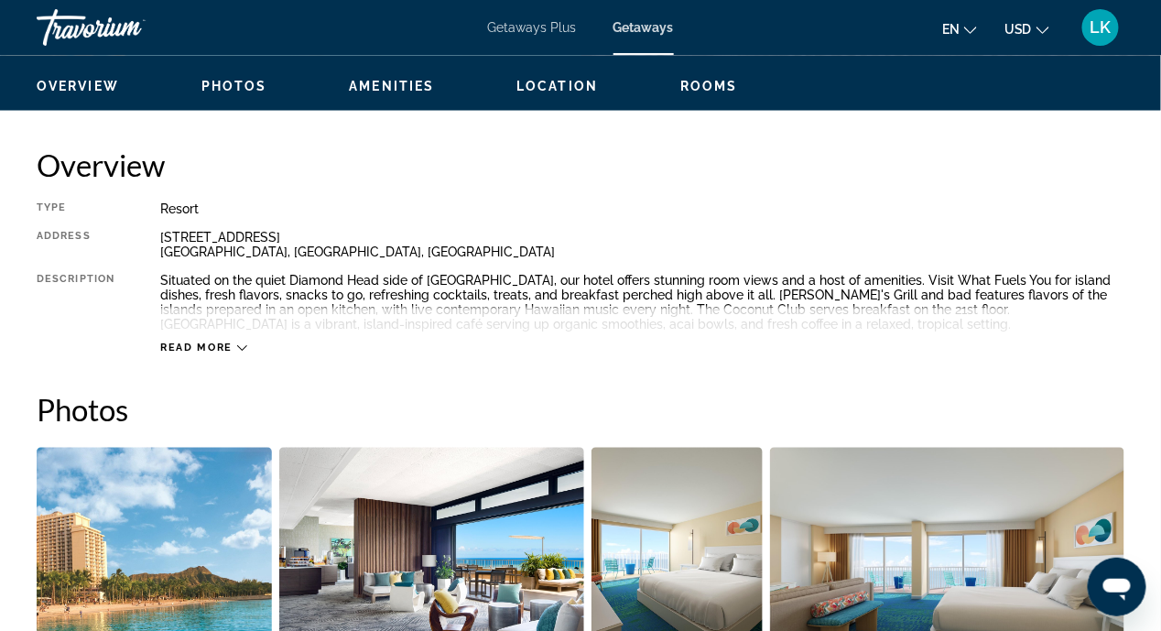
scroll to position [818, 0]
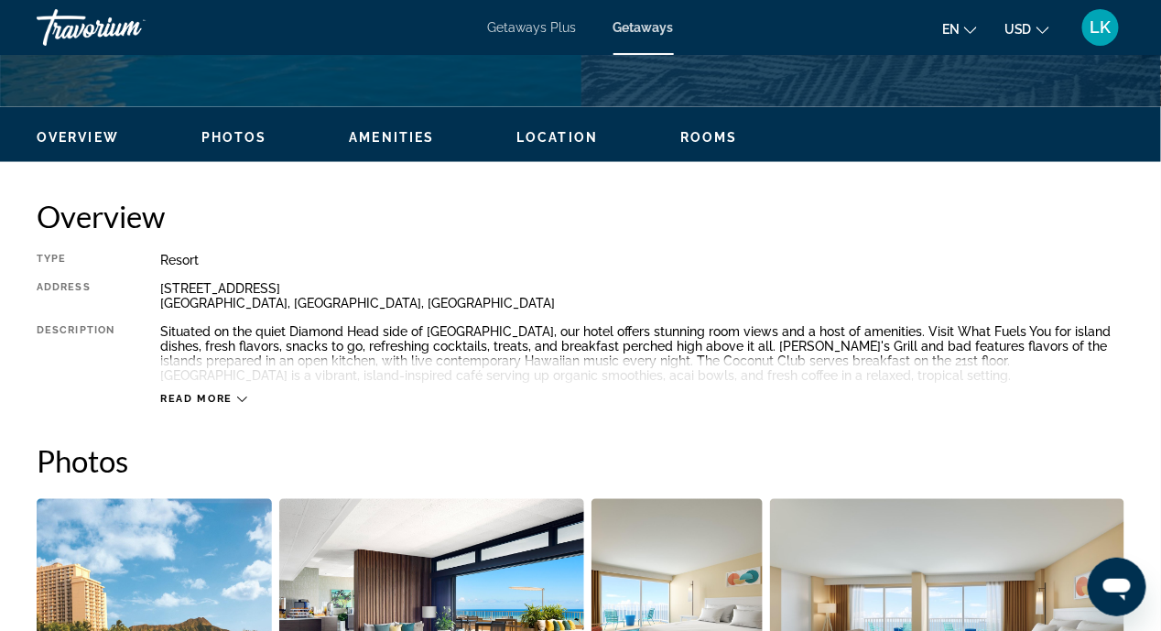
click at [239, 396] on icon "Main content" at bounding box center [242, 400] width 10 height 10
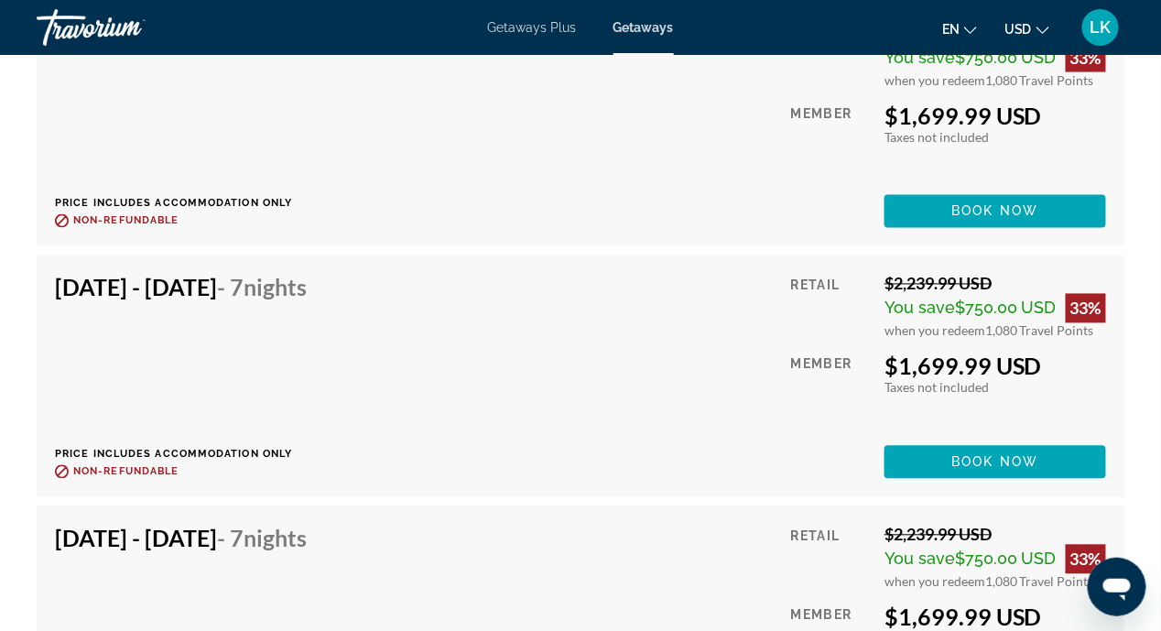
scroll to position [4114, 0]
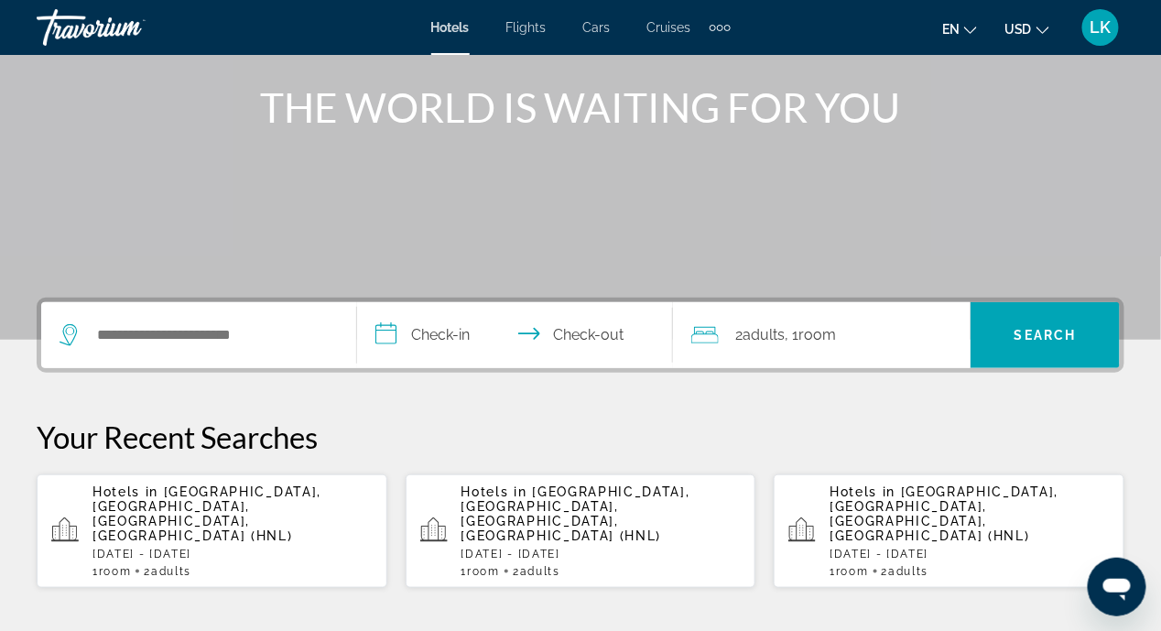
scroll to position [274, 0]
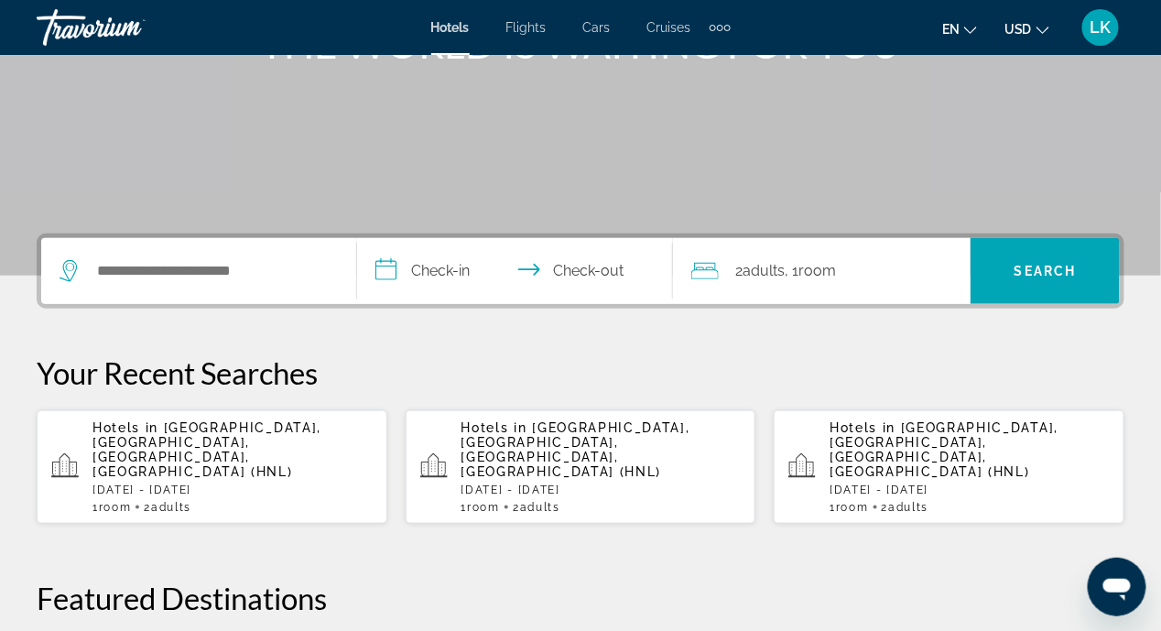
click at [210, 429] on span "[GEOGRAPHIC_DATA], [GEOGRAPHIC_DATA], [GEOGRAPHIC_DATA], [GEOGRAPHIC_DATA] (HNL)" at bounding box center [206, 449] width 229 height 59
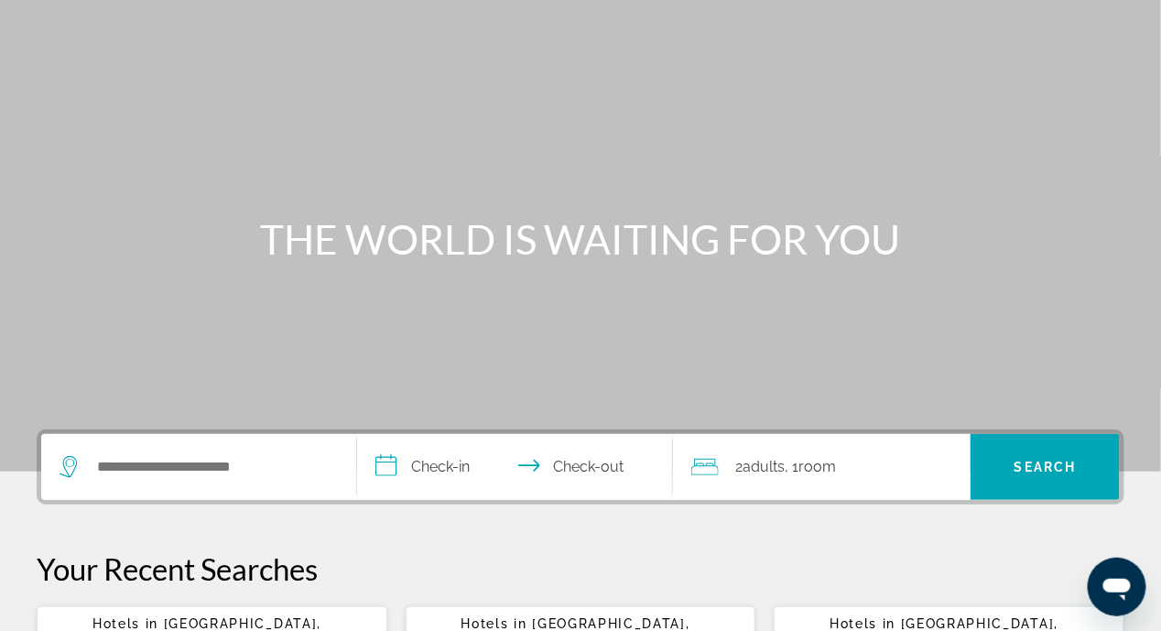
scroll to position [274, 0]
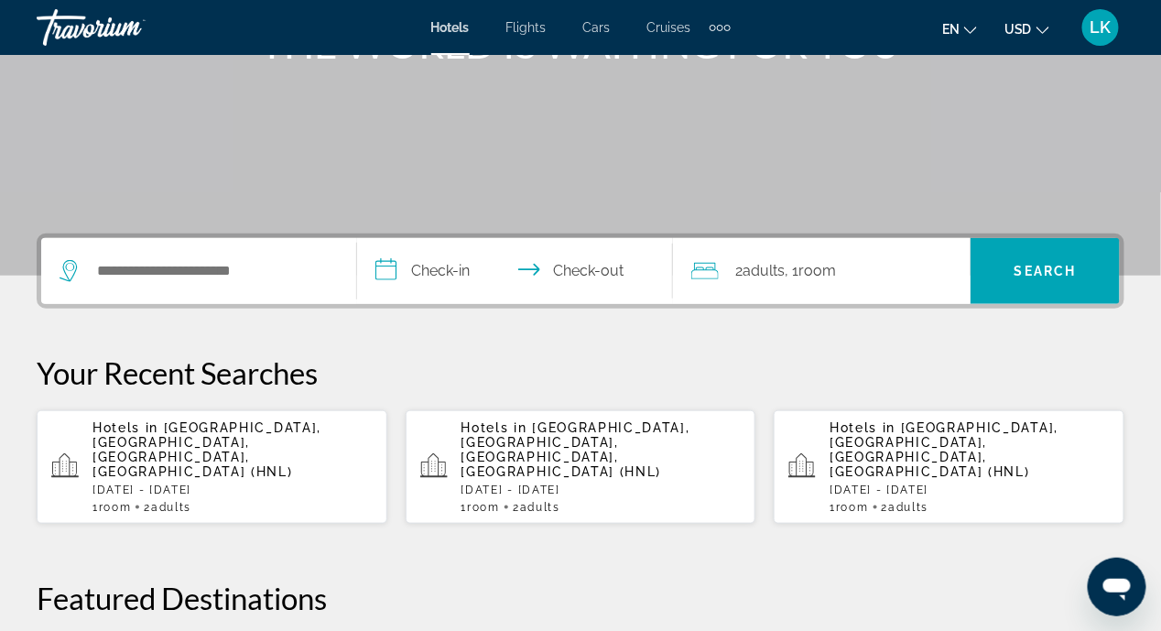
click at [163, 438] on span "[GEOGRAPHIC_DATA], [GEOGRAPHIC_DATA], [GEOGRAPHIC_DATA], [GEOGRAPHIC_DATA] (HNL)" at bounding box center [206, 449] width 229 height 59
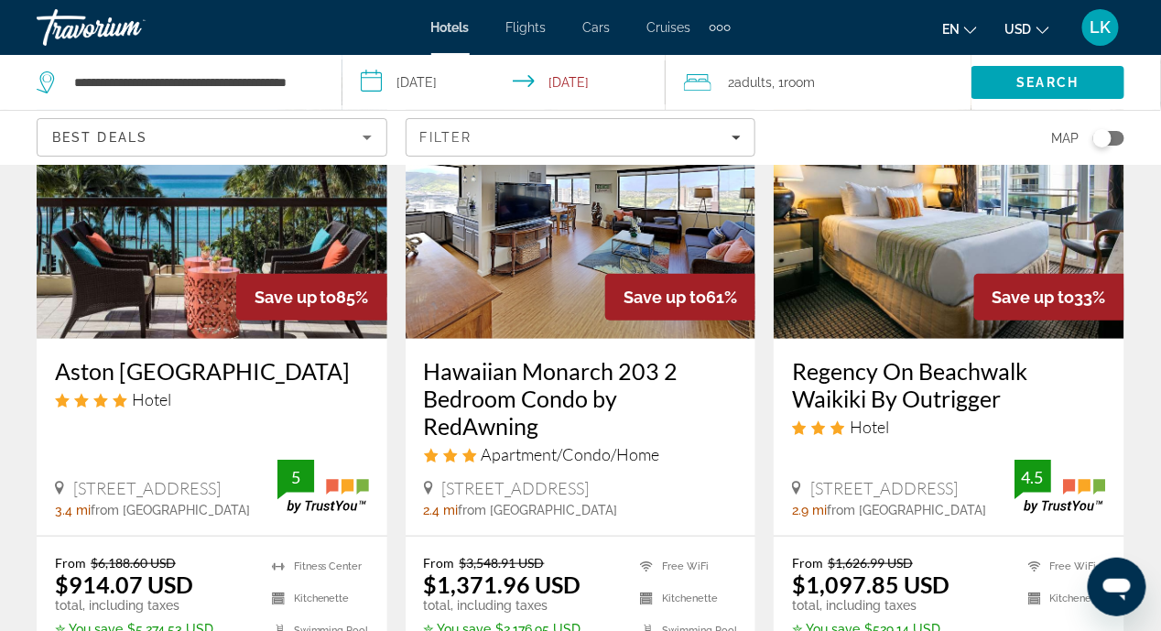
scroll to position [275, 0]
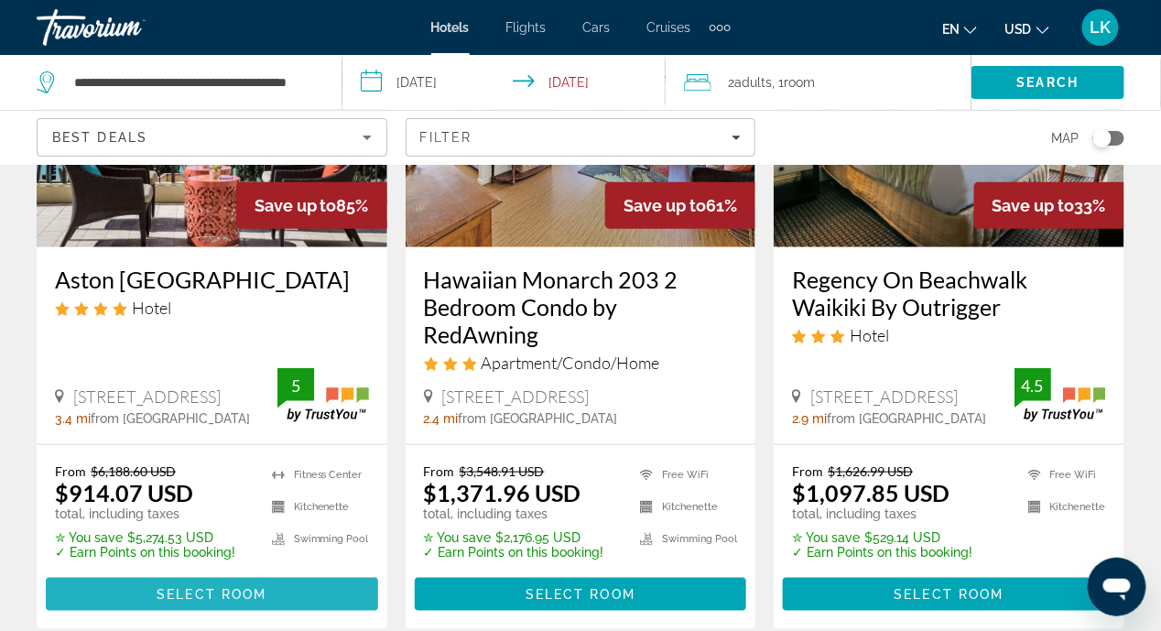
click at [206, 587] on span "Select Room" at bounding box center [212, 594] width 110 height 15
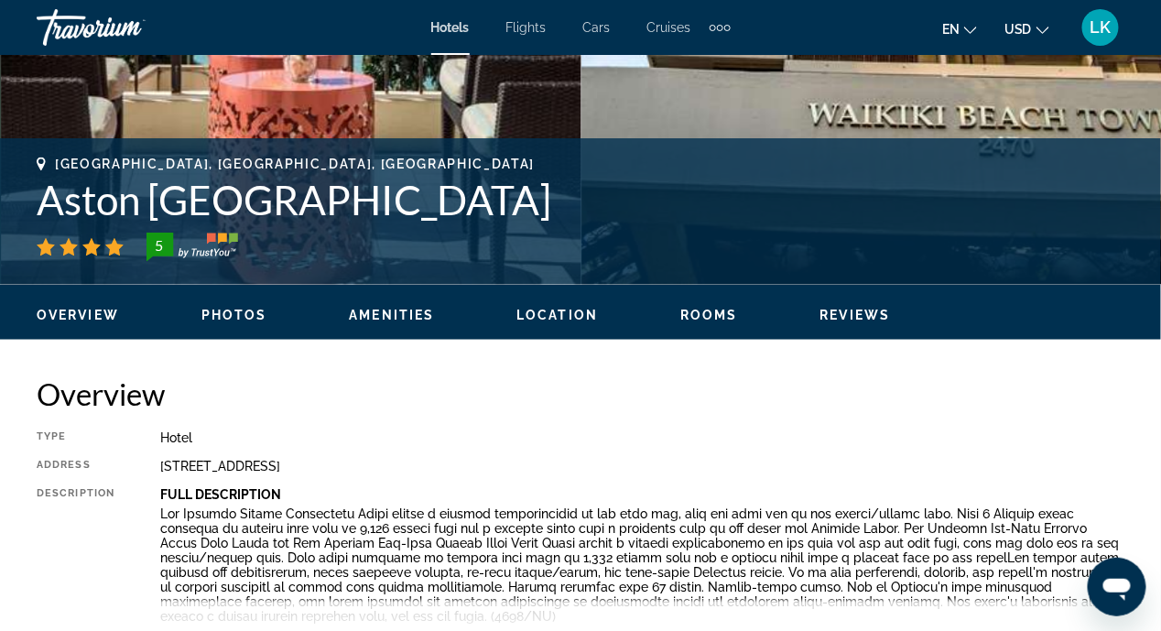
scroll to position [732, 0]
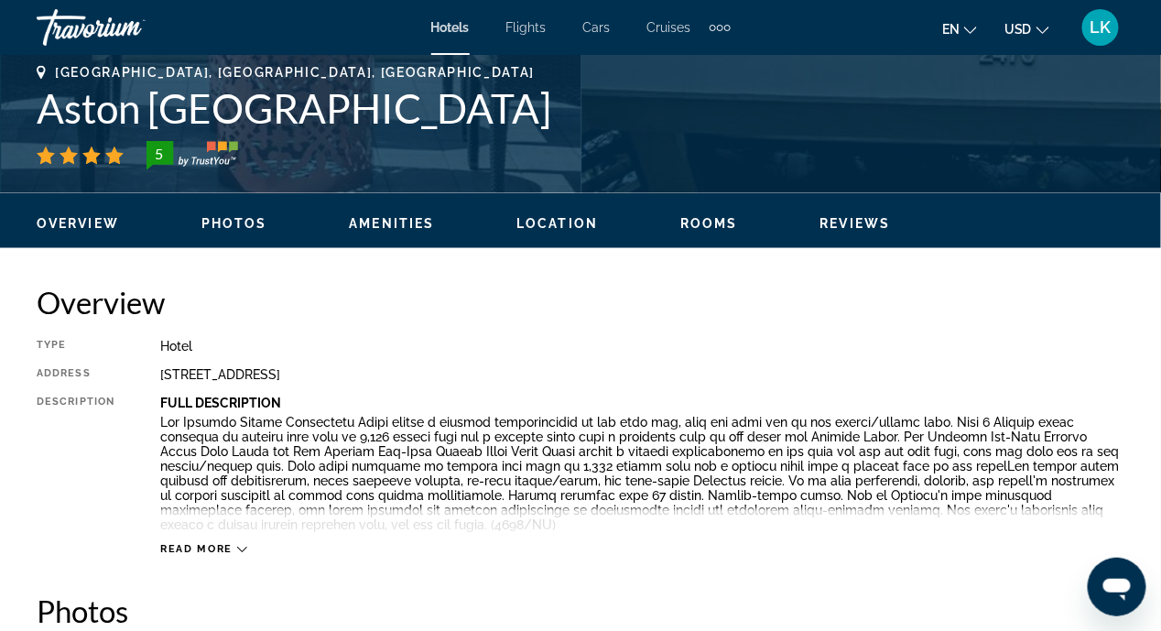
click at [234, 548] on div "Read more" at bounding box center [203, 550] width 87 height 12
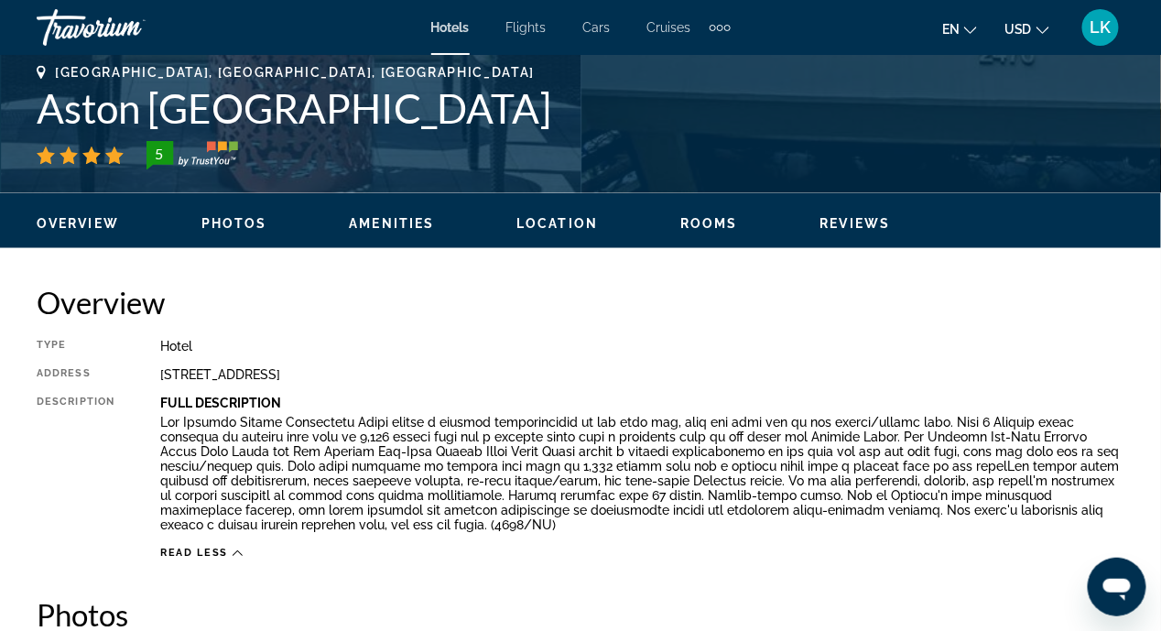
click at [237, 548] on icon "Main content" at bounding box center [238, 553] width 10 height 10
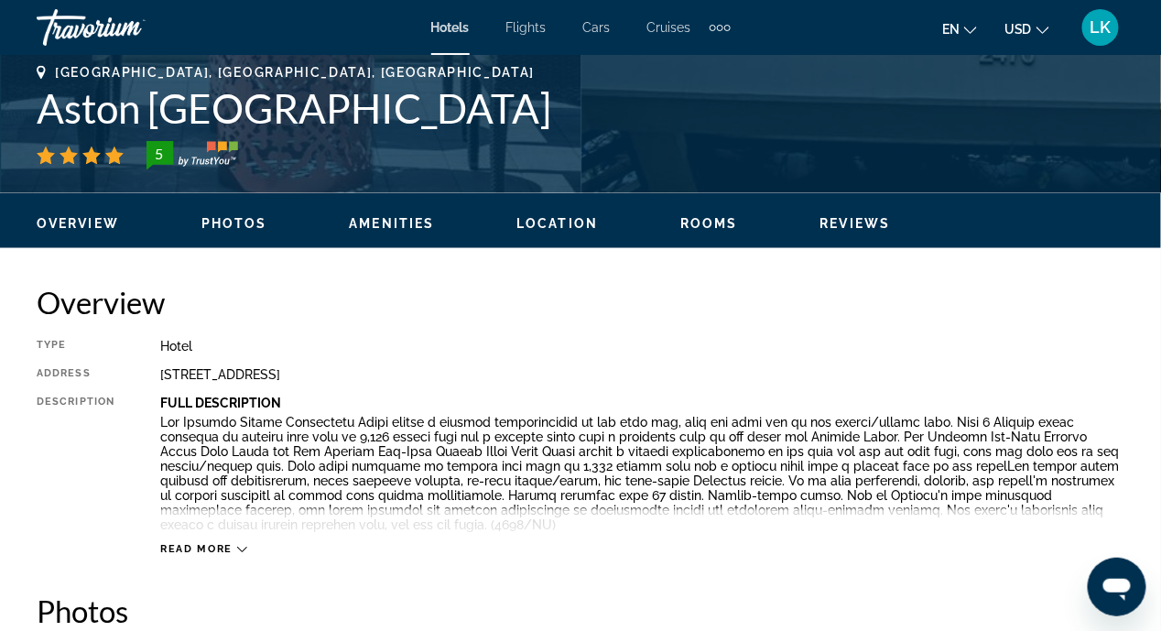
scroll to position [965, 0]
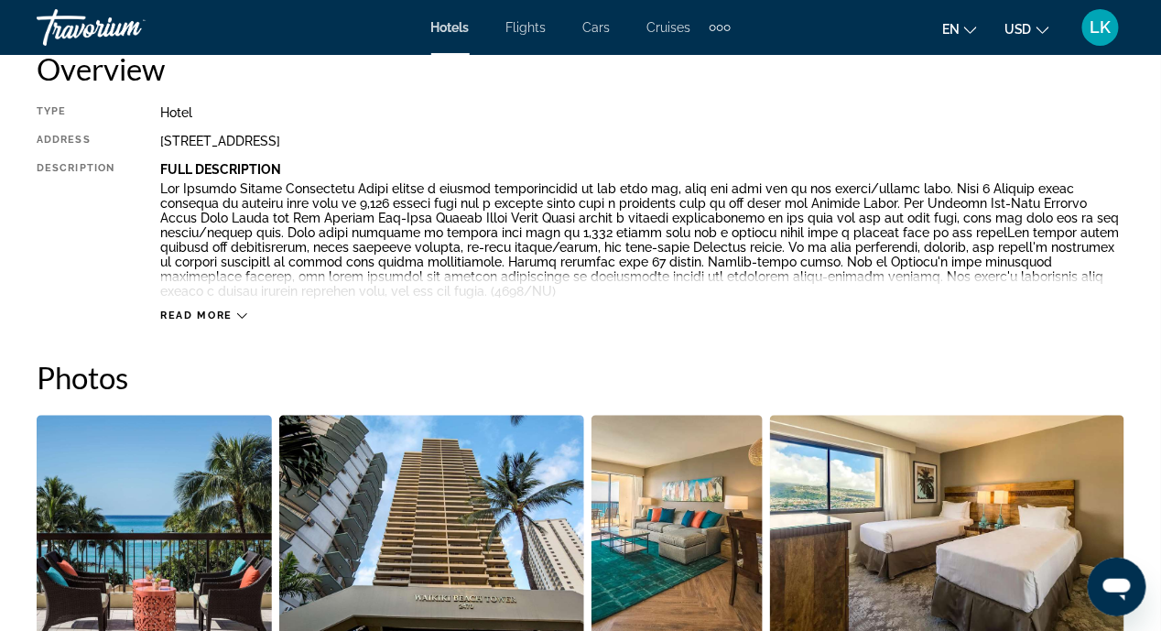
click at [243, 315] on icon "Main content" at bounding box center [242, 316] width 10 height 10
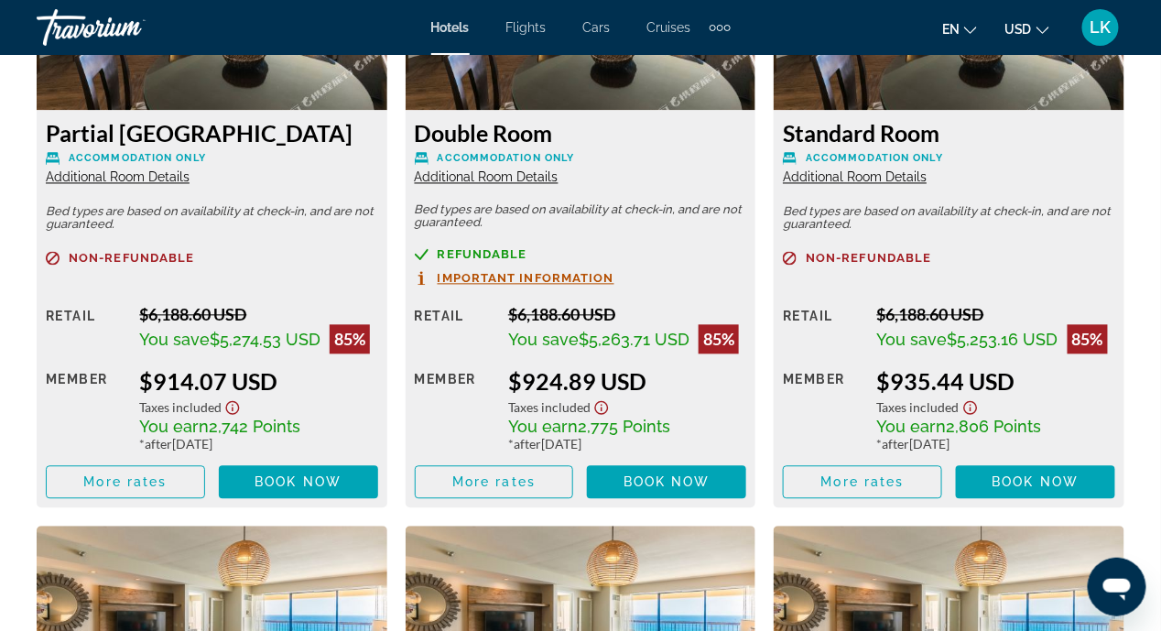
scroll to position [3163, 0]
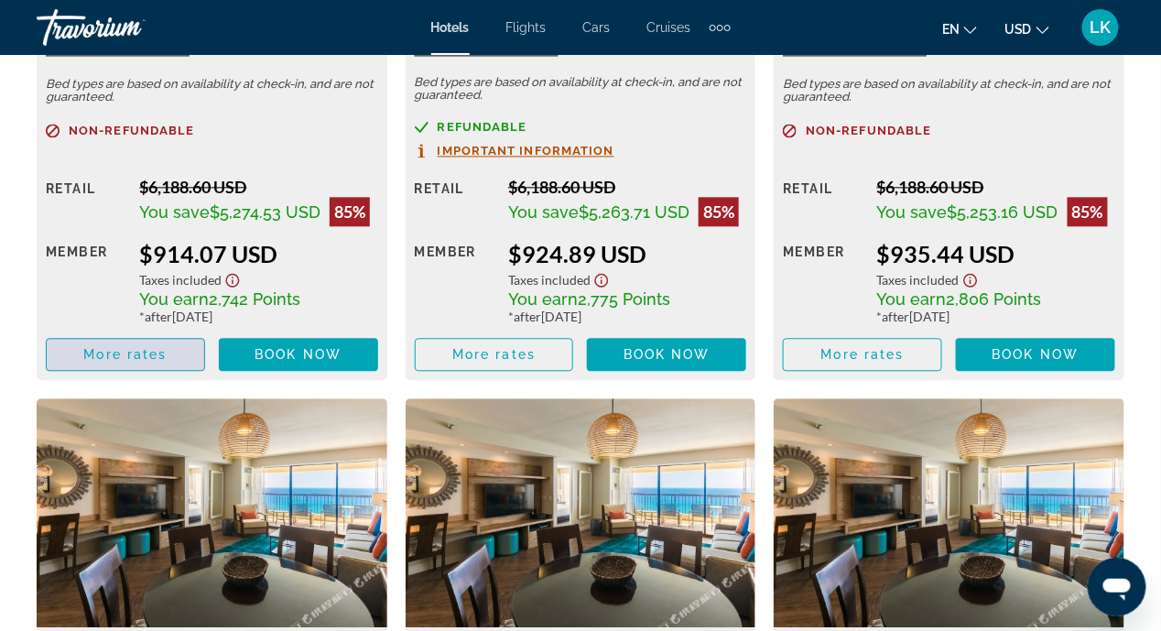
click at [146, 354] on span "More rates" at bounding box center [124, 354] width 83 height 15
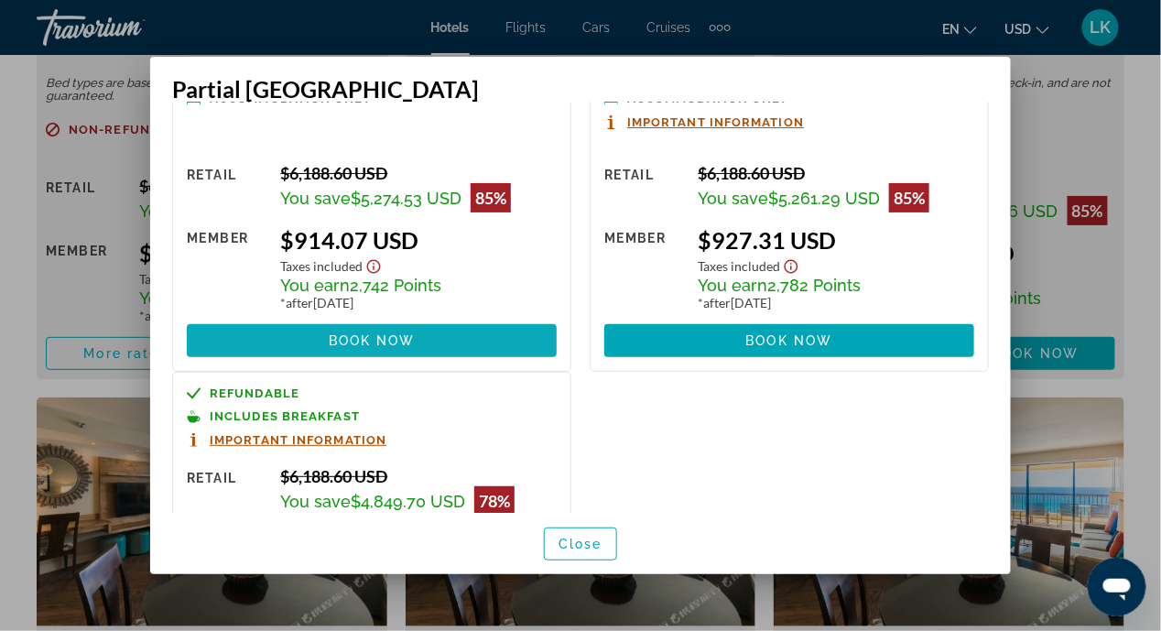
scroll to position [0, 0]
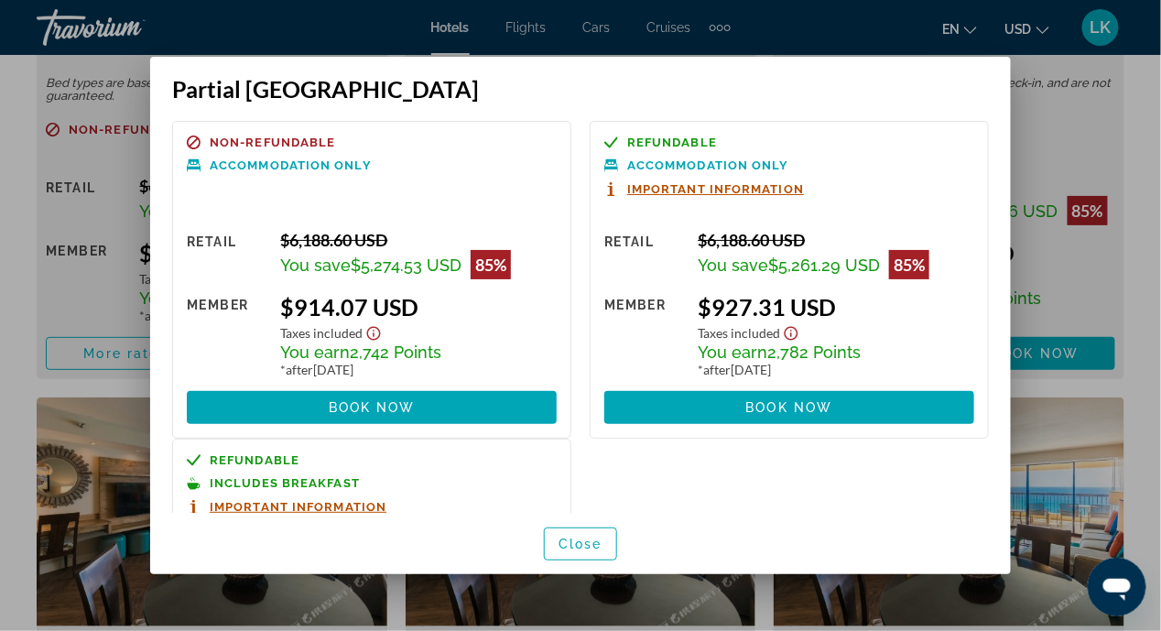
click at [1027, 163] on div at bounding box center [580, 315] width 1161 height 631
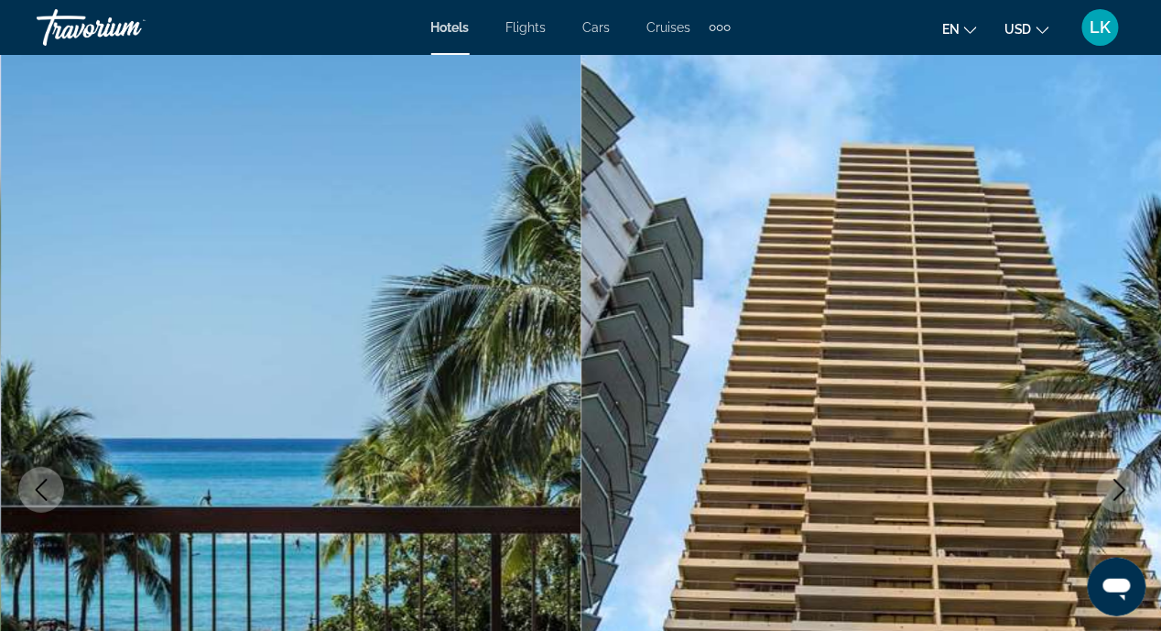
scroll to position [3163, 0]
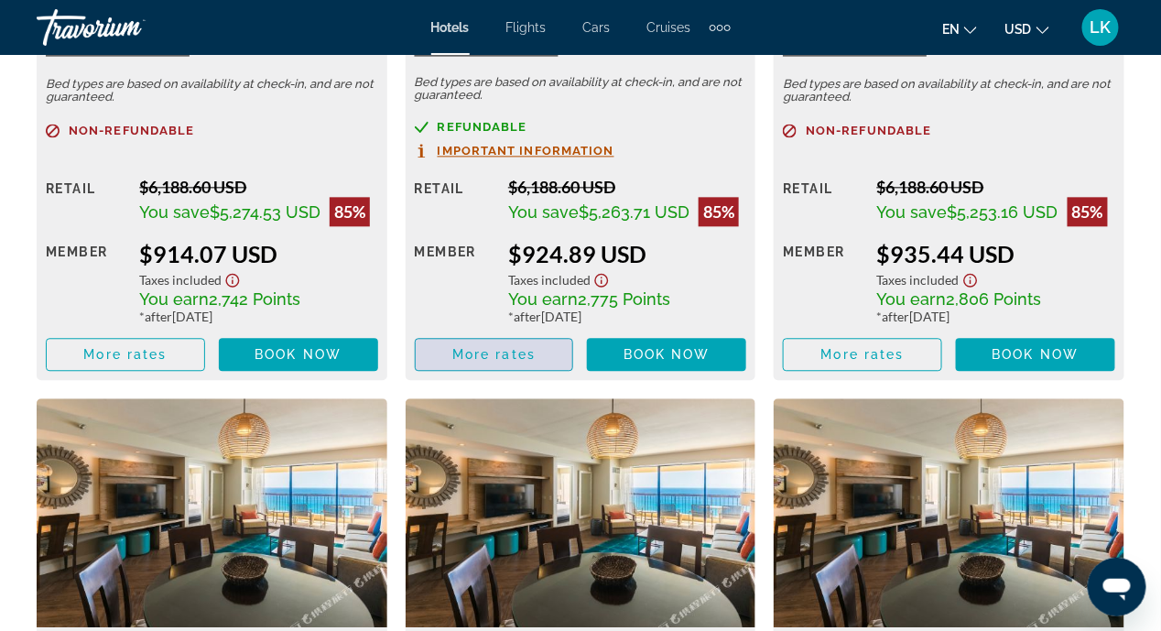
click at [490, 352] on span "More rates" at bounding box center [493, 354] width 83 height 15
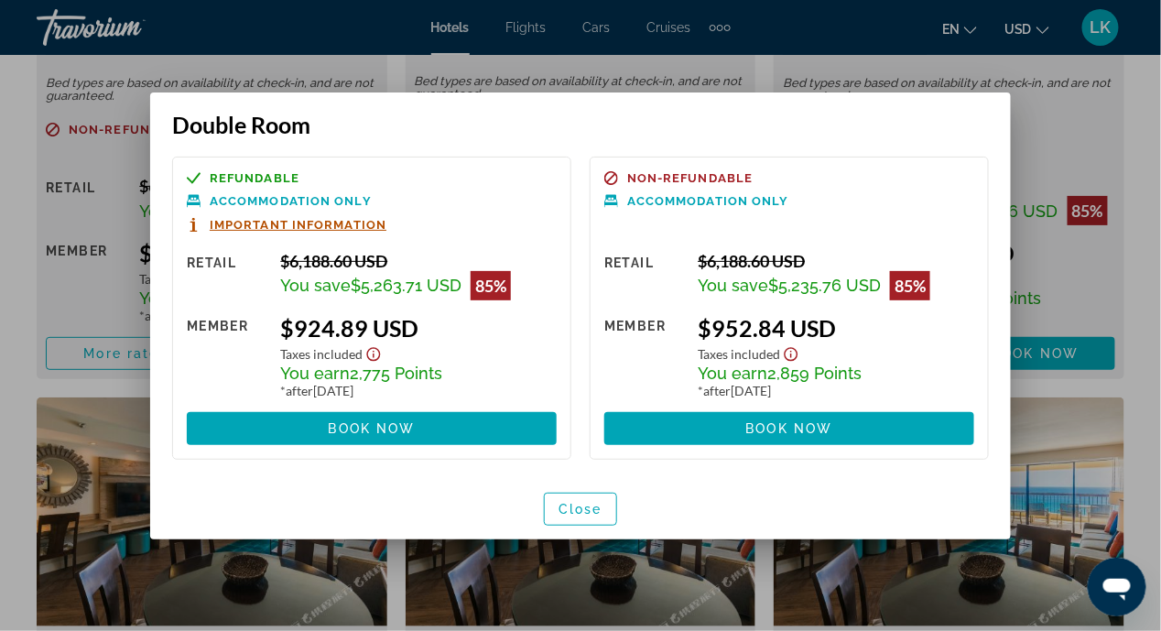
scroll to position [0, 0]
click at [373, 354] on icon "Show Taxes and Fees disclaimer" at bounding box center [374, 354] width 14 height 14
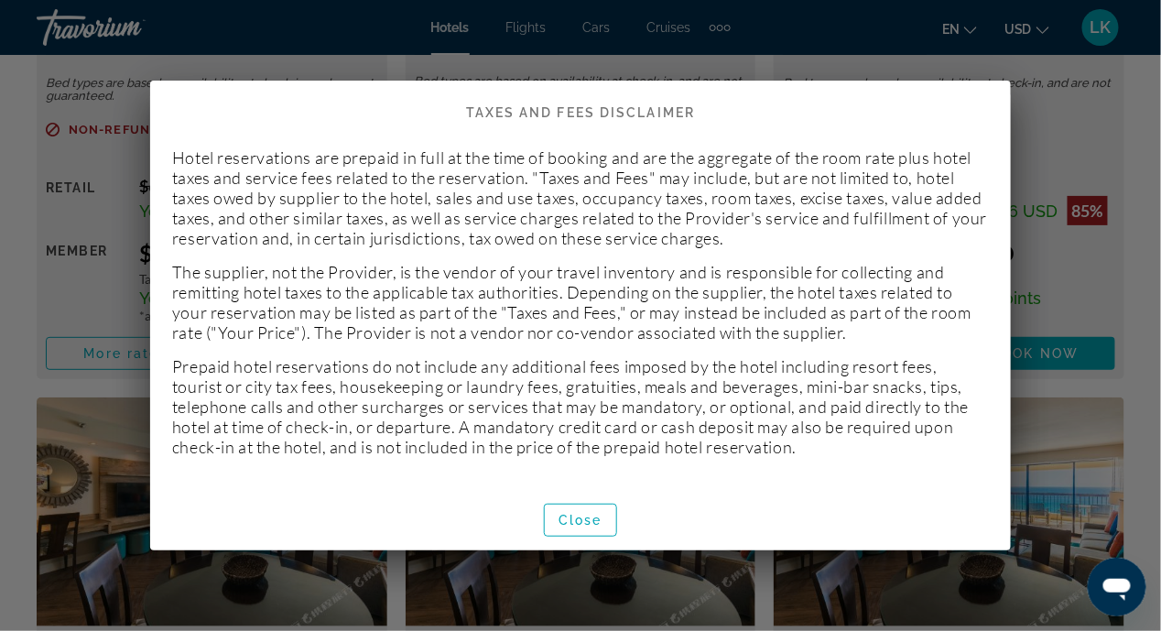
click at [1079, 439] on div at bounding box center [580, 315] width 1161 height 631
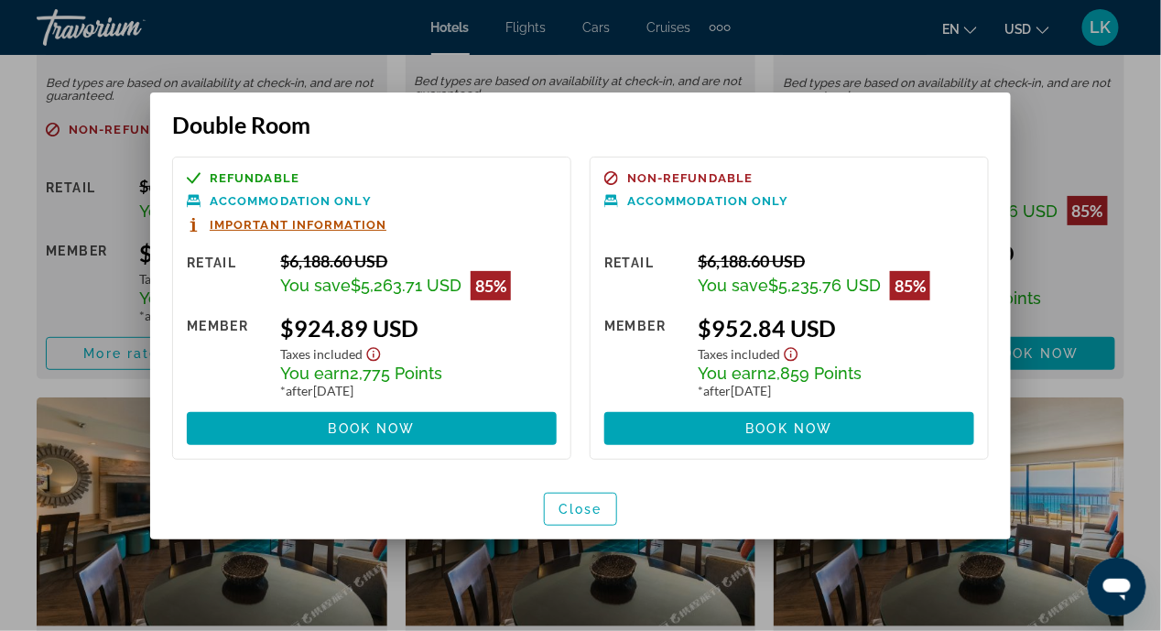
click at [1071, 159] on div at bounding box center [580, 315] width 1161 height 631
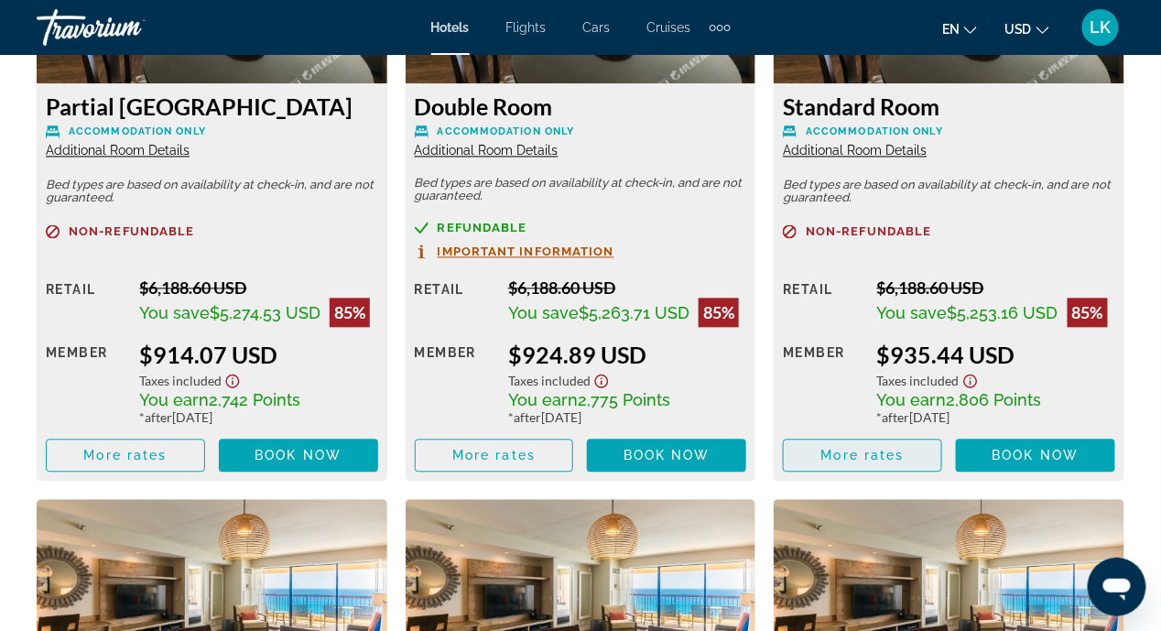
scroll to position [2980, 0]
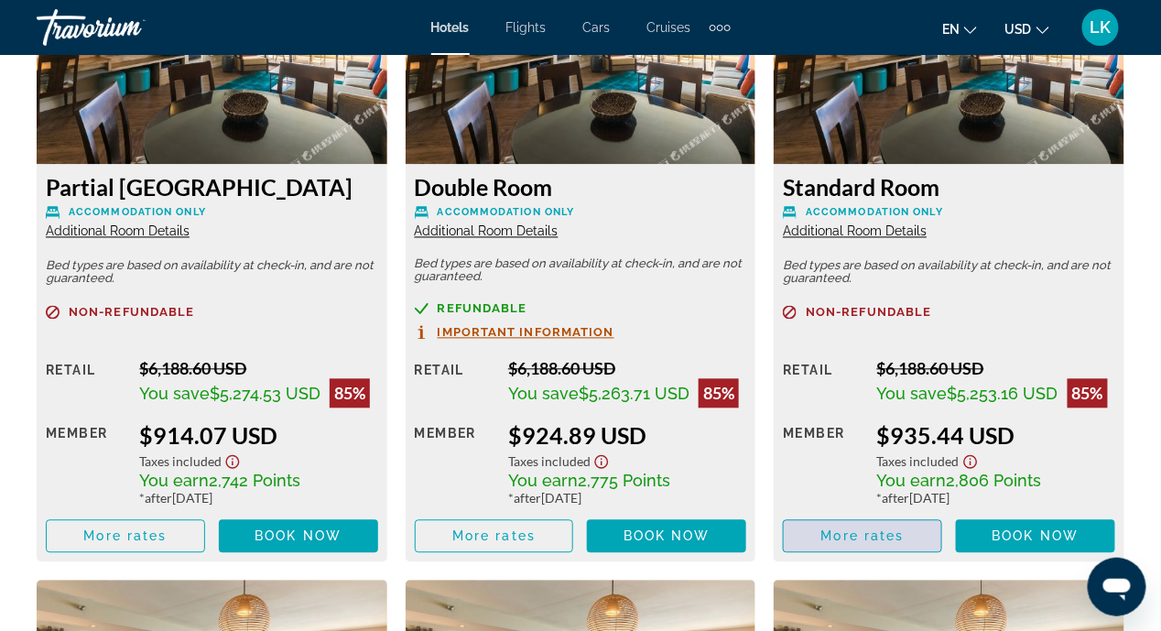
click at [847, 534] on span "More rates" at bounding box center [862, 536] width 83 height 15
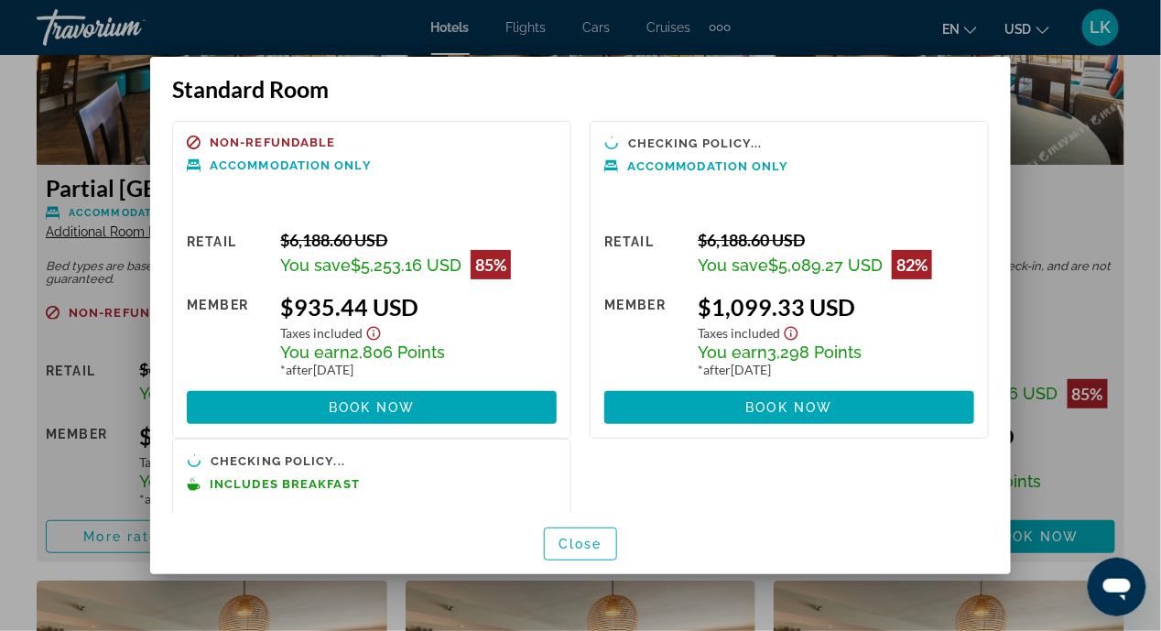
scroll to position [0, 0]
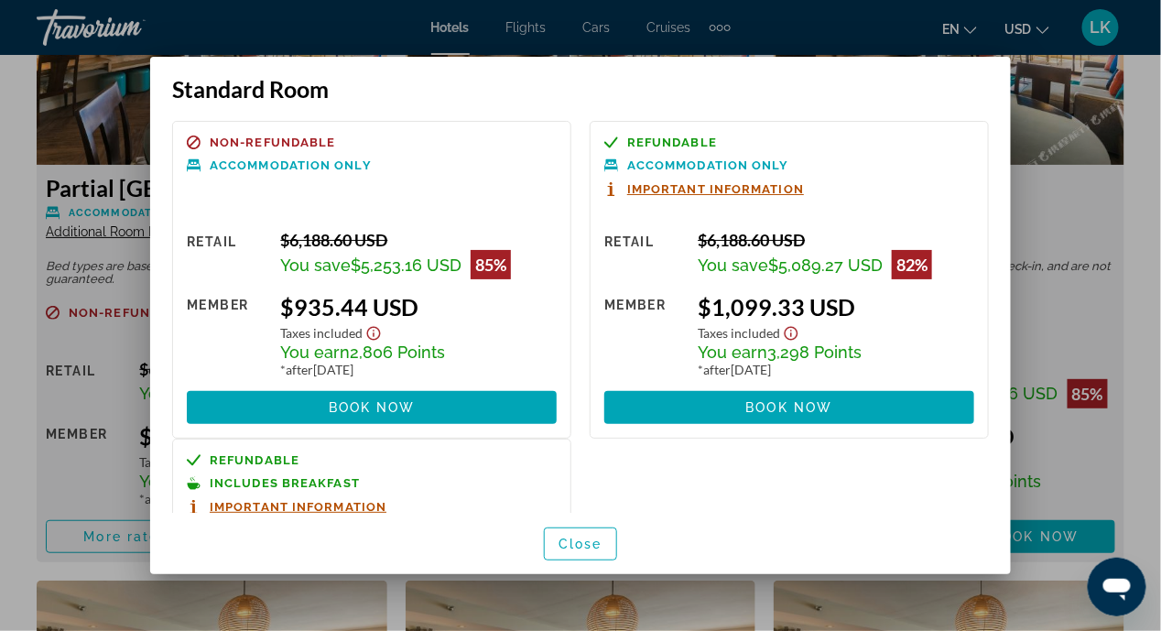
click at [1051, 305] on div at bounding box center [580, 315] width 1161 height 631
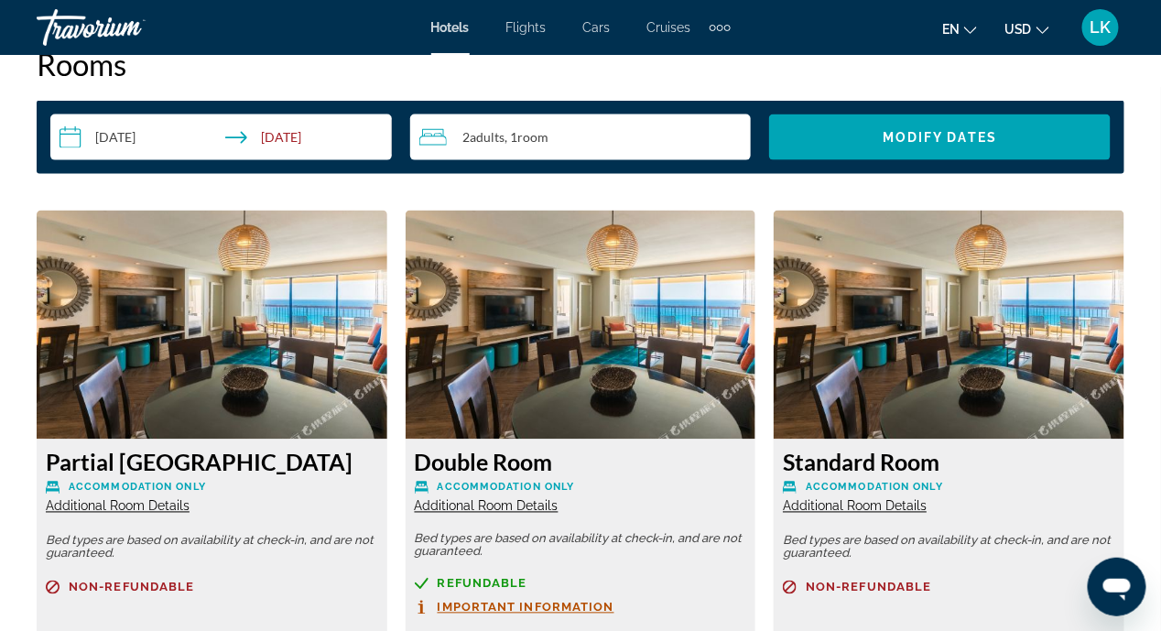
scroll to position [2980, 0]
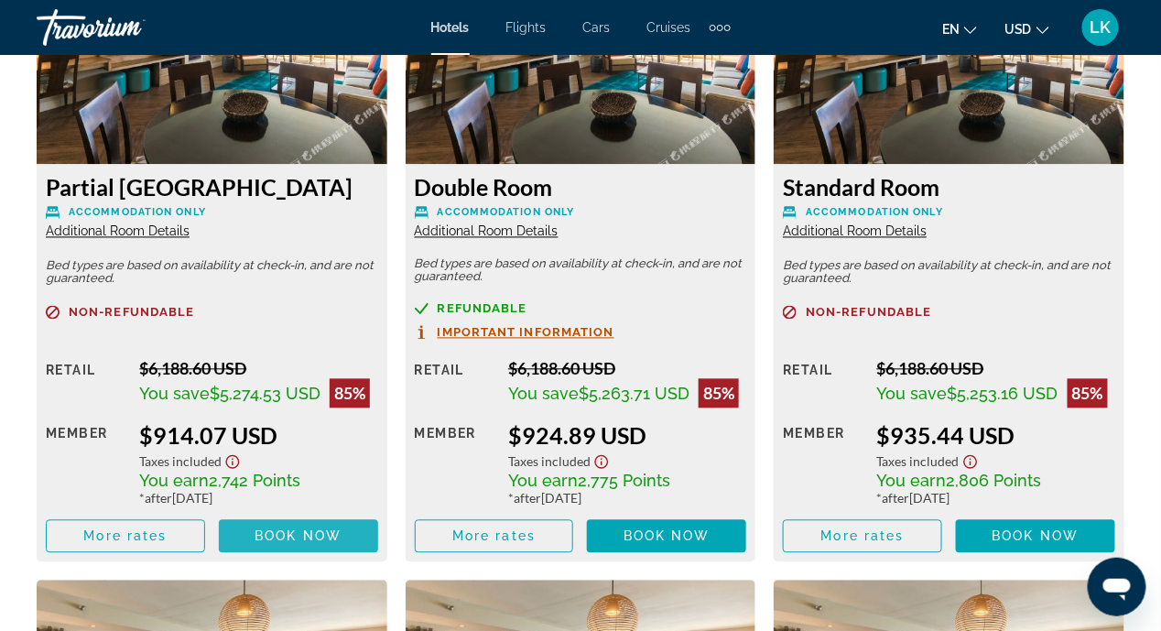
click at [295, 531] on span "Book now" at bounding box center [298, 536] width 87 height 15
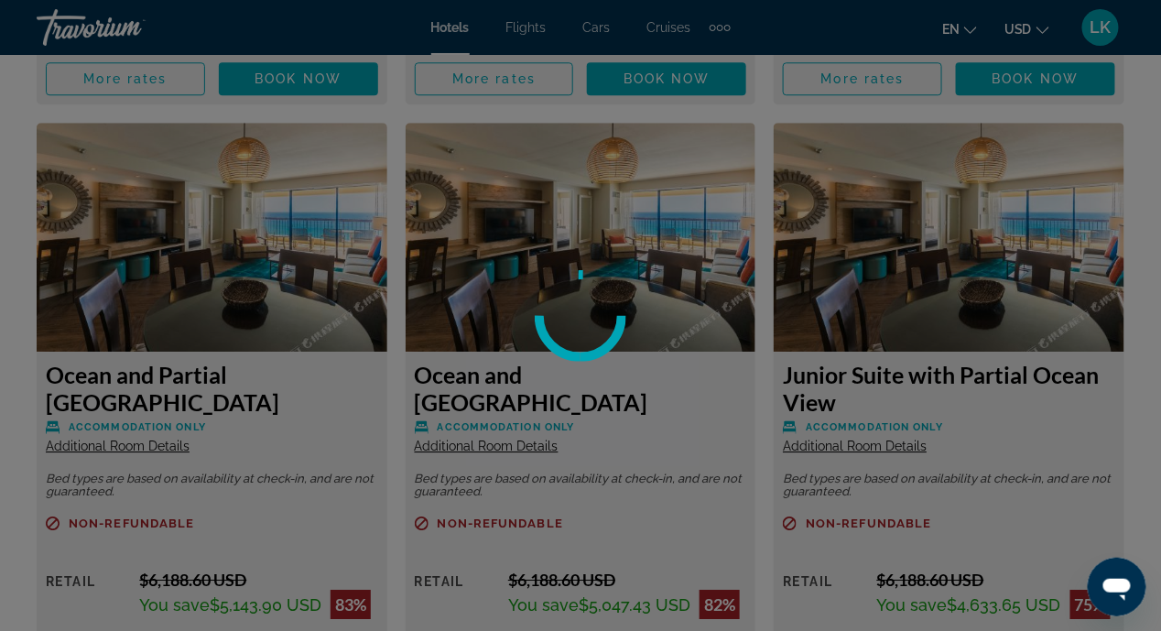
scroll to position [3438, 0]
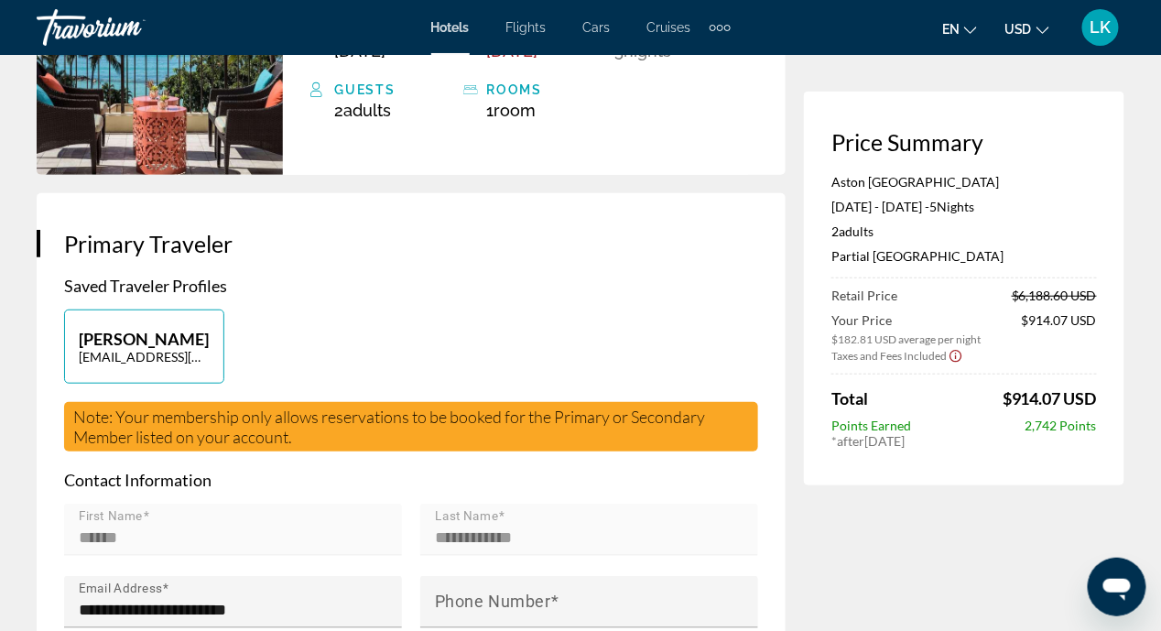
scroll to position [274, 0]
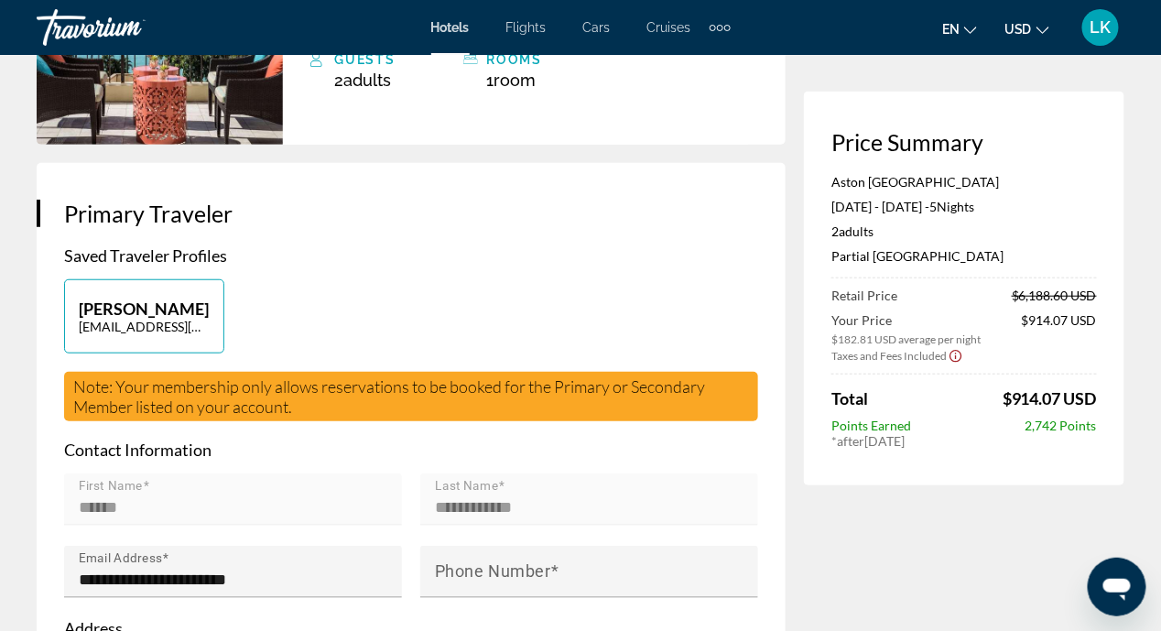
click at [186, 488] on mat-form-field "First Name ******" at bounding box center [233, 509] width 338 height 72
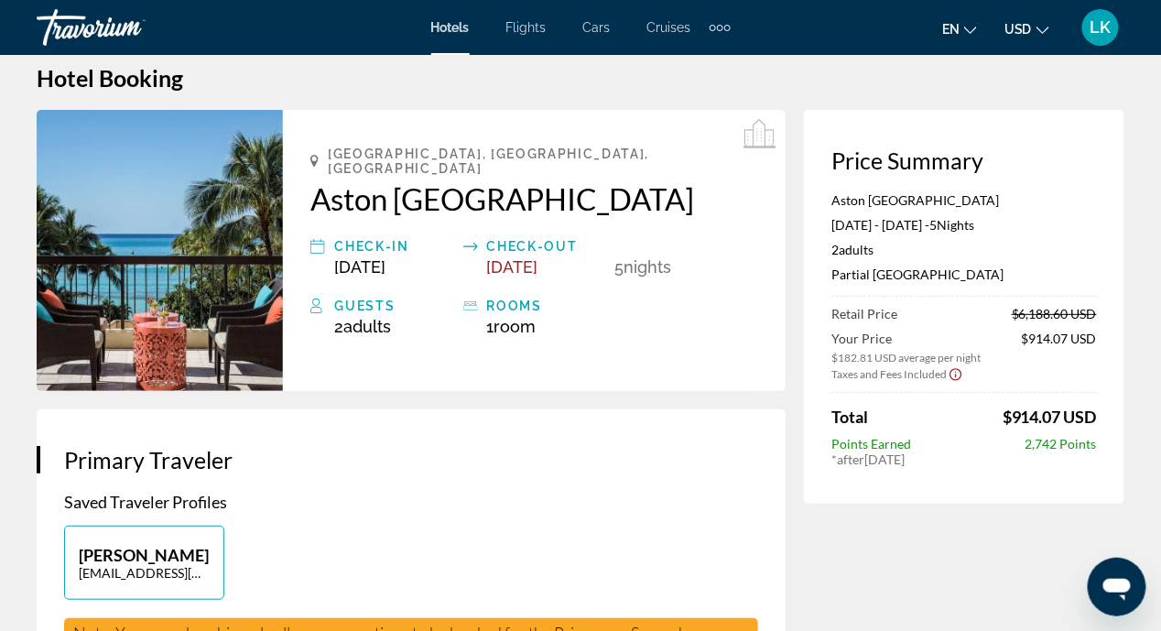
scroll to position [0, 0]
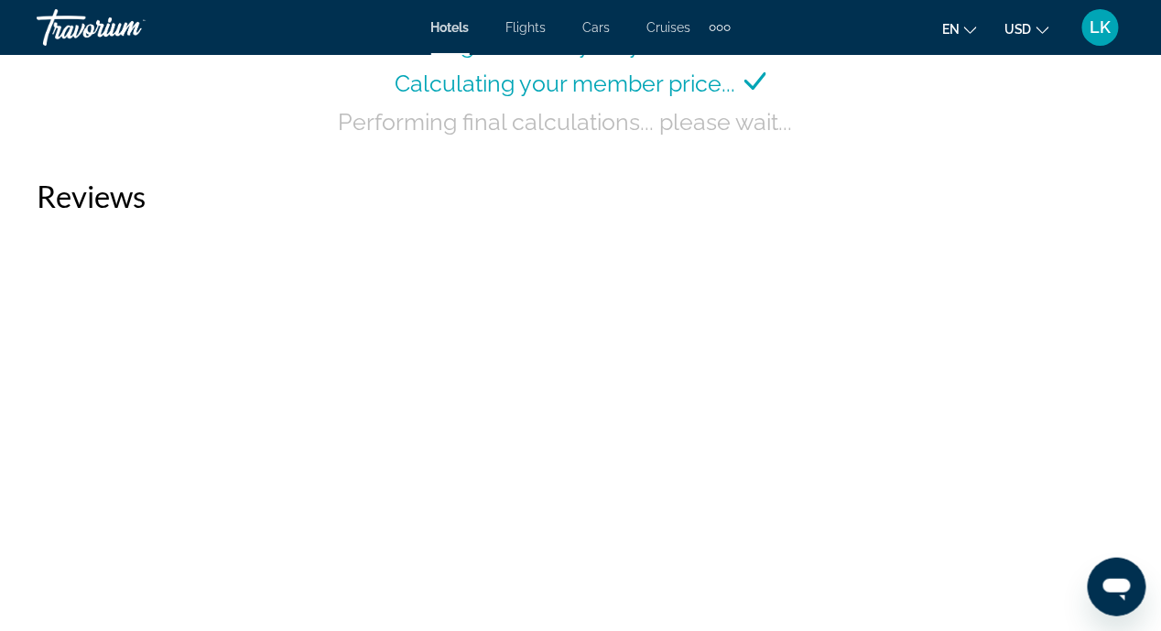
scroll to position [3022, 0]
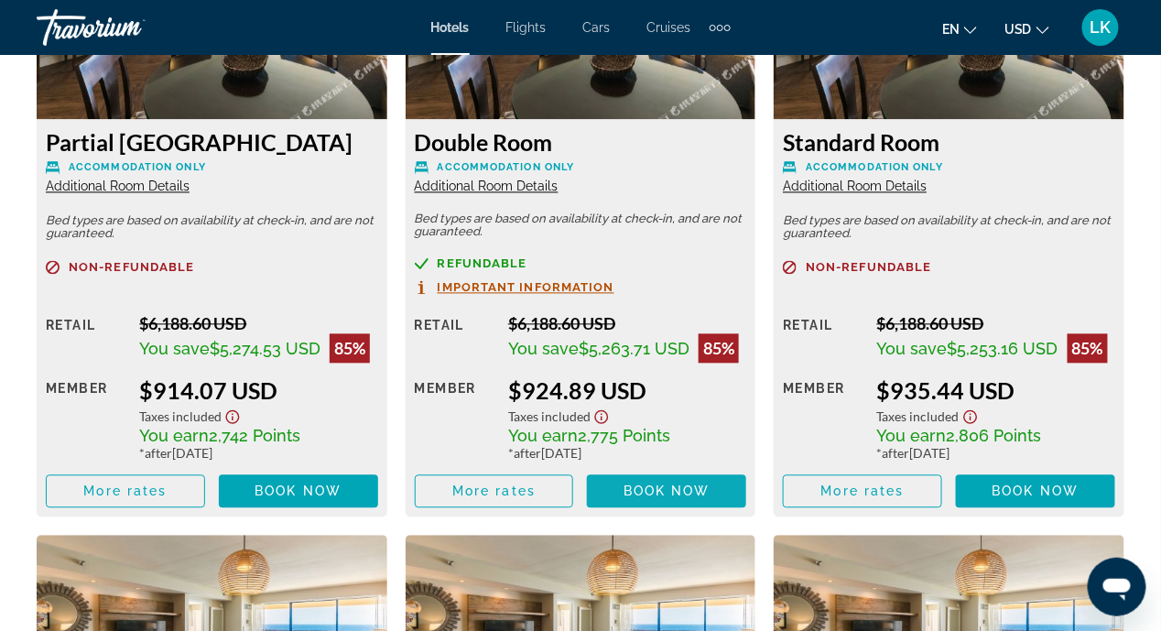
click at [646, 488] on span "Book now" at bounding box center [667, 491] width 87 height 15
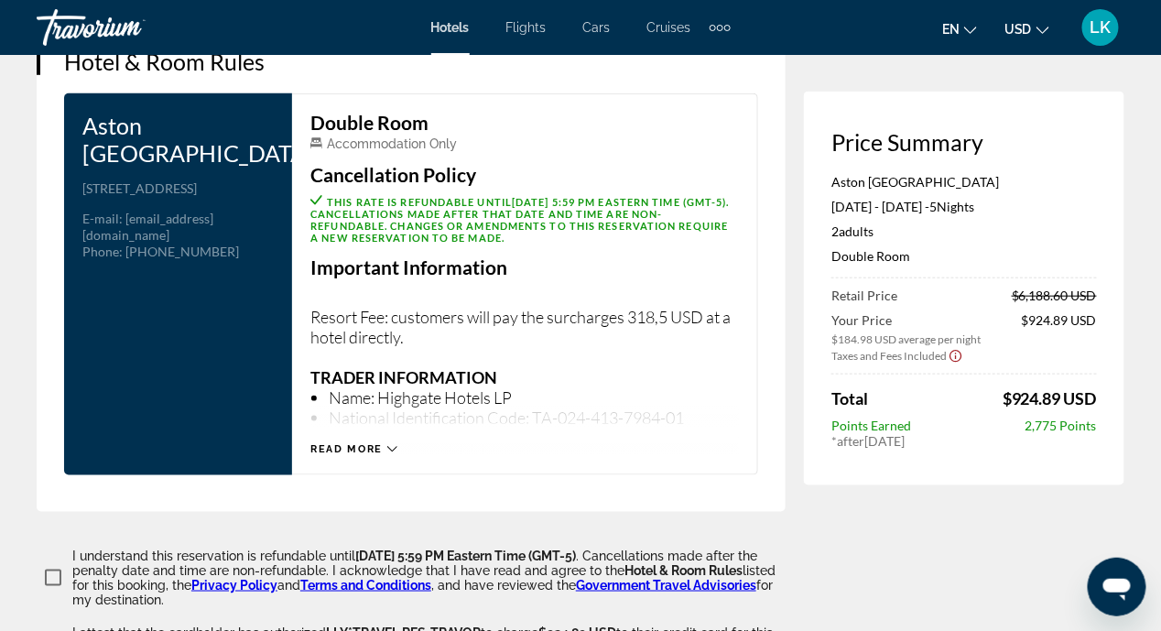
scroll to position [2563, 0]
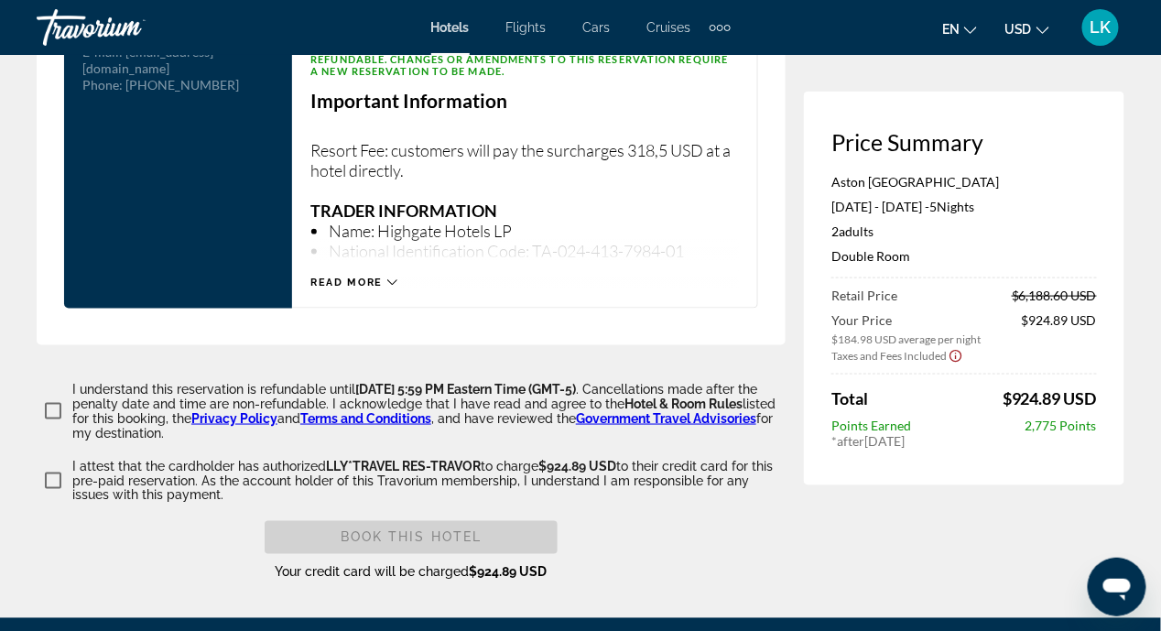
click at [394, 279] on icon "Main content" at bounding box center [392, 281] width 10 height 5
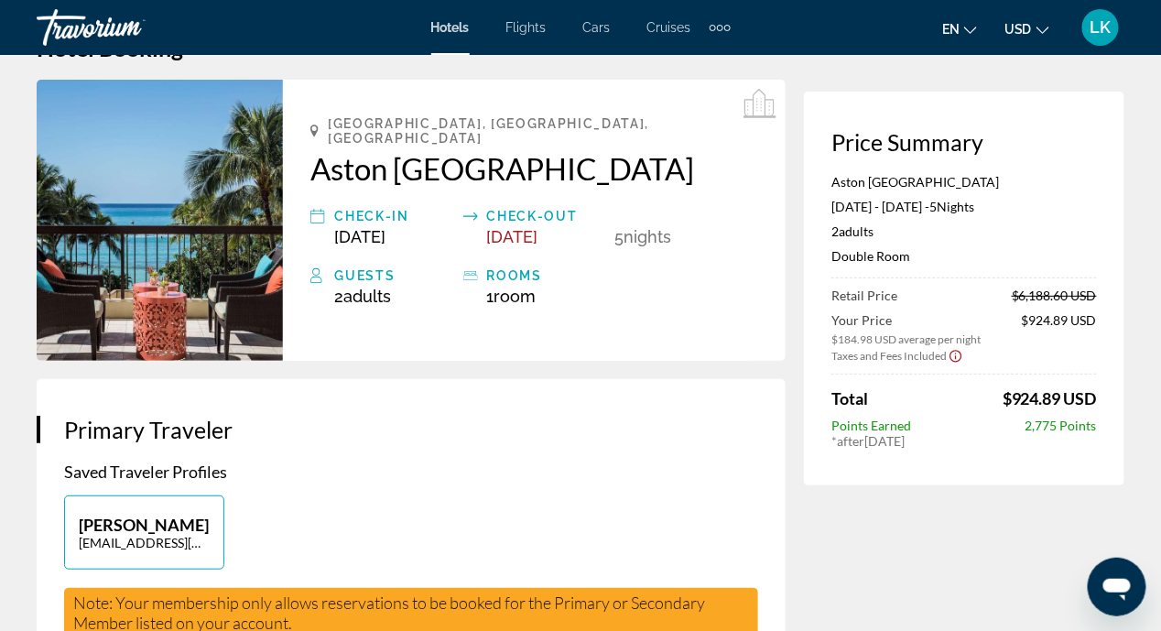
scroll to position [0, 0]
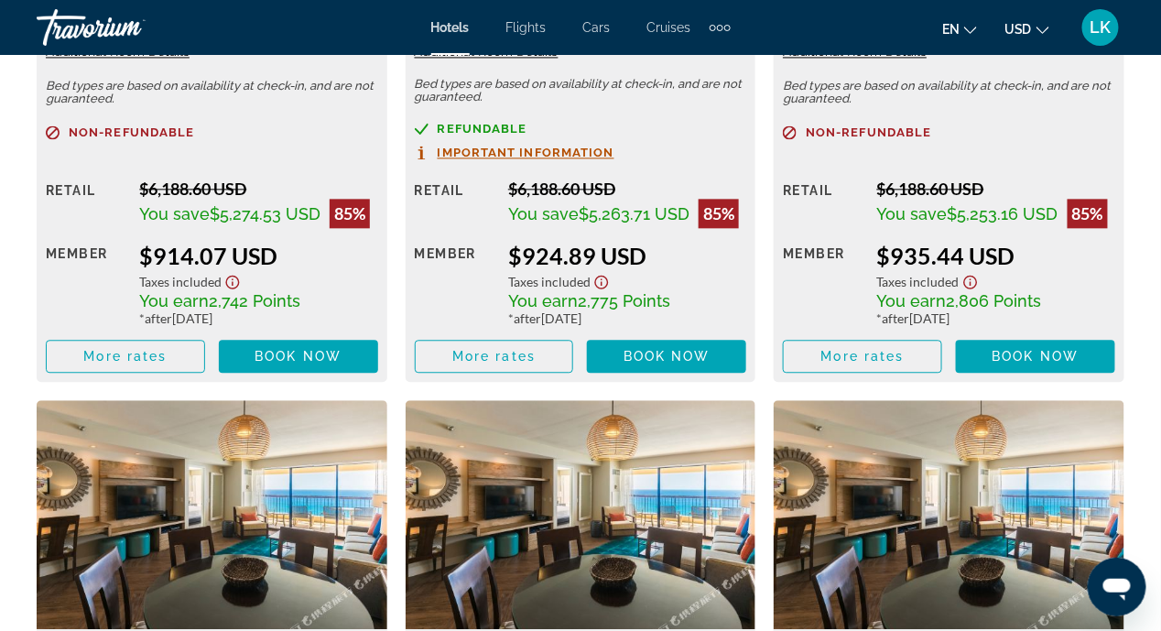
scroll to position [3204, 0]
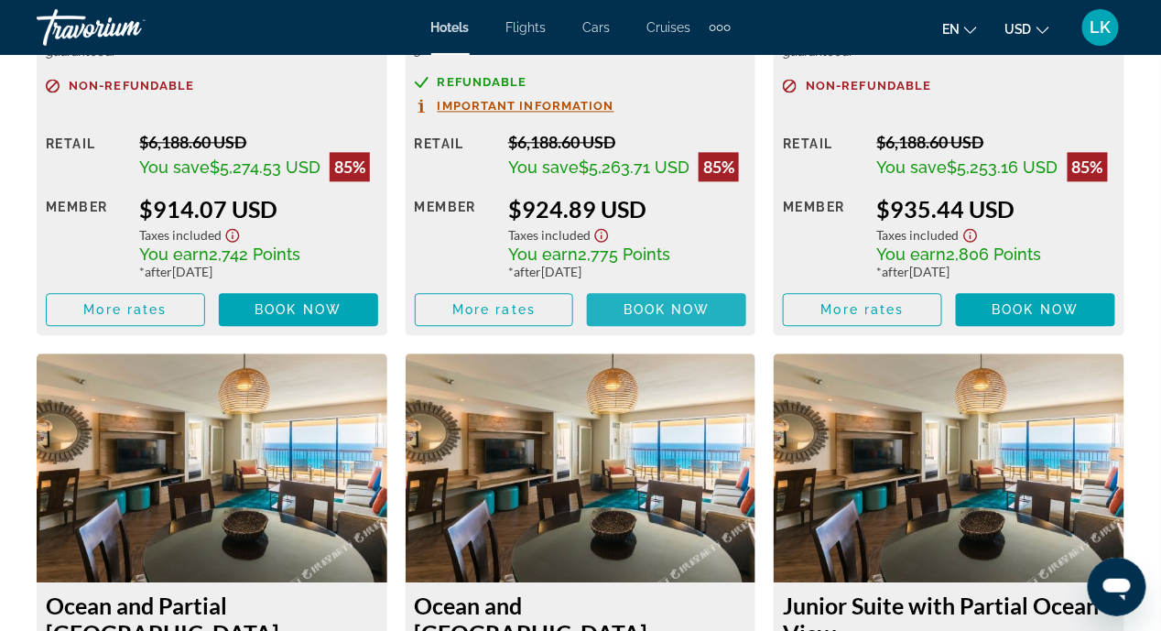
click at [628, 308] on span "Book now" at bounding box center [667, 309] width 87 height 15
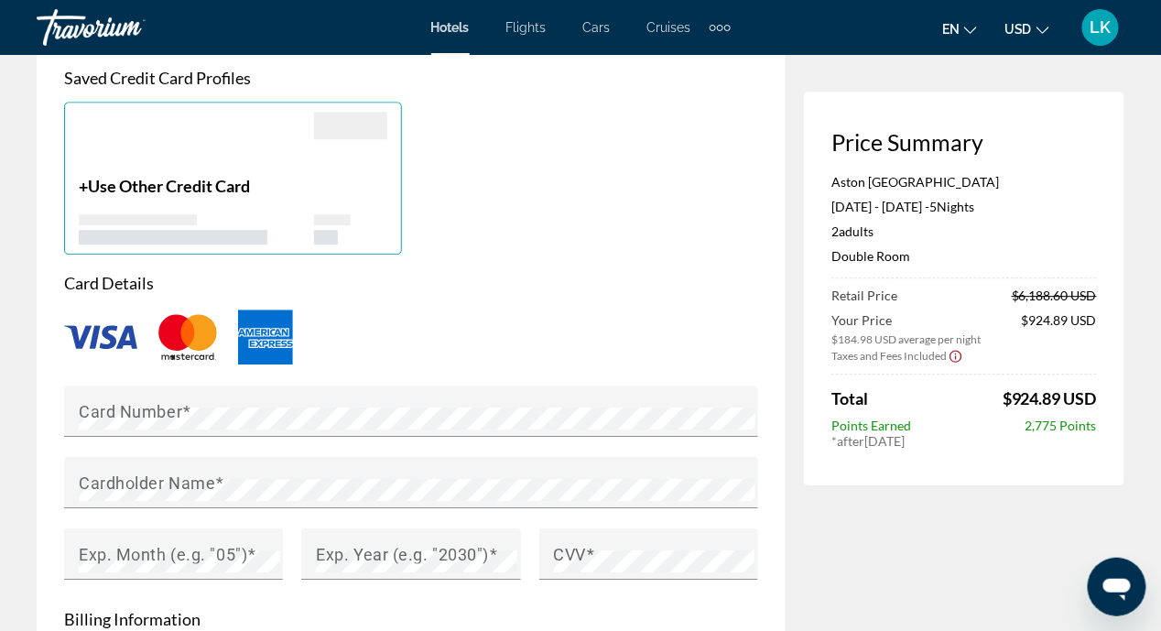
scroll to position [1464, 0]
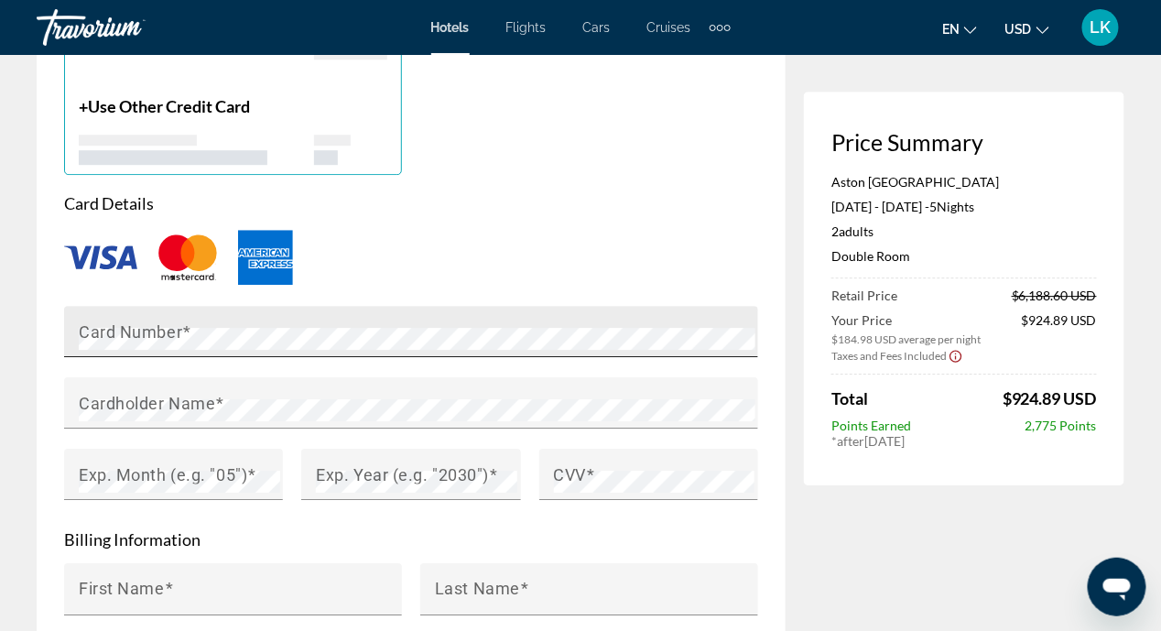
click at [128, 335] on mat-label "Card Number" at bounding box center [130, 330] width 103 height 19
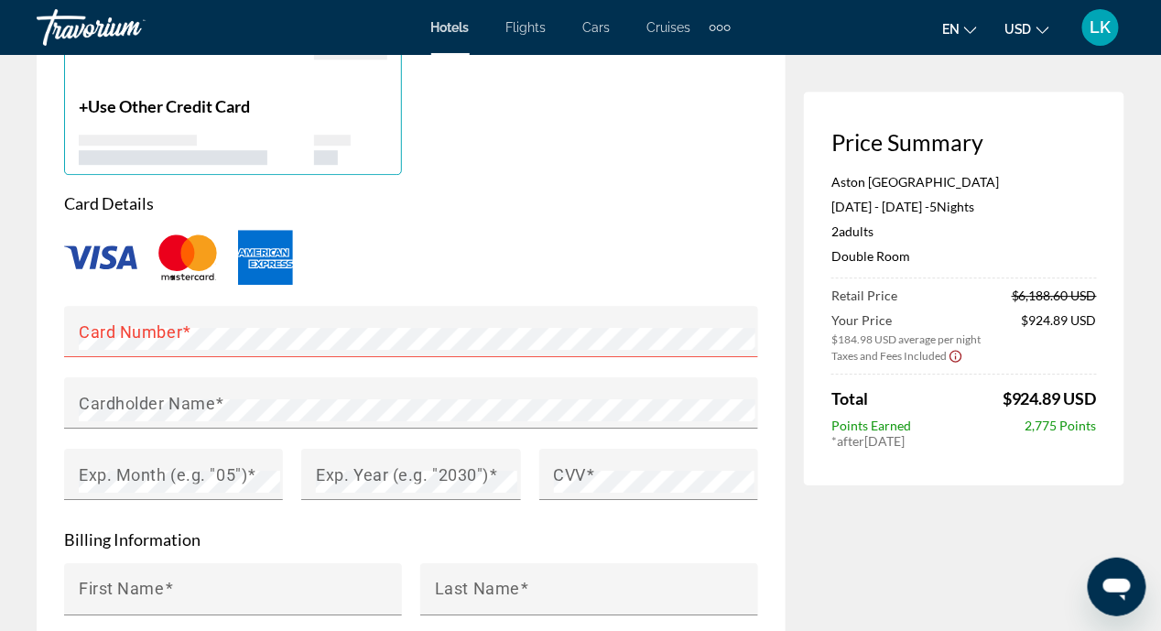
click at [507, 241] on div "Main content" at bounding box center [411, 257] width 694 height 60
click at [140, 335] on mat-label "Card Number" at bounding box center [130, 330] width 103 height 19
click at [138, 325] on div "Card Number" at bounding box center [417, 331] width 676 height 51
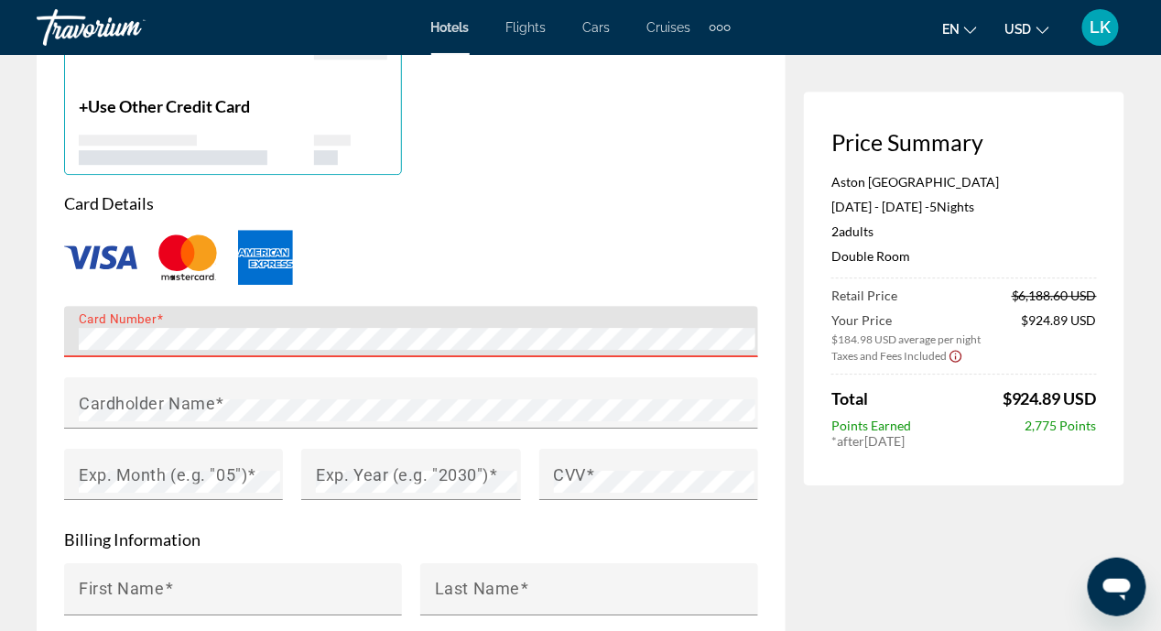
click at [402, 256] on div "Main content" at bounding box center [411, 257] width 694 height 60
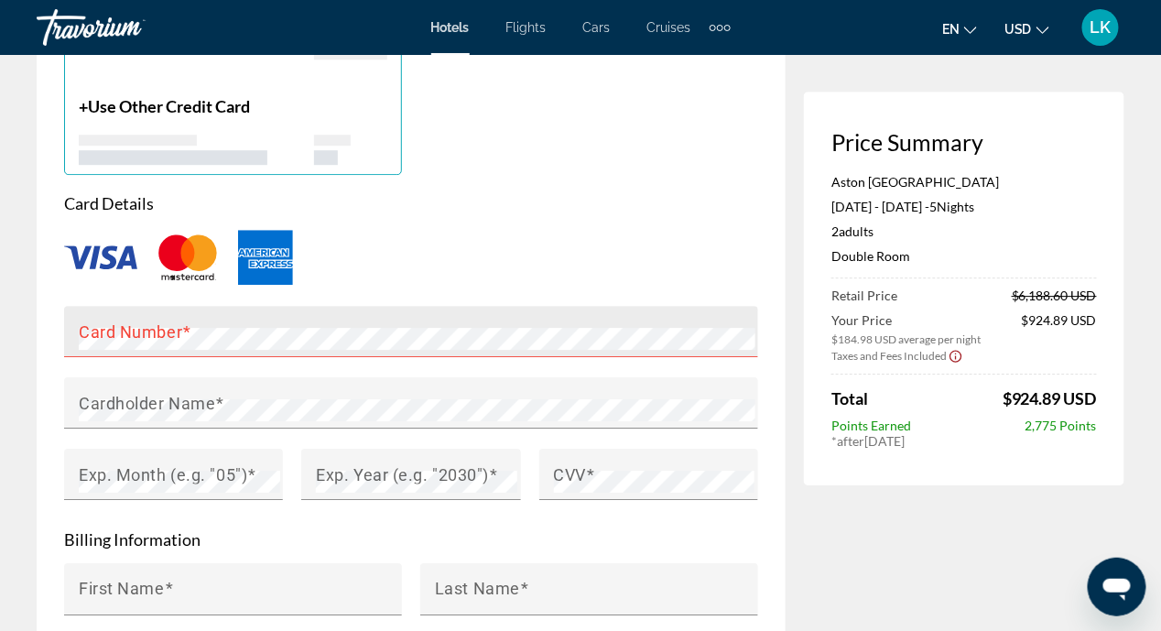
click at [193, 316] on div "Card Number" at bounding box center [417, 331] width 676 height 51
click at [489, 213] on div "Card Details Card Number Cardholder Name Exp. Month (e.g. "05") Exp. Year (e.g.…" at bounding box center [411, 356] width 694 height 327
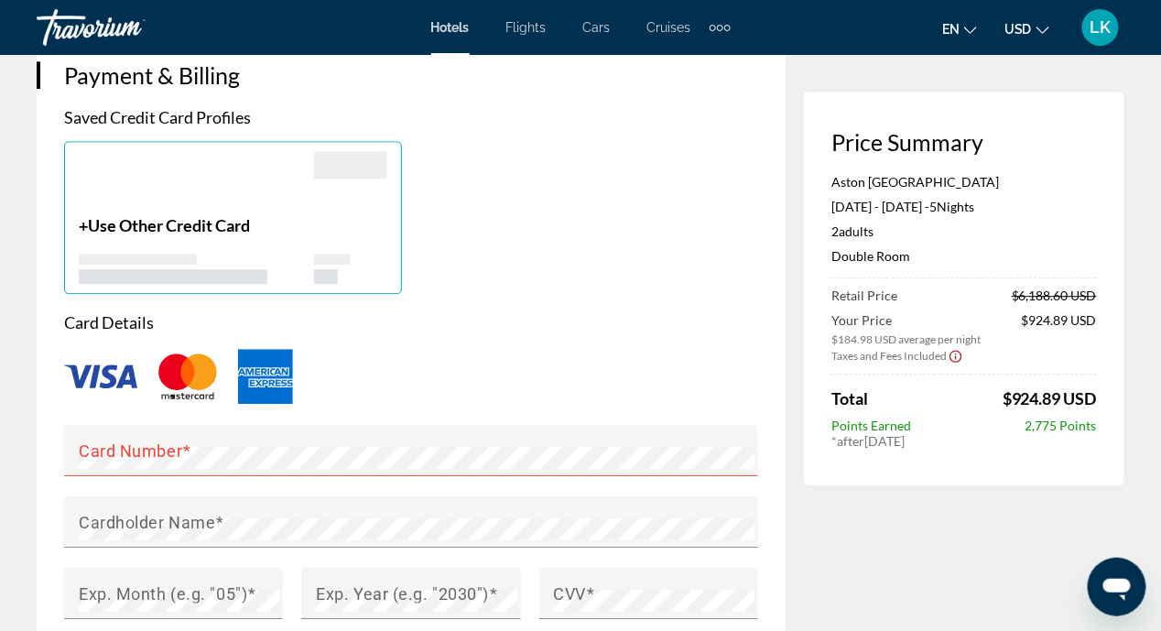
scroll to position [1373, 0]
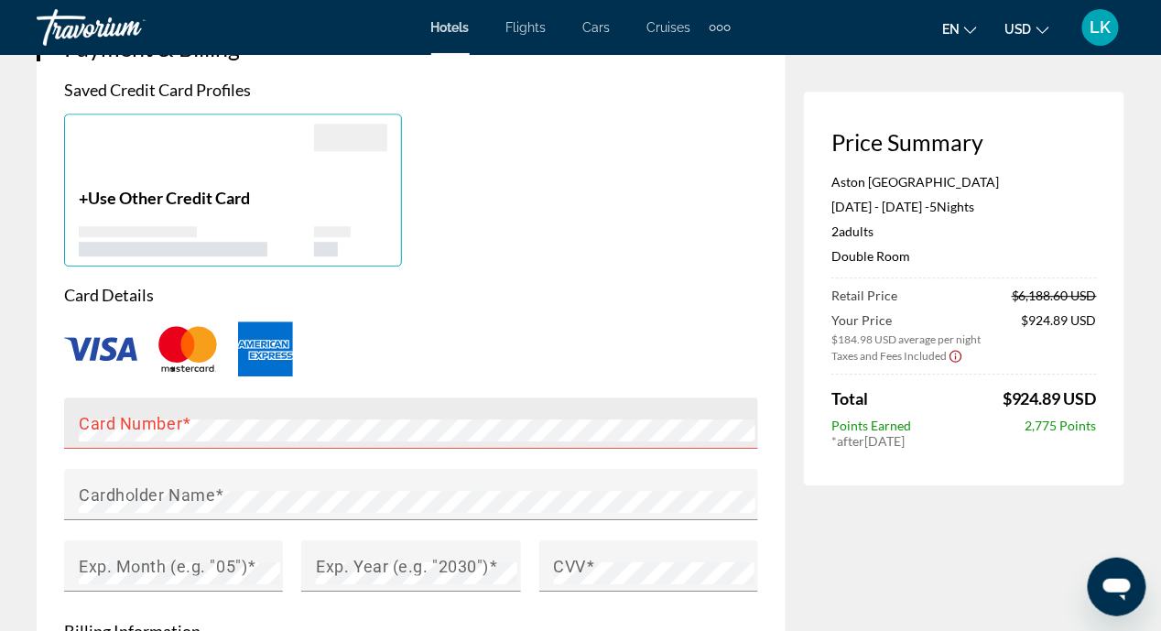
click at [197, 415] on div "Card Number" at bounding box center [417, 422] width 676 height 51
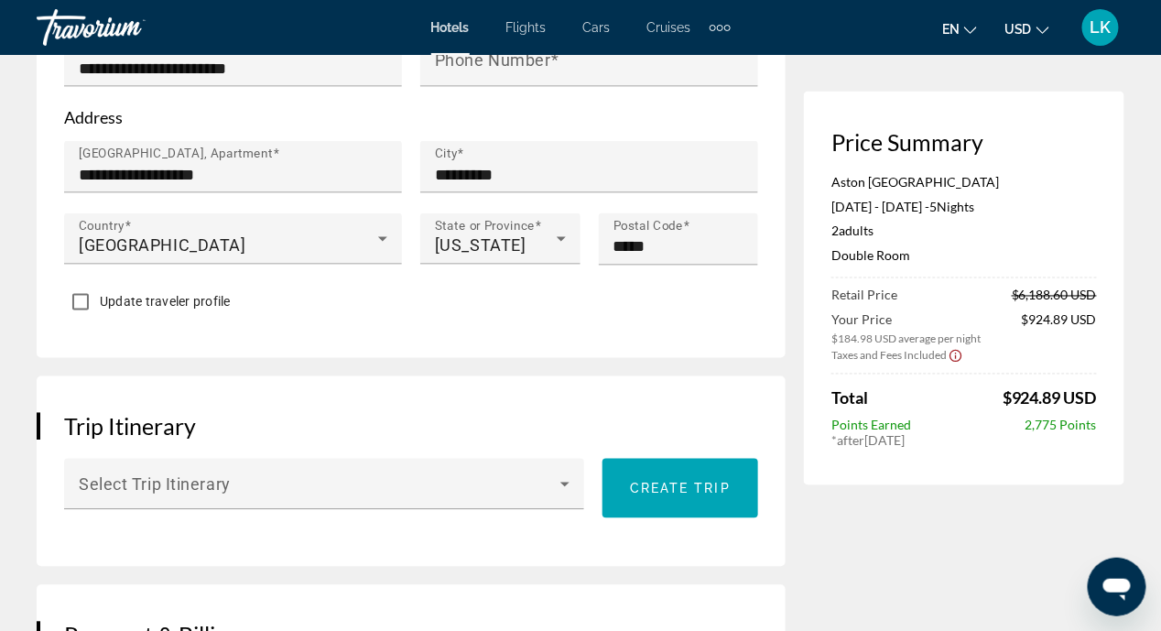
scroll to position [824, 0]
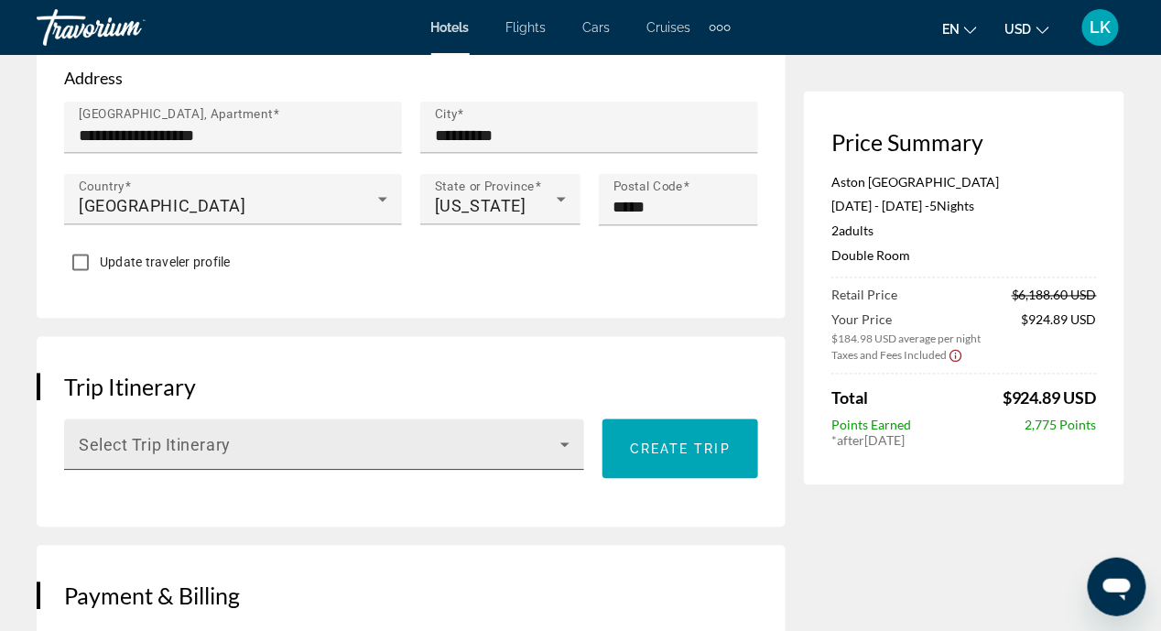
click at [567, 447] on icon "Main content" at bounding box center [565, 445] width 22 height 22
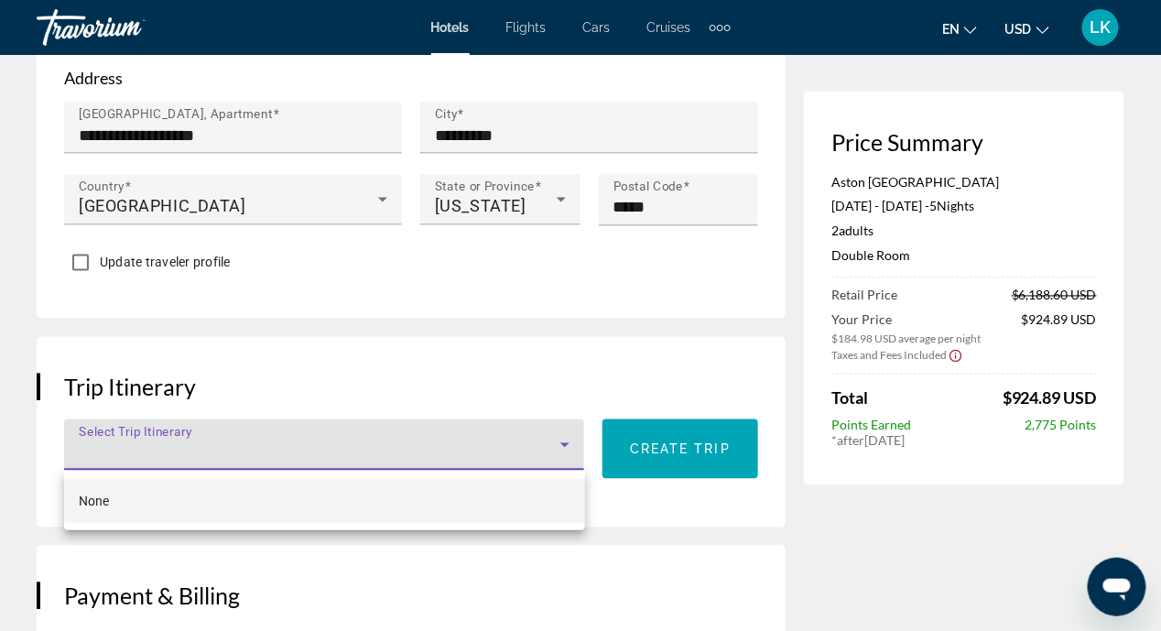
click at [868, 542] on div at bounding box center [580, 315] width 1161 height 631
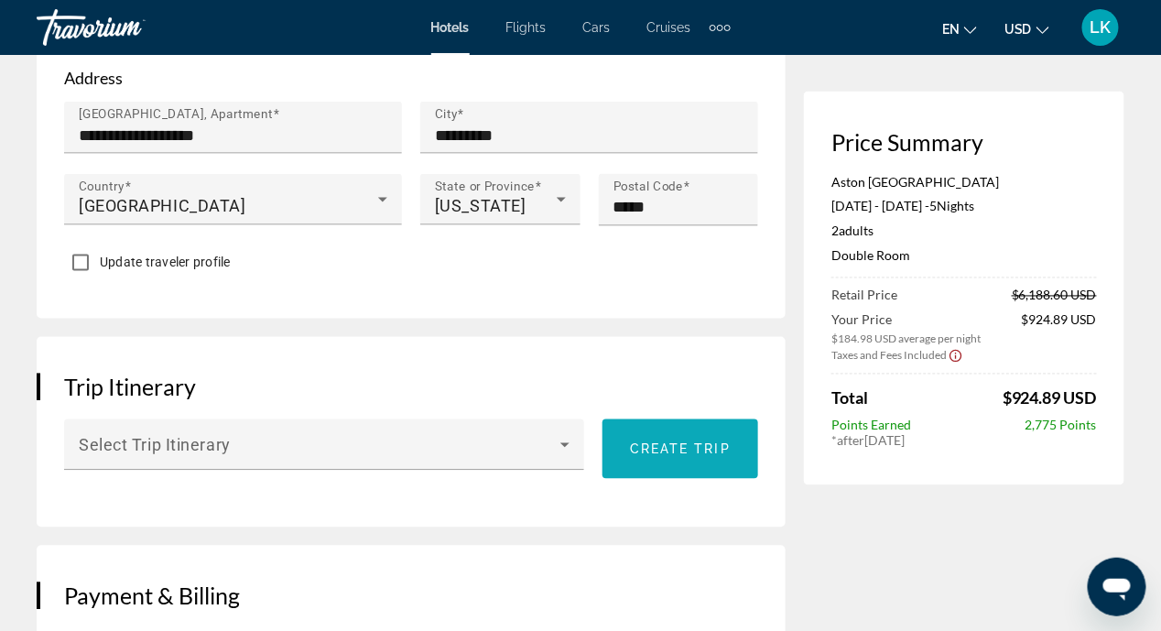
click at [685, 450] on span "Create trip" at bounding box center [680, 449] width 101 height 15
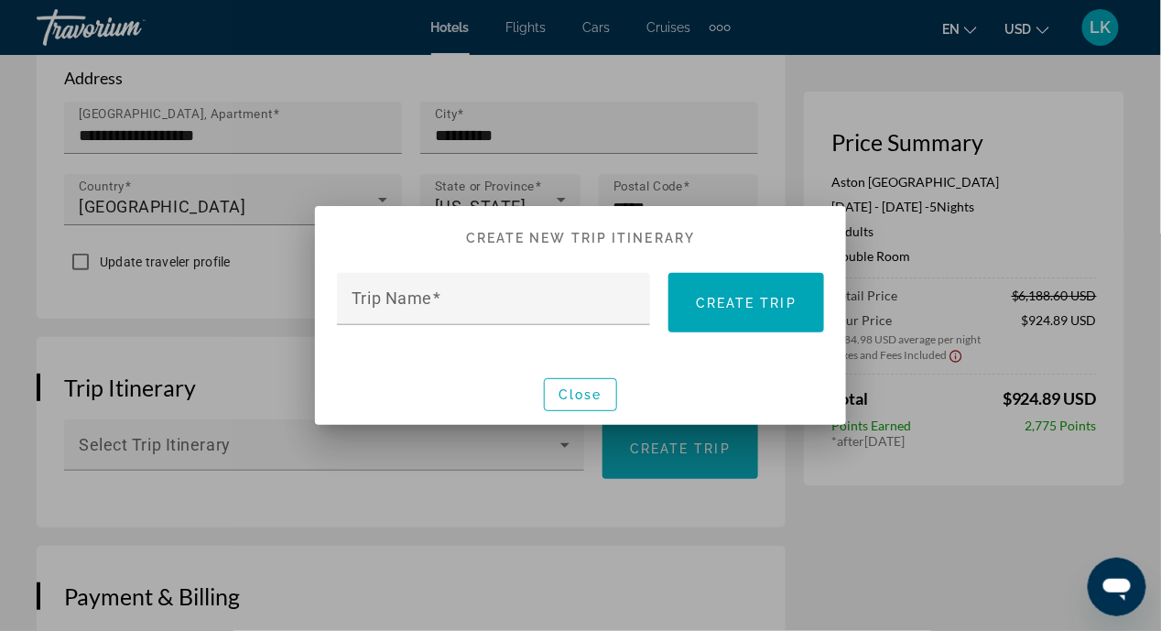
scroll to position [0, 0]
click at [899, 575] on div at bounding box center [580, 315] width 1161 height 631
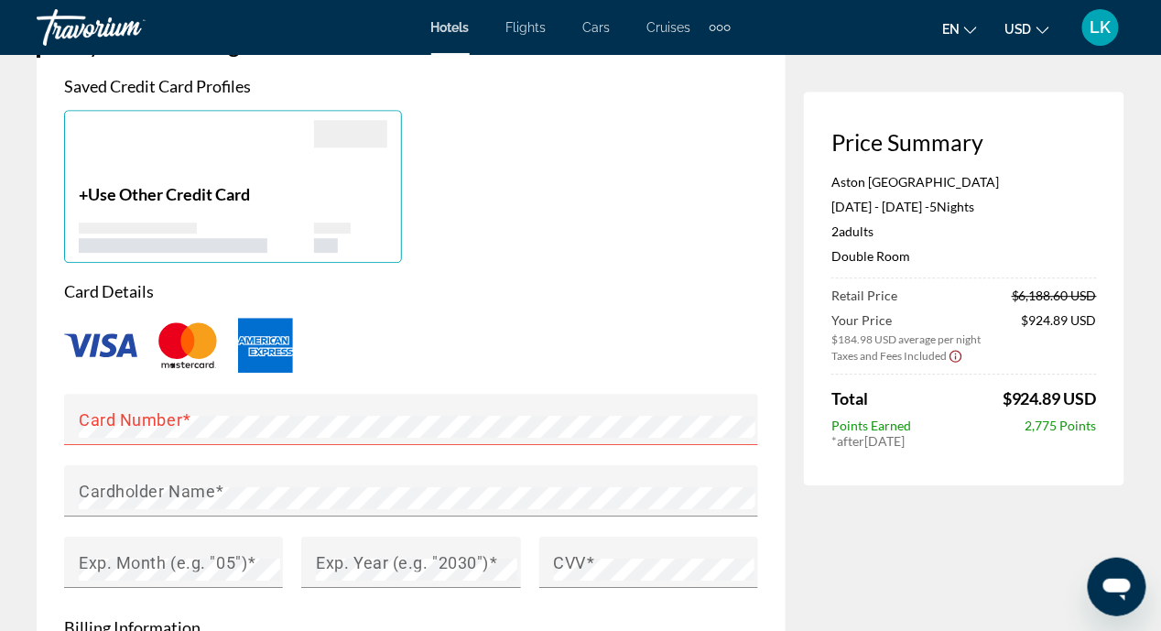
scroll to position [1373, 0]
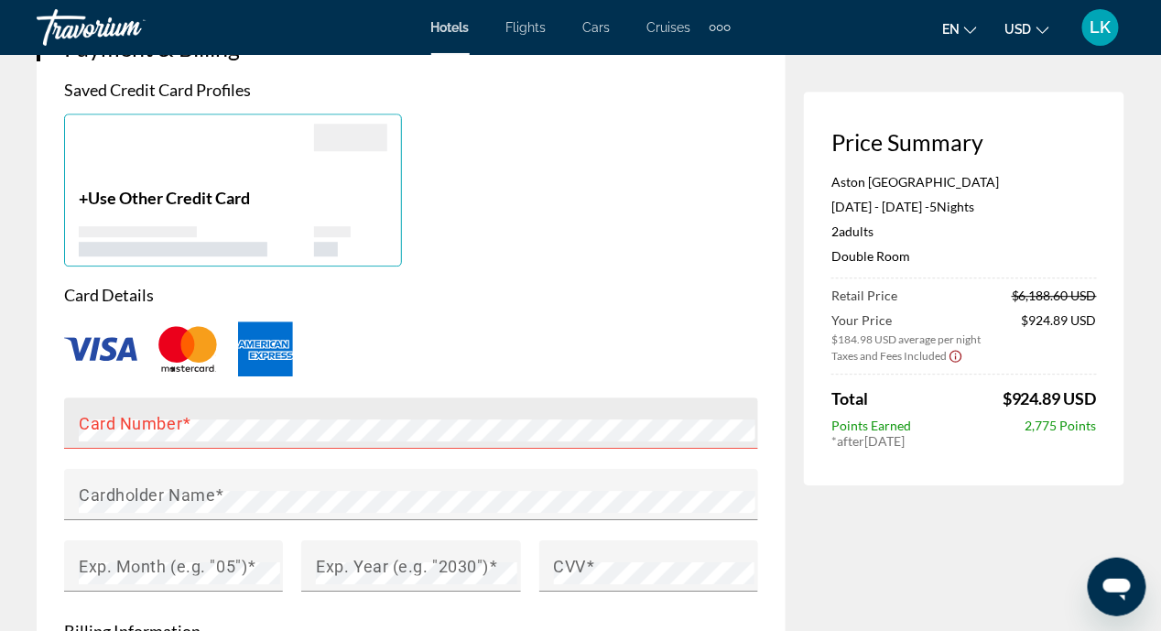
click at [136, 415] on mat-label "Card Number" at bounding box center [130, 422] width 103 height 19
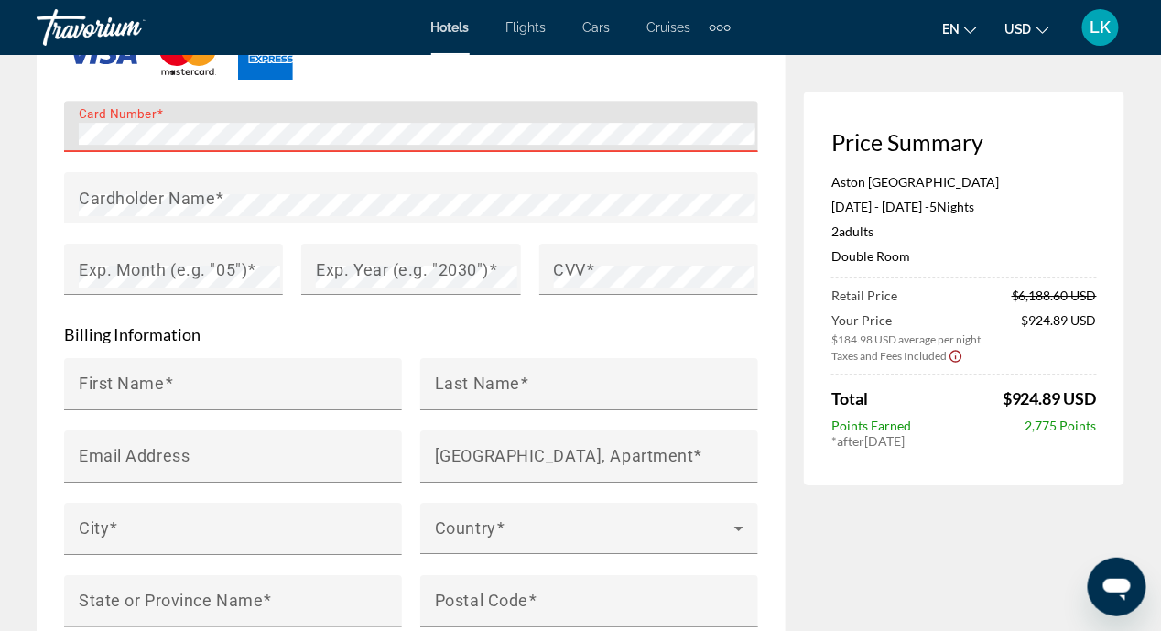
scroll to position [1464, 0]
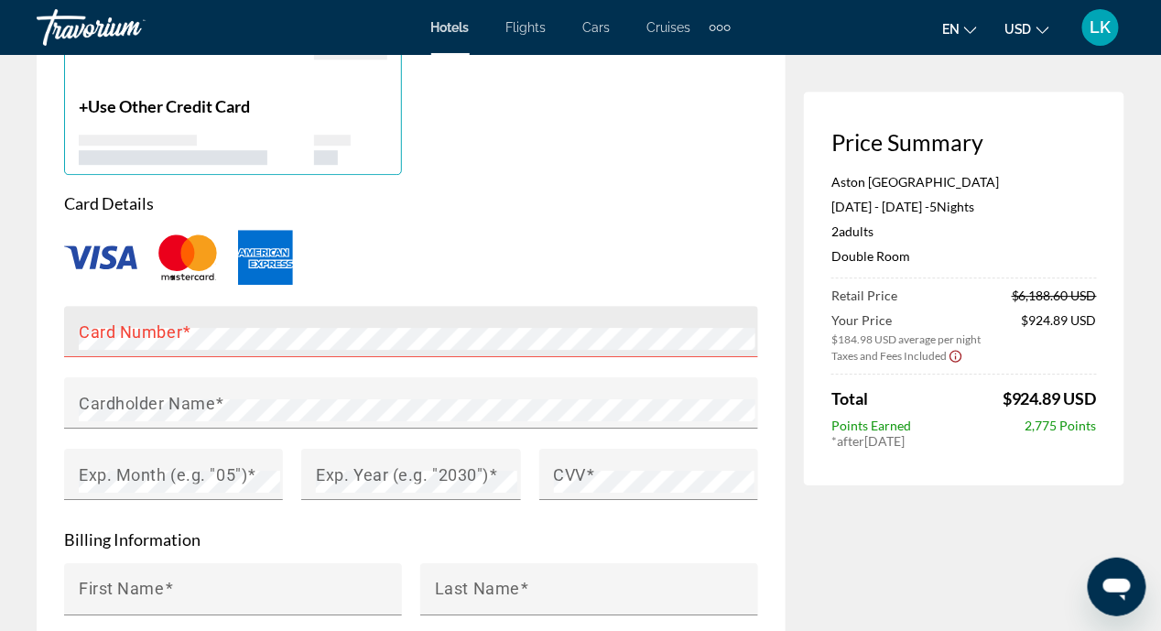
click at [97, 323] on mat-label "Card Number" at bounding box center [130, 330] width 103 height 19
click at [161, 324] on label "Card Number" at bounding box center [135, 330] width 113 height 19
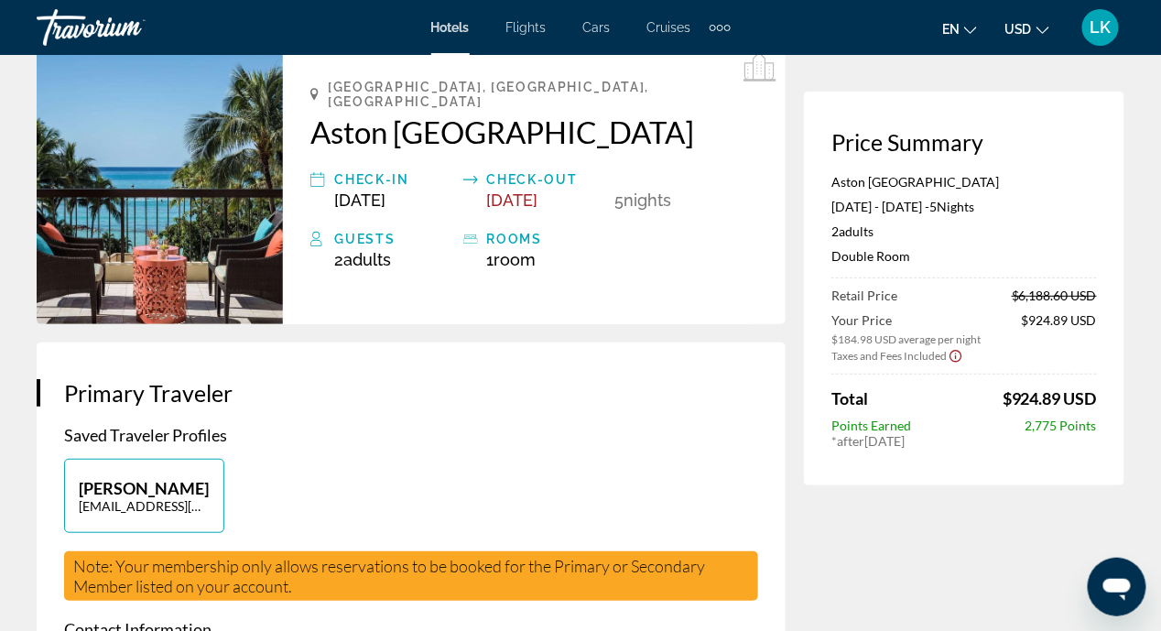
scroll to position [274, 0]
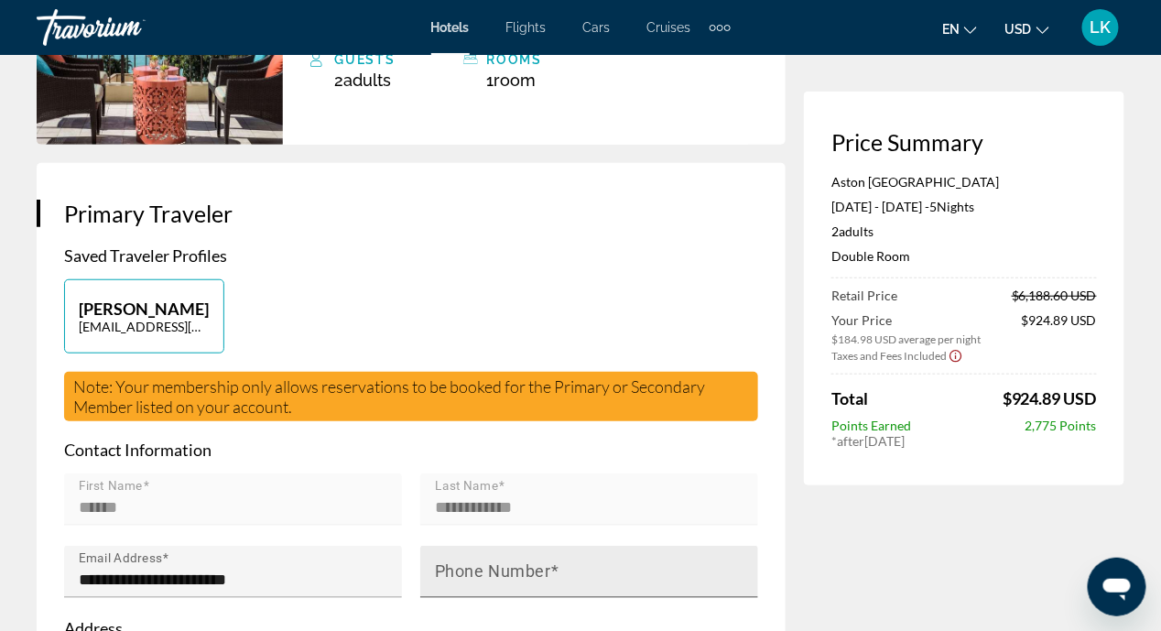
drag, startPoint x: 438, startPoint y: 581, endPoint x: 467, endPoint y: 571, distance: 30.7
click at [443, 578] on mat-label "Phone Number" at bounding box center [493, 571] width 116 height 19
click at [443, 578] on input "Phone Number" at bounding box center [595, 580] width 320 height 22
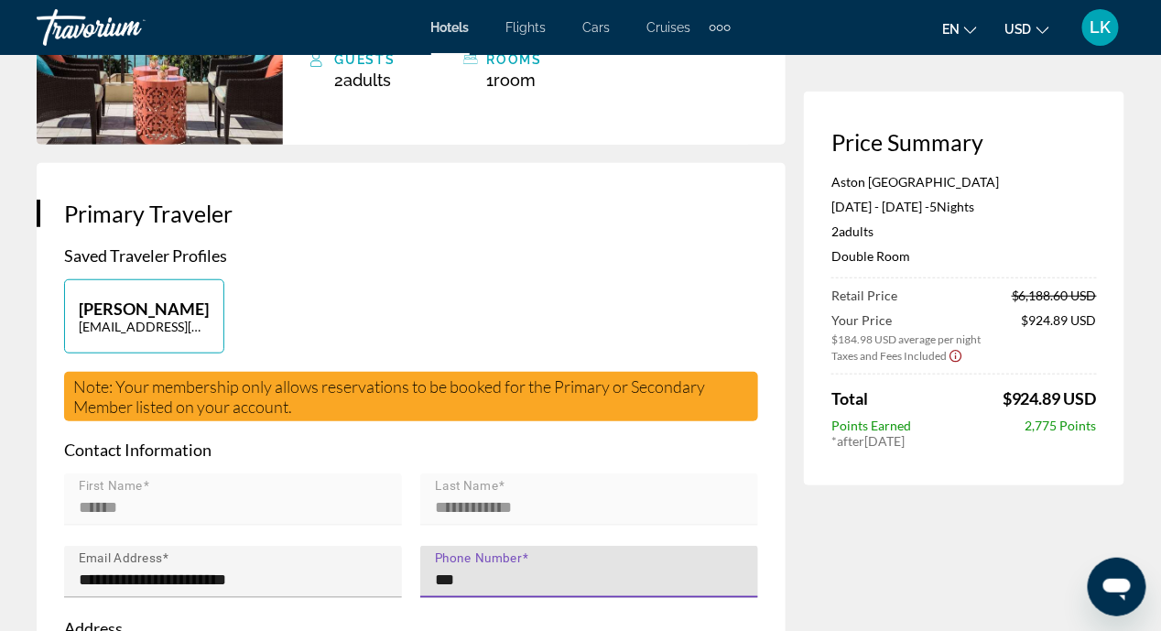
type input "**********"
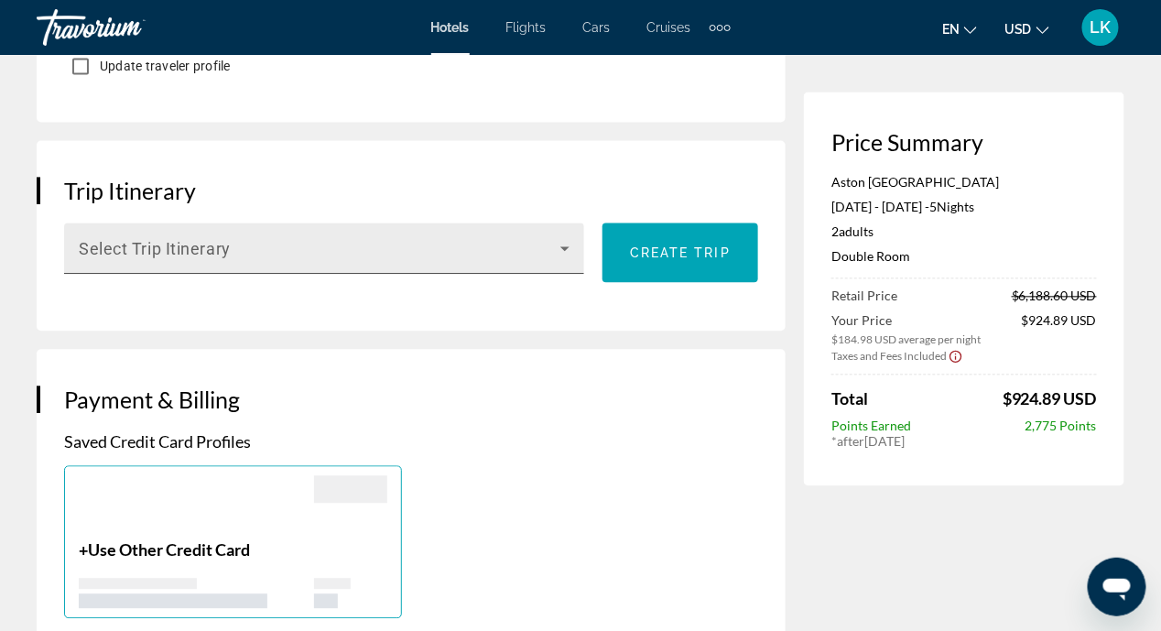
scroll to position [1099, 0]
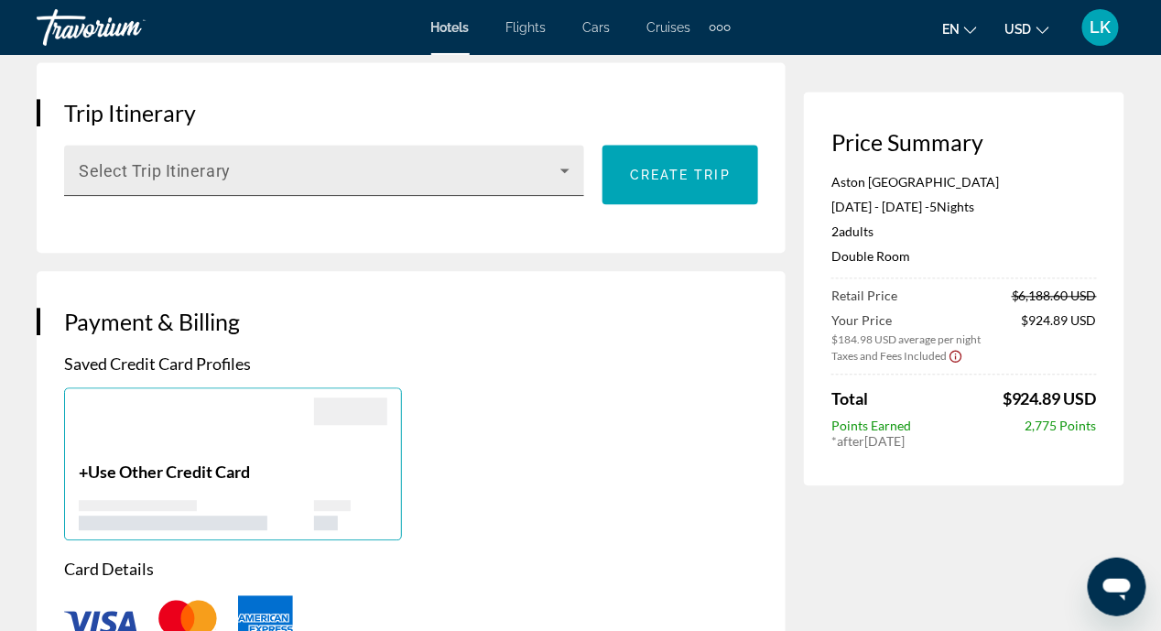
click at [559, 167] on icon "Main content" at bounding box center [565, 170] width 22 height 22
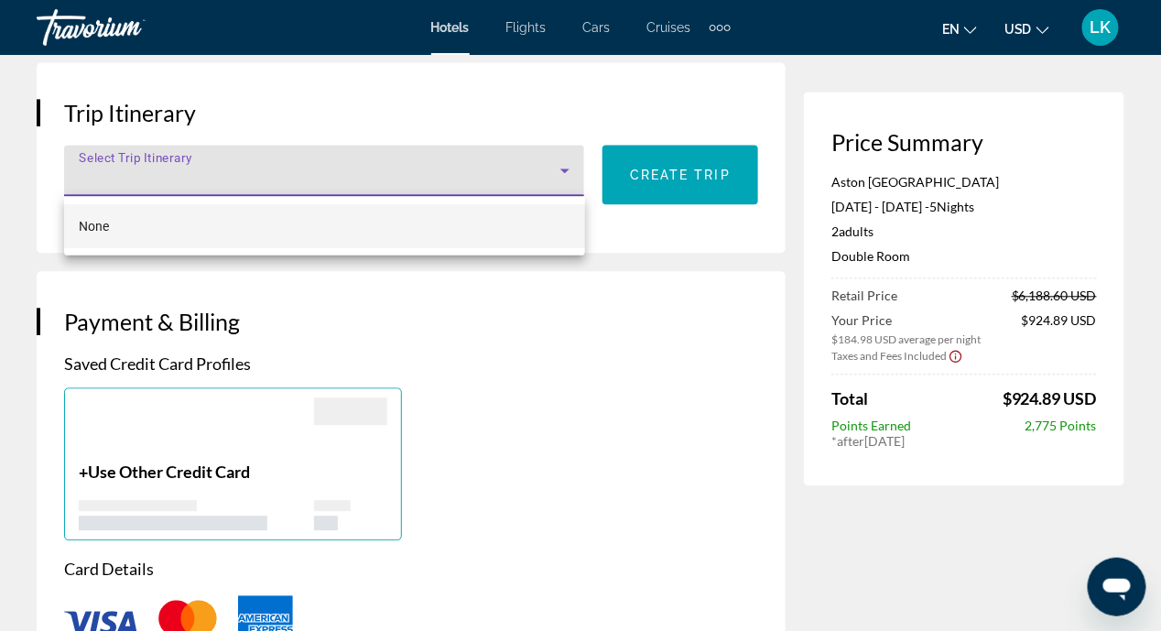
click at [529, 319] on div at bounding box center [580, 315] width 1161 height 631
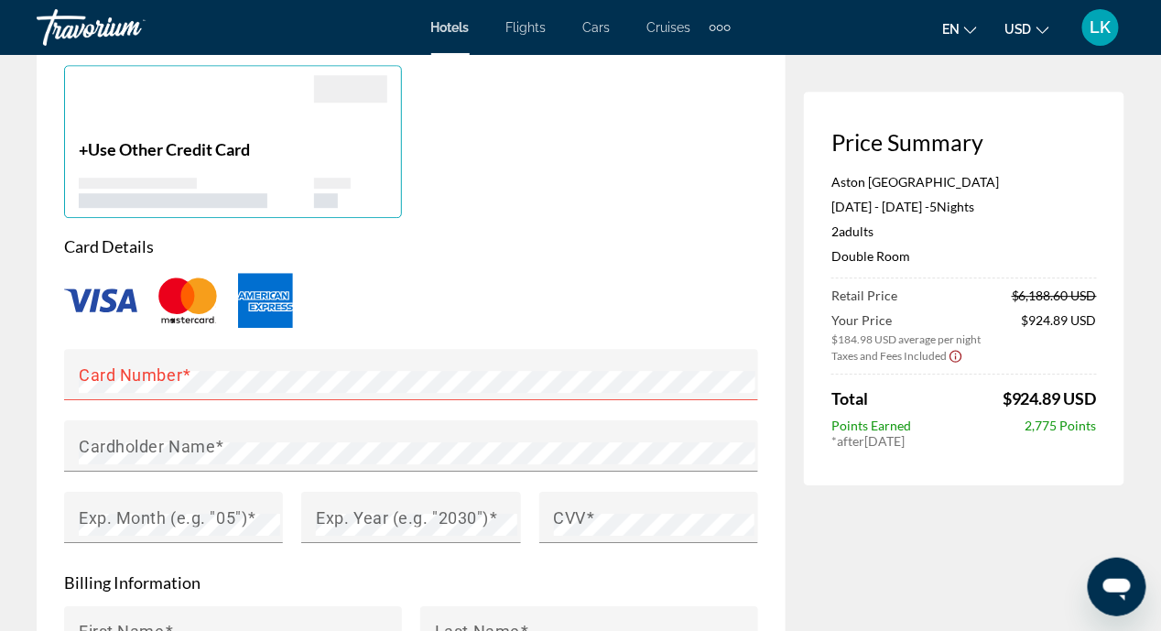
scroll to position [1464, 0]
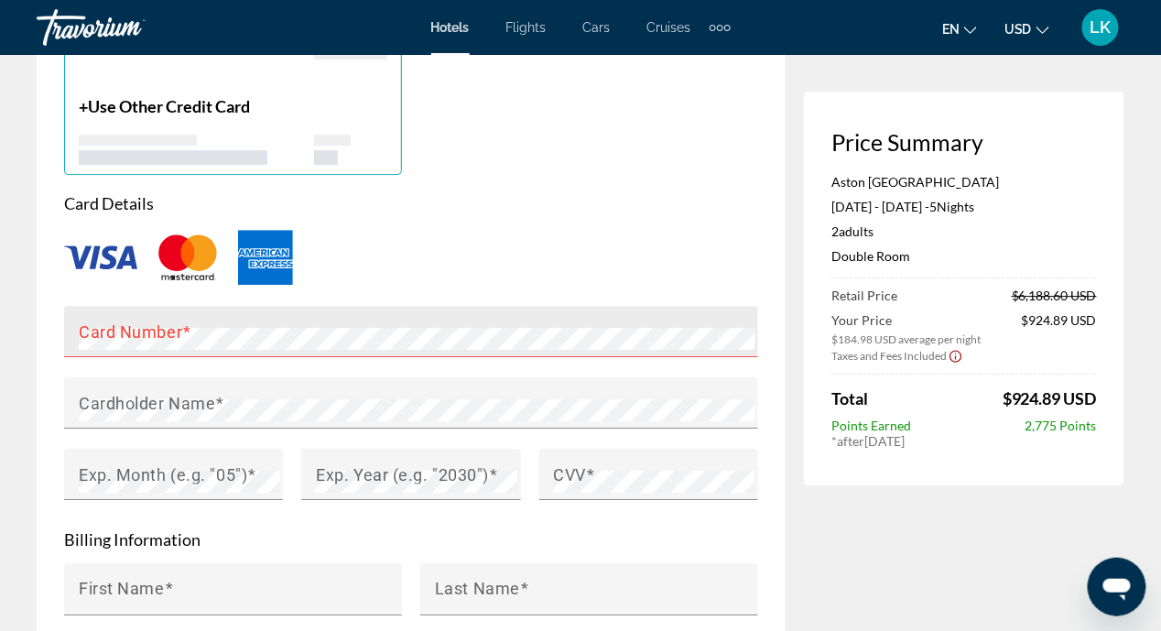
click at [121, 331] on mat-label "Card Number" at bounding box center [130, 330] width 103 height 19
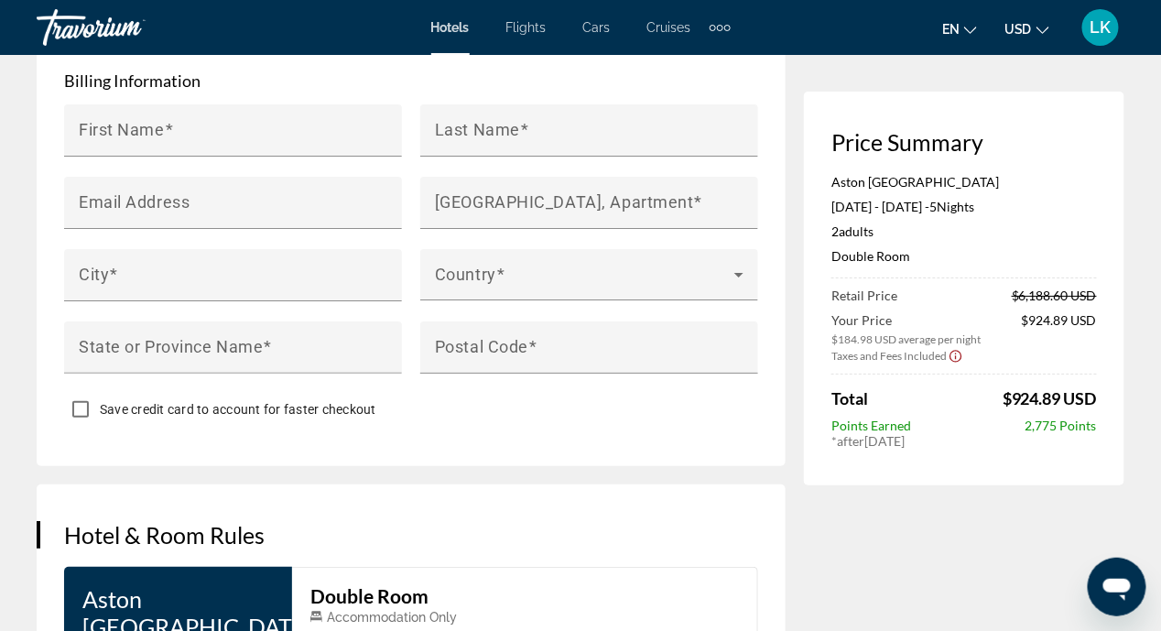
scroll to position [1373, 0]
